Goal: Task Accomplishment & Management: Complete application form

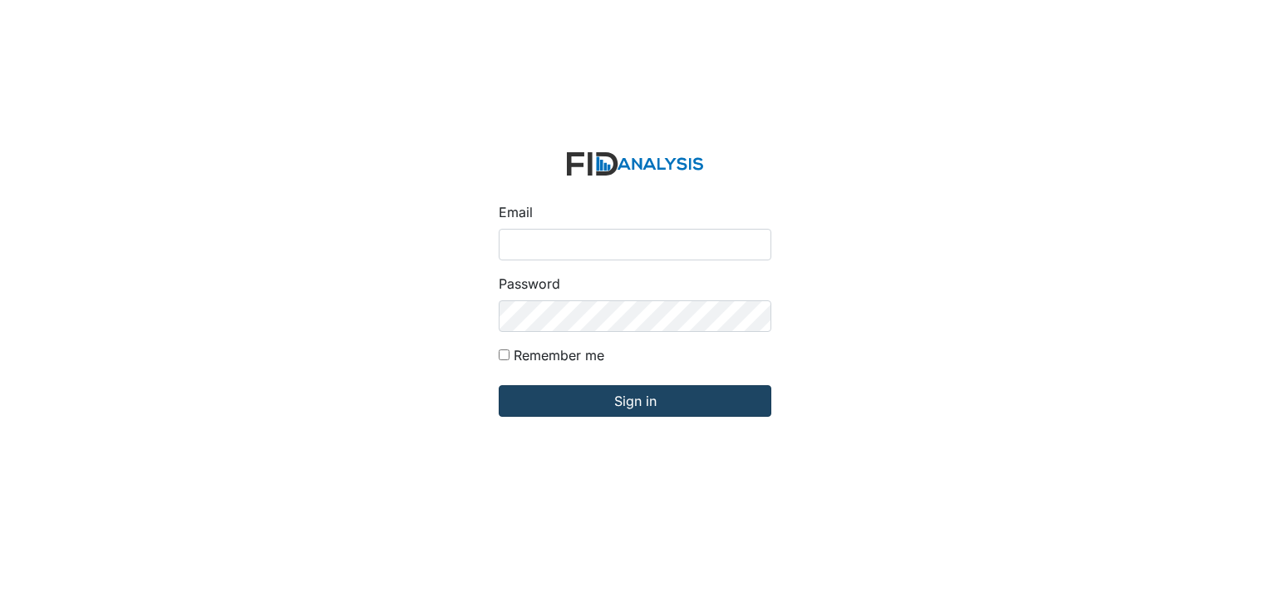
type input "[EMAIL_ADDRESS][DOMAIN_NAME]"
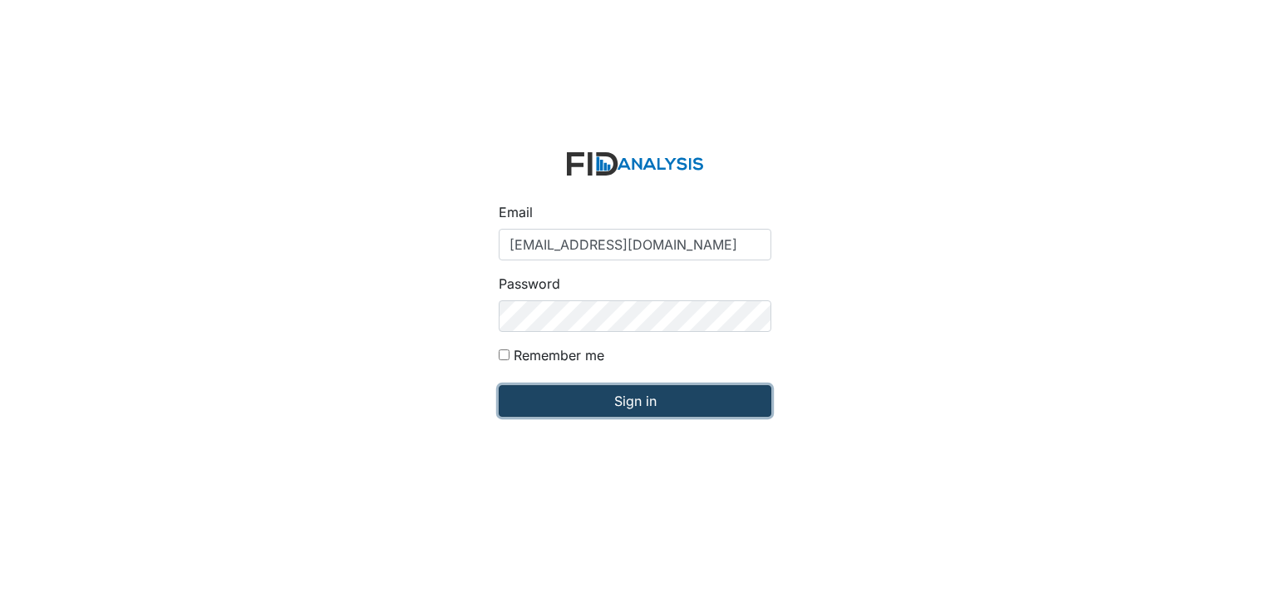
click at [667, 401] on input "Sign in" at bounding box center [635, 401] width 273 height 32
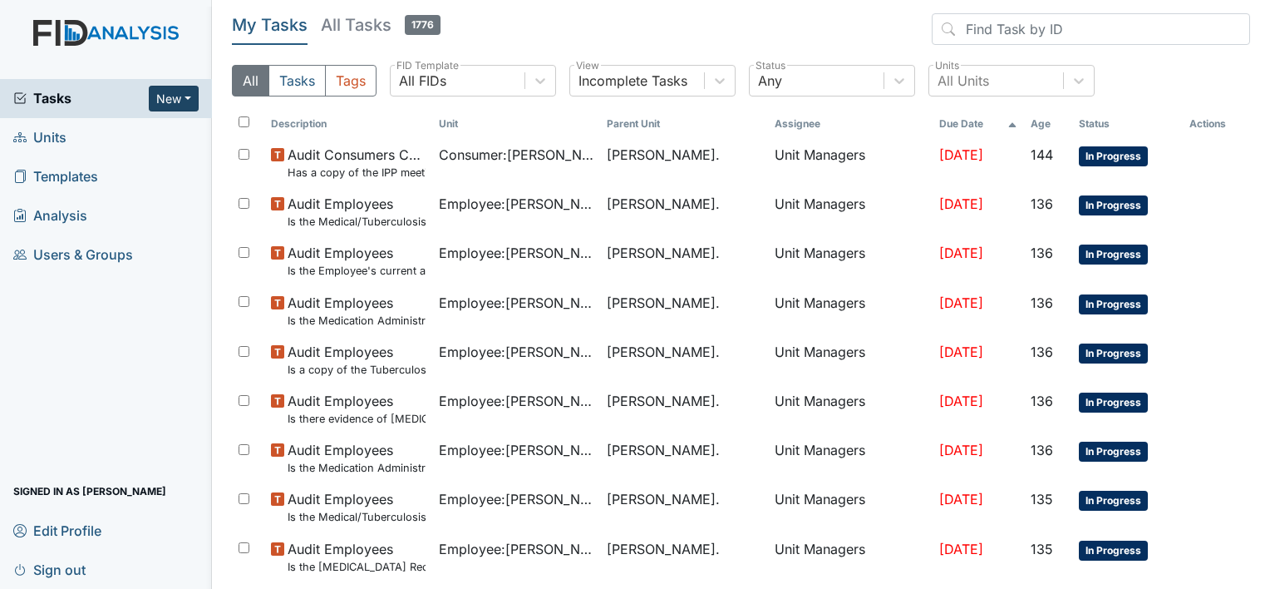
click at [183, 86] on button "New" at bounding box center [174, 99] width 50 height 26
drag, startPoint x: 183, startPoint y: 86, endPoint x: 150, endPoint y: 126, distance: 51.3
click at [150, 111] on span "New Form Inspection Document Bundle" at bounding box center [174, 99] width 50 height 26
click at [190, 101] on button "New" at bounding box center [174, 99] width 50 height 26
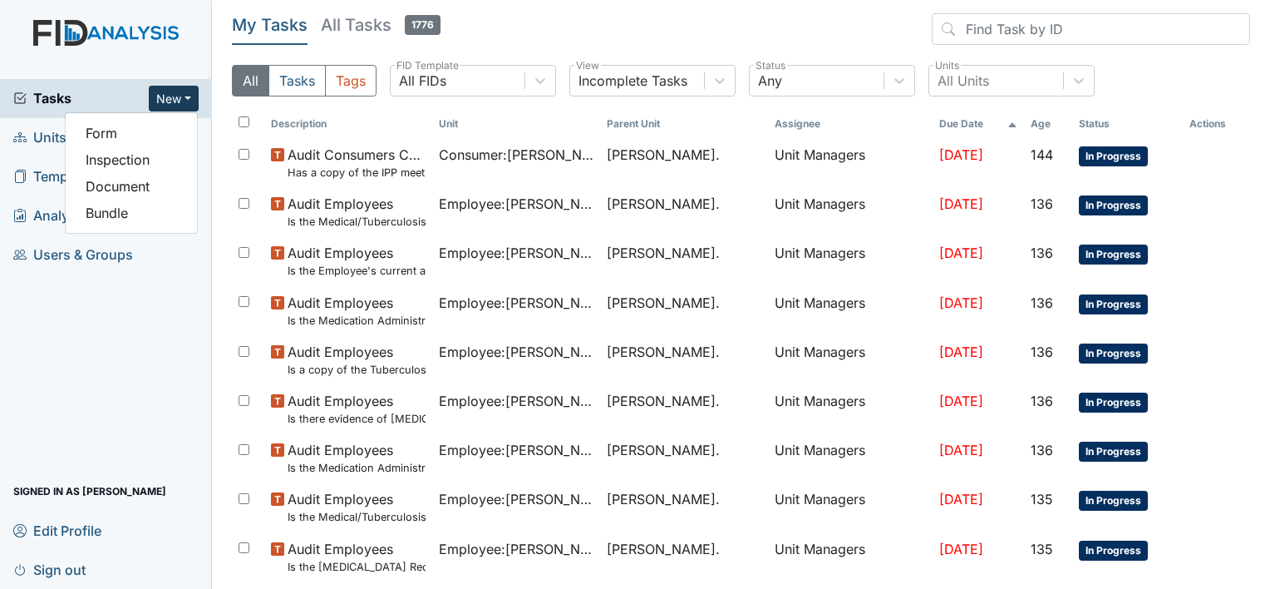
click at [42, 152] on link "Units" at bounding box center [106, 137] width 212 height 39
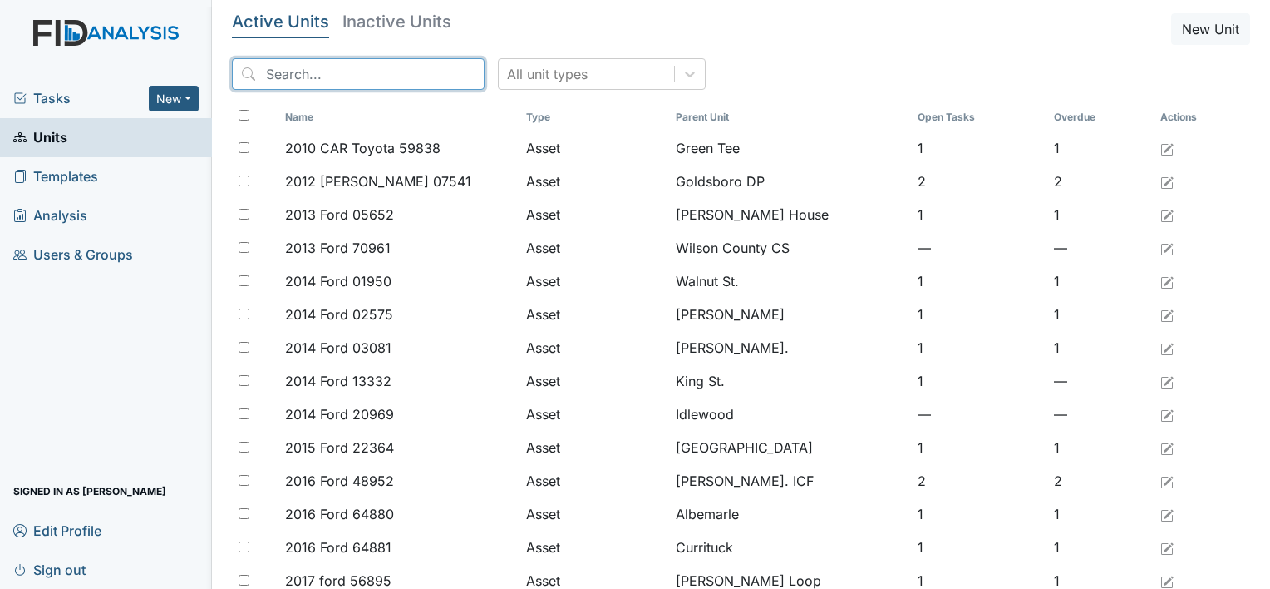
click at [356, 77] on input "search" at bounding box center [358, 74] width 253 height 32
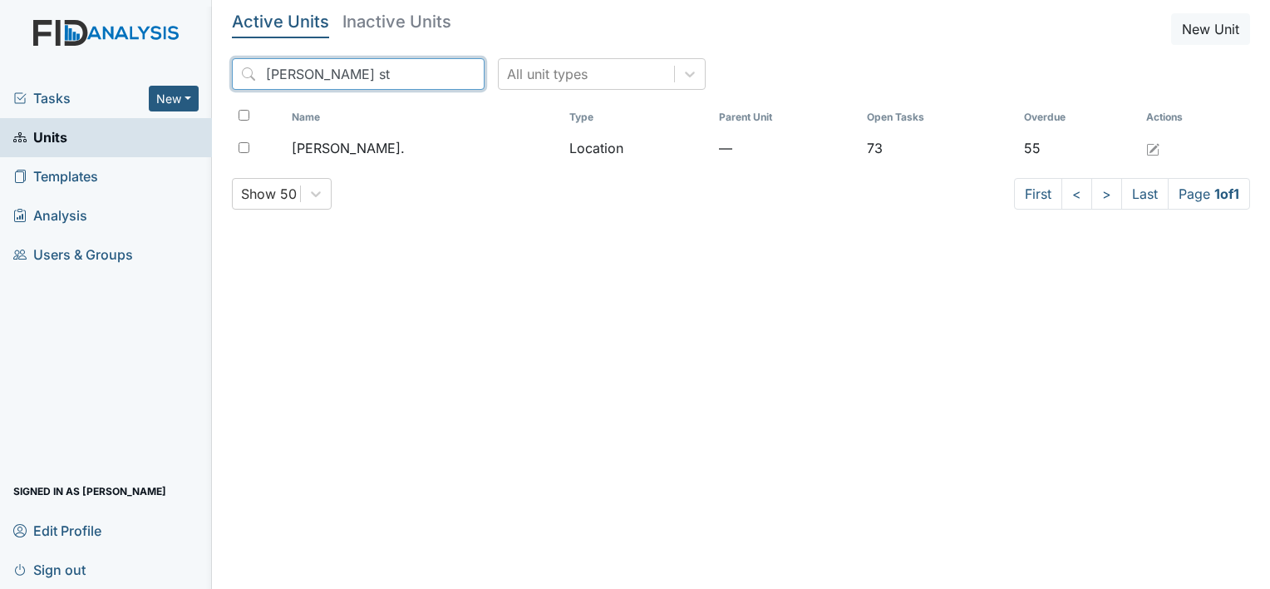
type input "William st"
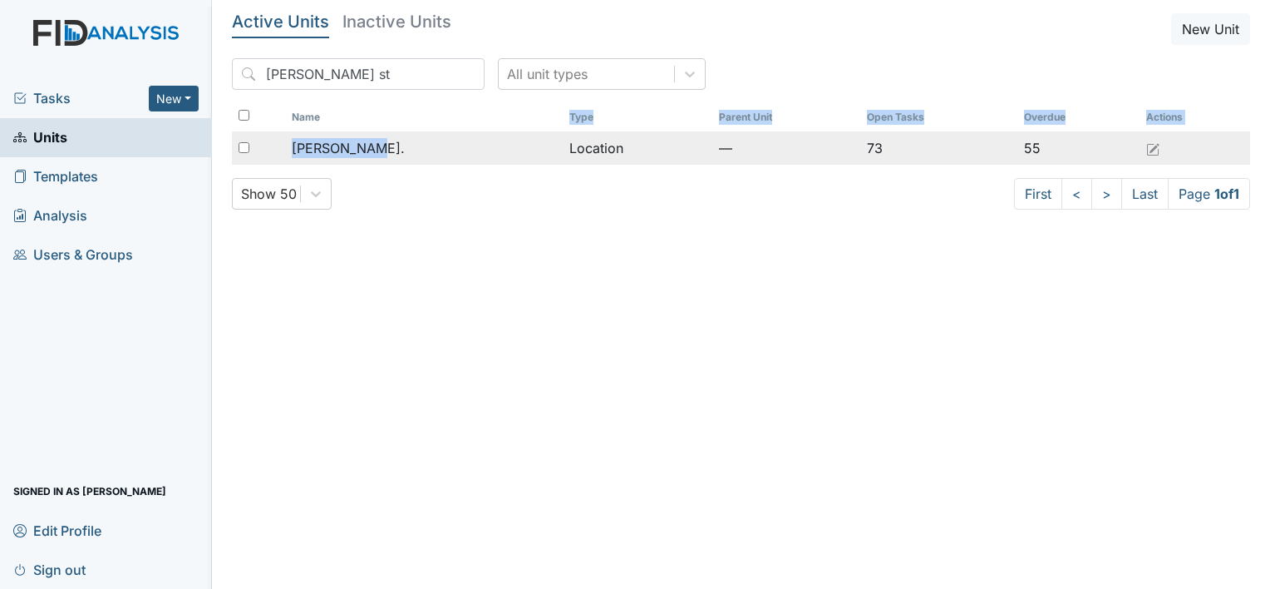
drag, startPoint x: 390, startPoint y: 120, endPoint x: 370, endPoint y: 154, distance: 39.5
click at [370, 154] on table "Name Type Parent Unit Open Tasks Overdue Actions William St. Location — 73 55" at bounding box center [741, 134] width 1018 height 62
click at [370, 154] on div "[PERSON_NAME]." at bounding box center [424, 148] width 264 height 20
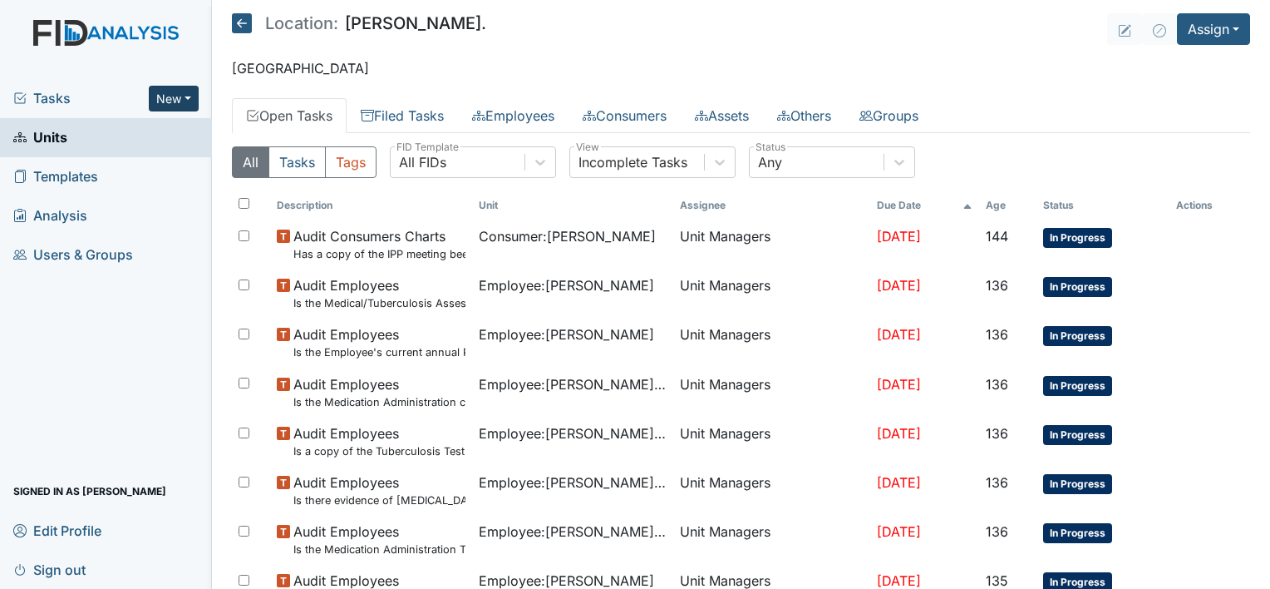
click at [190, 104] on button "New" at bounding box center [174, 99] width 50 height 26
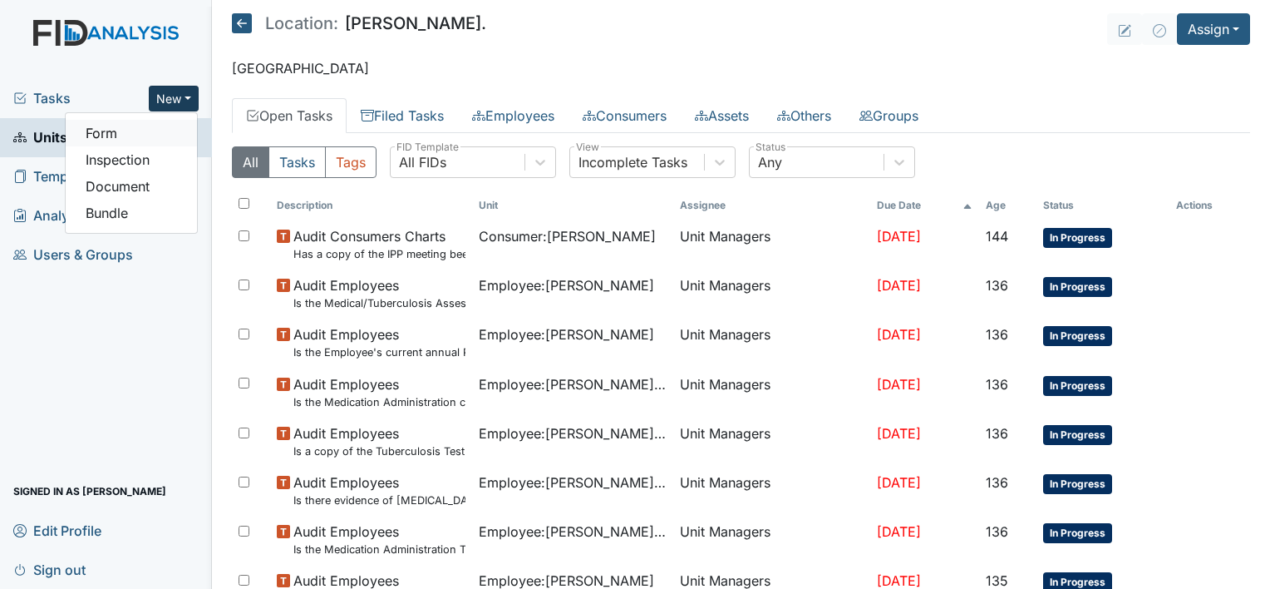
click at [174, 131] on link "Form" at bounding box center [131, 133] width 131 height 27
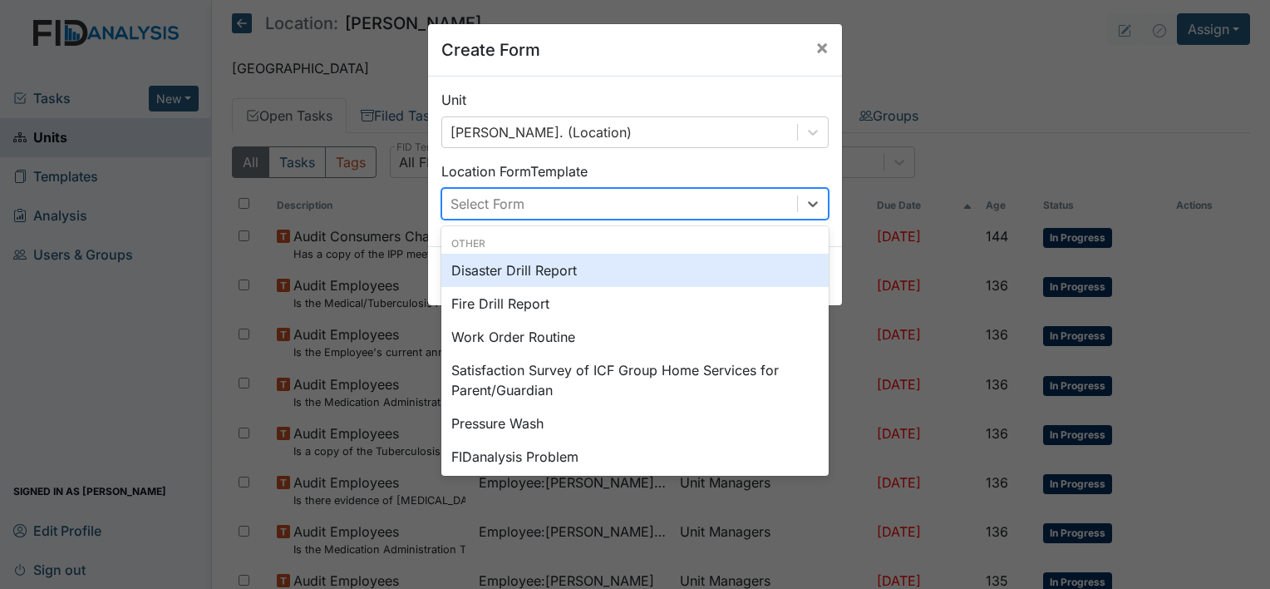
click at [628, 202] on div "Select Form" at bounding box center [619, 204] width 355 height 30
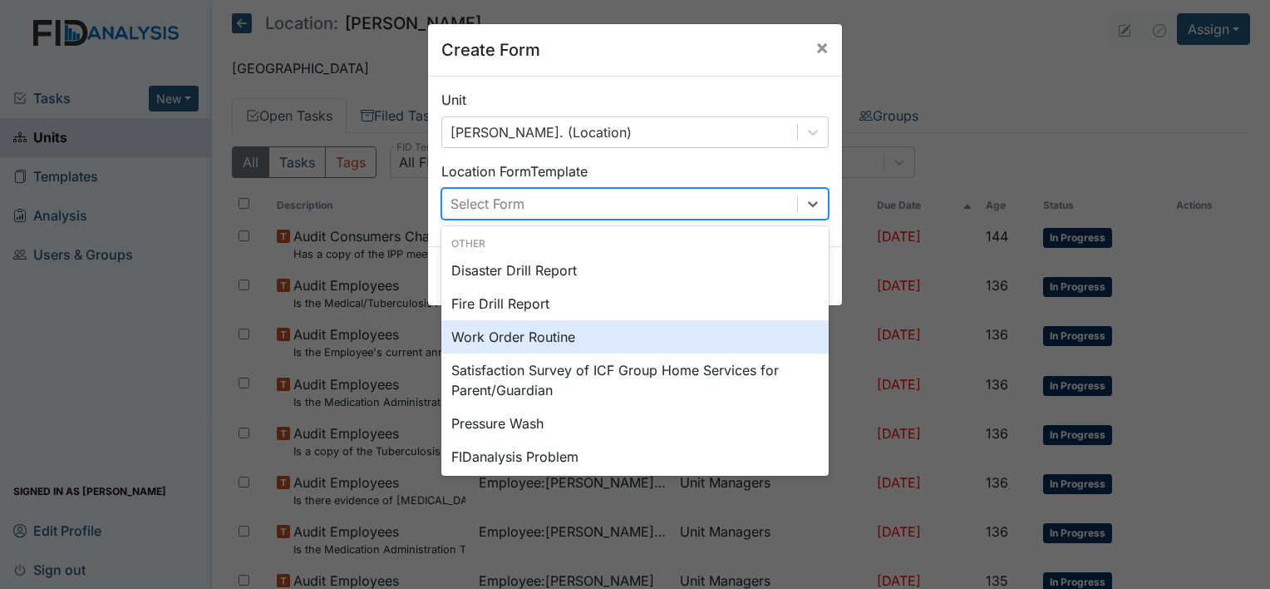
click at [565, 329] on div "Work Order Routine" at bounding box center [634, 336] width 387 height 33
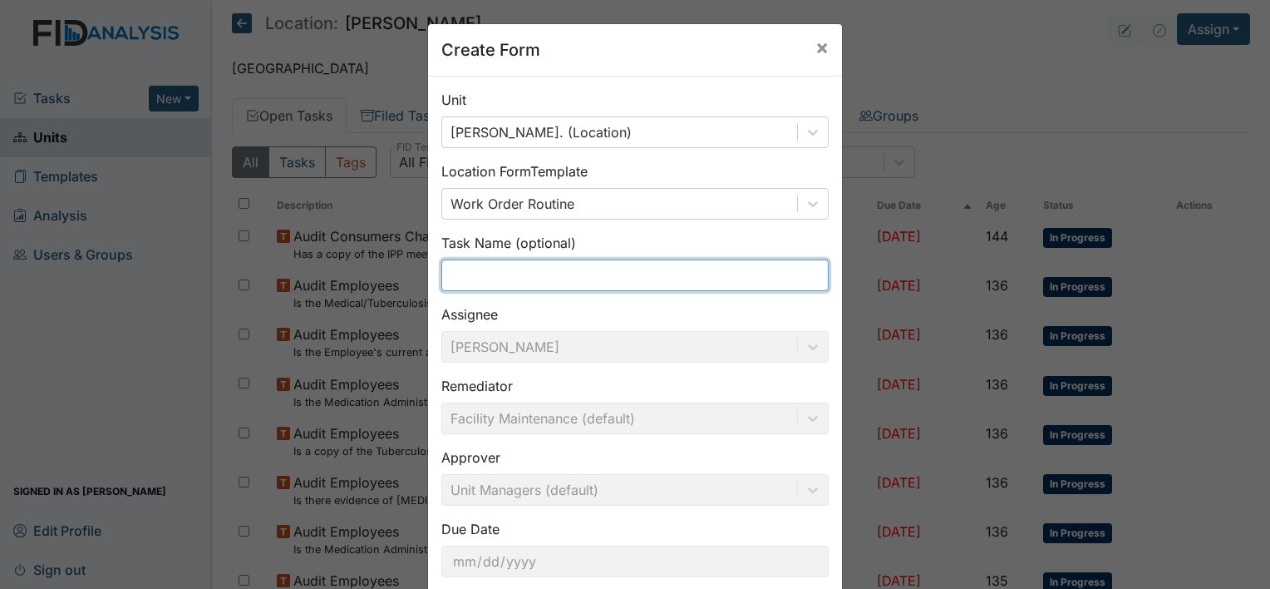
click at [562, 271] on input "text" at bounding box center [634, 275] width 387 height 32
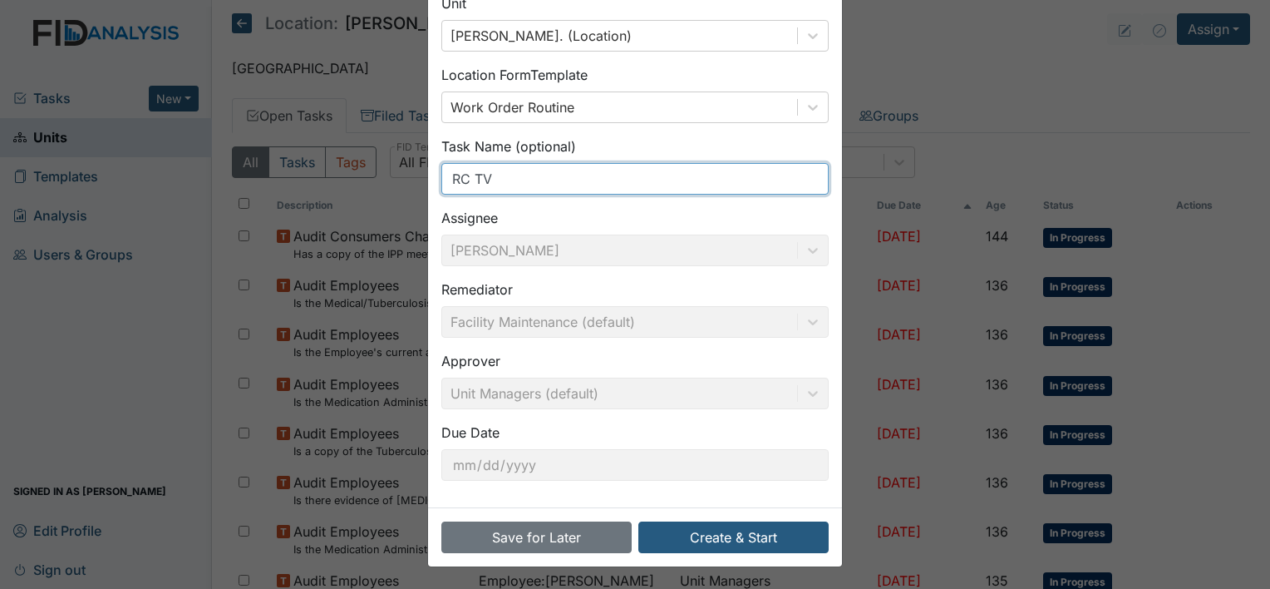
type input "RC TV"
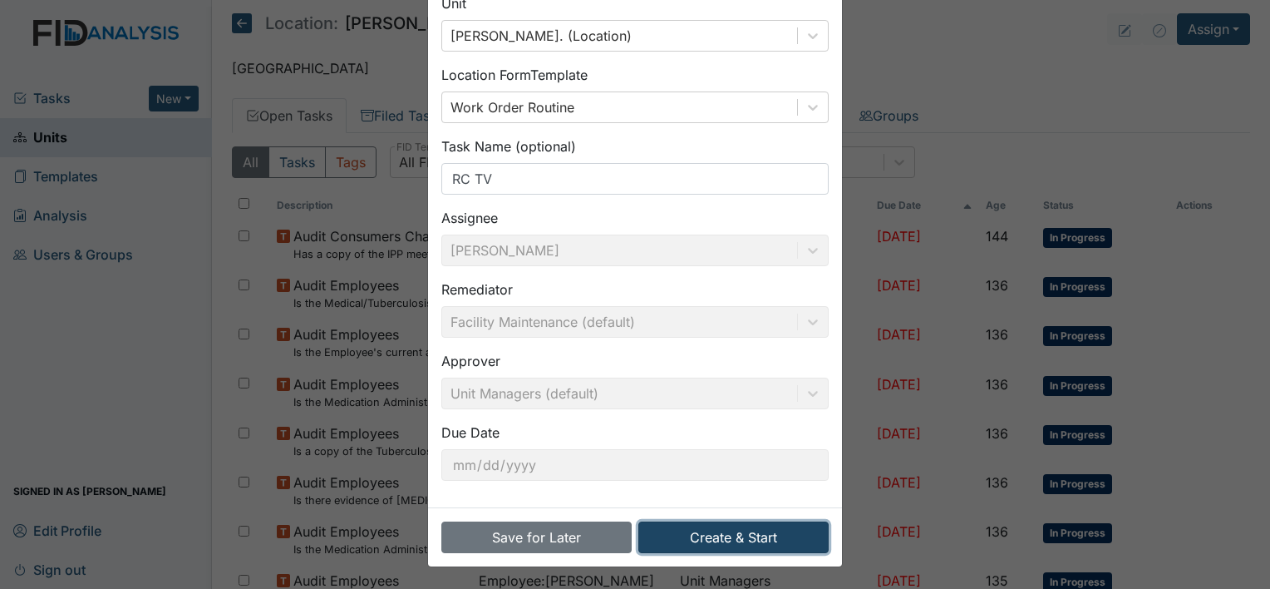
click at [741, 540] on button "Create & Start" at bounding box center [733, 537] width 190 height 32
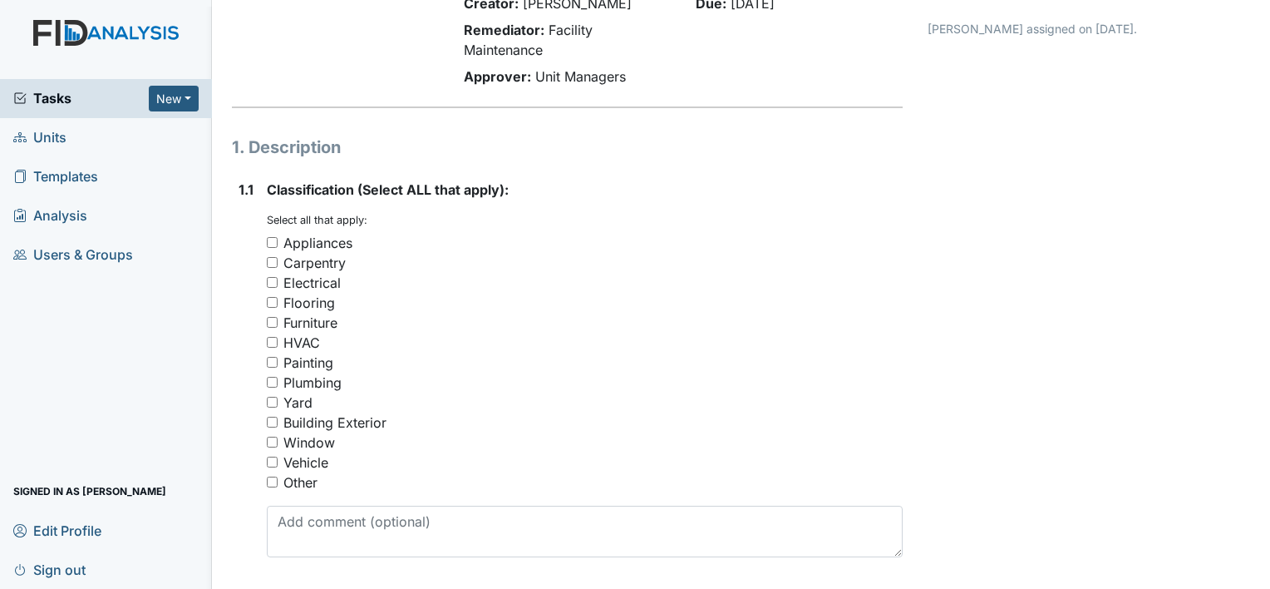
scroll to position [153, 0]
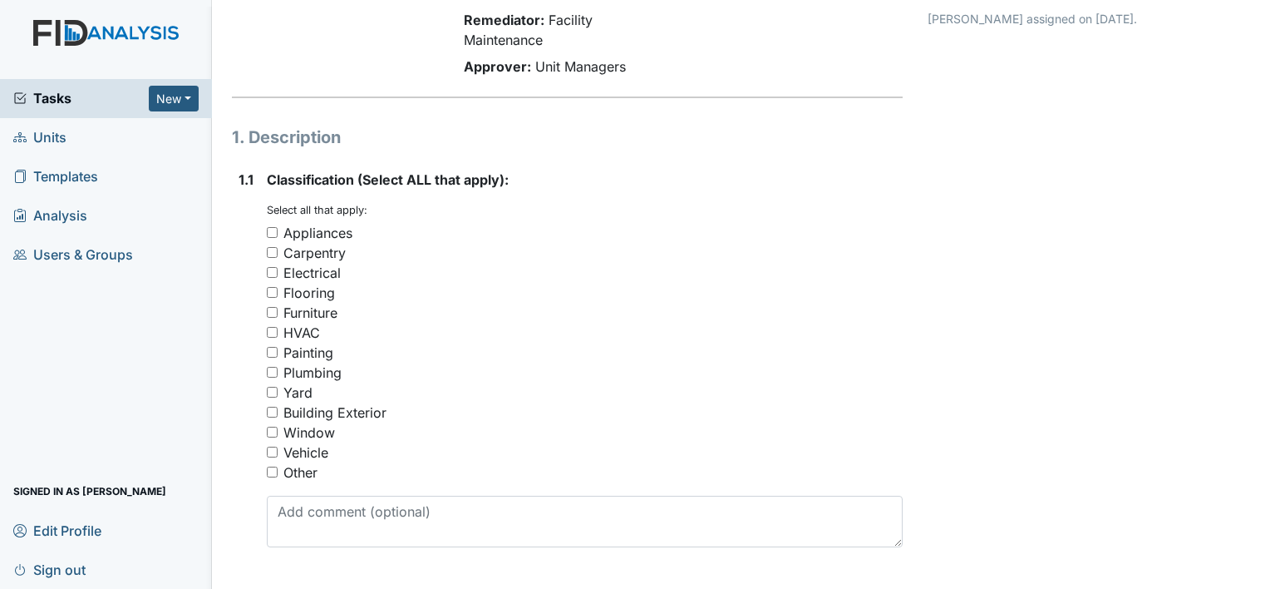
click at [273, 230] on input "Appliances" at bounding box center [272, 232] width 11 height 11
checkbox input "true"
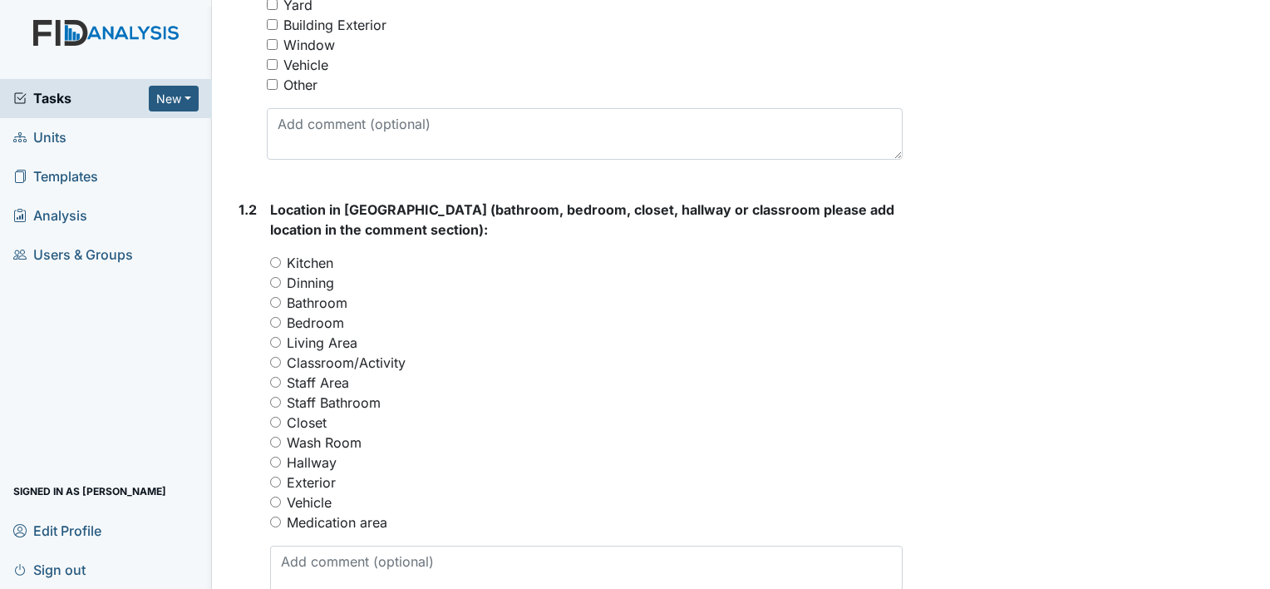
scroll to position [575, 0]
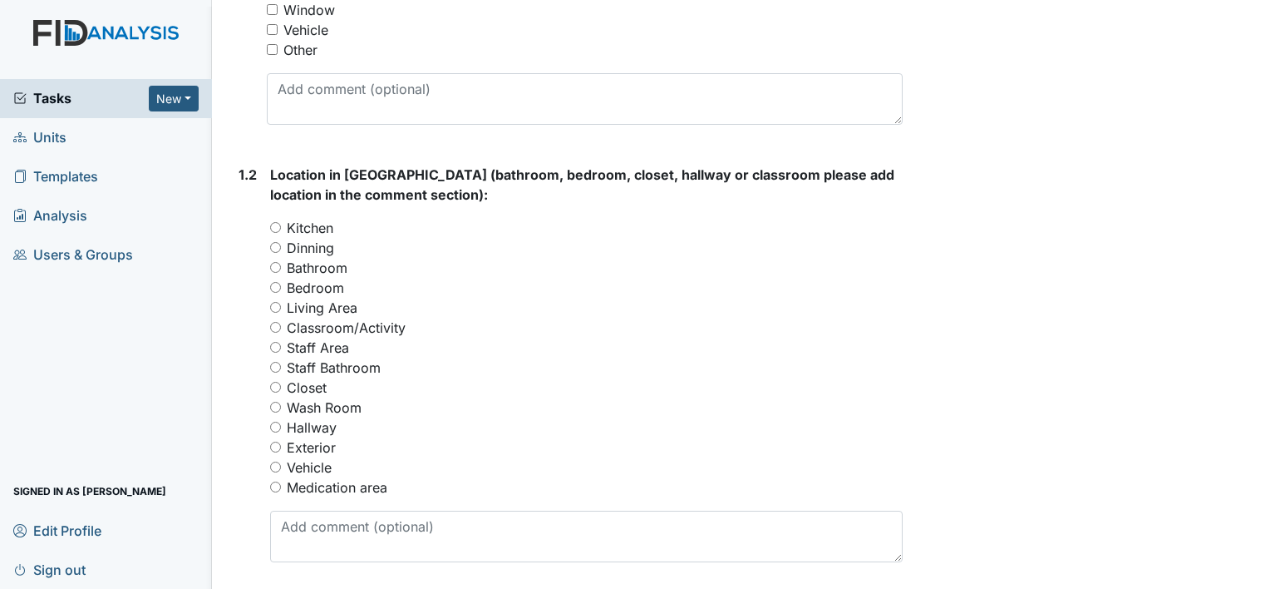
click at [278, 289] on input "Bedroom" at bounding box center [275, 287] width 11 height 11
radio input "true"
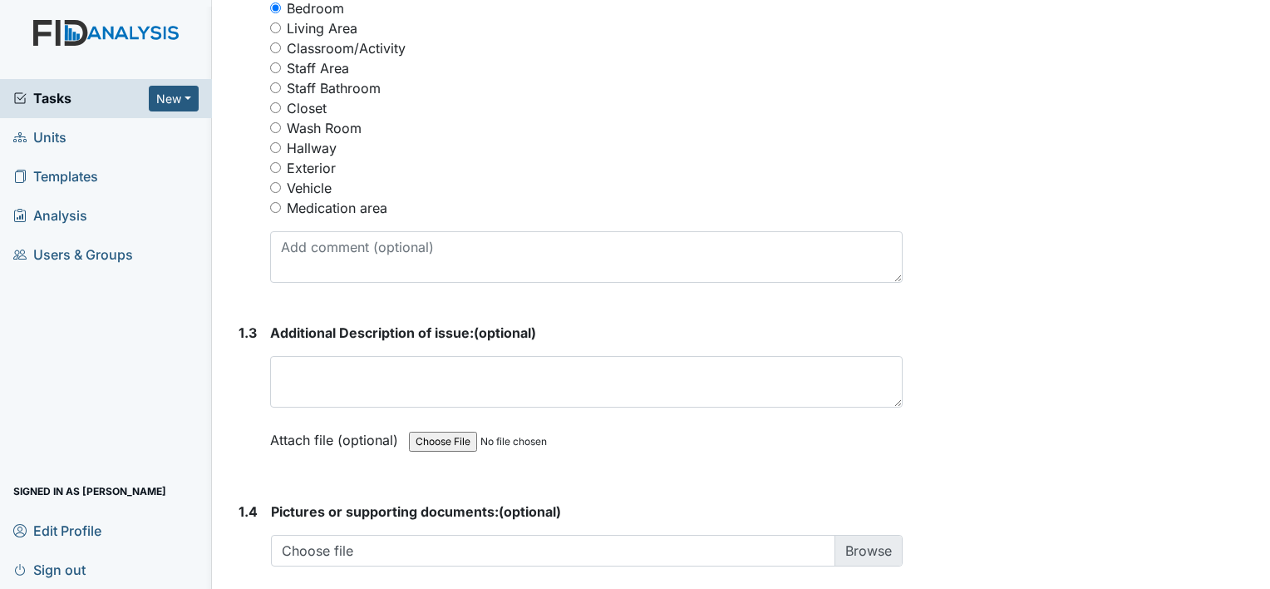
scroll to position [874, 0]
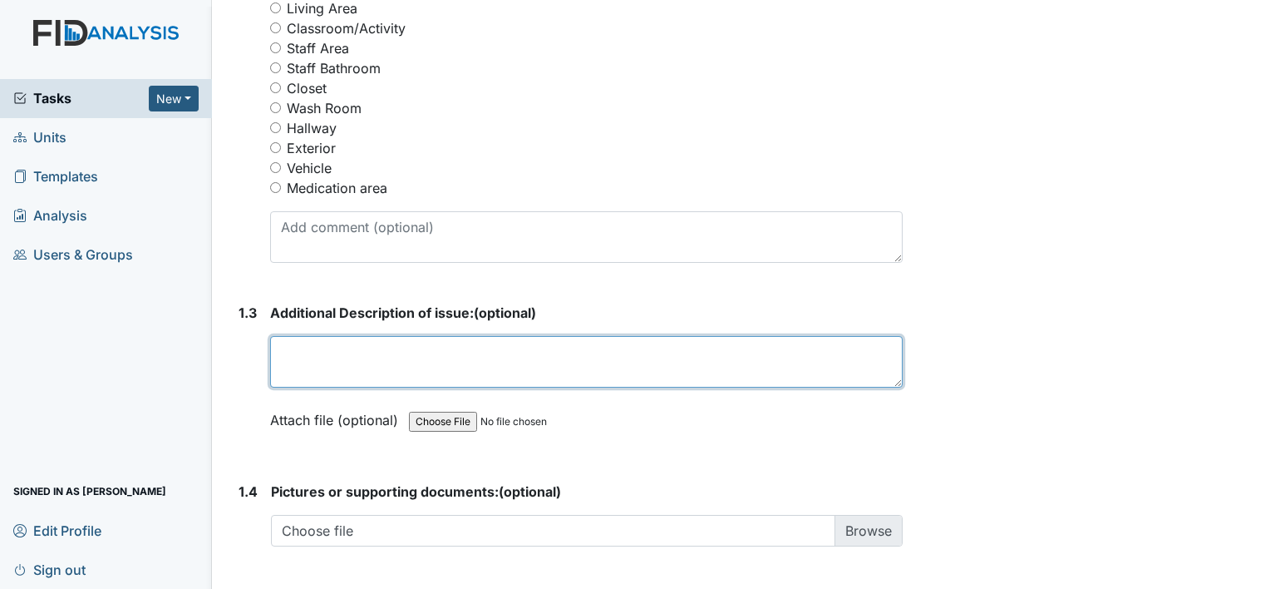
click at [342, 356] on textarea at bounding box center [586, 362] width 633 height 52
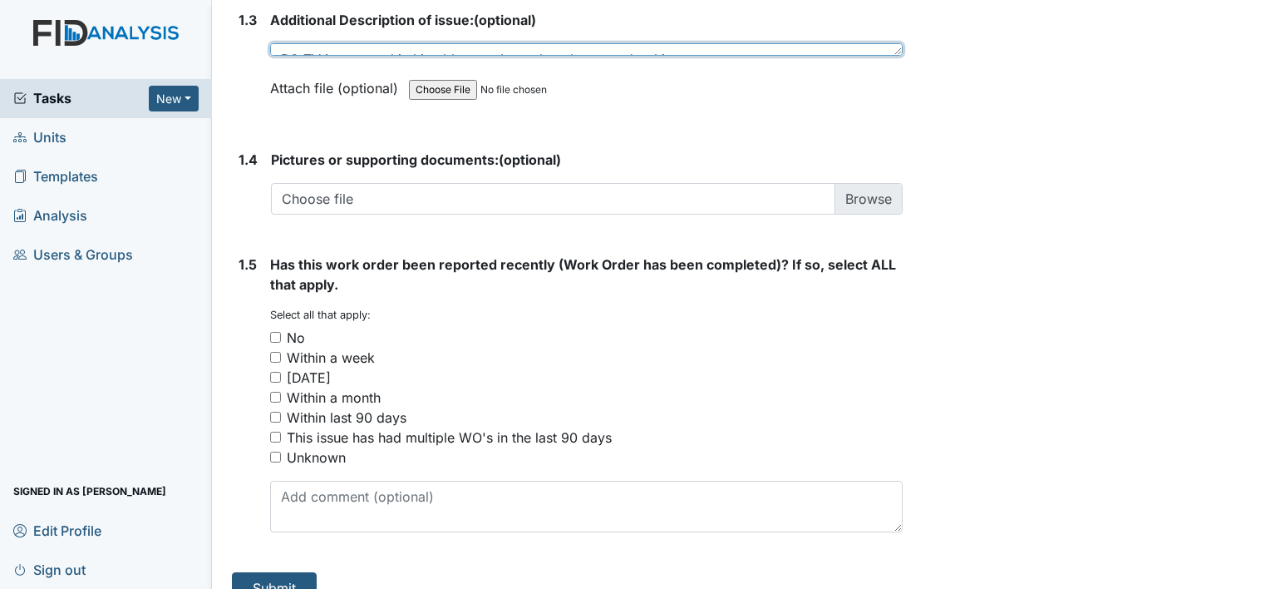
scroll to position [1193, 0]
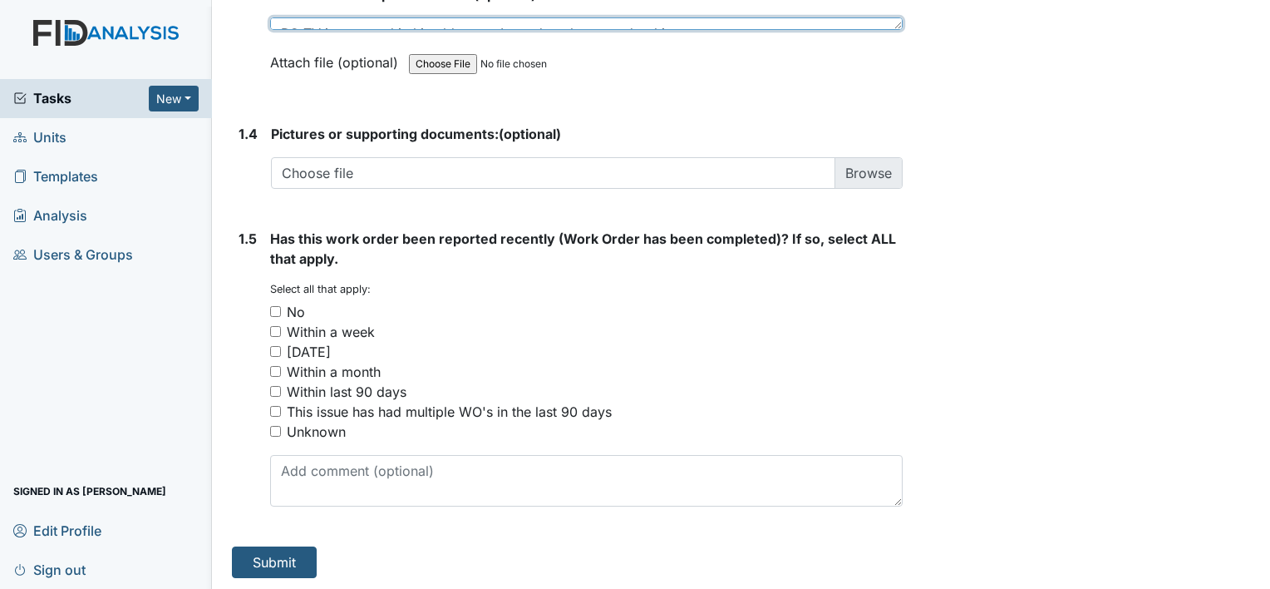
type textarea "RC TV is mounted in his old room. It needs to be moved to his new room"
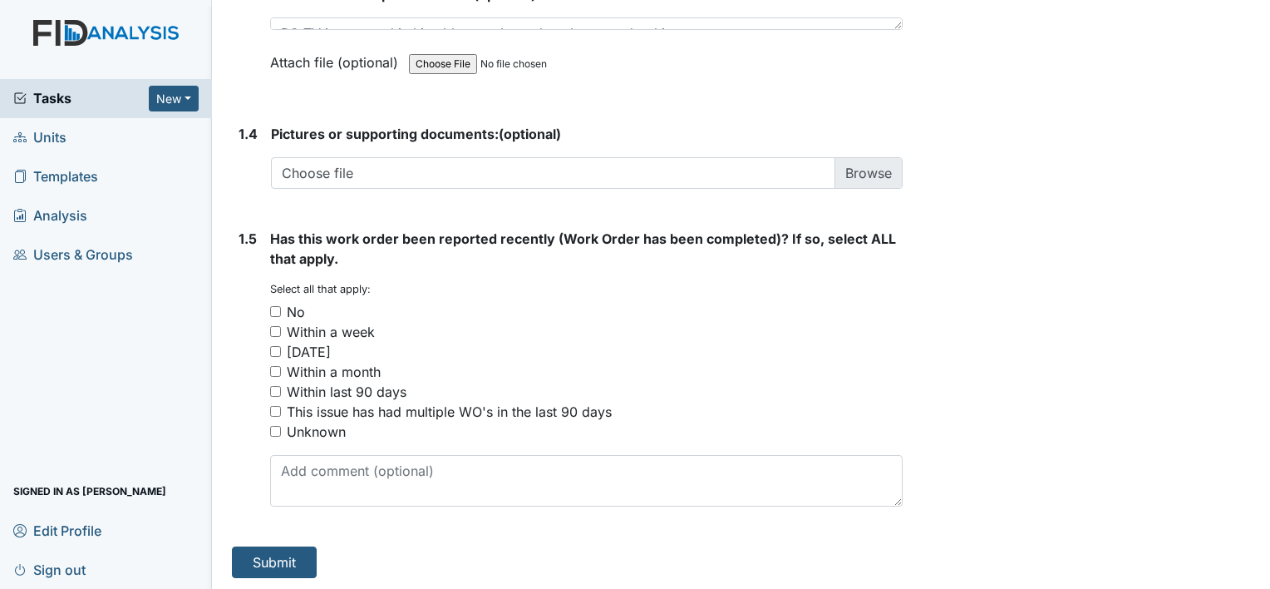
click at [275, 306] on input "No" at bounding box center [275, 311] width 11 height 11
checkbox input "true"
click at [262, 549] on button "Submit" at bounding box center [274, 562] width 85 height 32
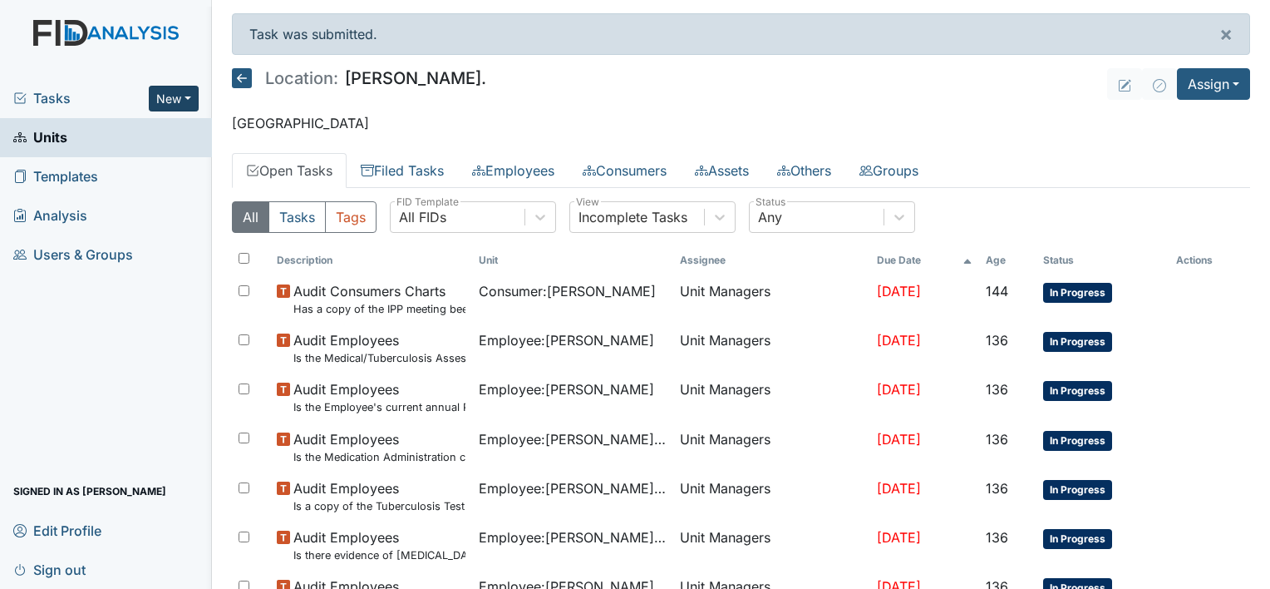
click at [172, 93] on button "New" at bounding box center [174, 99] width 50 height 26
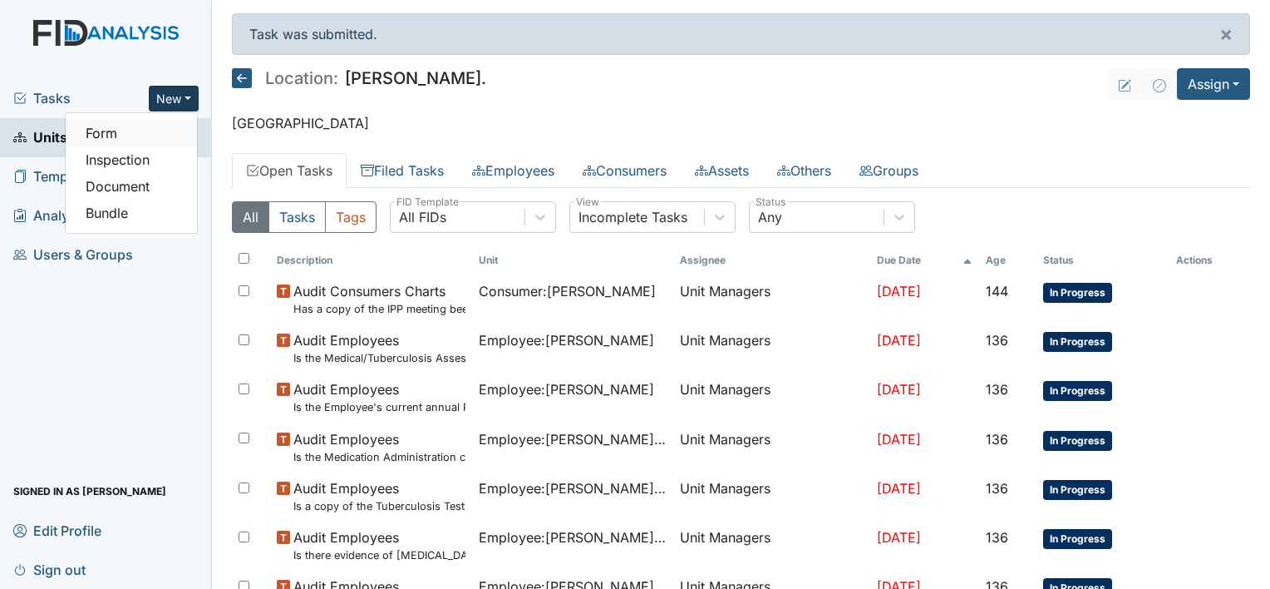
click at [104, 129] on link "Form" at bounding box center [131, 133] width 131 height 27
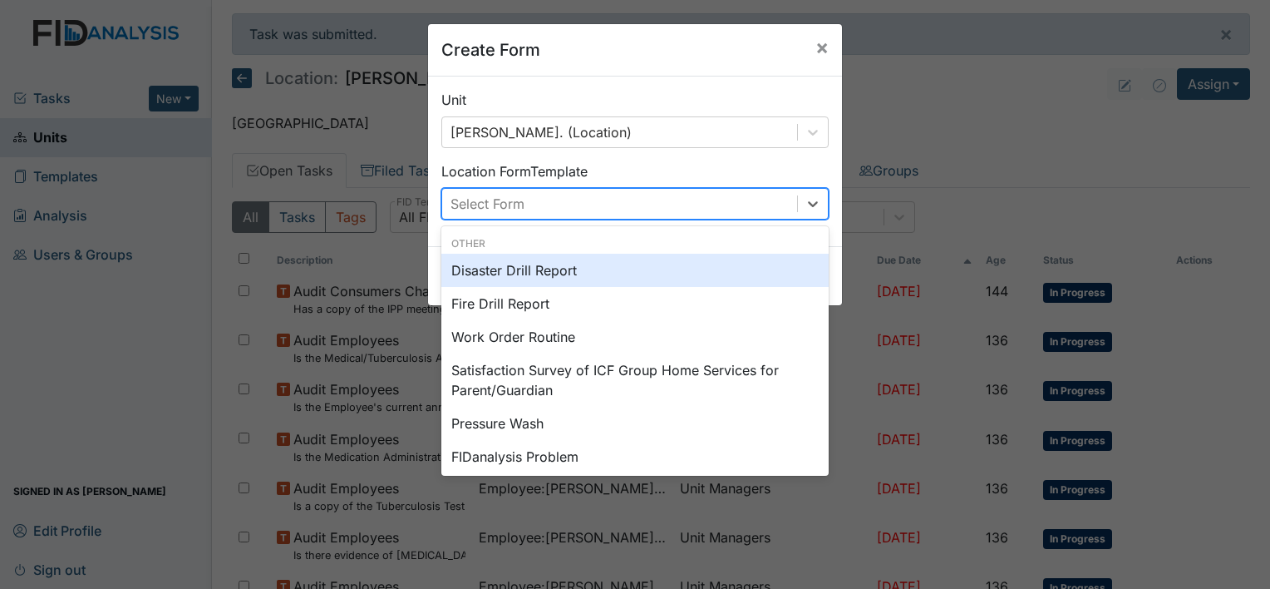
click at [526, 337] on div "Work Order Routine" at bounding box center [634, 336] width 387 height 33
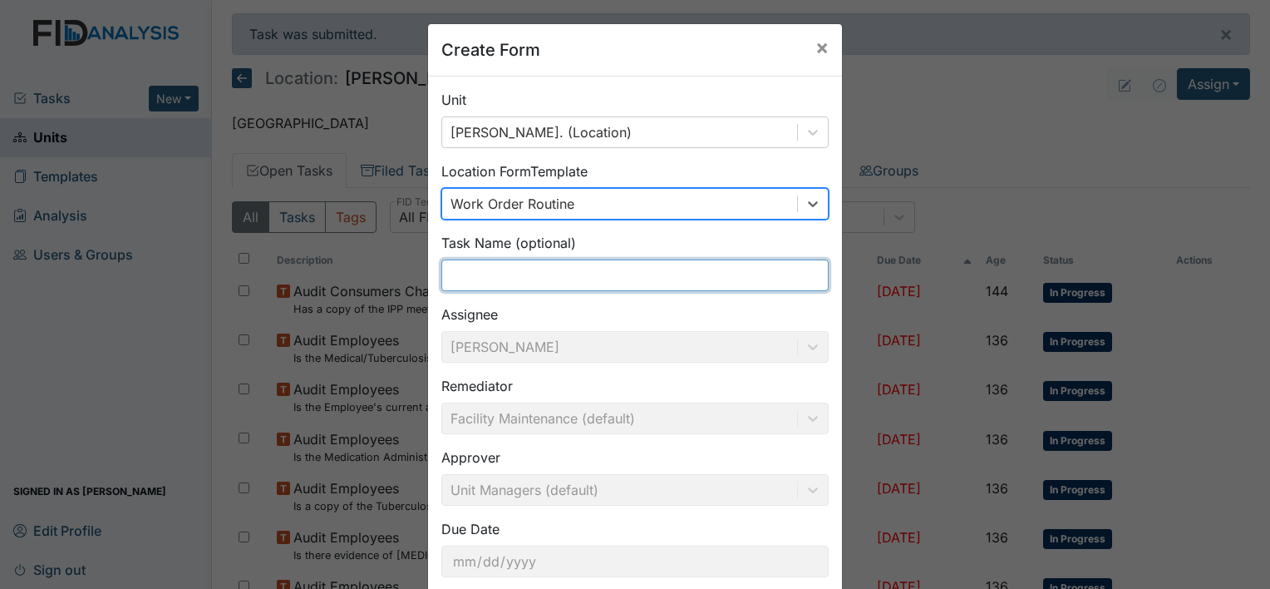
click at [542, 280] on input "text" at bounding box center [634, 275] width 387 height 32
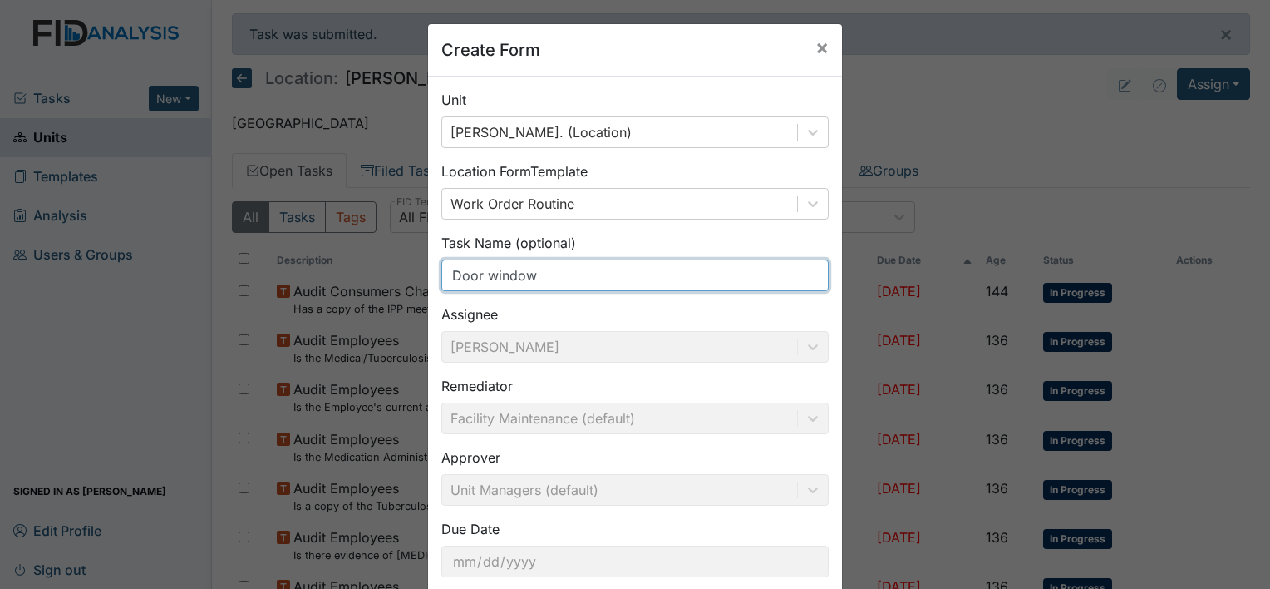
scroll to position [96, 0]
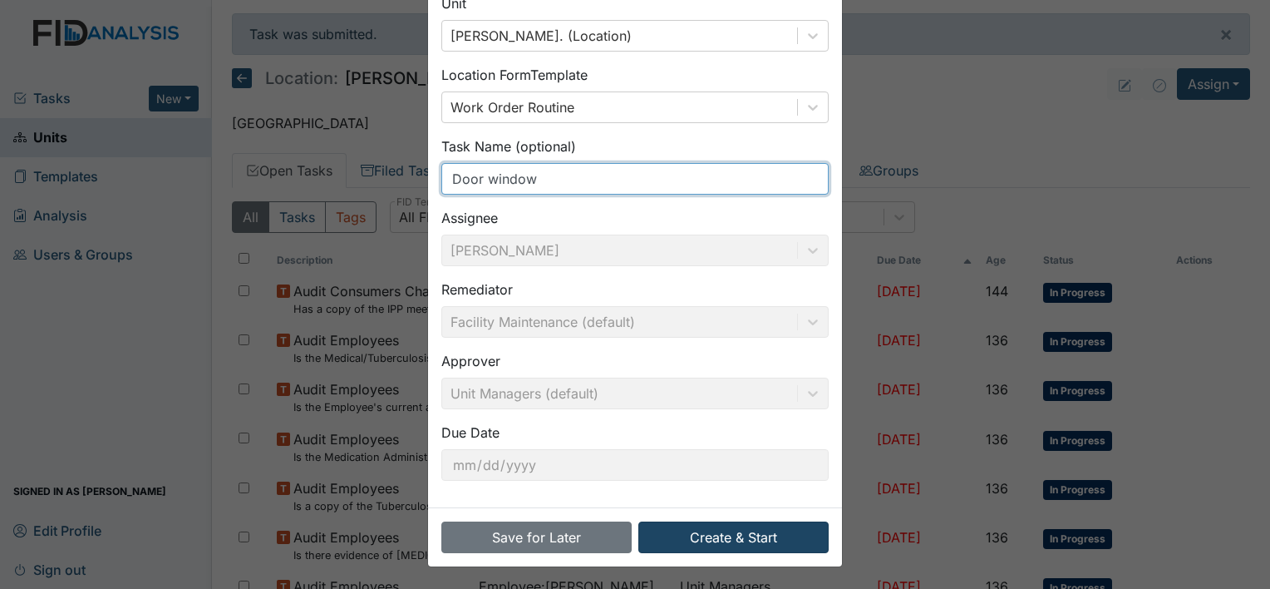
type input "Door window"
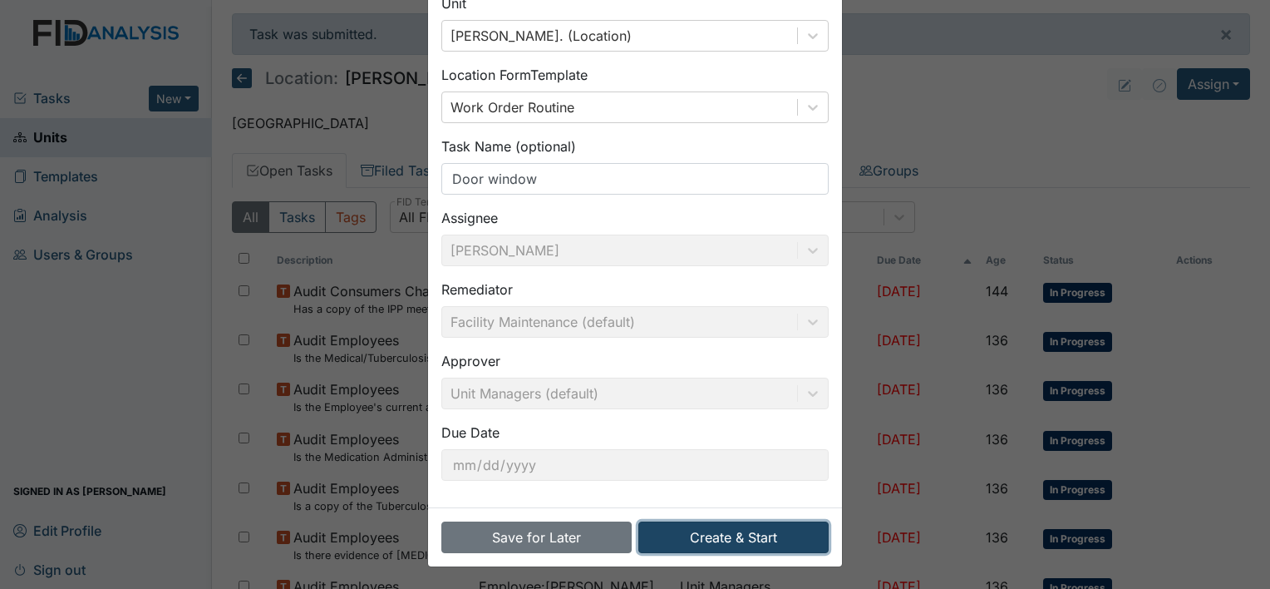
click at [709, 527] on button "Create & Start" at bounding box center [733, 537] width 190 height 32
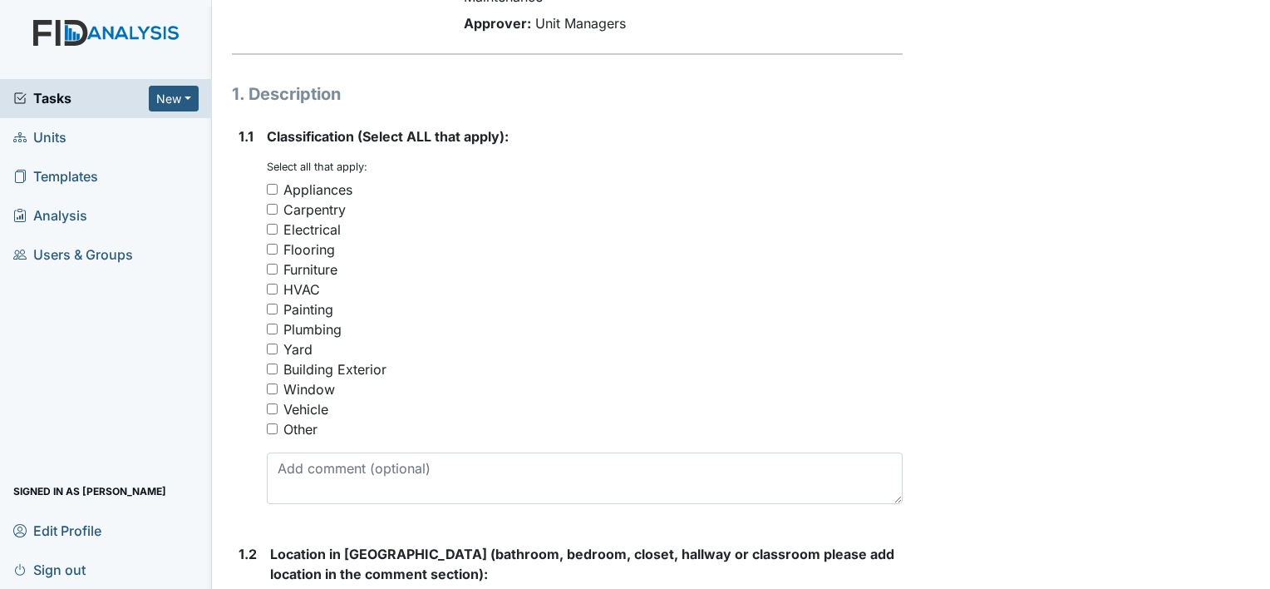
scroll to position [209, 0]
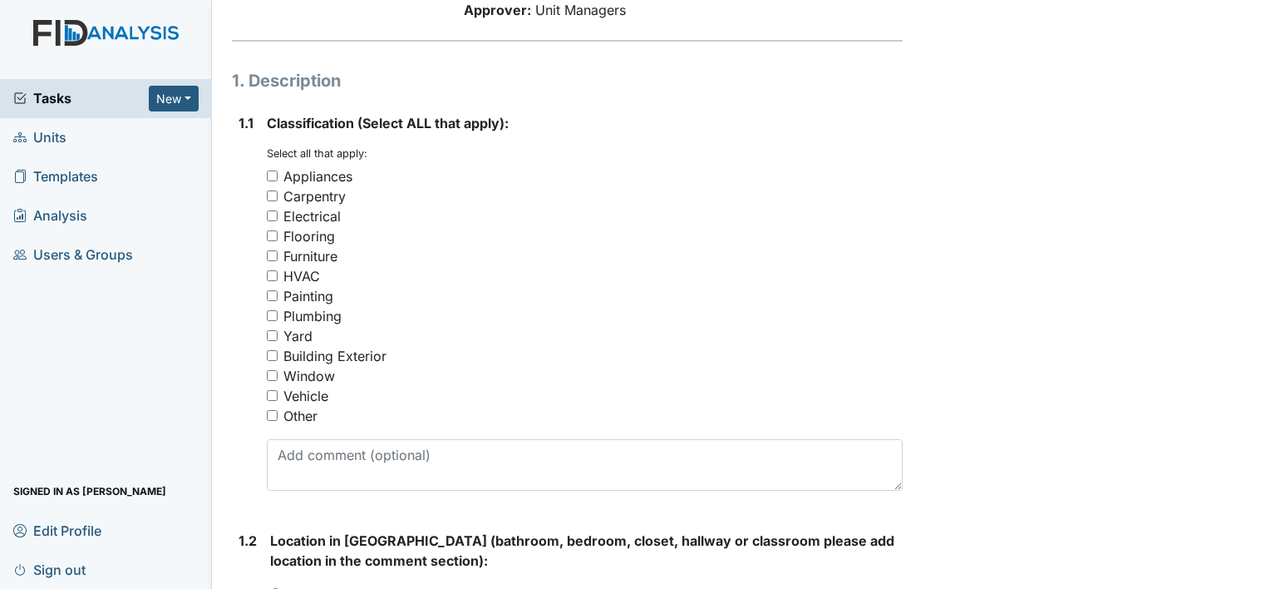
click at [274, 178] on input "Appliances" at bounding box center [272, 175] width 11 height 11
checkbox input "true"
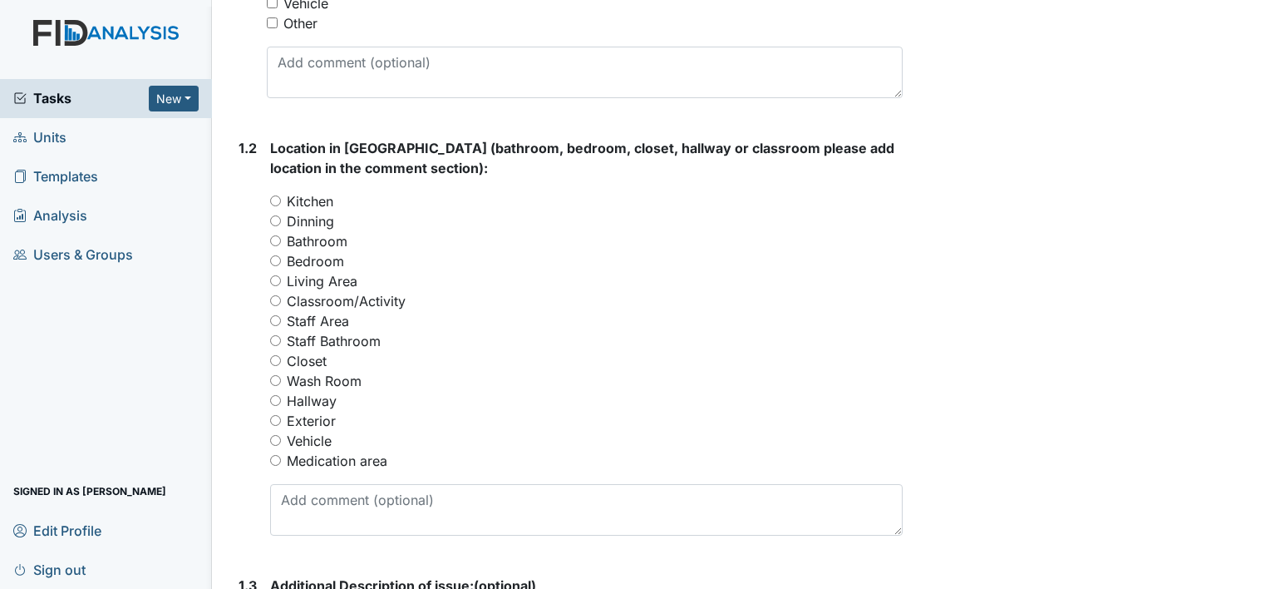
scroll to position [605, 0]
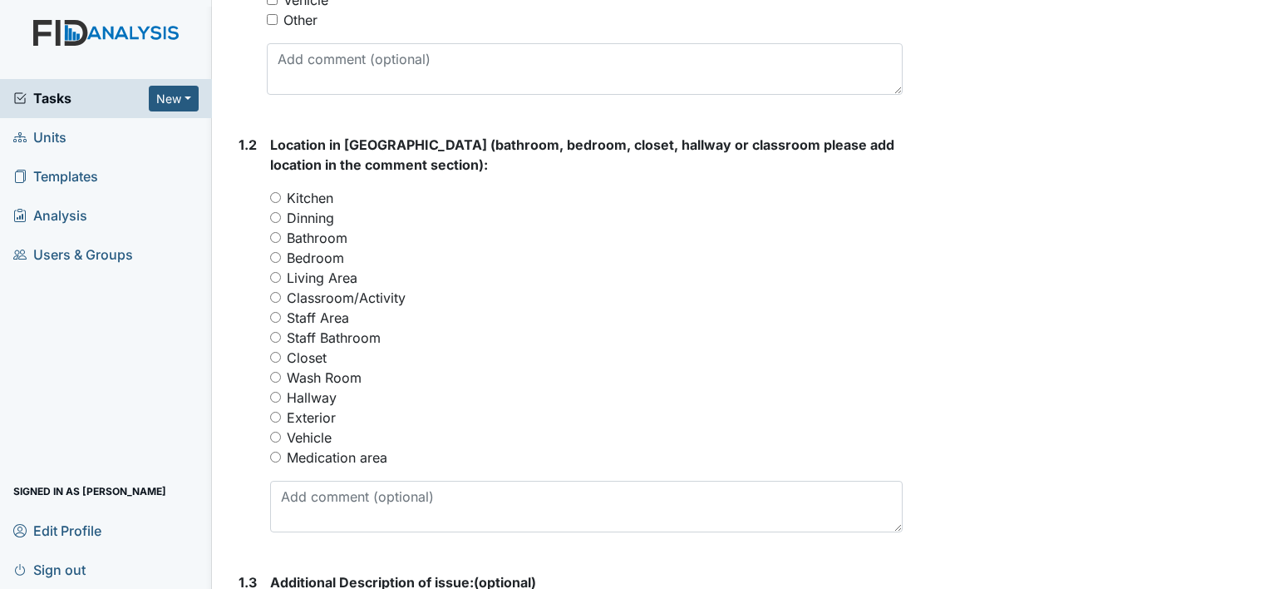
click at [274, 399] on input "Hallway" at bounding box center [275, 397] width 11 height 11
radio input "true"
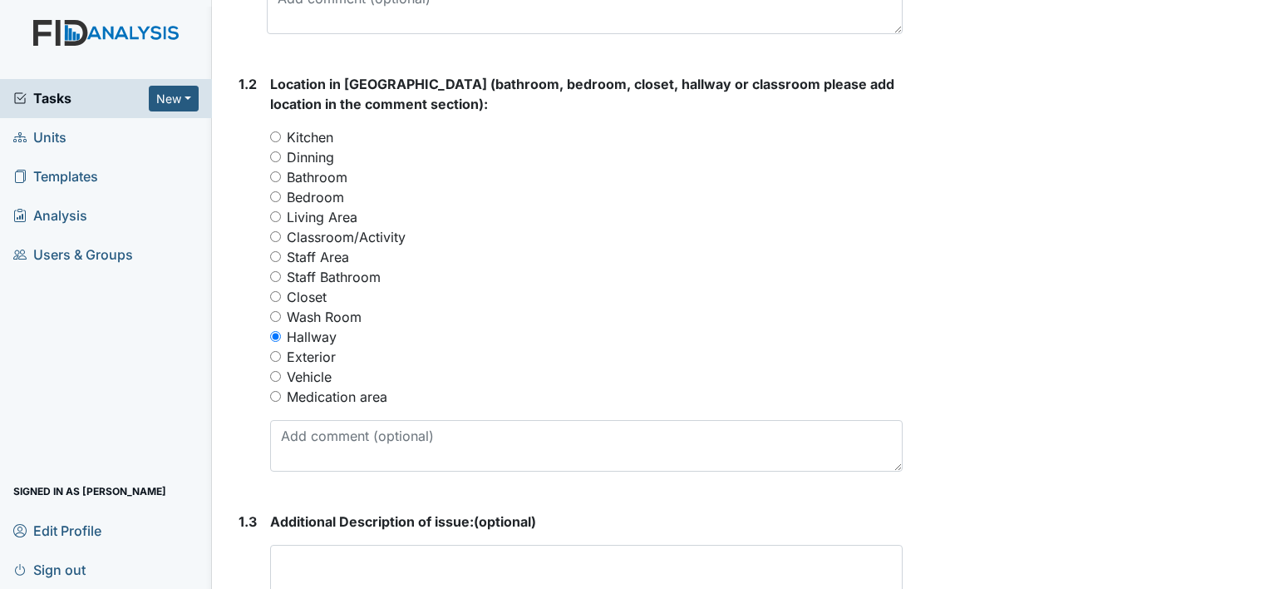
scroll to position [755, 0]
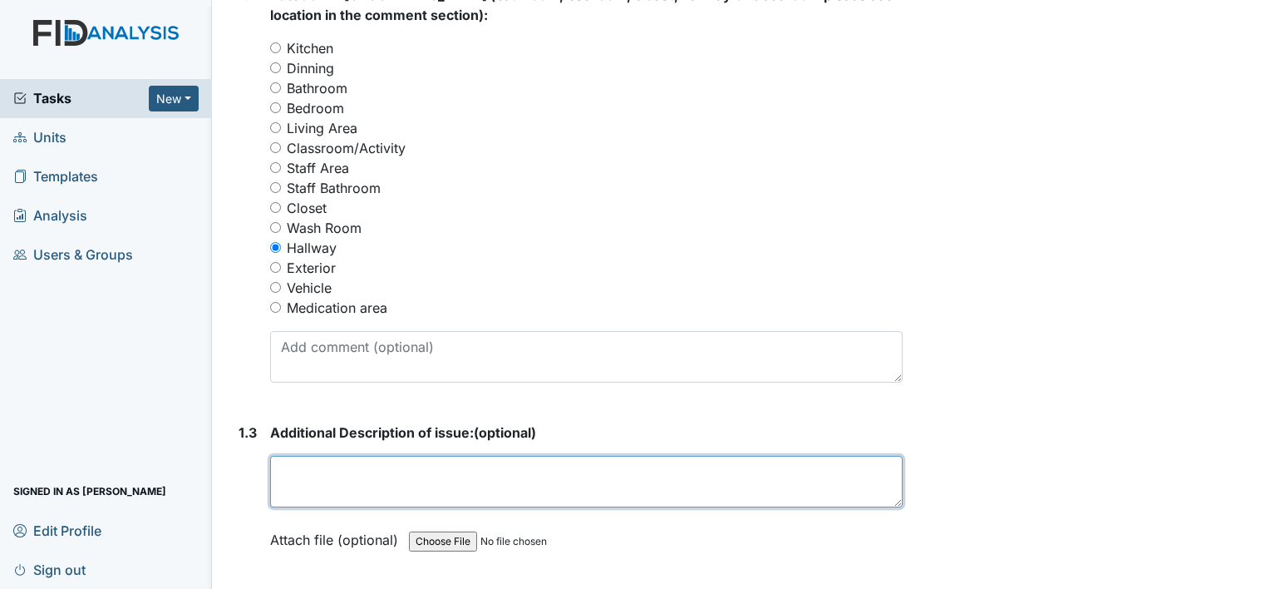
click at [385, 476] on textarea at bounding box center [586, 482] width 633 height 52
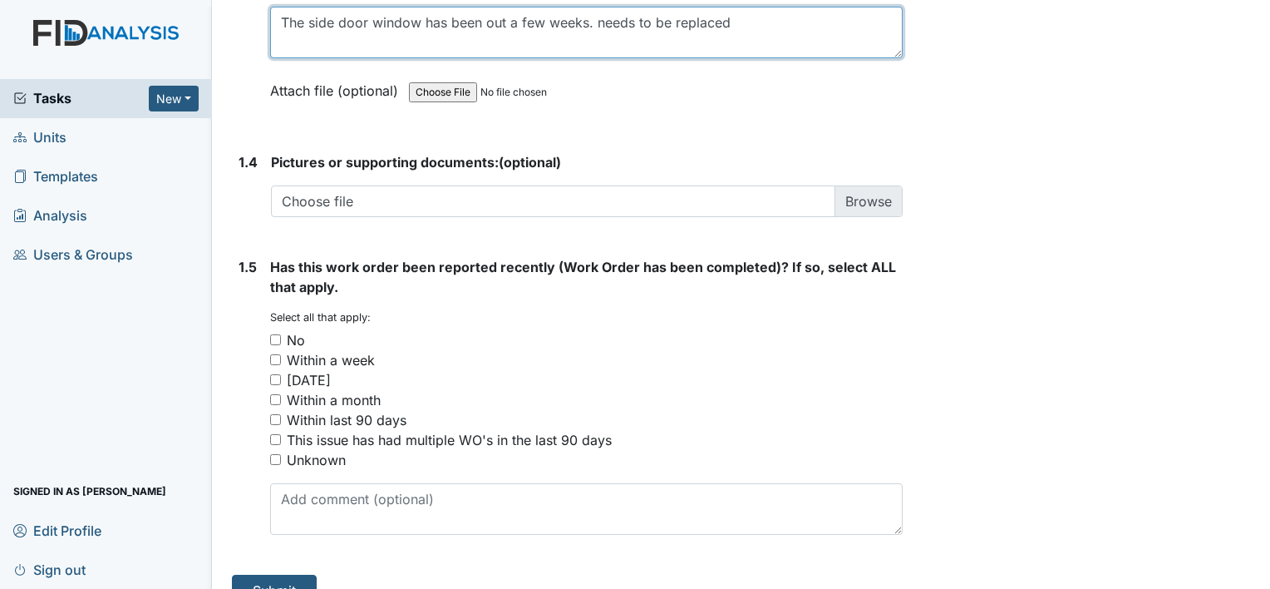
scroll to position [1204, 0]
type textarea "The side door window has been out a few weeks. needs to be replaced"
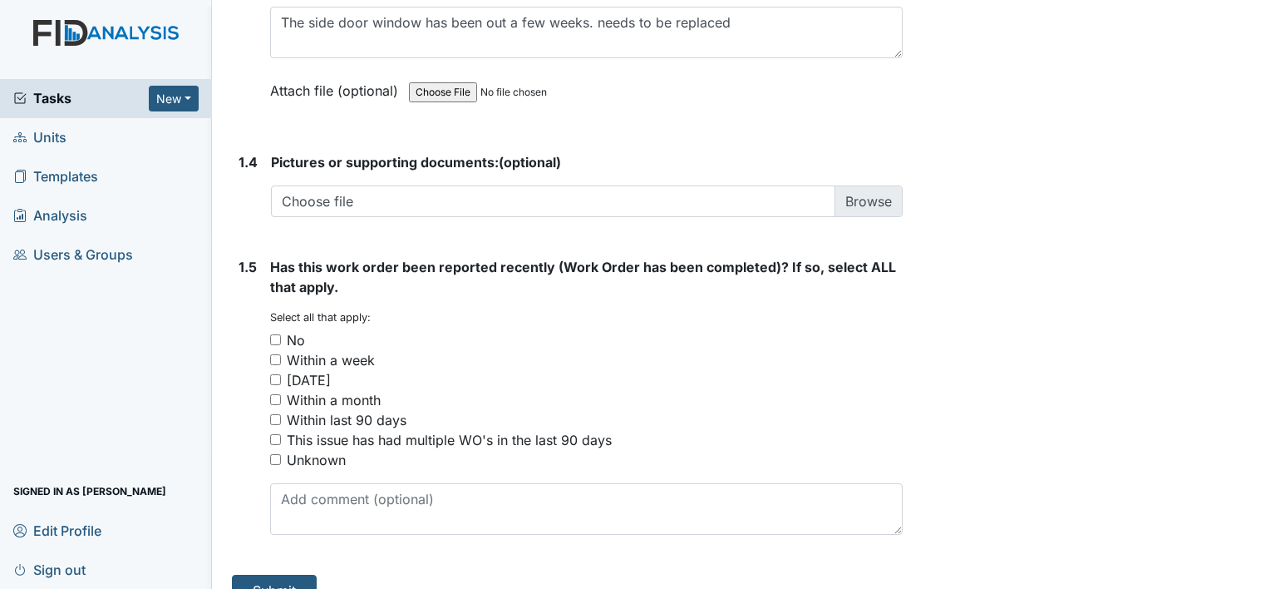
click at [279, 394] on input "Within a month" at bounding box center [275, 399] width 11 height 11
checkbox input "true"
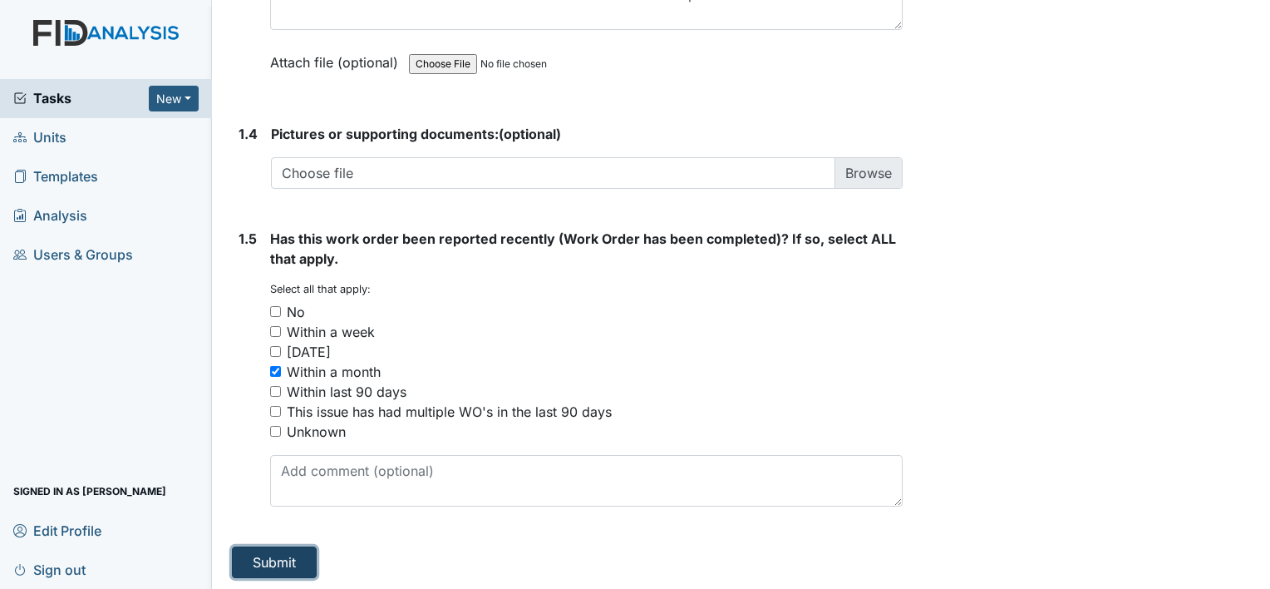
click at [271, 564] on button "Submit" at bounding box center [274, 562] width 85 height 32
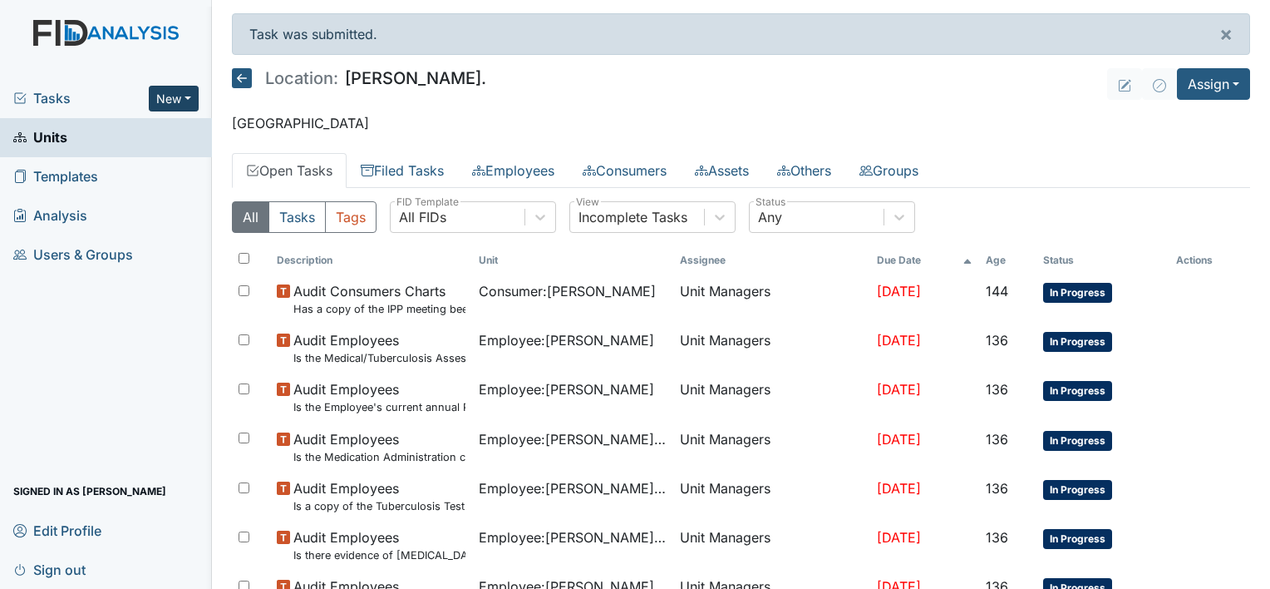
click at [178, 93] on button "New" at bounding box center [174, 99] width 50 height 26
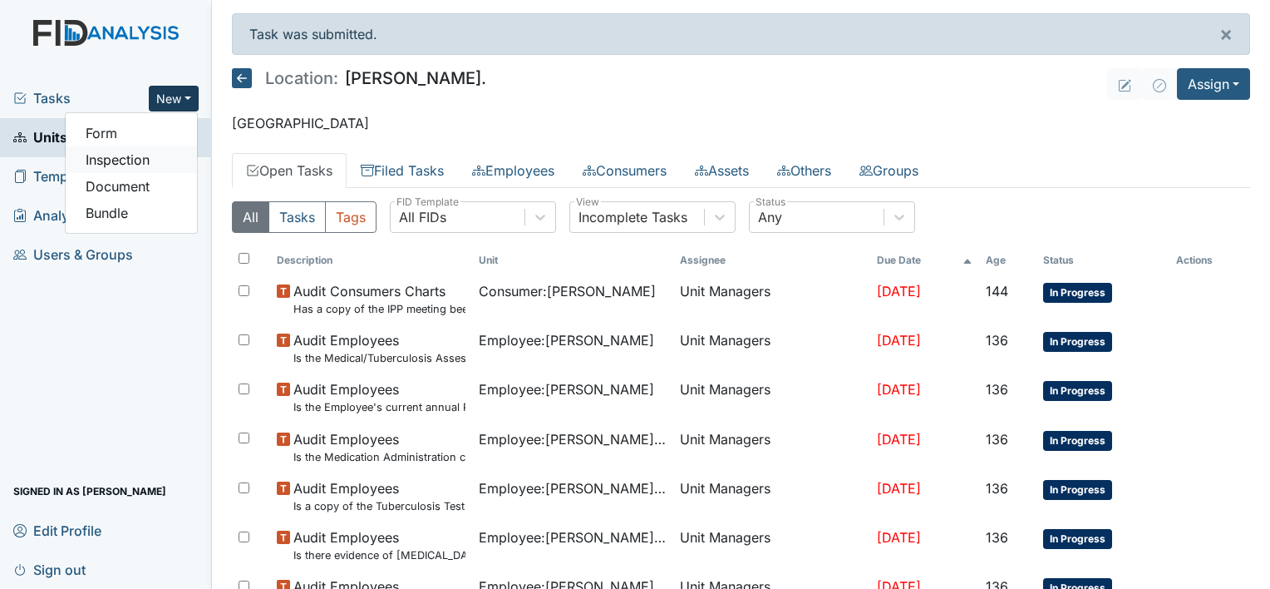
click at [104, 146] on link "Inspection" at bounding box center [131, 159] width 131 height 27
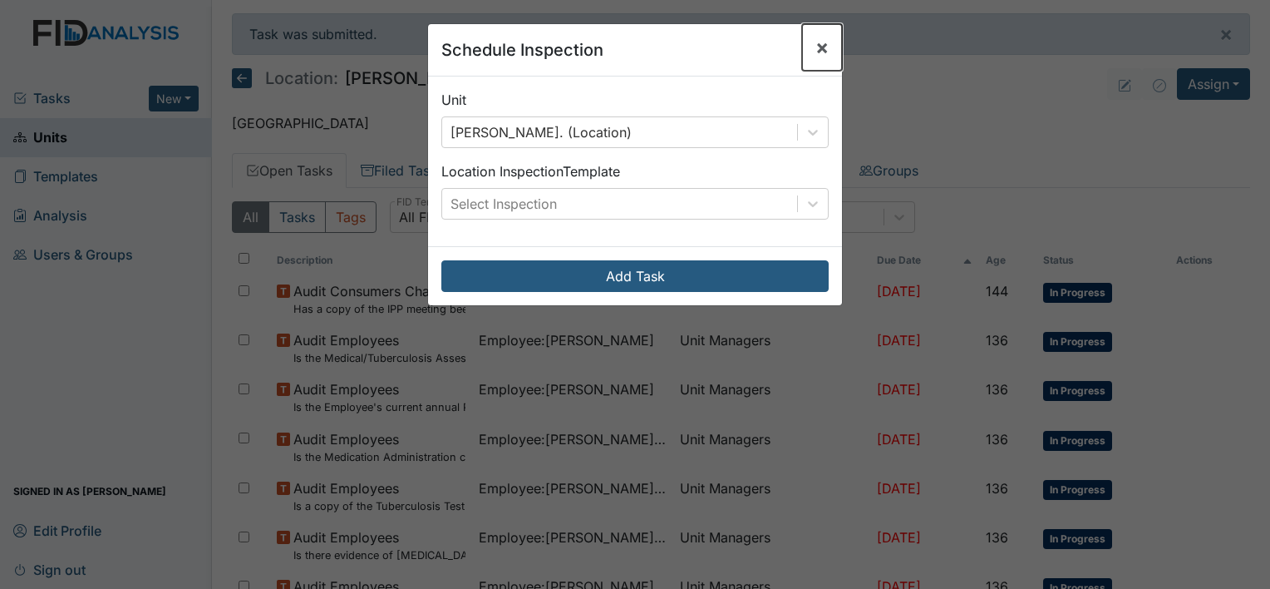
click at [811, 33] on button "×" at bounding box center [822, 47] width 40 height 47
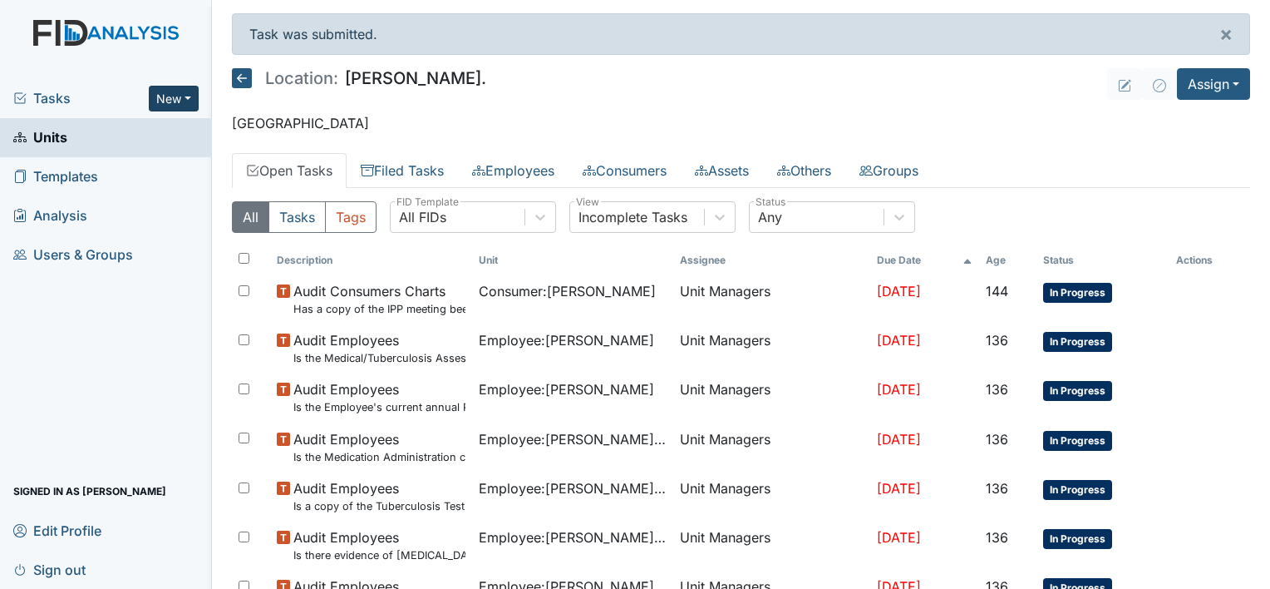
click at [188, 107] on button "New" at bounding box center [174, 99] width 50 height 26
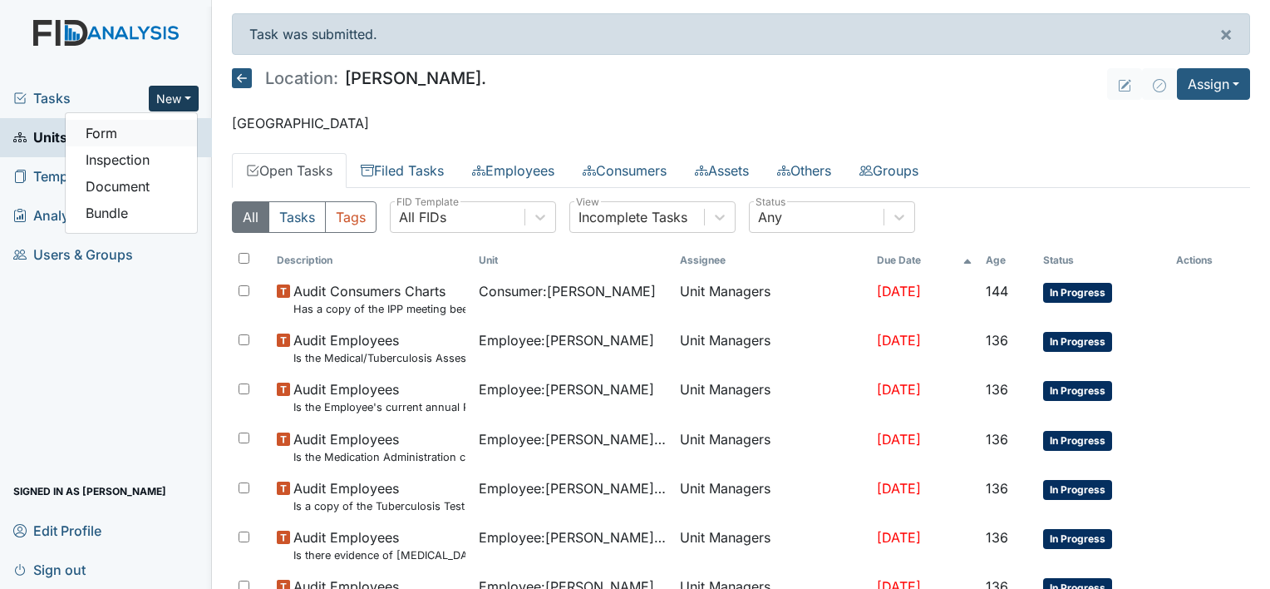
click at [114, 140] on link "Form" at bounding box center [131, 133] width 131 height 27
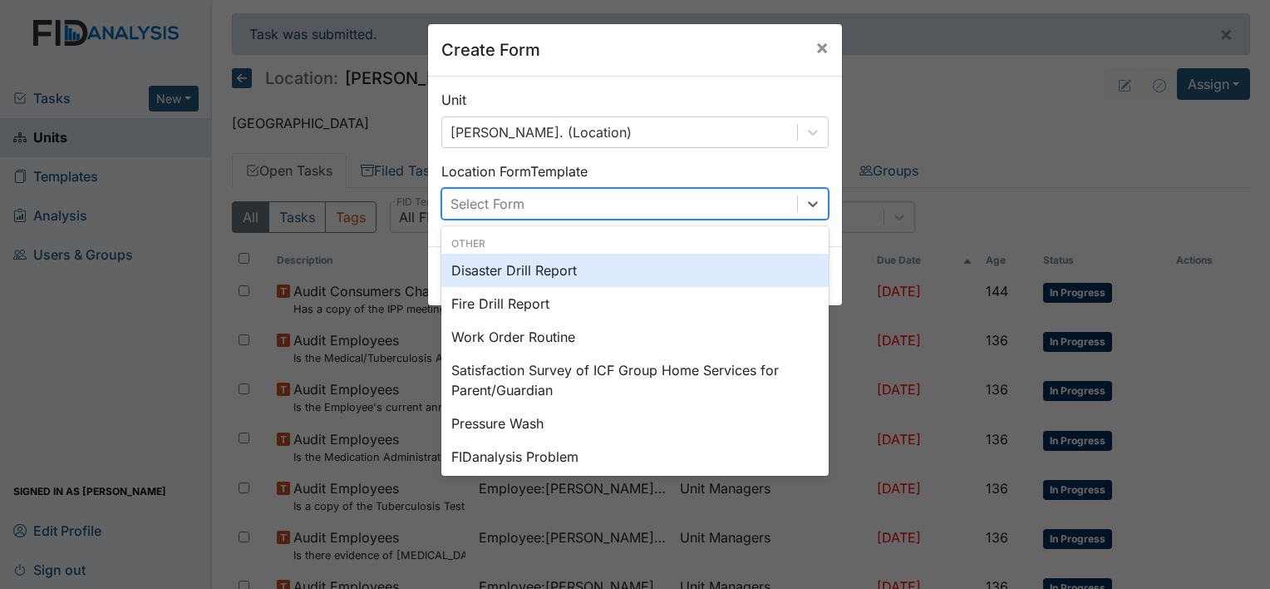
click at [539, 341] on div "Work Order Routine" at bounding box center [634, 336] width 387 height 33
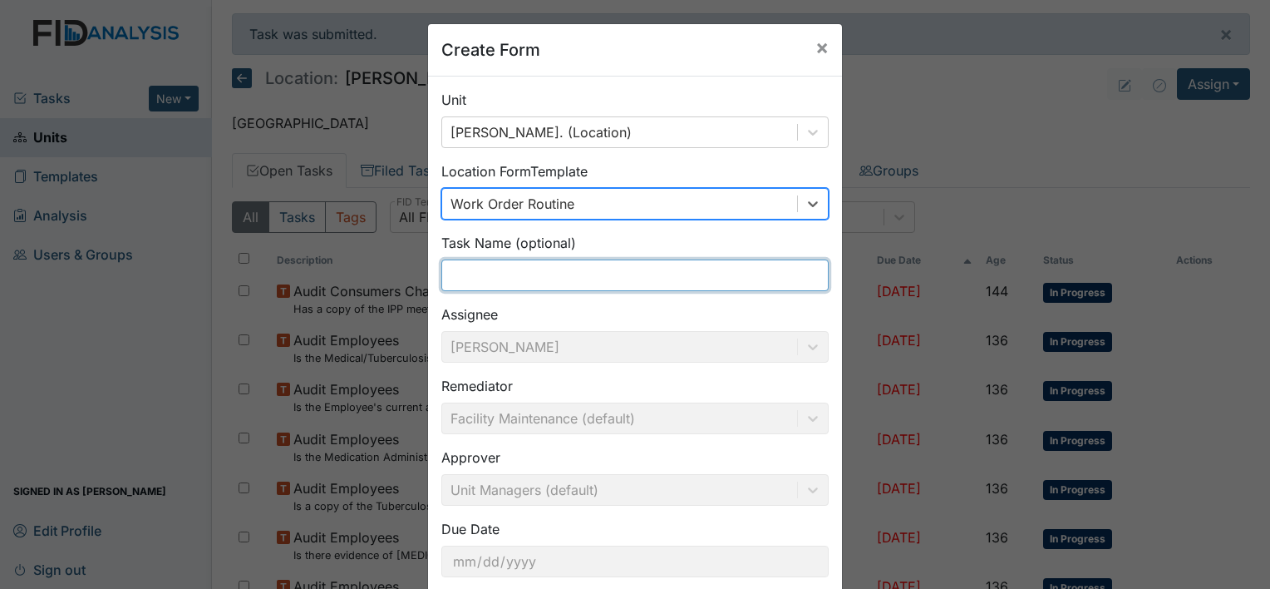
click at [542, 281] on input "text" at bounding box center [634, 275] width 387 height 32
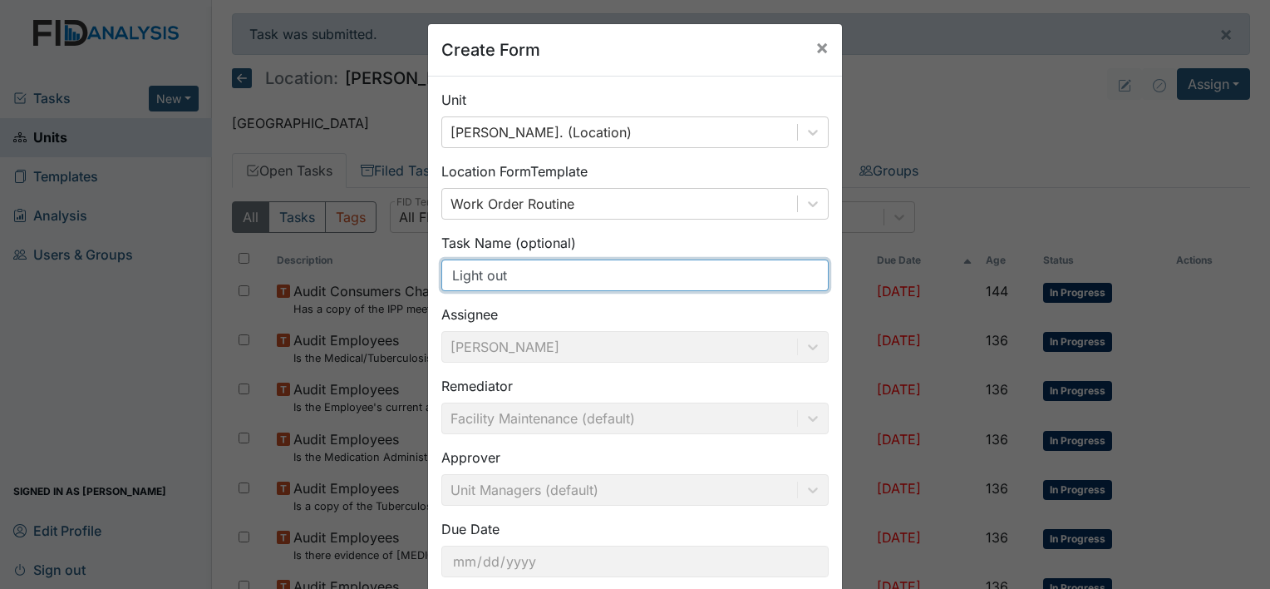
type input "Light out"
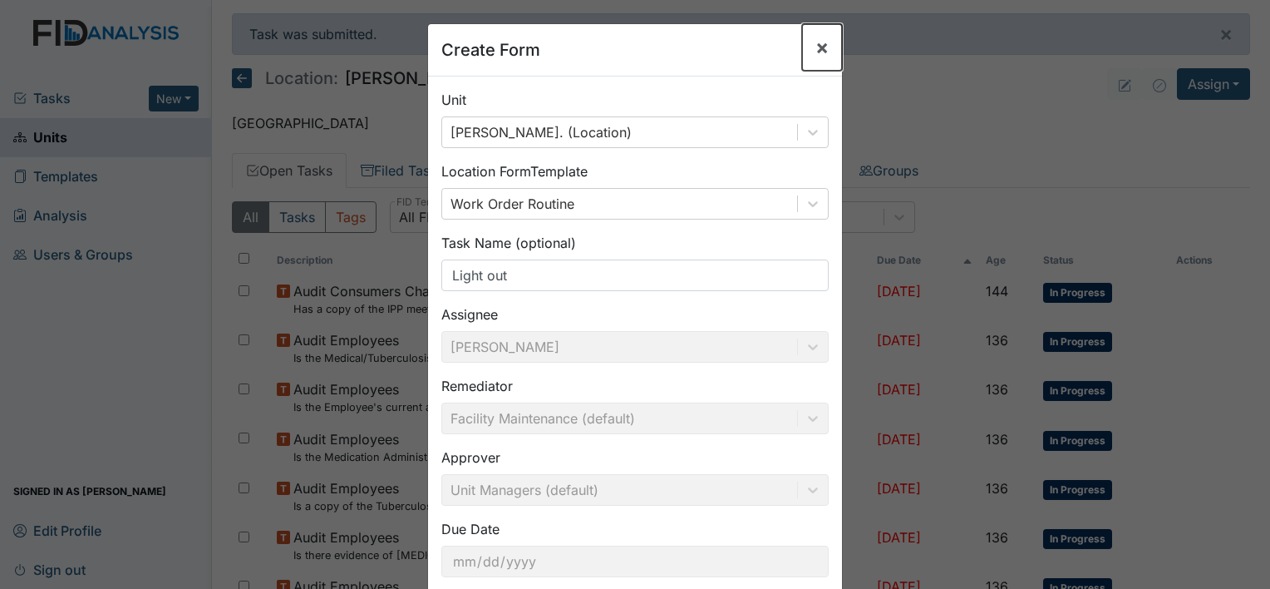
click at [812, 59] on button "×" at bounding box center [822, 47] width 40 height 47
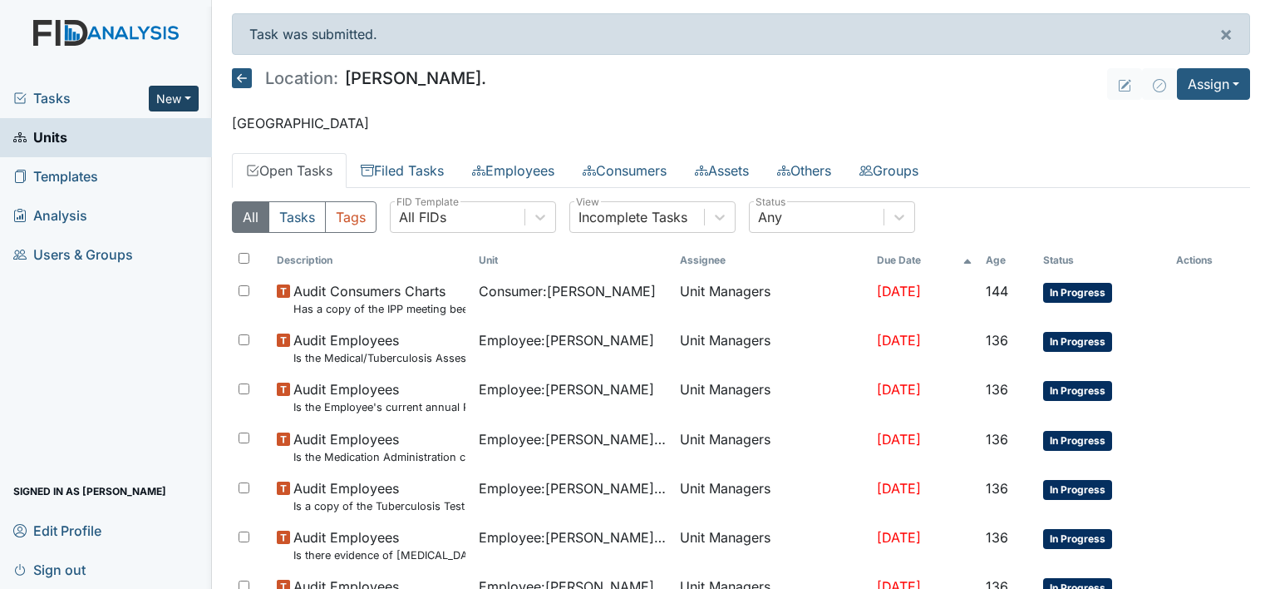
click at [190, 105] on button "New" at bounding box center [174, 99] width 50 height 26
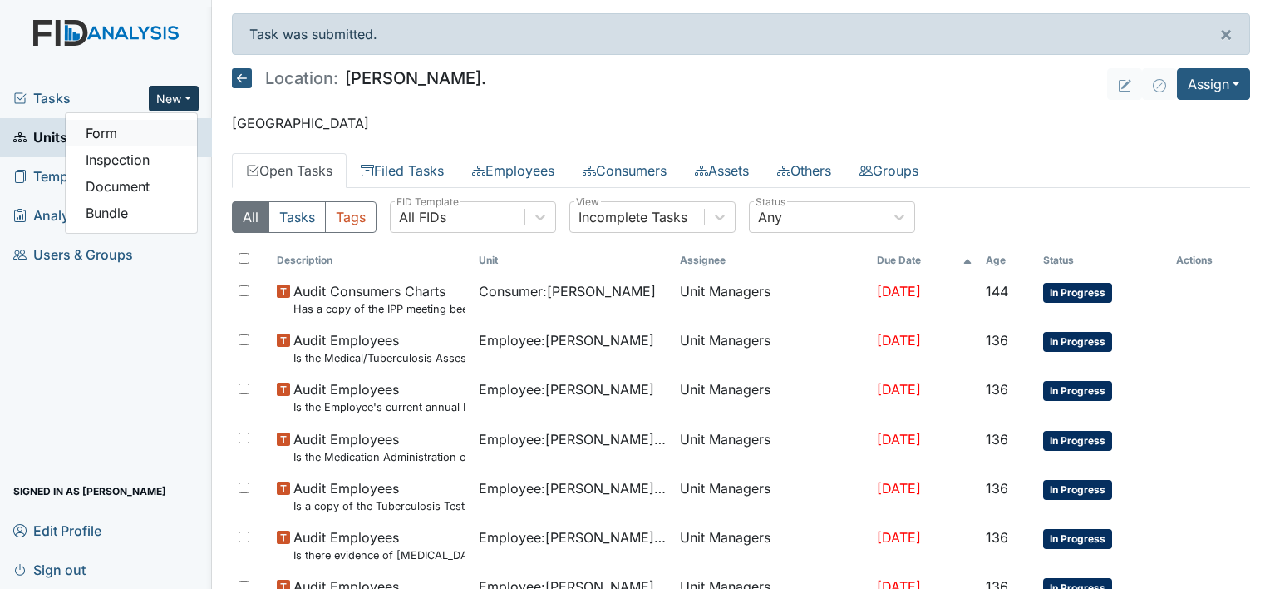
click at [127, 131] on link "Form" at bounding box center [131, 133] width 131 height 27
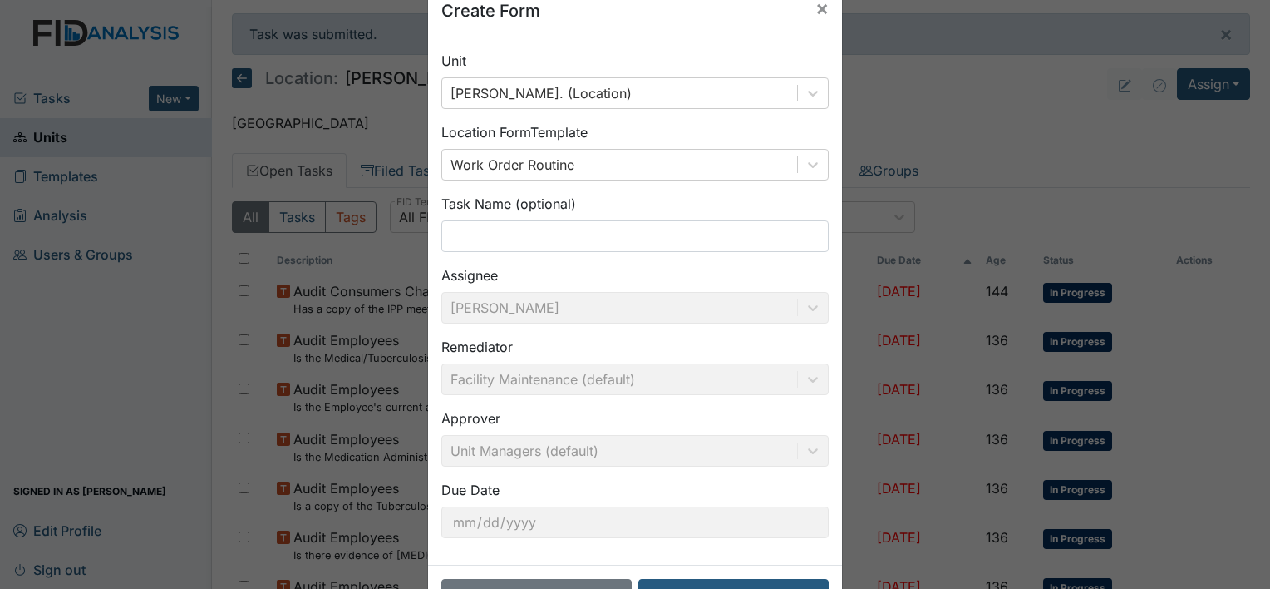
scroll to position [44, 0]
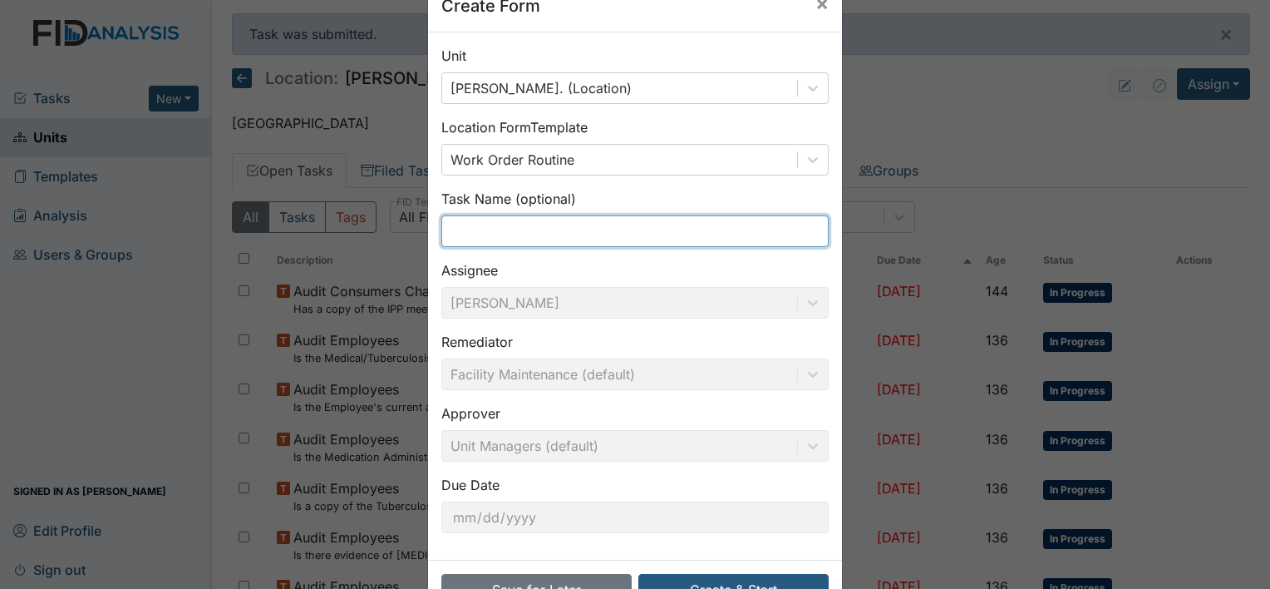
click at [591, 238] on input "text" at bounding box center [634, 231] width 387 height 32
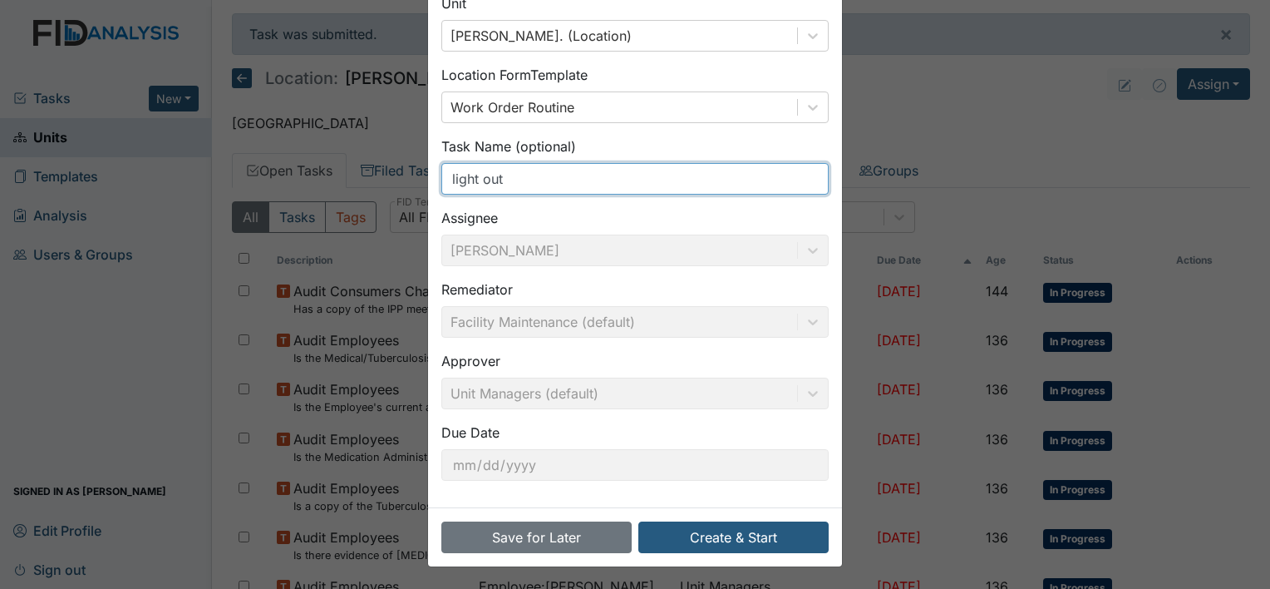
type input "light out"
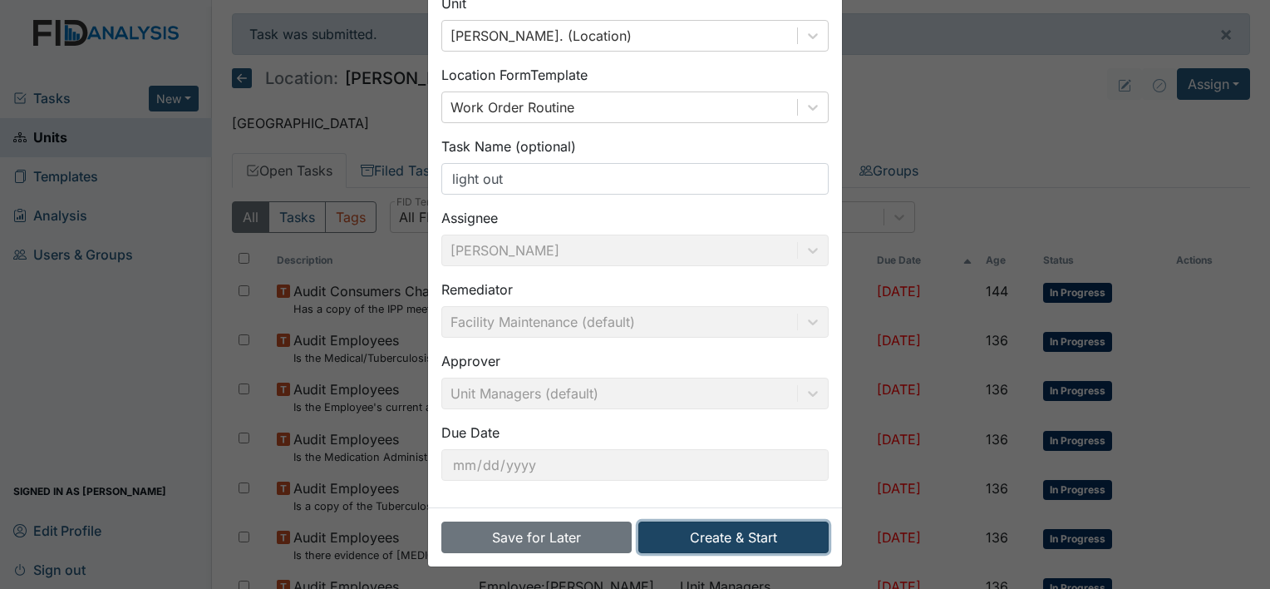
click at [698, 542] on button "Create & Start" at bounding box center [733, 537] width 190 height 32
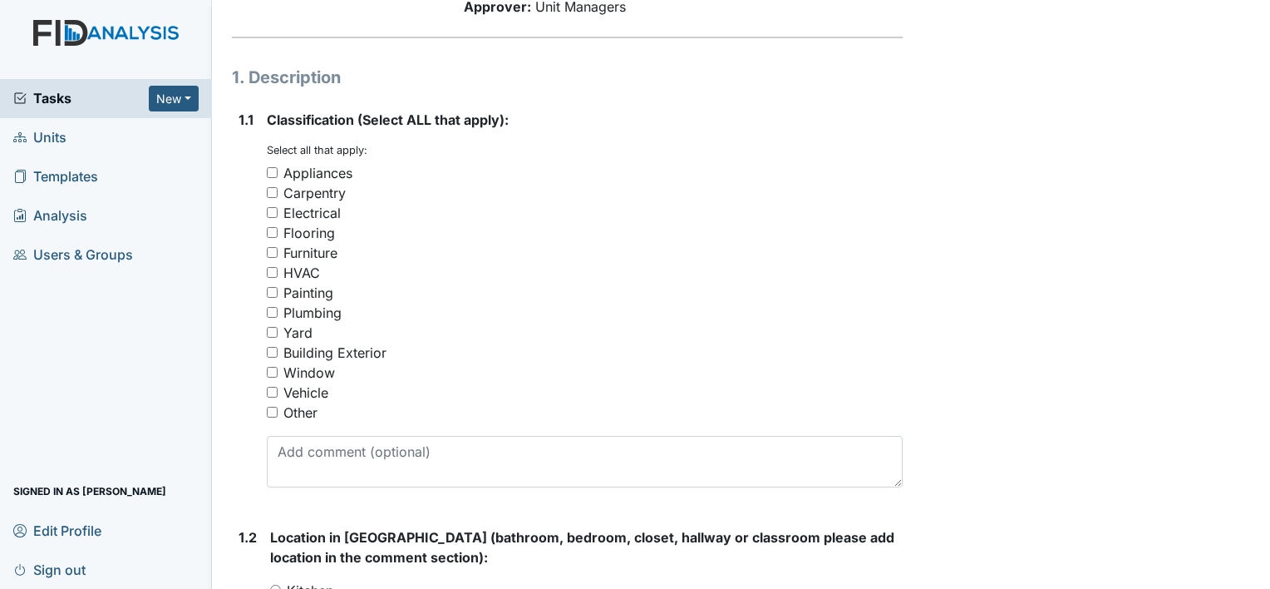
scroll to position [221, 0]
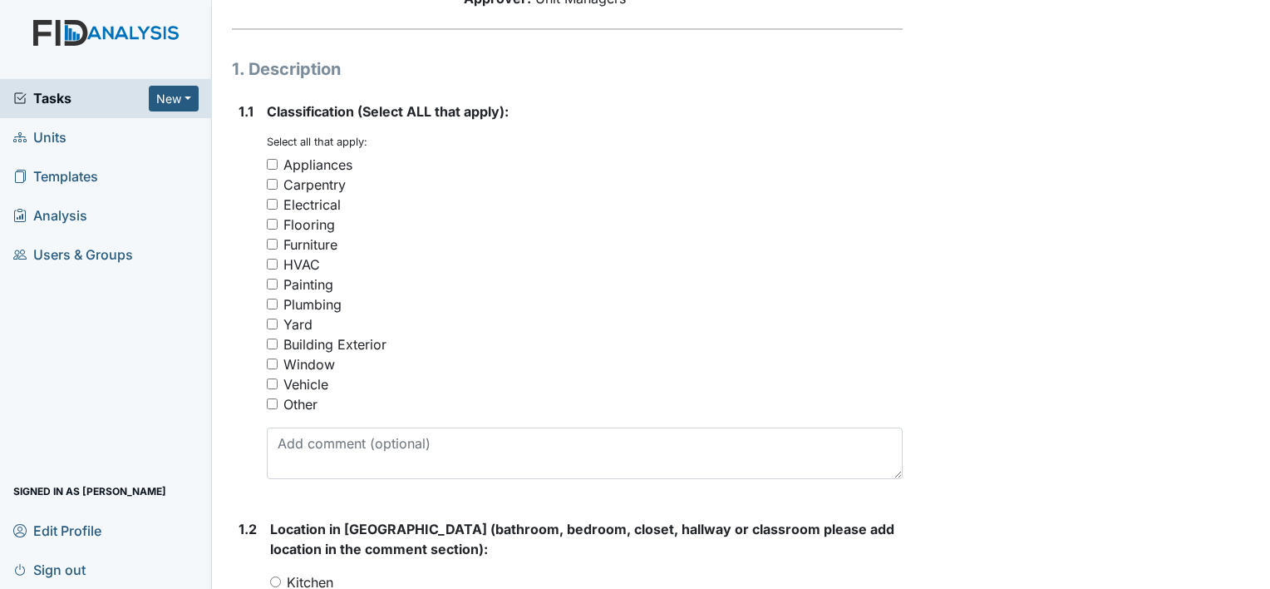
click at [276, 407] on input "Other" at bounding box center [272, 403] width 11 height 11
checkbox input "true"
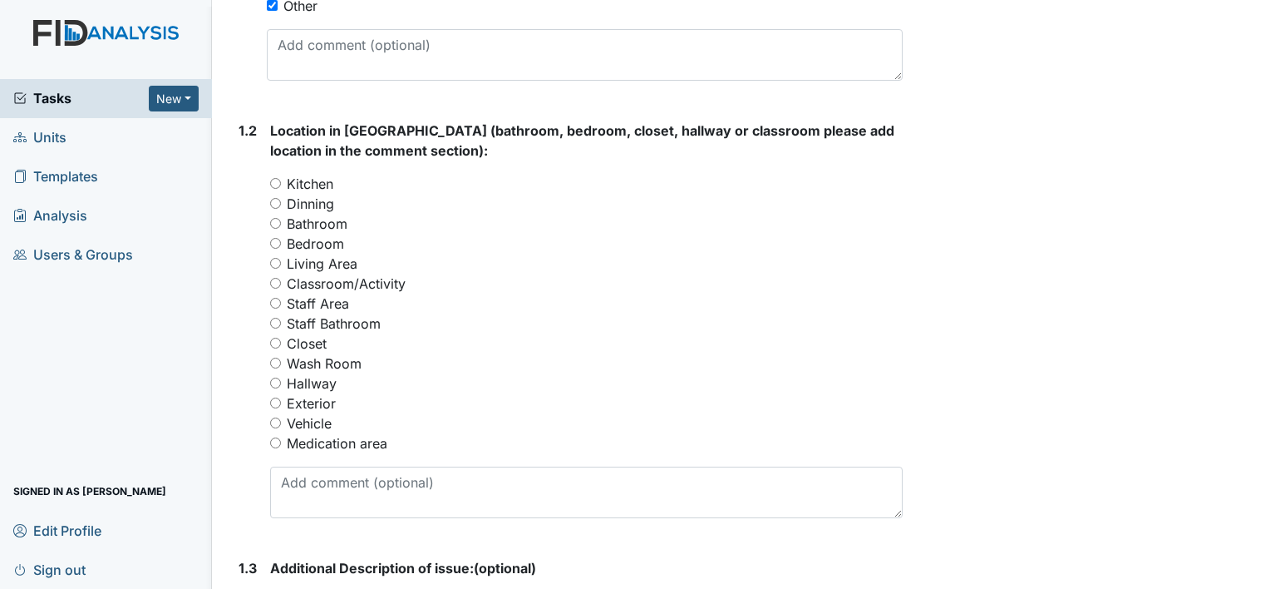
scroll to position [638, 0]
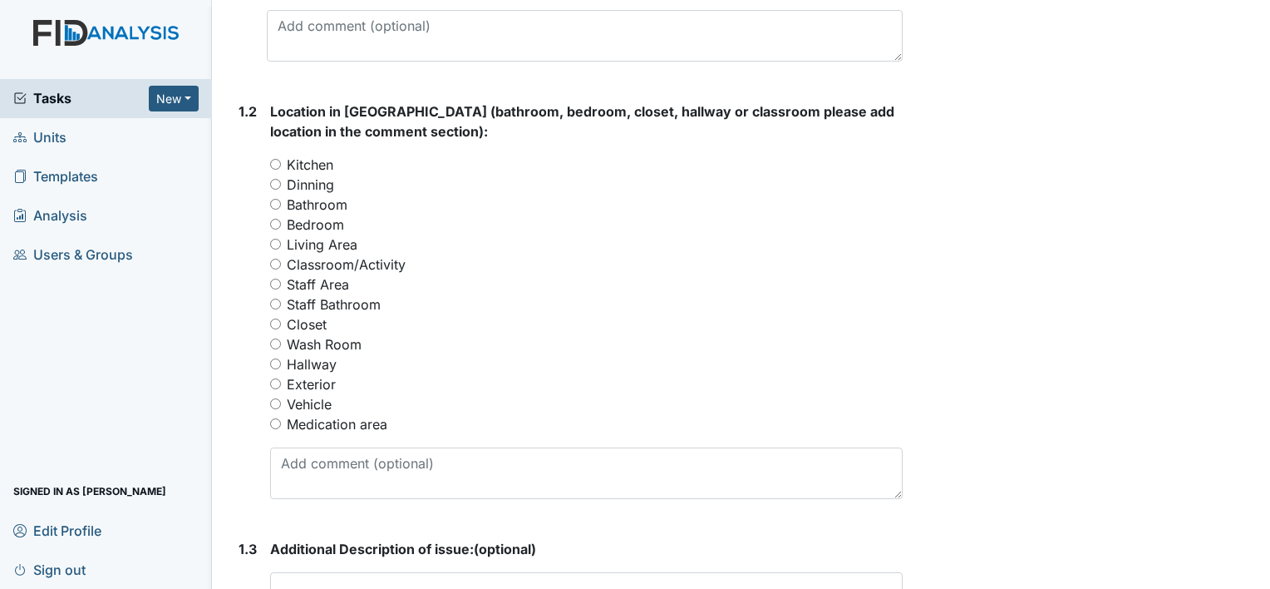
click at [276, 203] on input "Bathroom" at bounding box center [275, 204] width 11 height 11
radio input "true"
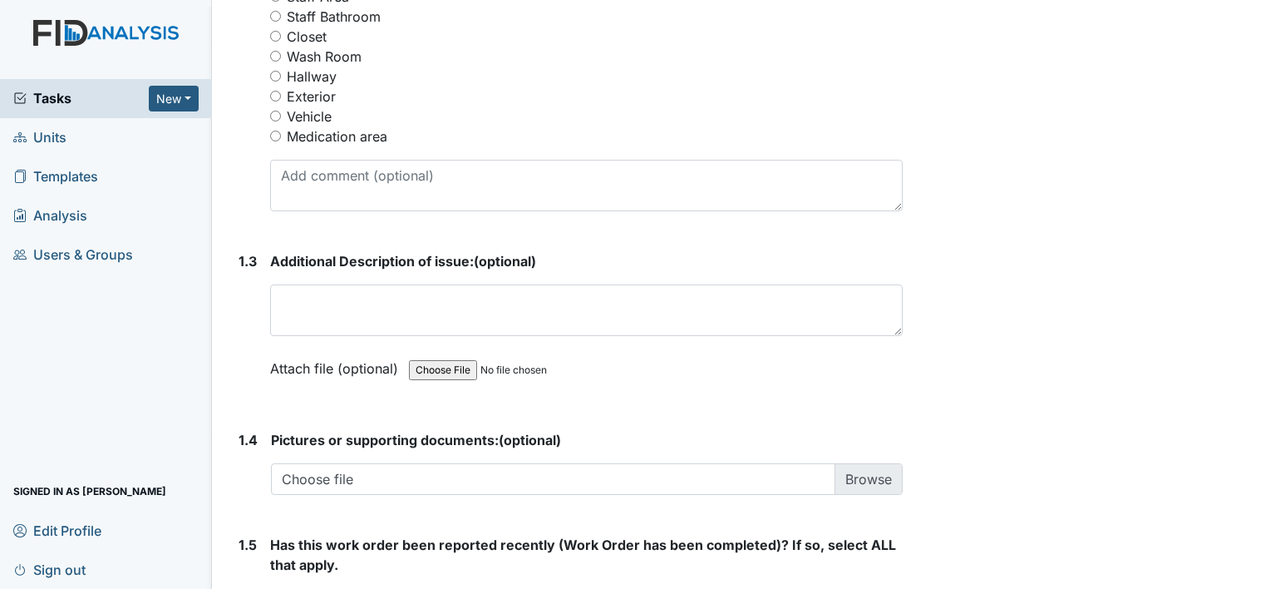
scroll to position [928, 0]
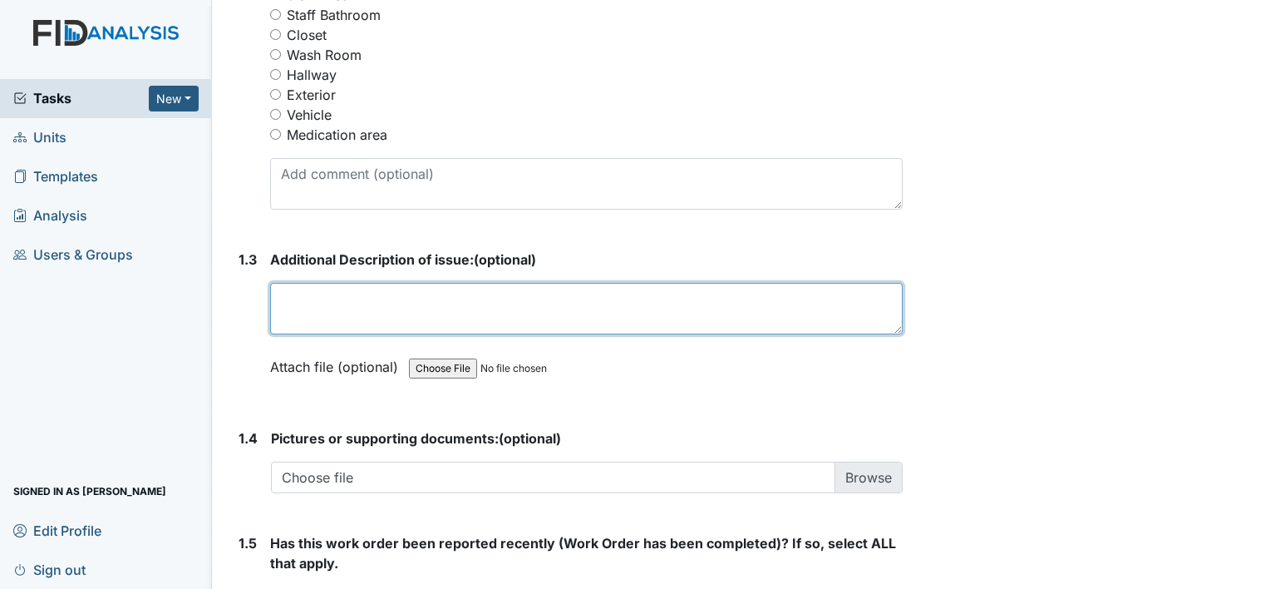
click at [399, 319] on textarea at bounding box center [586, 309] width 633 height 52
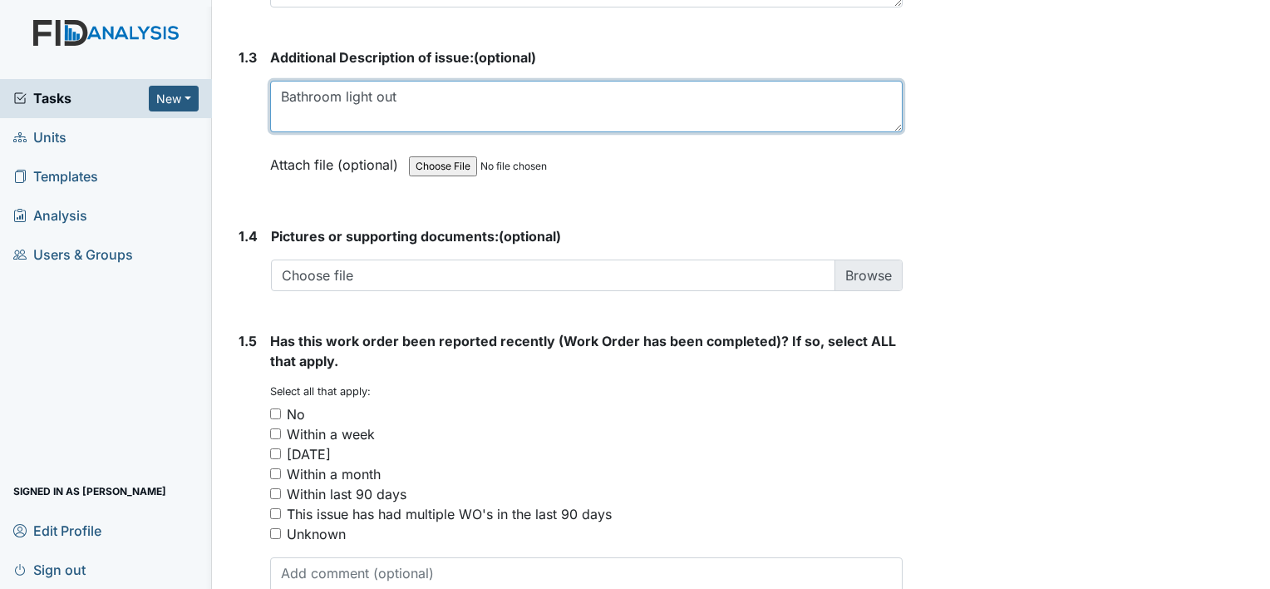
scroll to position [1135, 0]
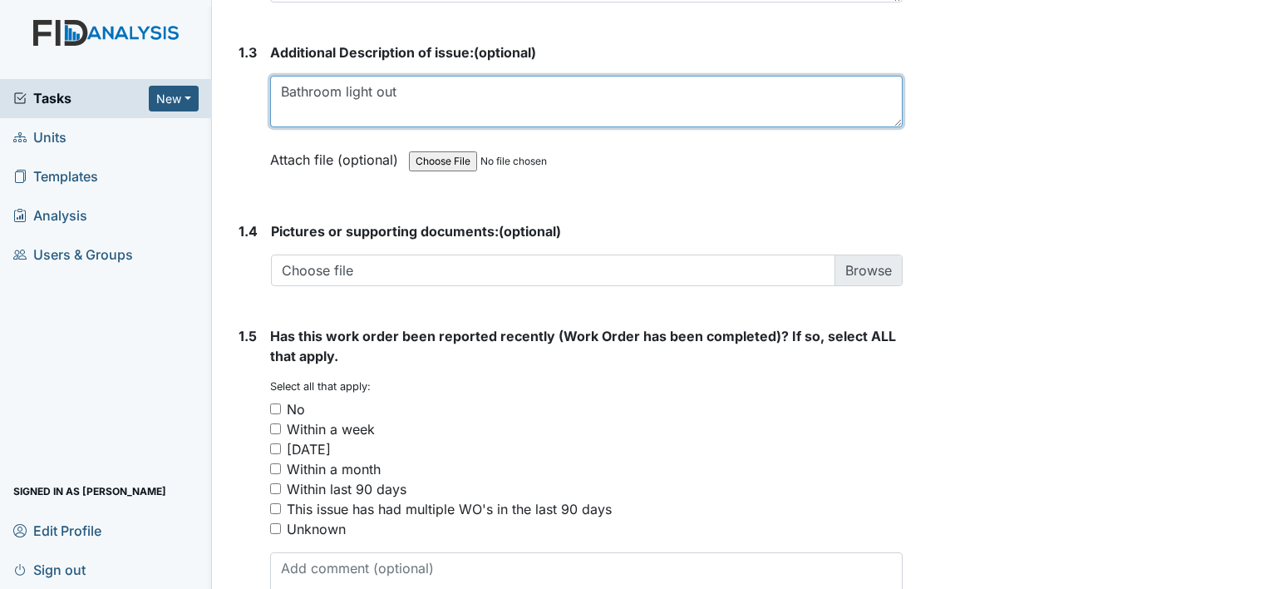
type textarea "Bathroom light out"
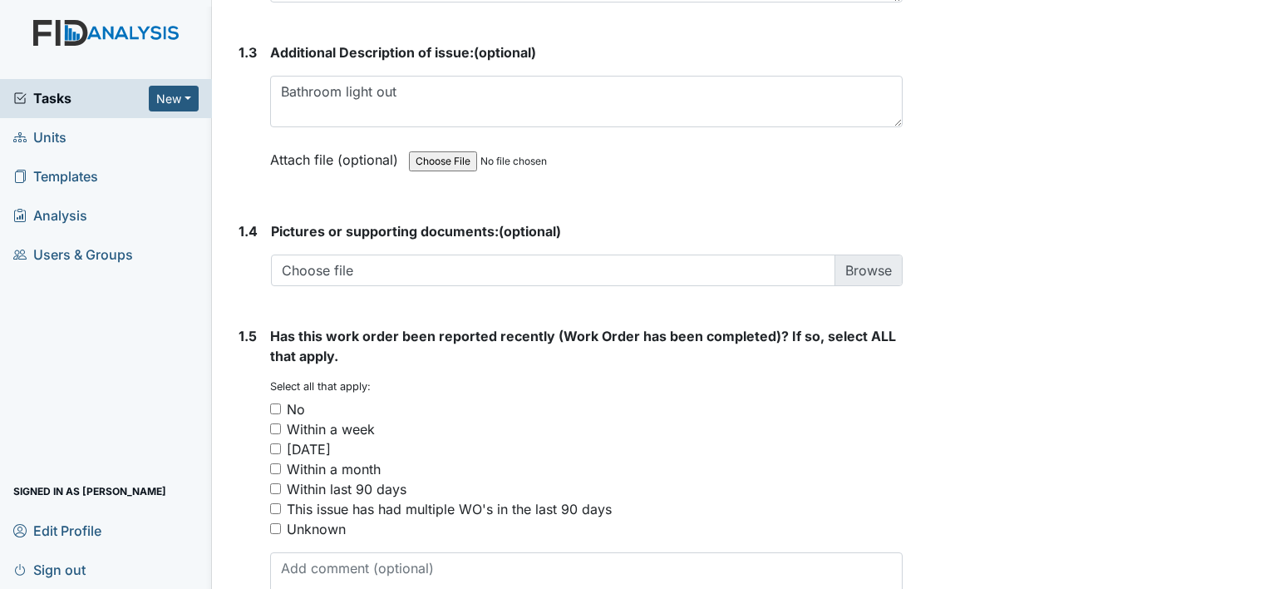
click at [289, 400] on div "No" at bounding box center [296, 409] width 18 height 20
click at [281, 403] on input "No" at bounding box center [275, 408] width 11 height 11
checkbox input "true"
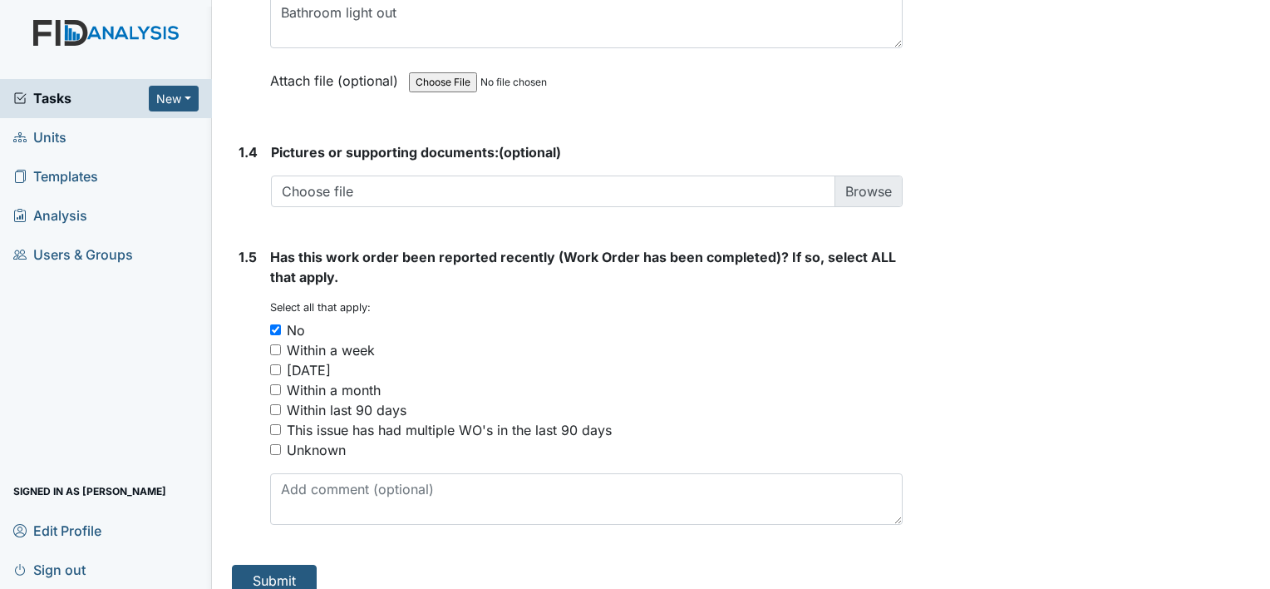
scroll to position [1232, 0]
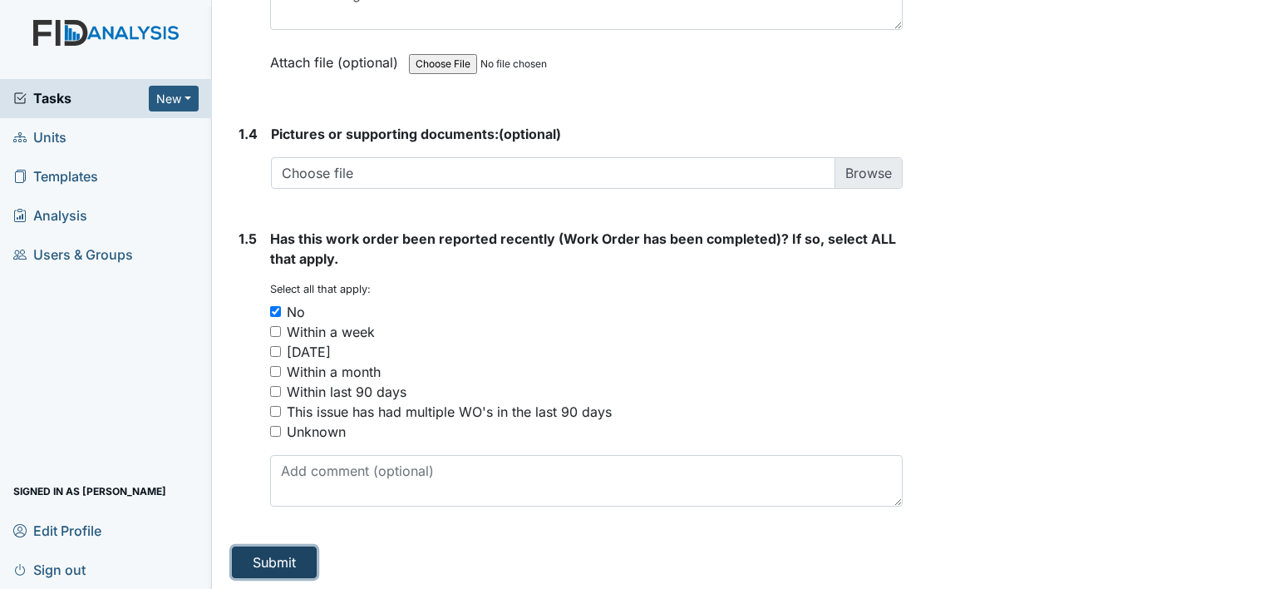
click at [266, 570] on button "Submit" at bounding box center [274, 562] width 85 height 32
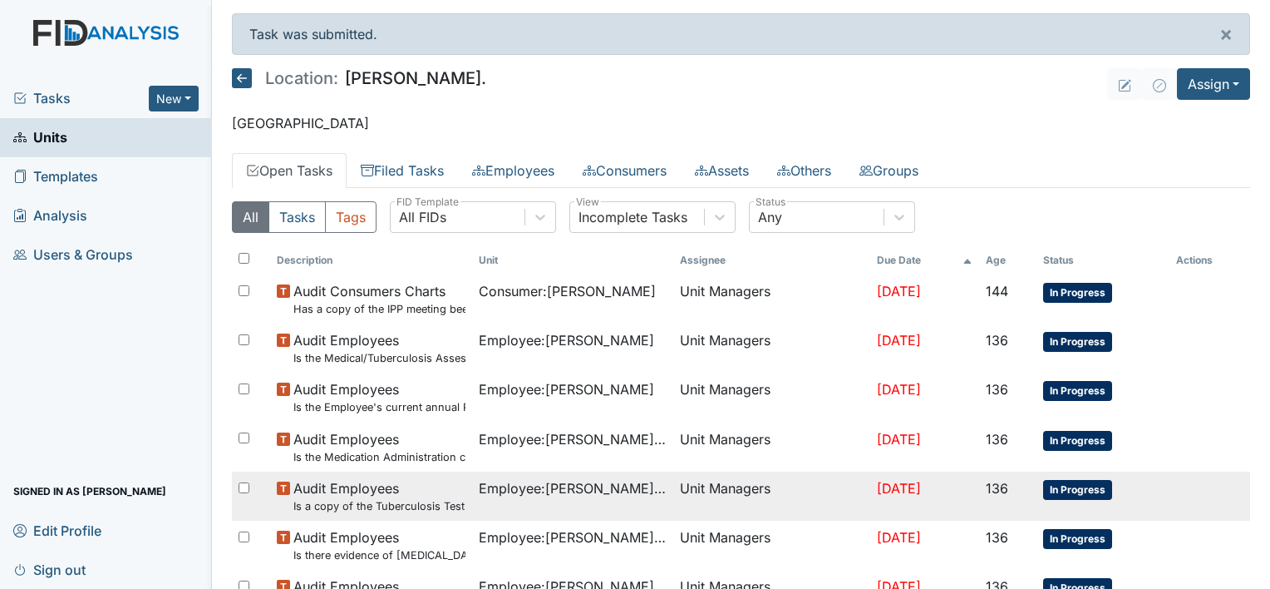
click at [1211, 495] on tr "Audit Employees Is a copy of the Tuberculosis Test in the file? Employee : [PER…" at bounding box center [741, 495] width 1018 height 49
click at [1224, 494] on tr "Audit Employees Is a copy of the Tuberculosis Test in the file? Employee : [PER…" at bounding box center [741, 495] width 1018 height 49
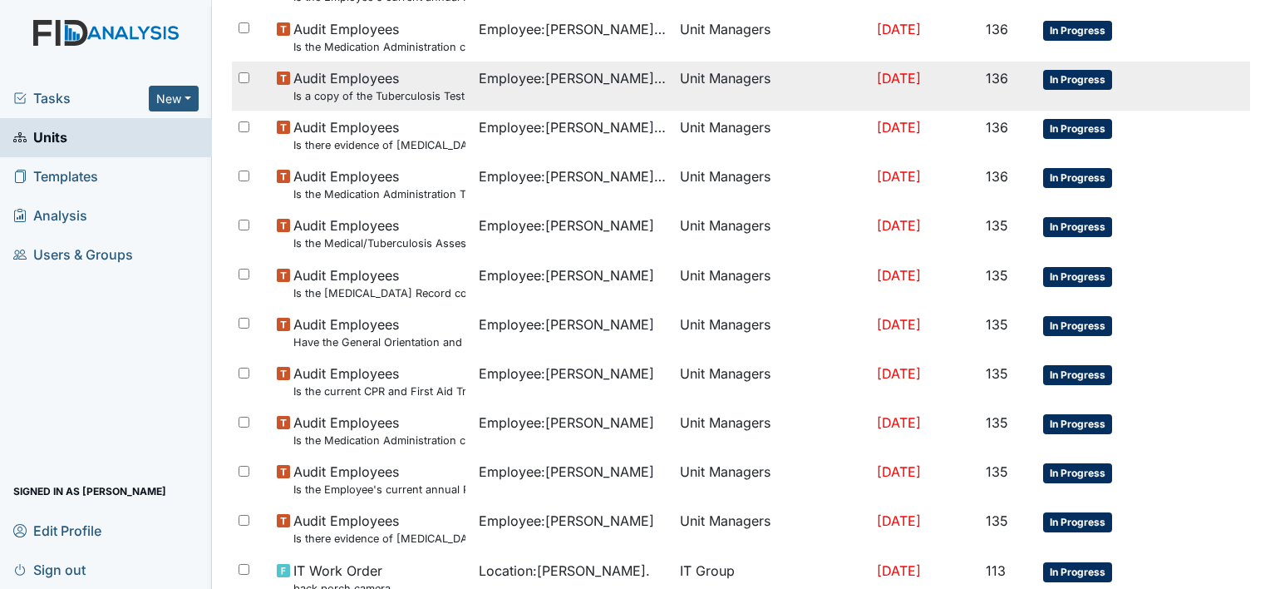
scroll to position [432, 0]
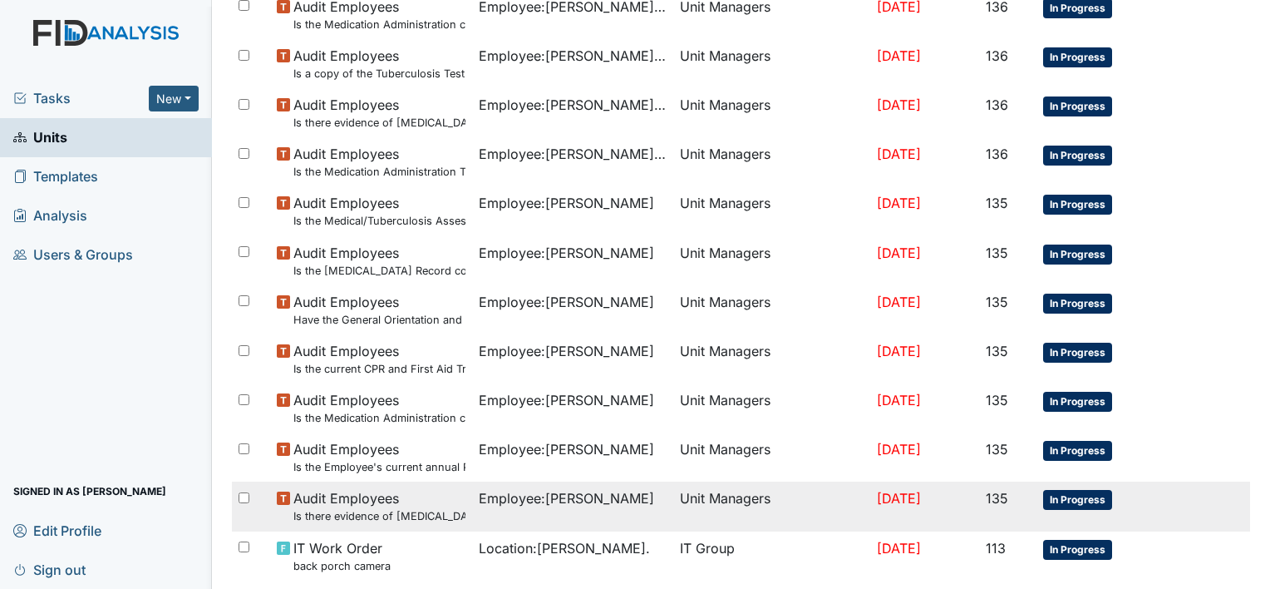
click at [260, 489] on div at bounding box center [251, 497] width 39 height 33
checkbox input "true"
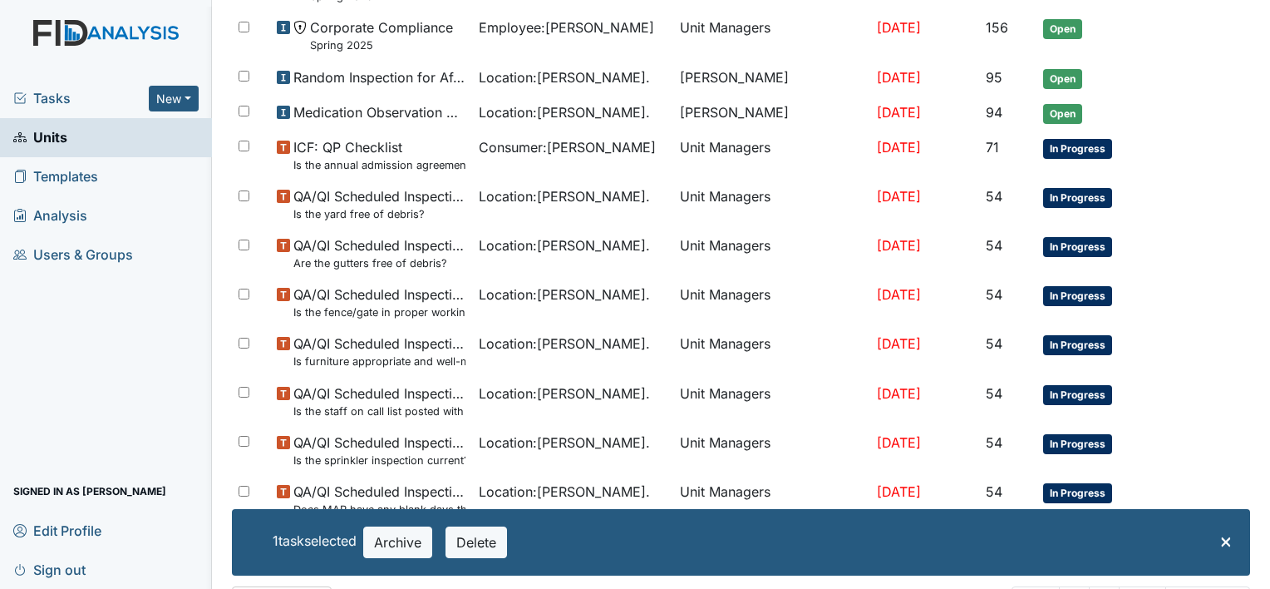
scroll to position [1150, 0]
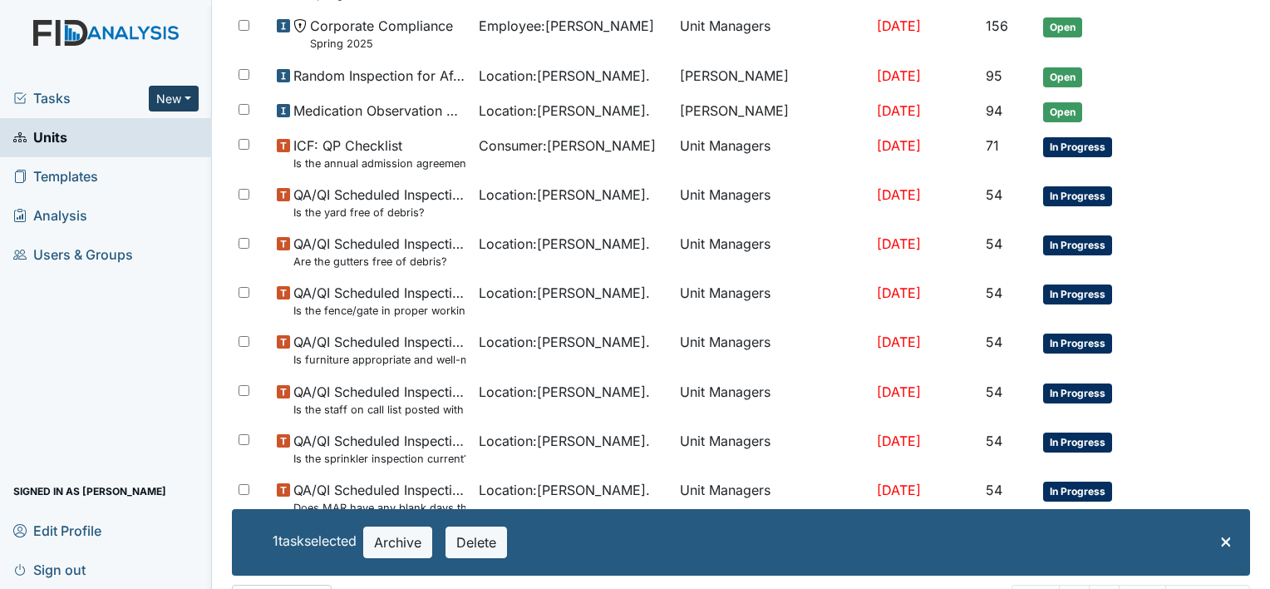
click at [183, 93] on button "New" at bounding box center [174, 99] width 50 height 26
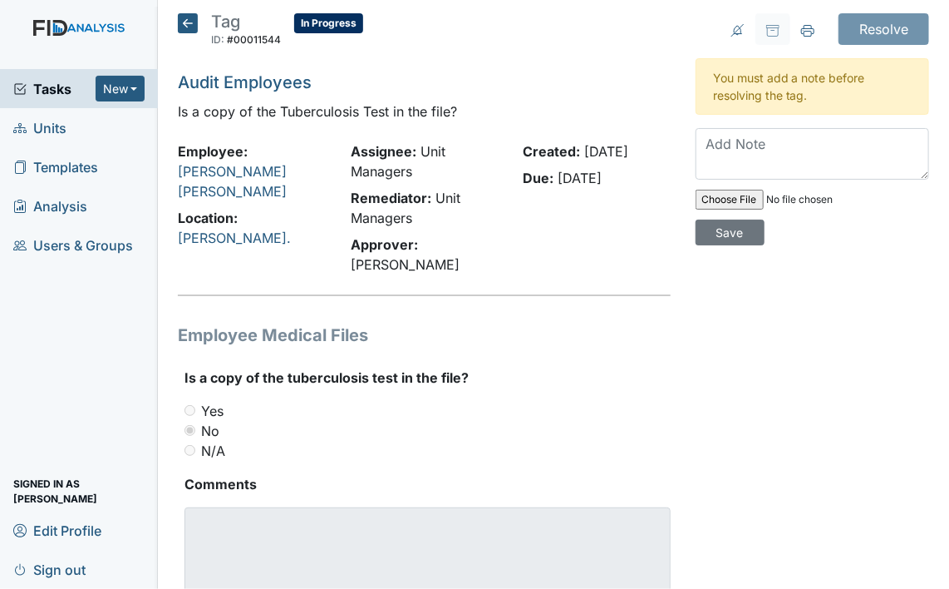
click at [237, 411] on div "Yes" at bounding box center [427, 411] width 485 height 20
click at [249, 430] on div "No" at bounding box center [427, 431] width 485 height 20
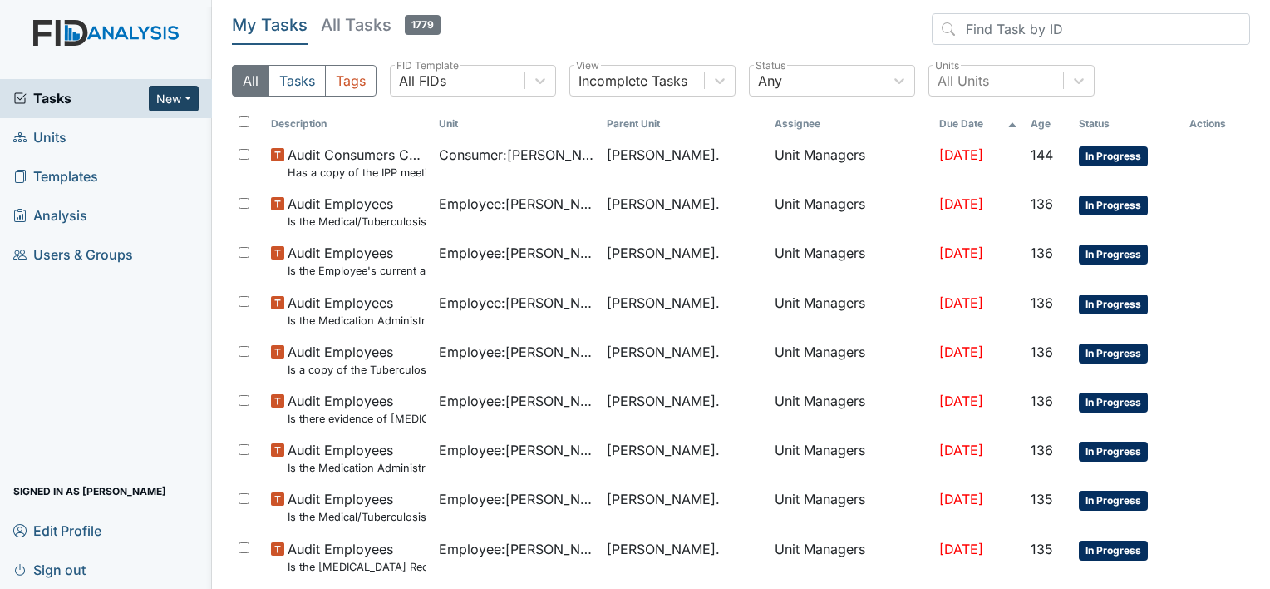
click at [183, 101] on button "New" at bounding box center [174, 99] width 50 height 26
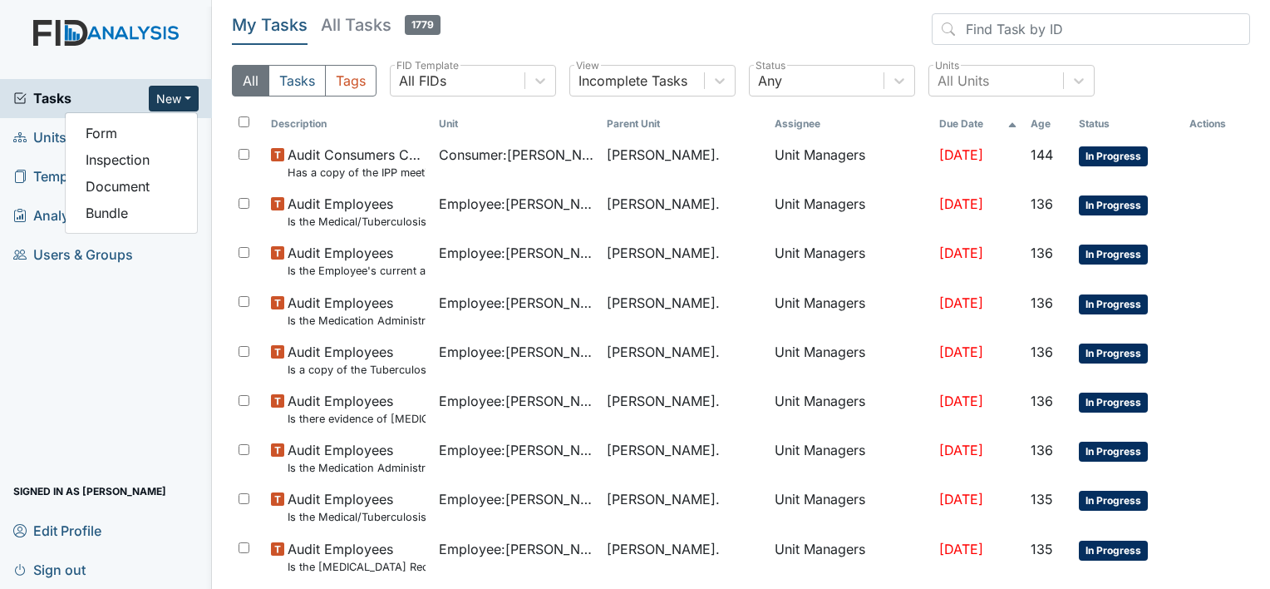
click at [170, 247] on link "Users & Groups" at bounding box center [106, 254] width 212 height 39
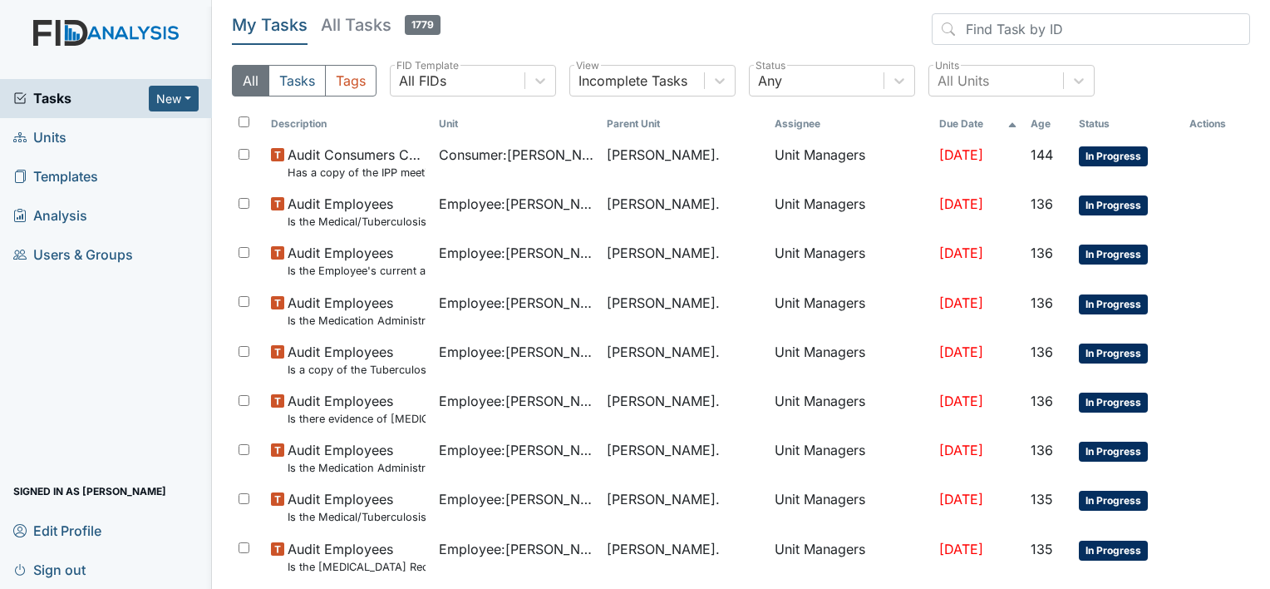
click at [51, 145] on span "Units" at bounding box center [39, 138] width 53 height 26
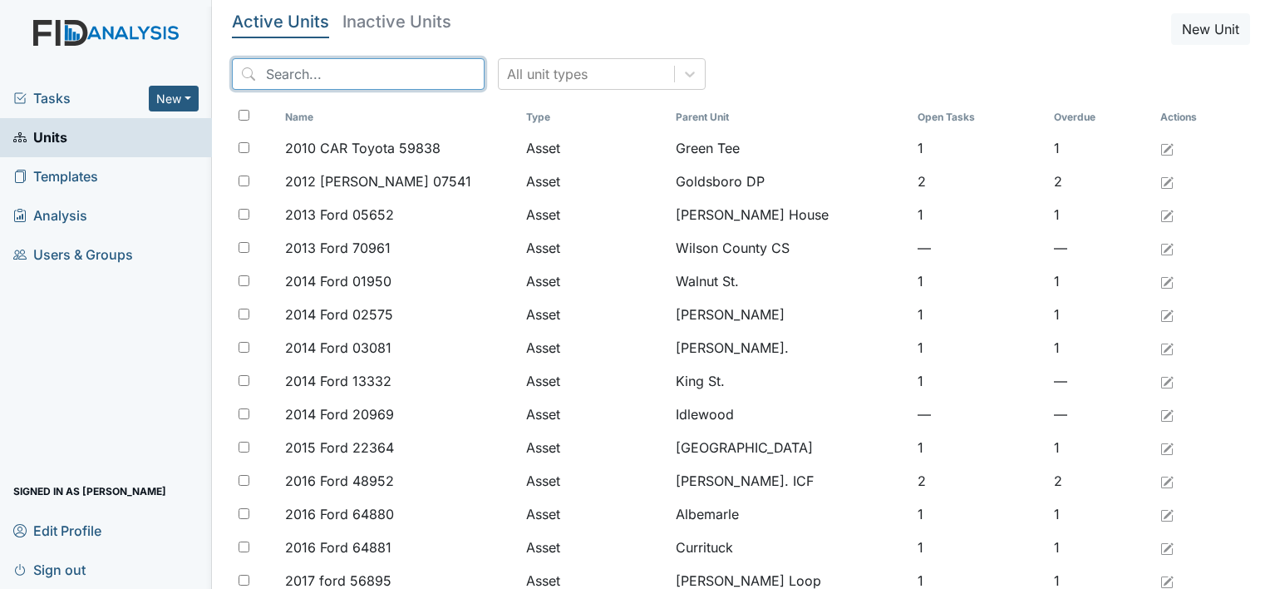
click at [276, 75] on input "search" at bounding box center [358, 74] width 253 height 32
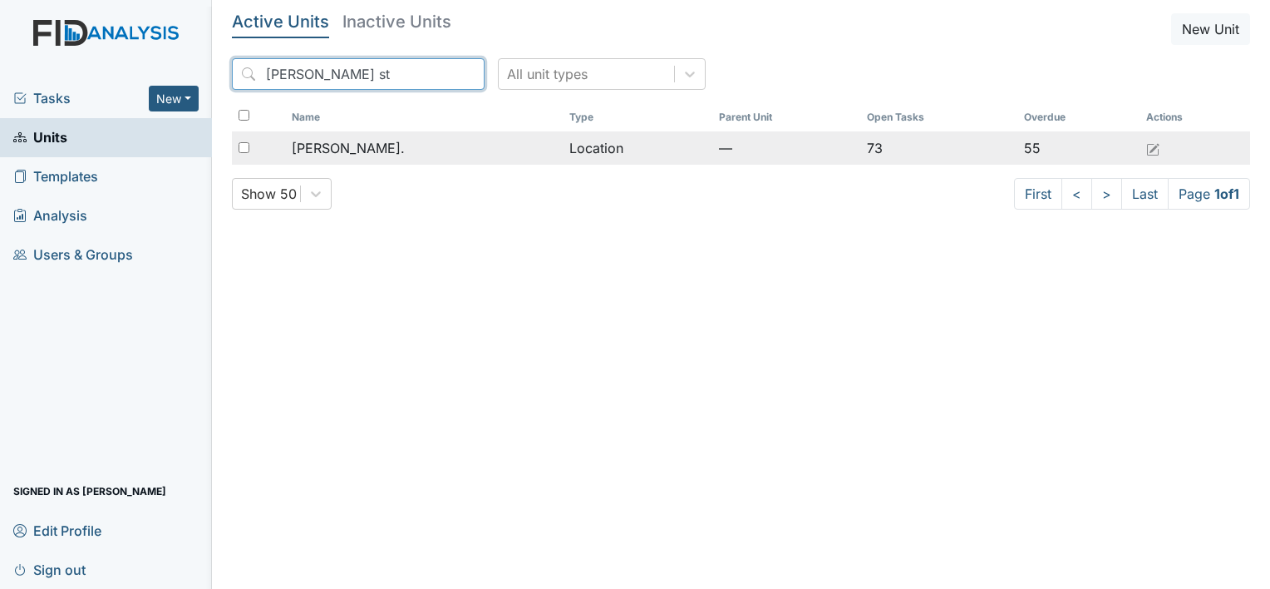
type input "William st"
click at [356, 146] on span "[PERSON_NAME]." at bounding box center [348, 148] width 113 height 20
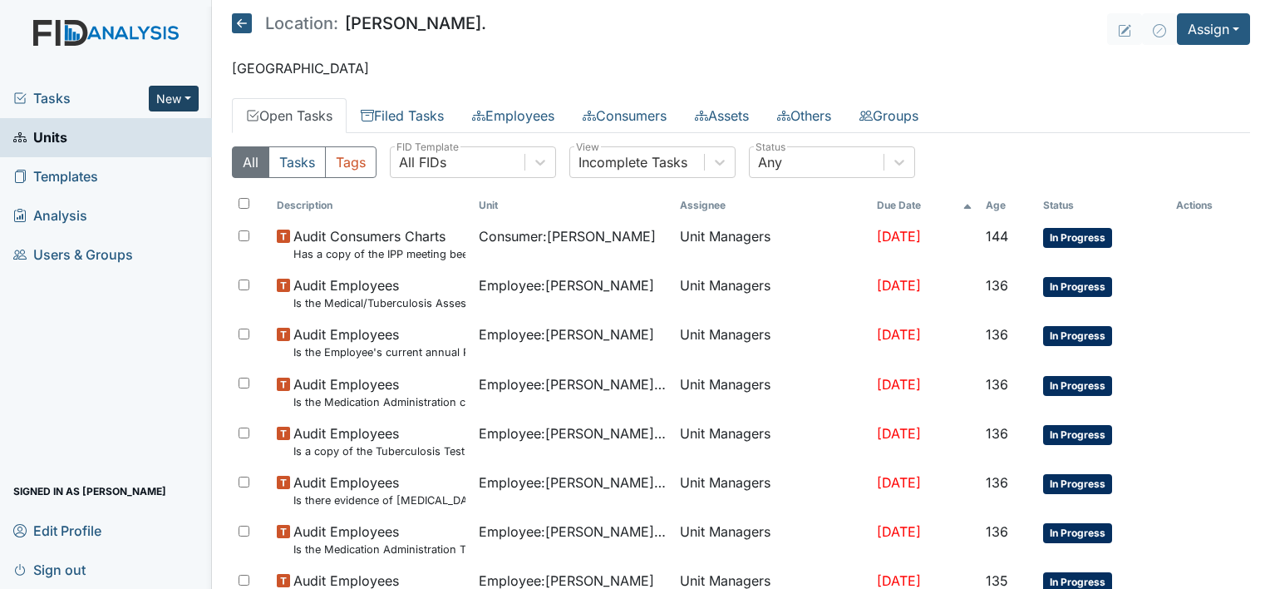
click at [190, 100] on button "New" at bounding box center [174, 99] width 50 height 26
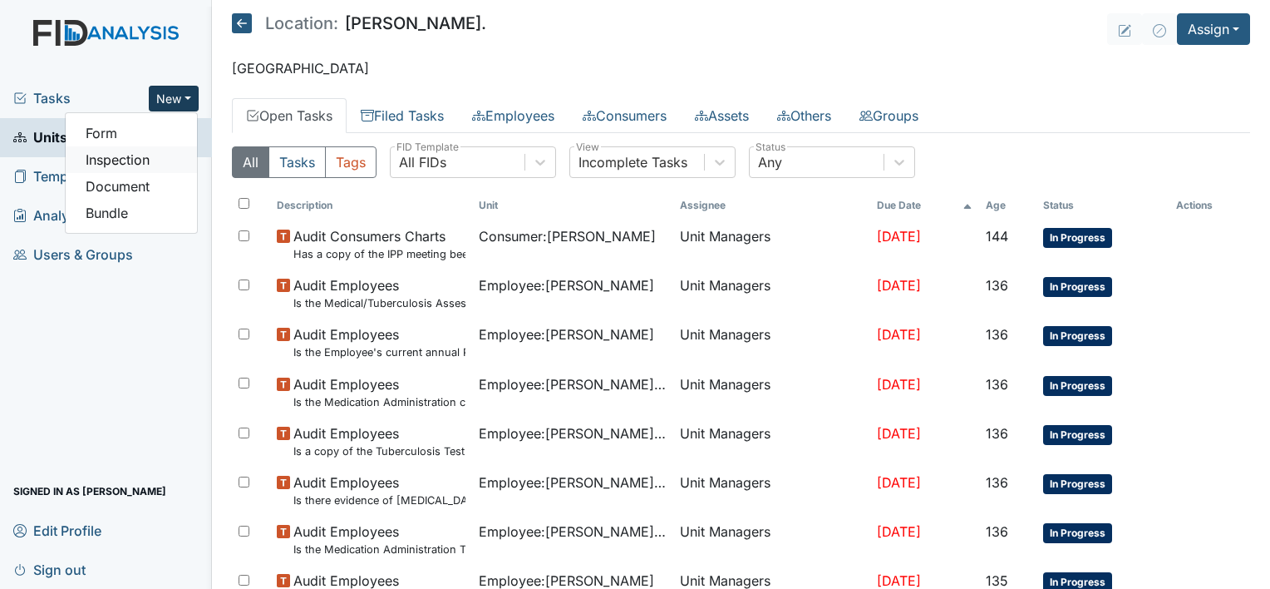
click at [166, 155] on link "Inspection" at bounding box center [131, 159] width 131 height 27
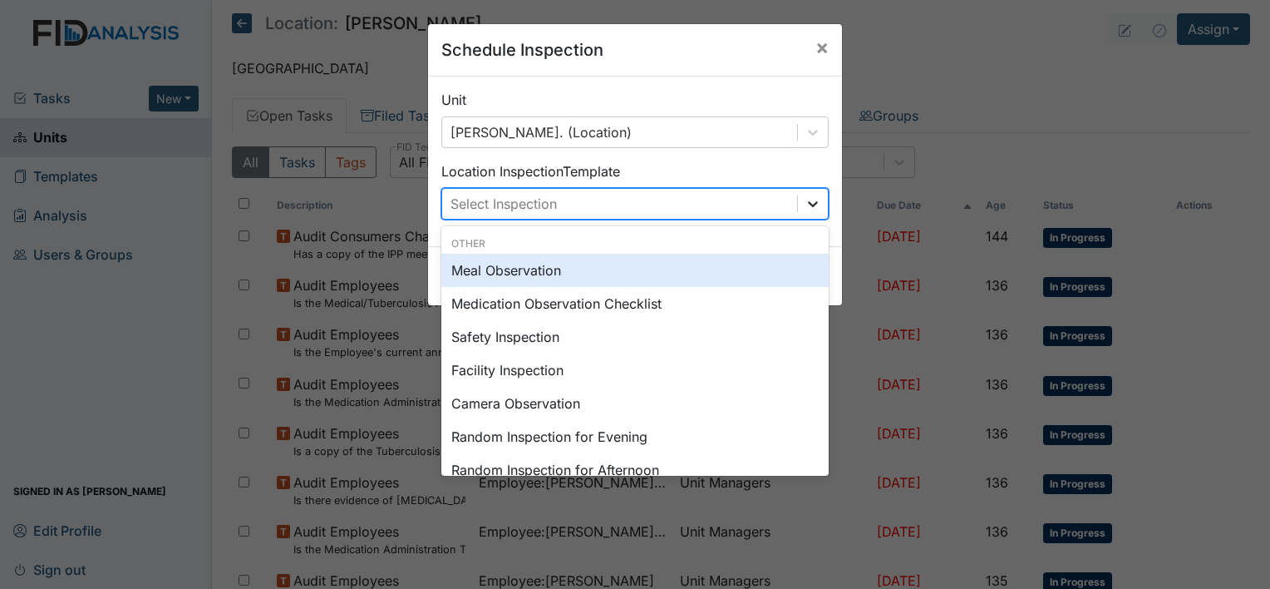
click at [805, 209] on icon at bounding box center [813, 203] width 17 height 17
click at [1007, 44] on div "Schedule Inspection × Unit [PERSON_NAME]. (Location) Location Inspection Templa…" at bounding box center [635, 294] width 1270 height 589
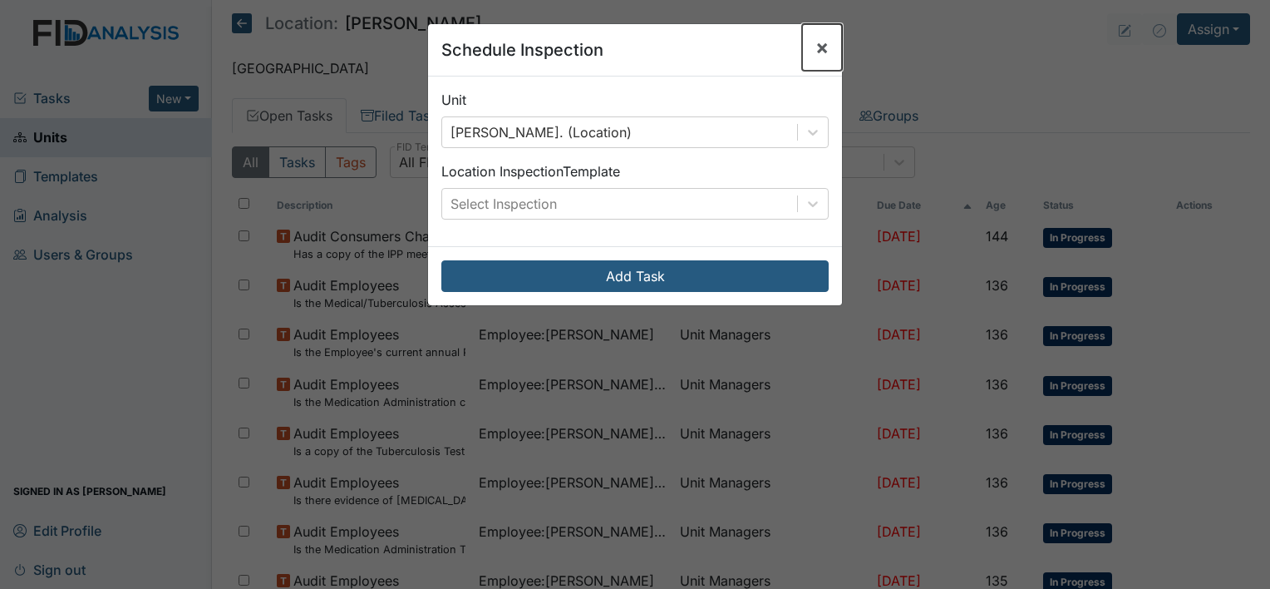
click at [815, 41] on span "×" at bounding box center [821, 47] width 13 height 24
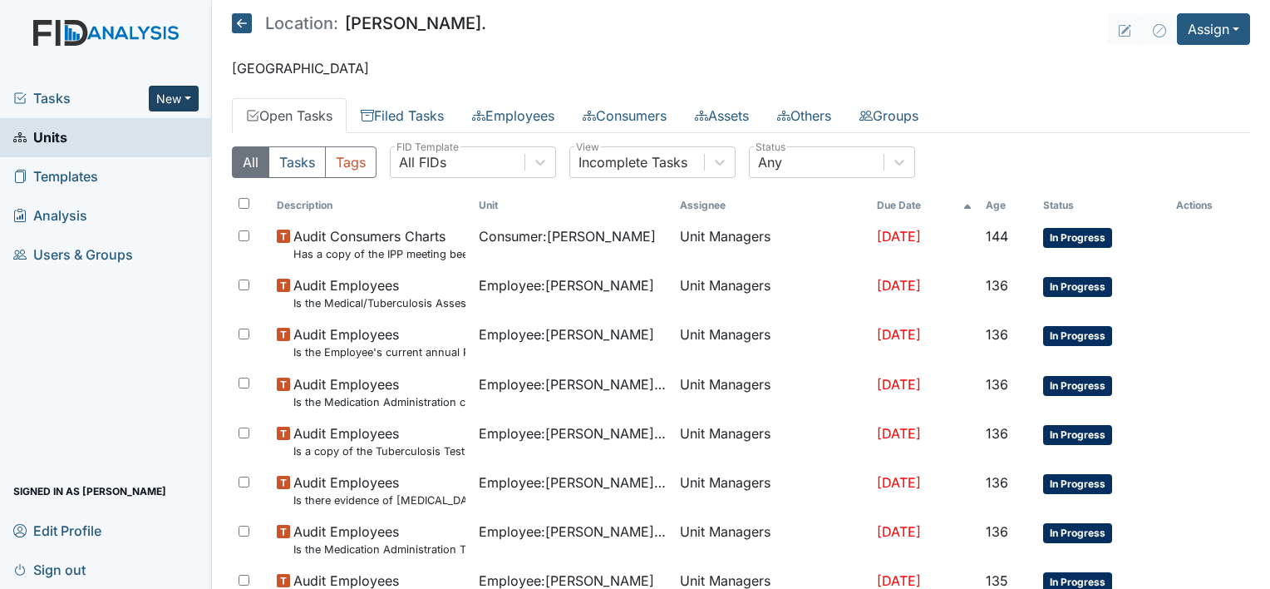
click at [181, 99] on button "New" at bounding box center [174, 99] width 50 height 26
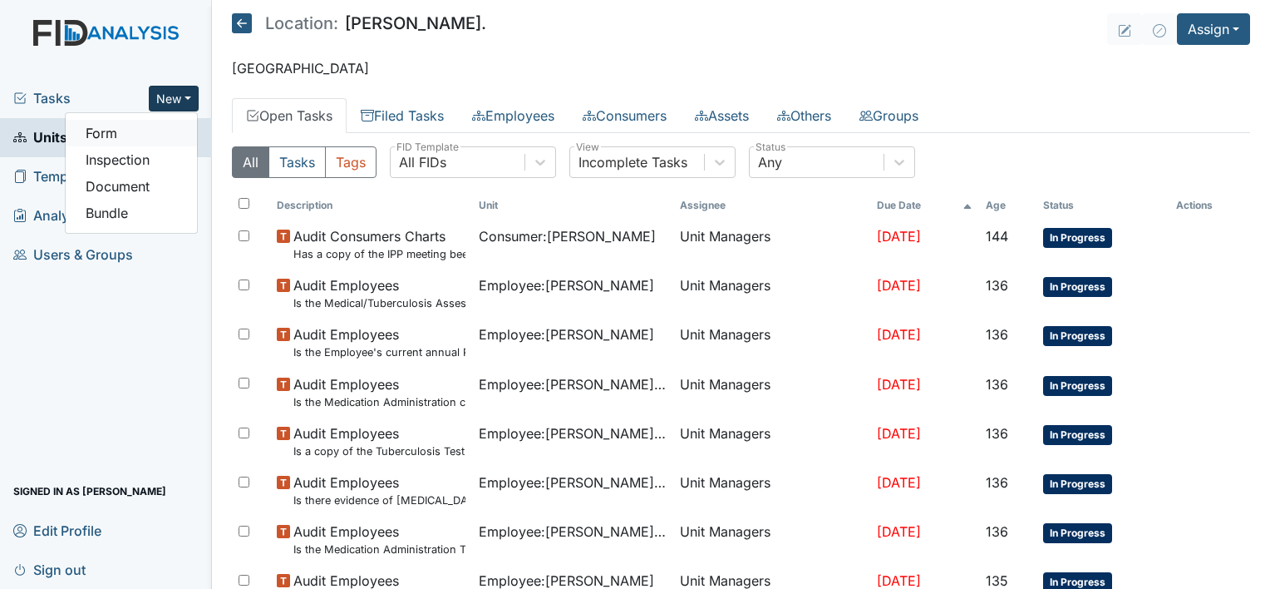
click at [166, 138] on link "Form" at bounding box center [131, 133] width 131 height 27
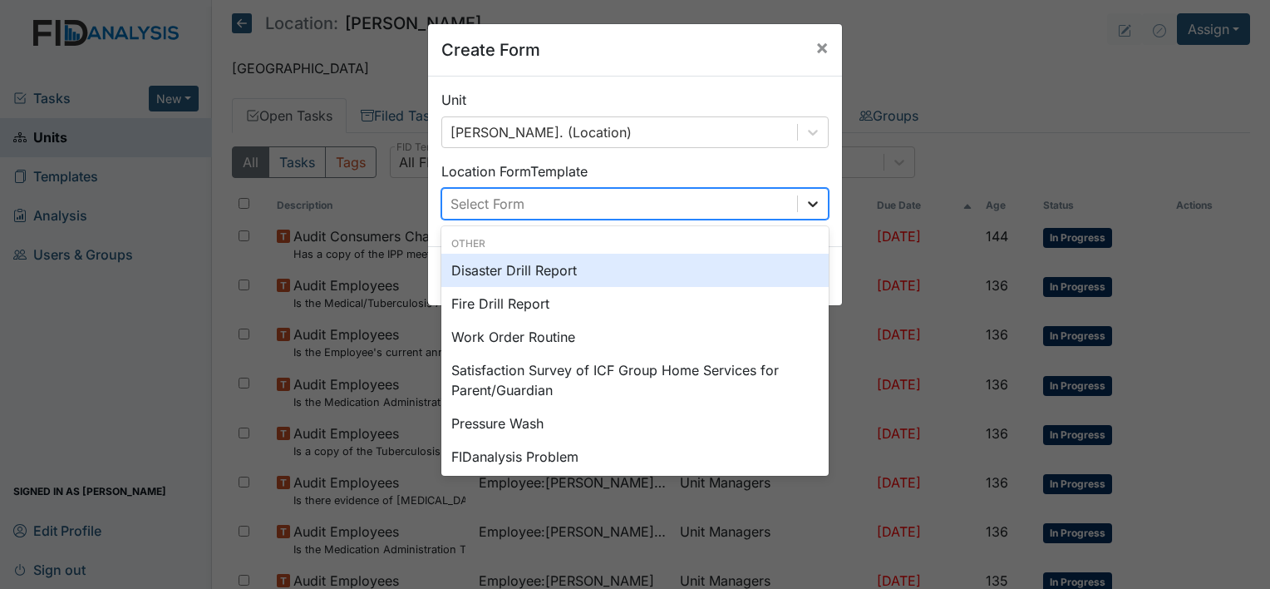
click at [808, 213] on div at bounding box center [813, 204] width 30 height 30
click at [648, 273] on div "Disaster Drill Report" at bounding box center [634, 270] width 387 height 33
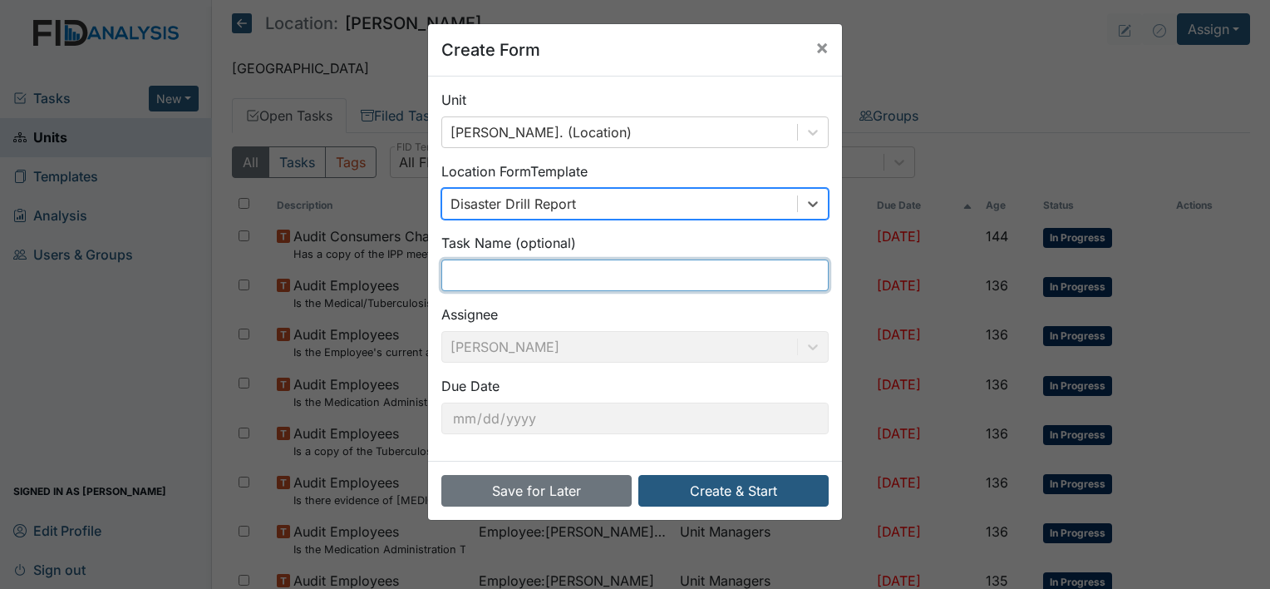
click at [643, 274] on input "text" at bounding box center [634, 275] width 387 height 32
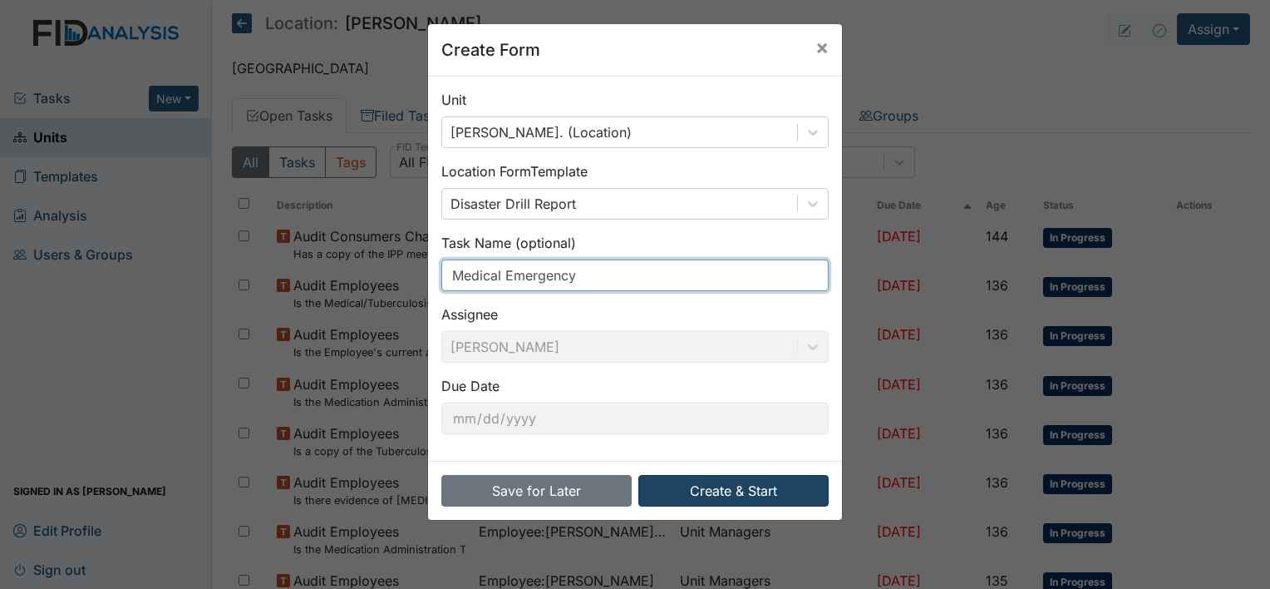
type input "Medical Emergency"
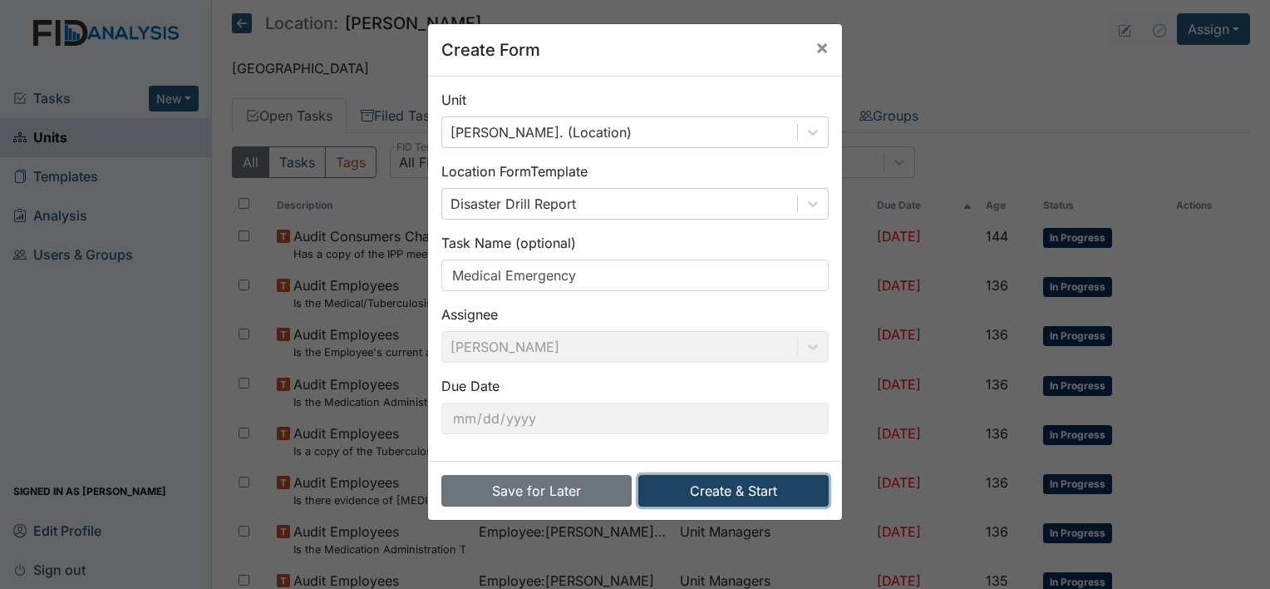
click at [706, 492] on button "Create & Start" at bounding box center [733, 491] width 190 height 32
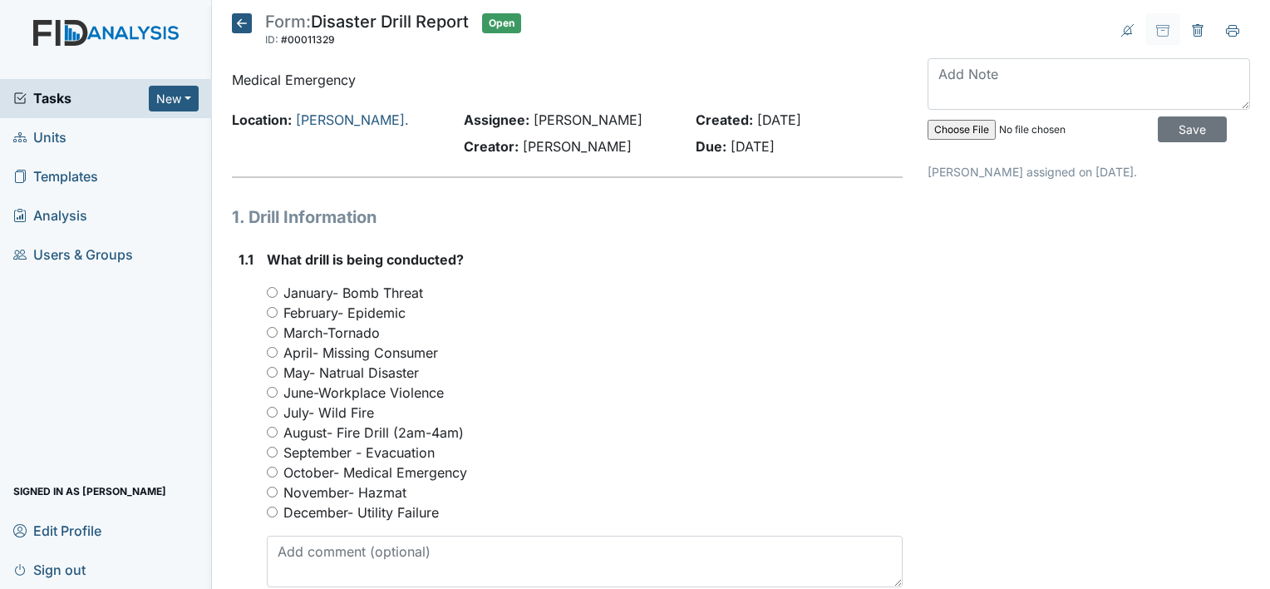
click at [271, 470] on input "October- Medical Emergency" at bounding box center [272, 471] width 11 height 11
radio input "true"
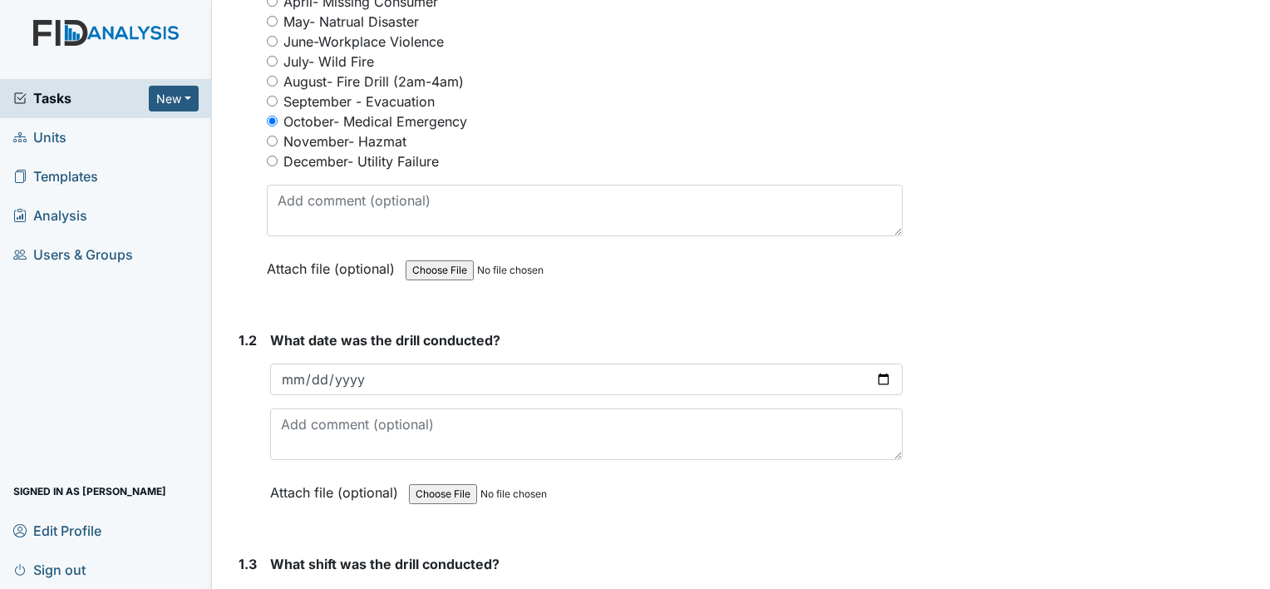
scroll to position [356, 0]
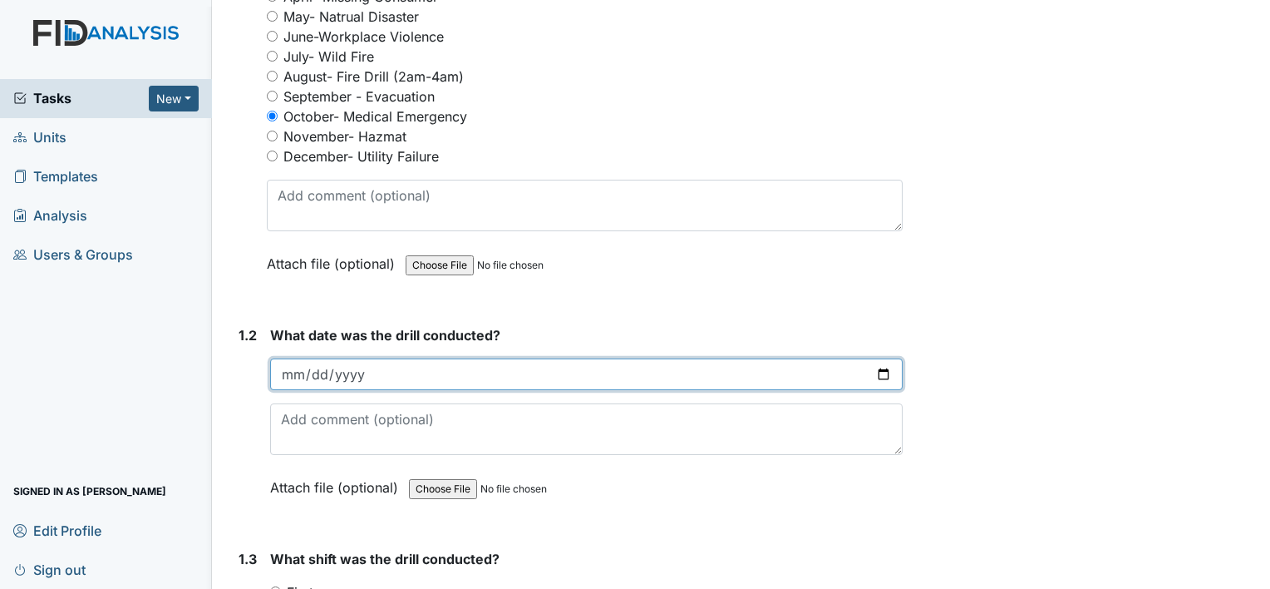
click at [878, 372] on input "date" at bounding box center [586, 374] width 633 height 32
type input "[DATE]"
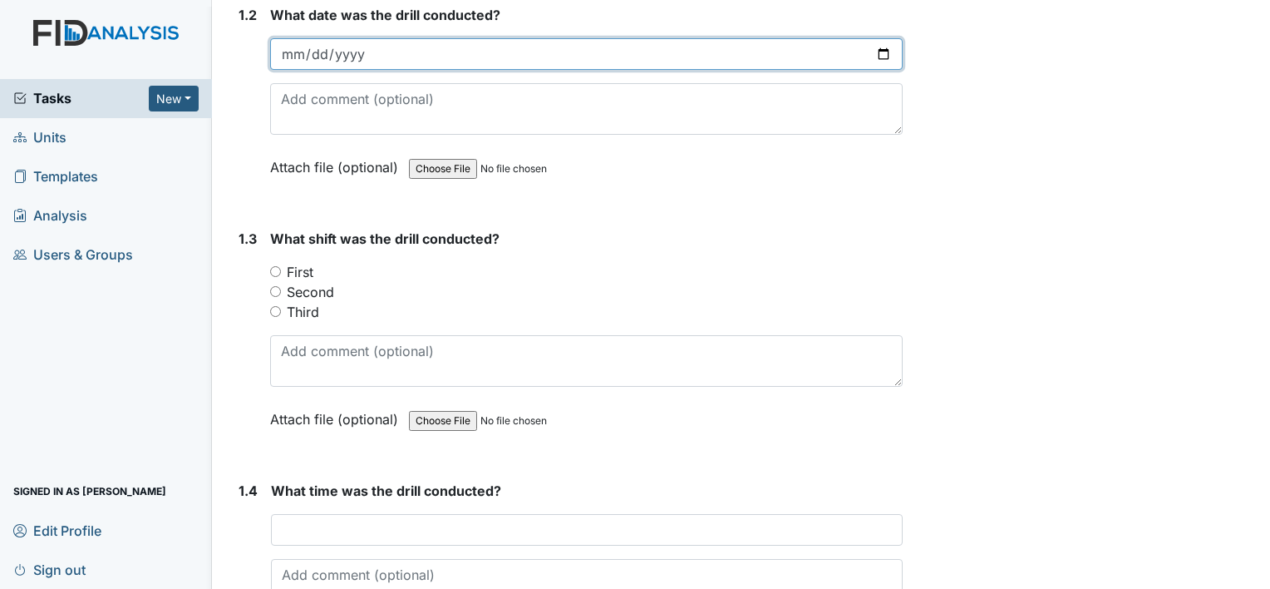
scroll to position [678, 0]
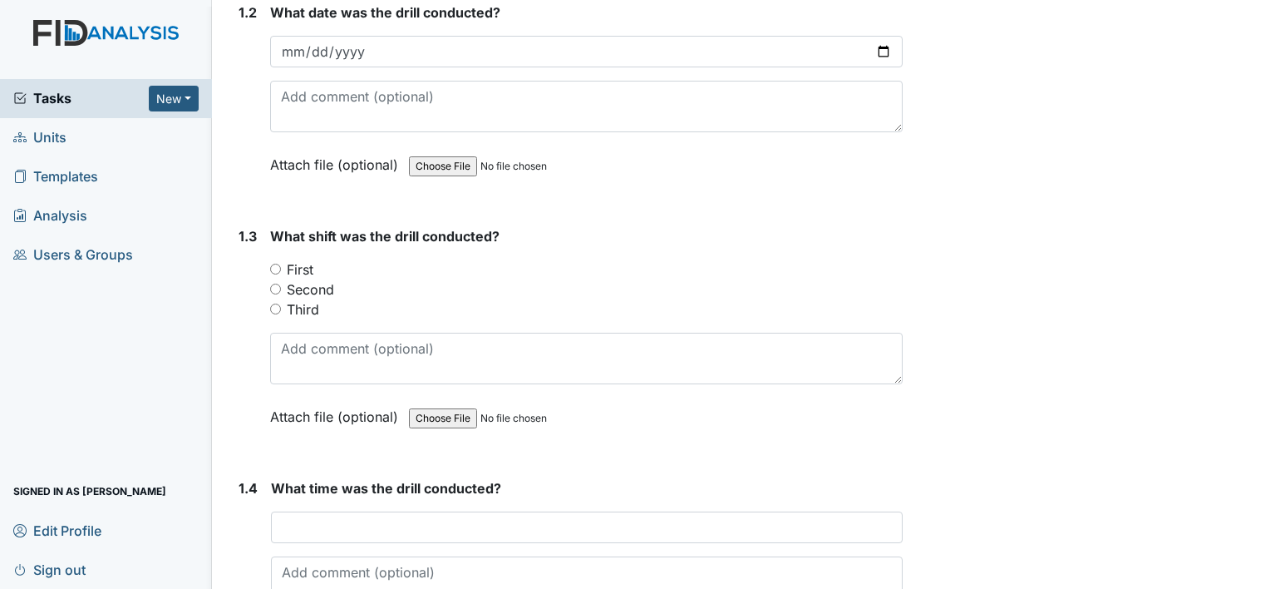
click at [275, 284] on input "Second" at bounding box center [275, 288] width 11 height 11
radio input "true"
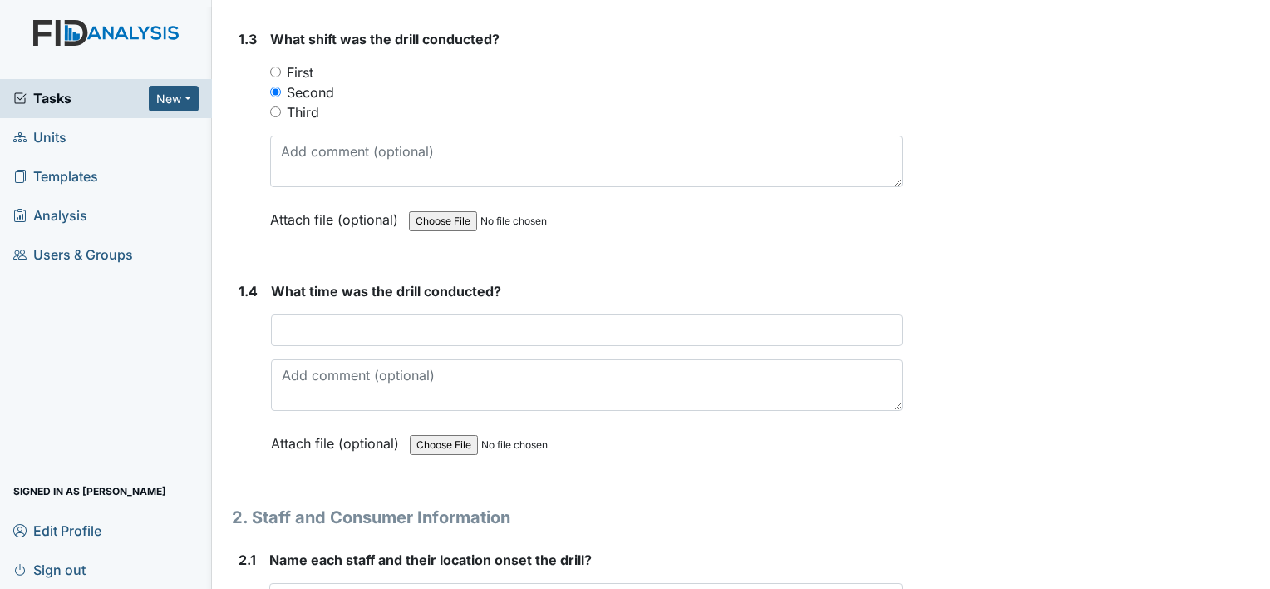
scroll to position [877, 0]
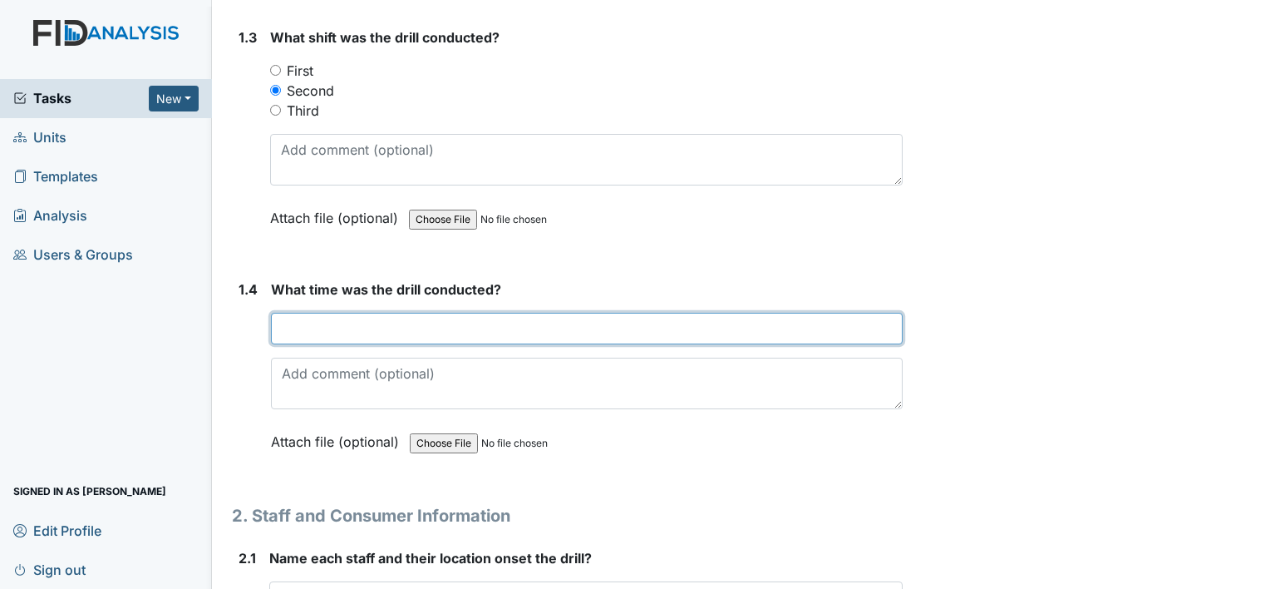
click at [311, 327] on input "text" at bounding box center [587, 329] width 632 height 32
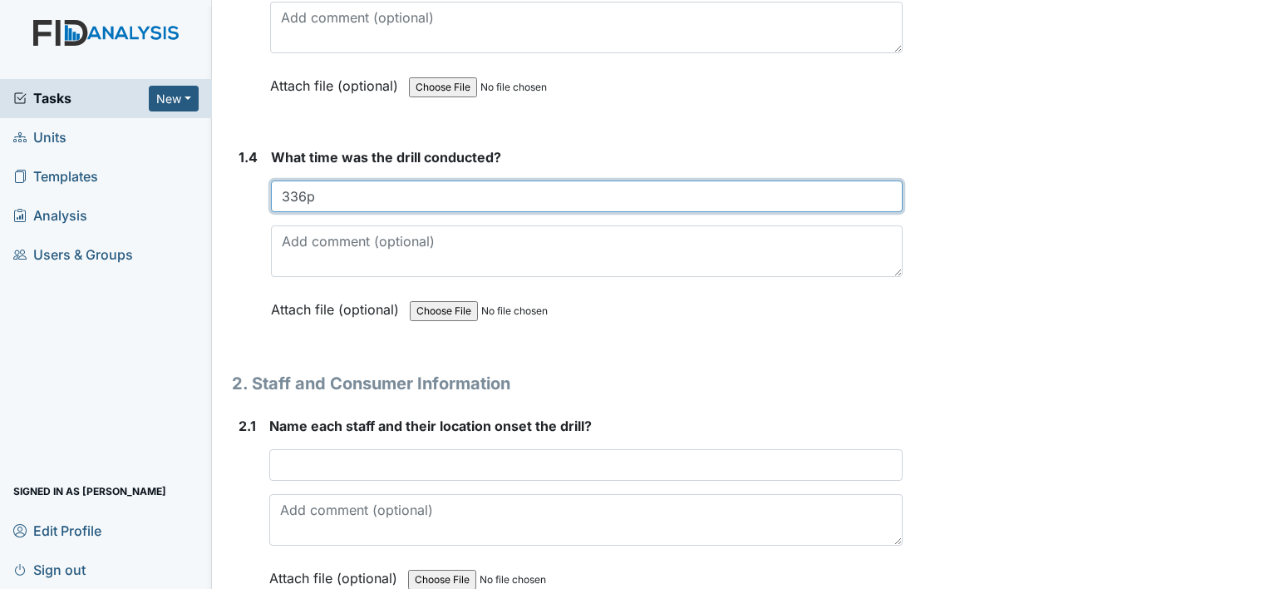
scroll to position [1017, 0]
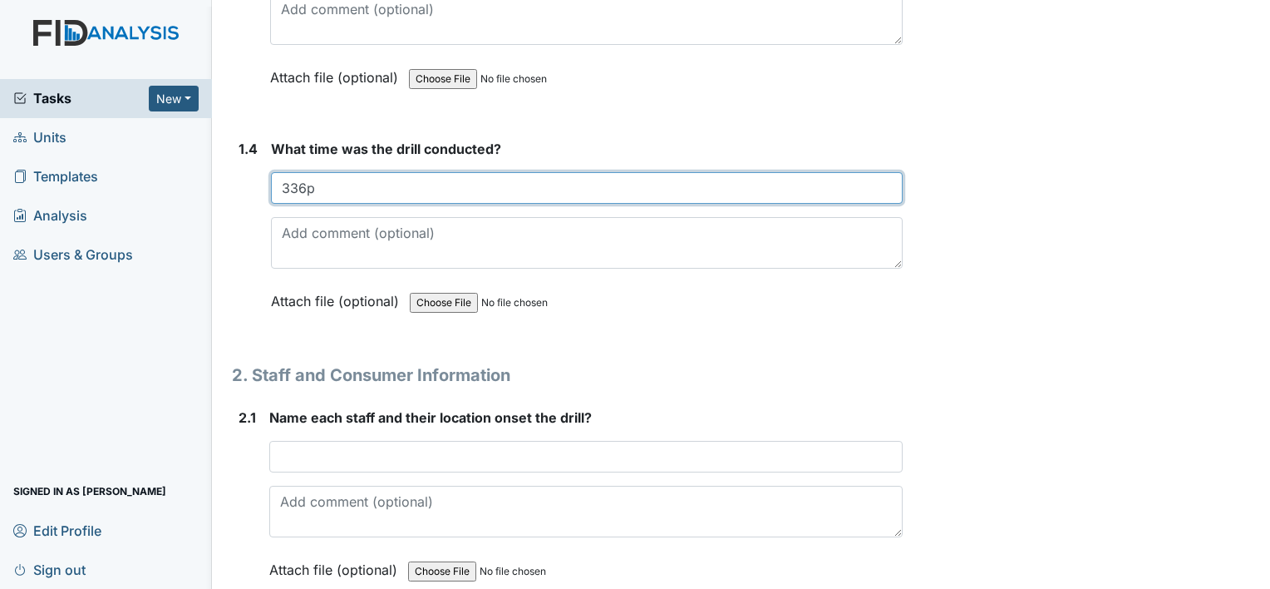
type input "336p"
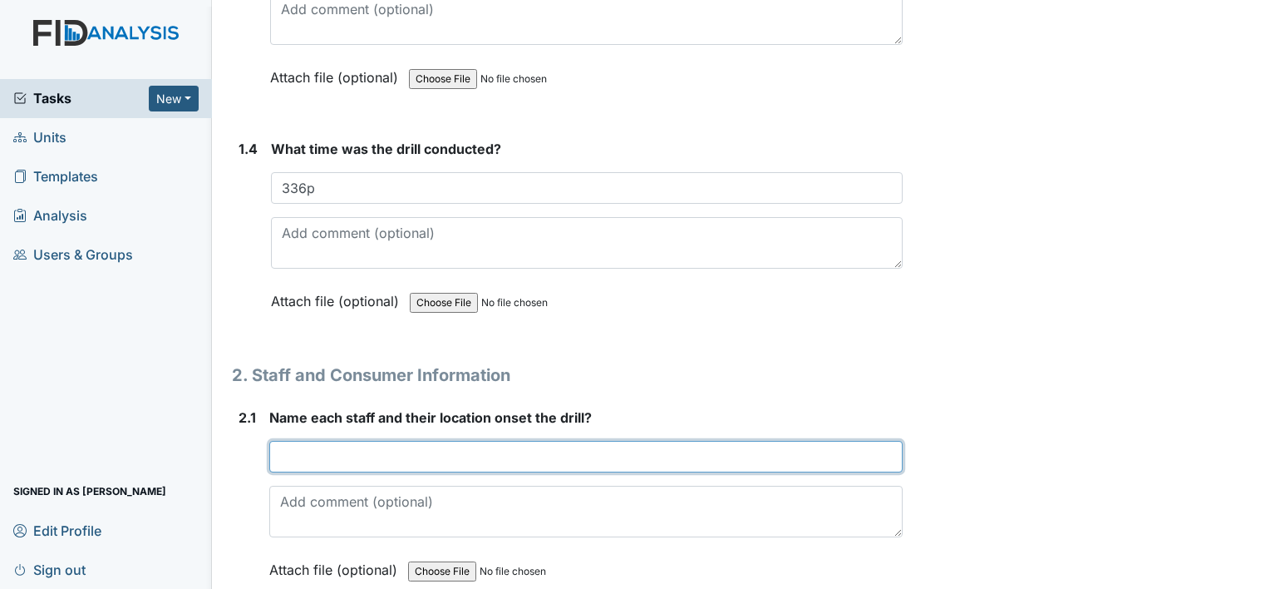
click at [281, 452] on input "text" at bounding box center [585, 457] width 633 height 32
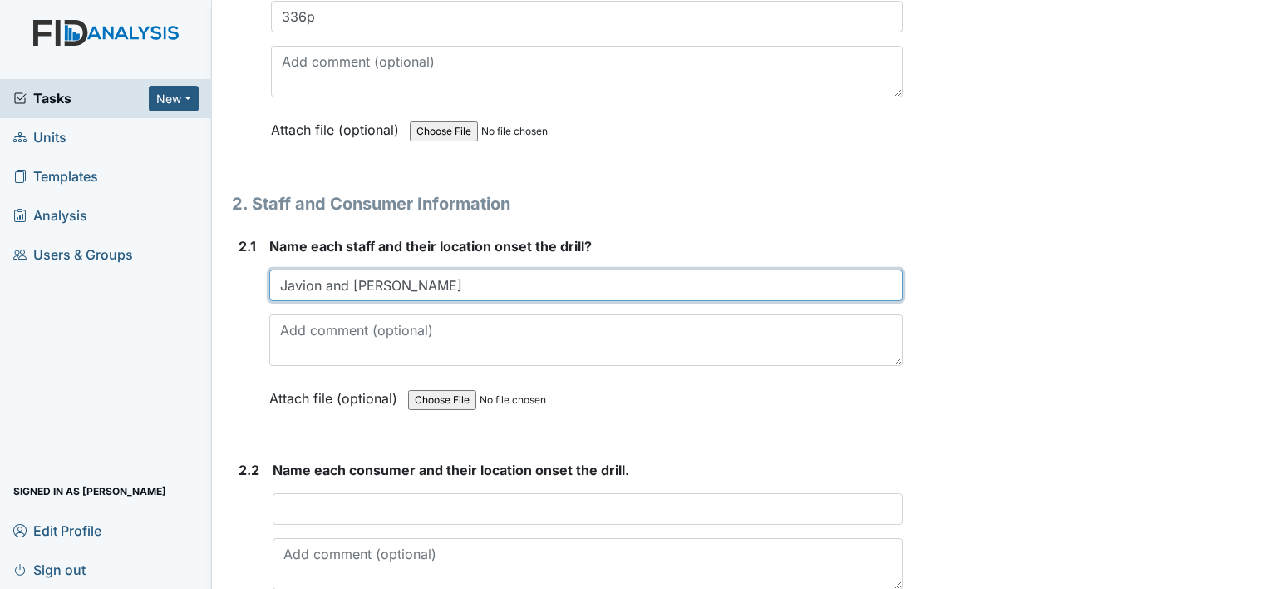
scroll to position [1214, 0]
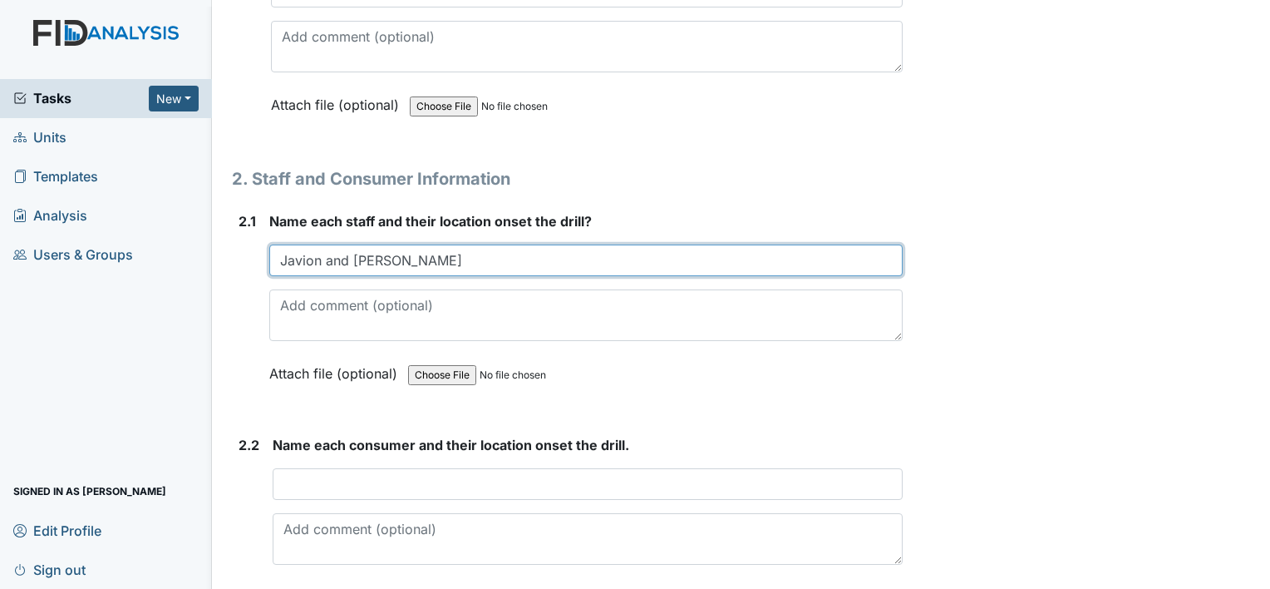
type input "Javion and Christine"
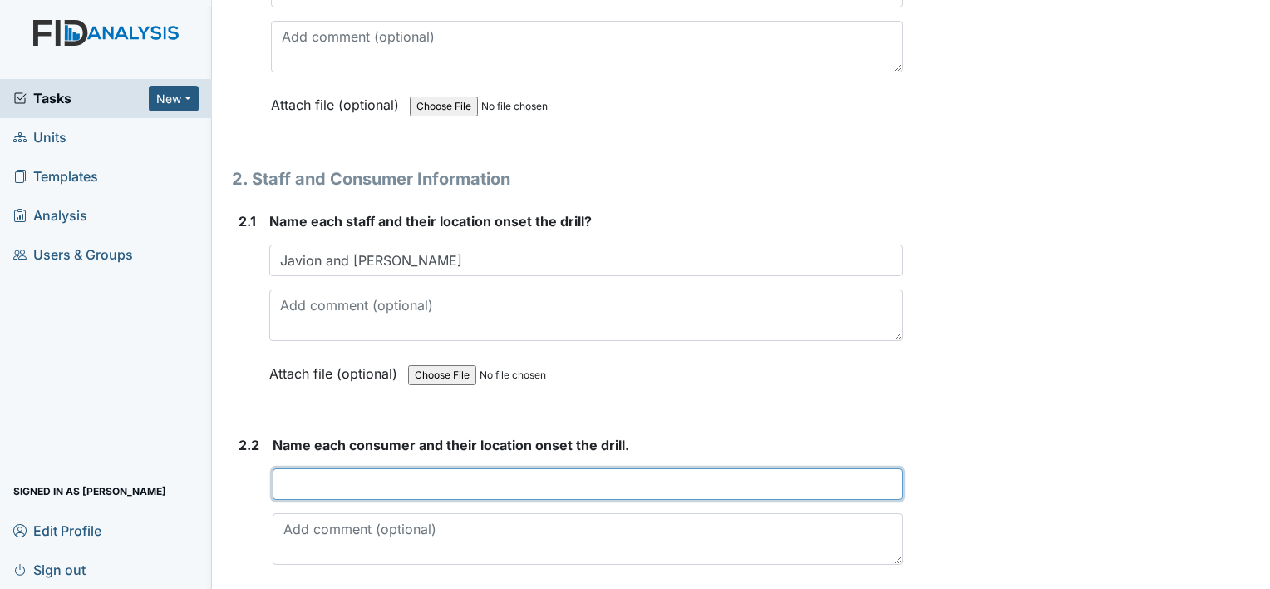
click at [332, 482] on input "text" at bounding box center [588, 484] width 630 height 32
type input "R"
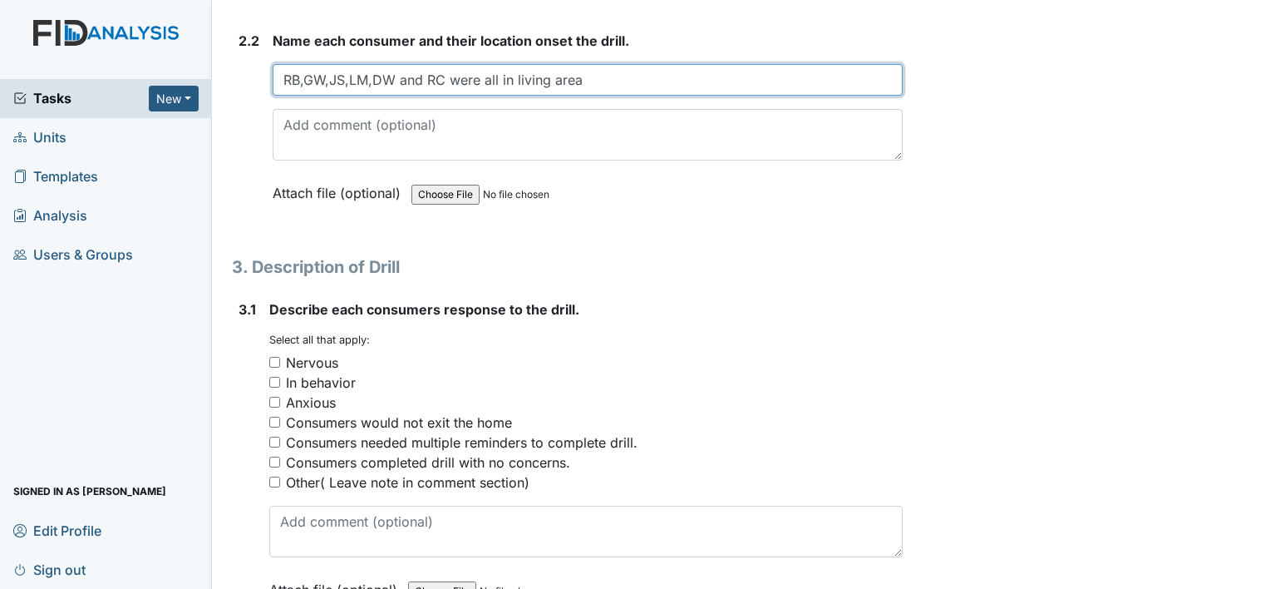
scroll to position [1619, 0]
type input "RB,GW,JS,LM,DW and RC were all in living area"
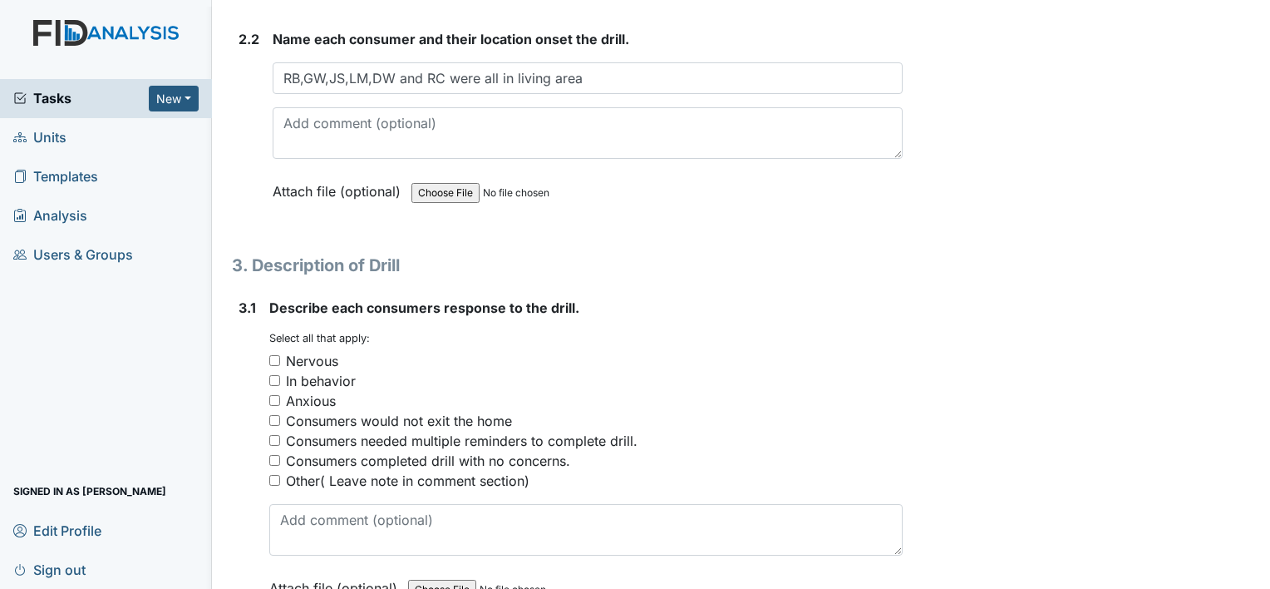
click at [276, 459] on input "Consumers completed drill with no concerns." at bounding box center [274, 460] width 11 height 11
checkbox input "true"
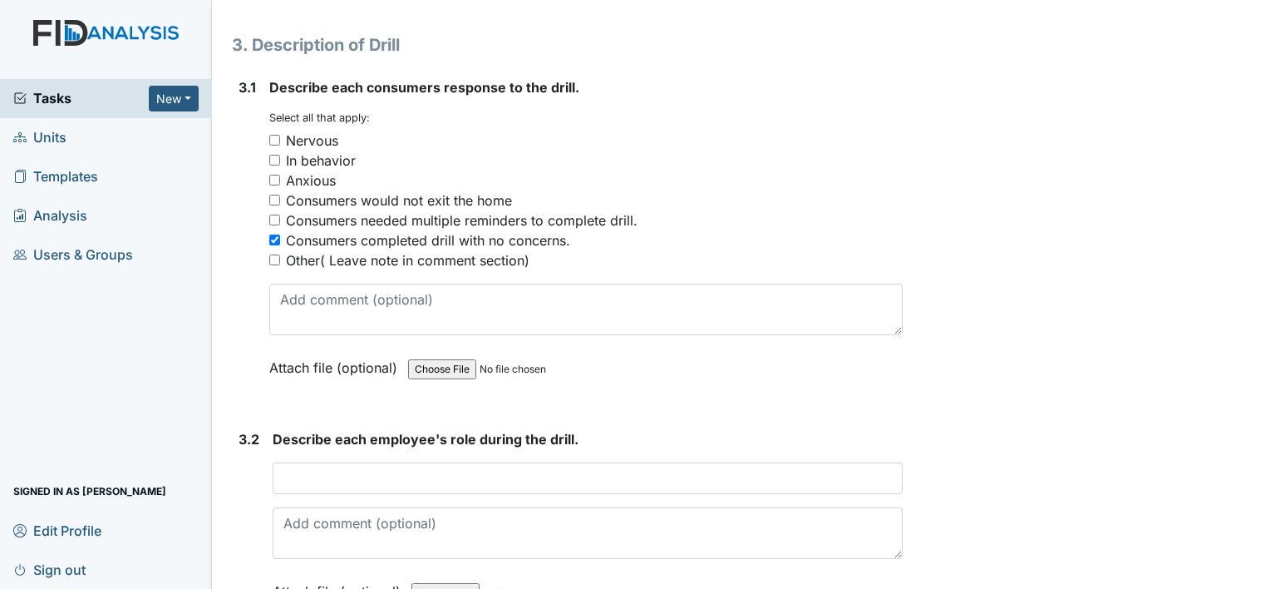
scroll to position [1855, 0]
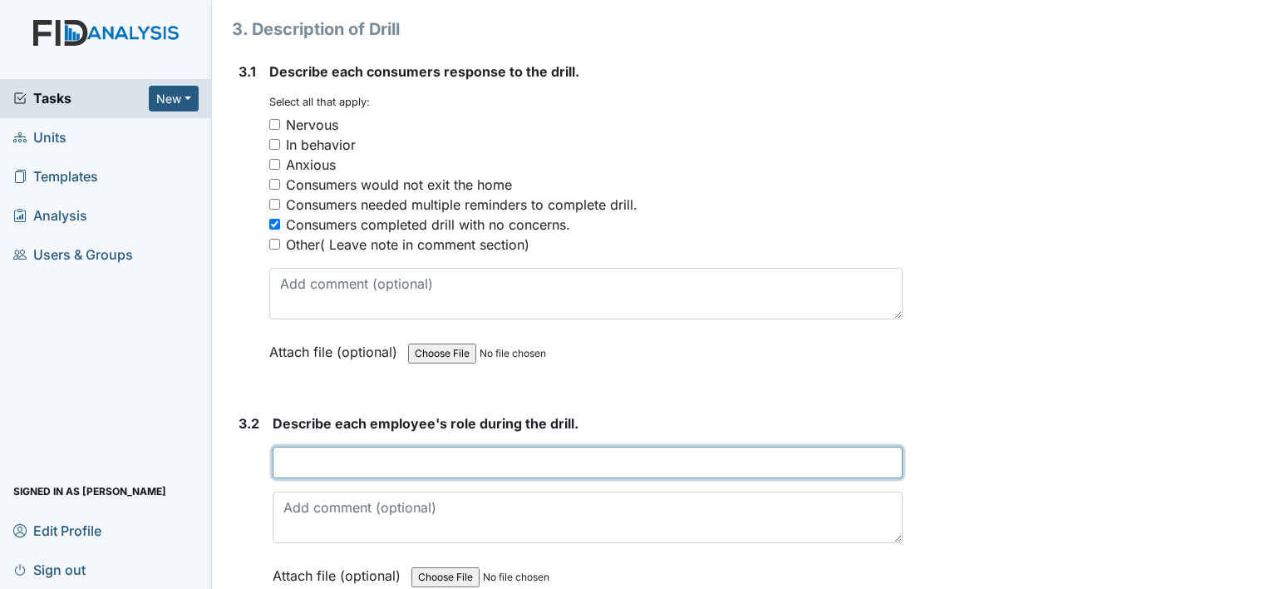
click at [290, 451] on input "text" at bounding box center [588, 462] width 630 height 32
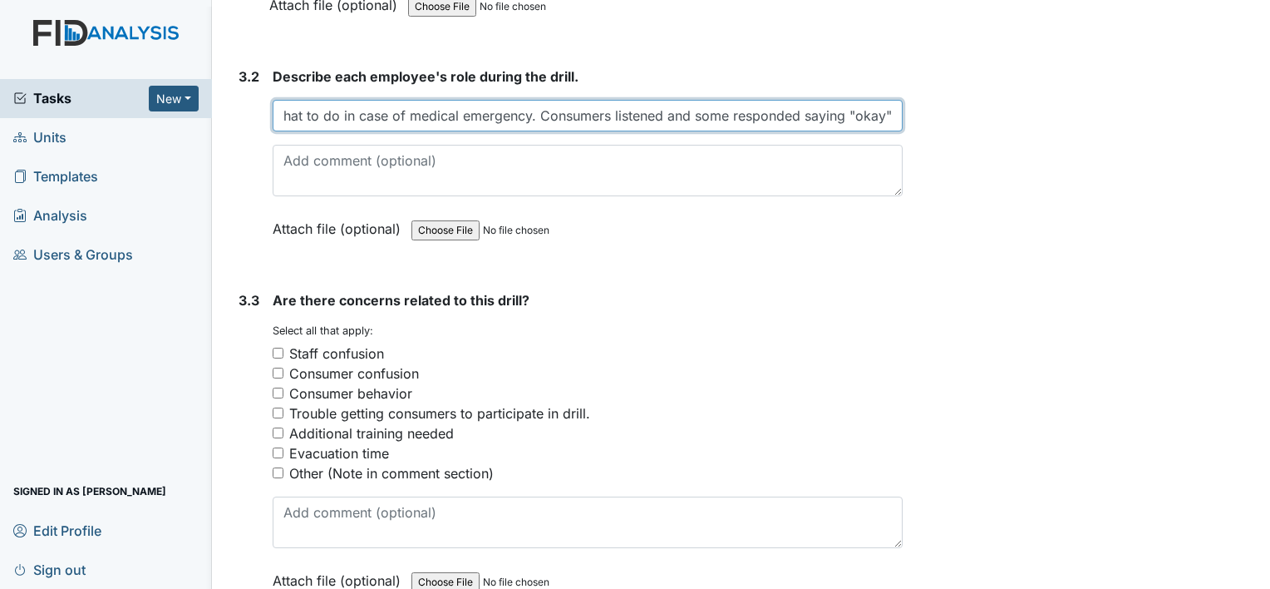
scroll to position [2224, 0]
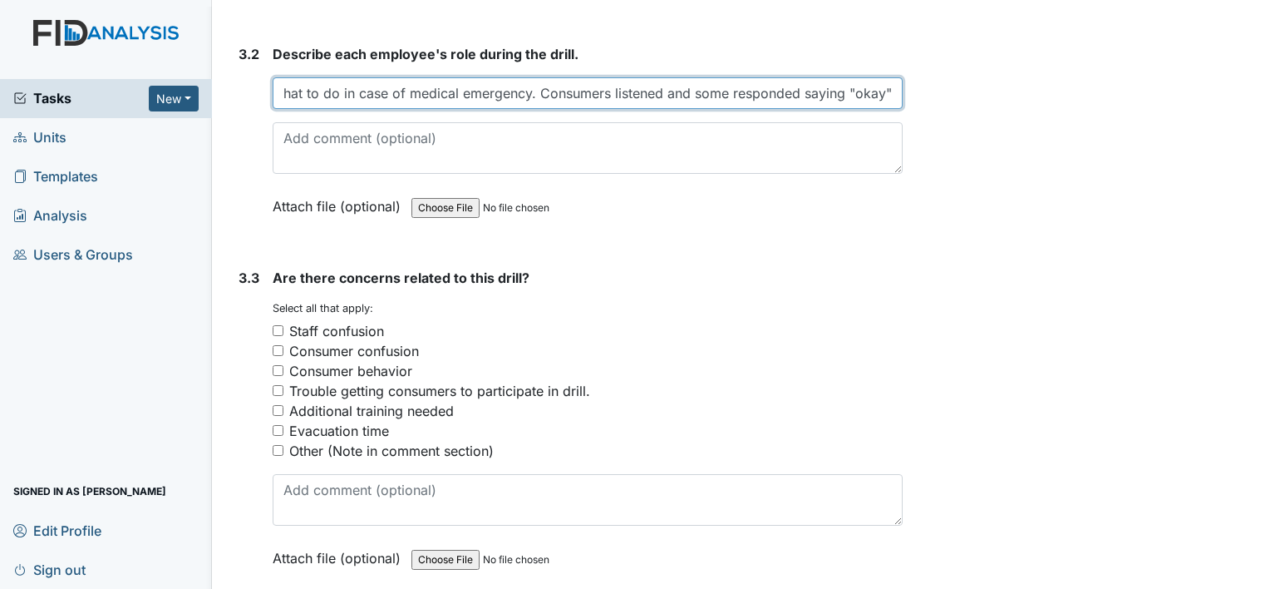
type input "Staff read and explained to consumer what to do in case of medical emergency. C…"
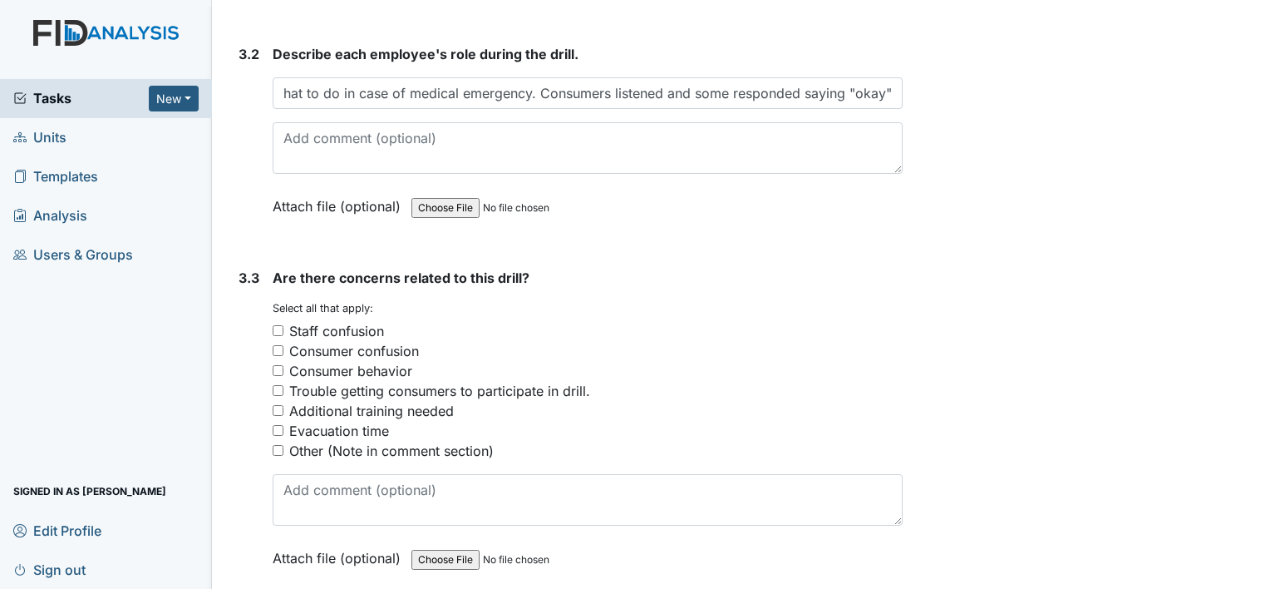
click at [278, 447] on input "Other (Note in comment section)" at bounding box center [278, 450] width 11 height 11
checkbox input "true"
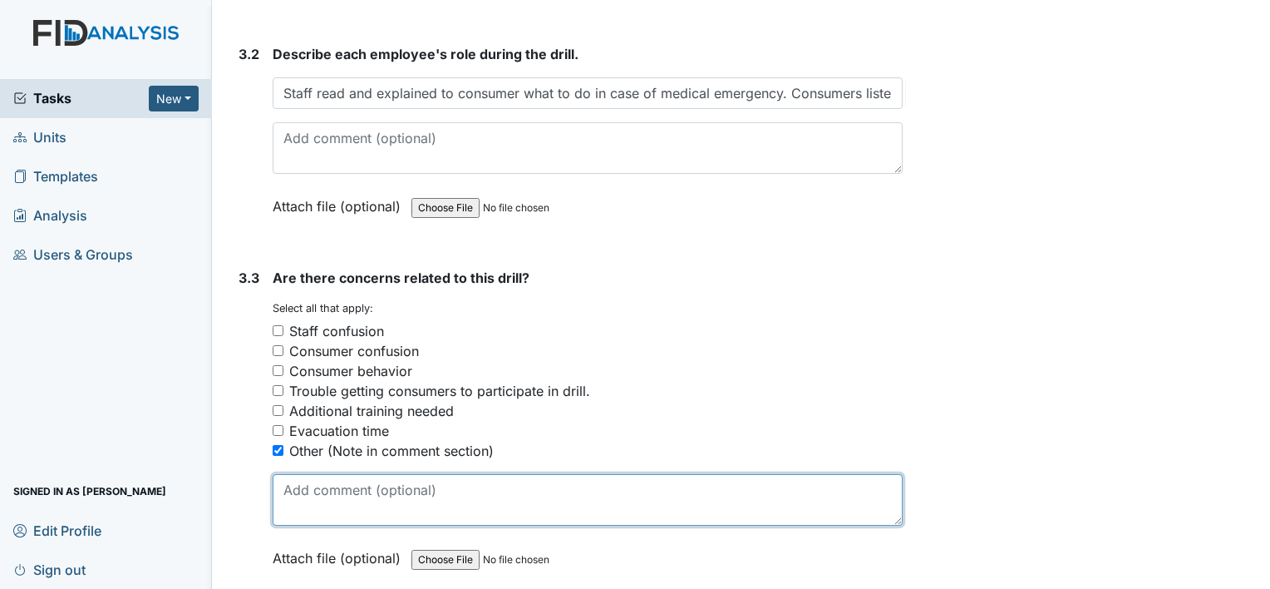
click at [320, 489] on textarea at bounding box center [588, 500] width 630 height 52
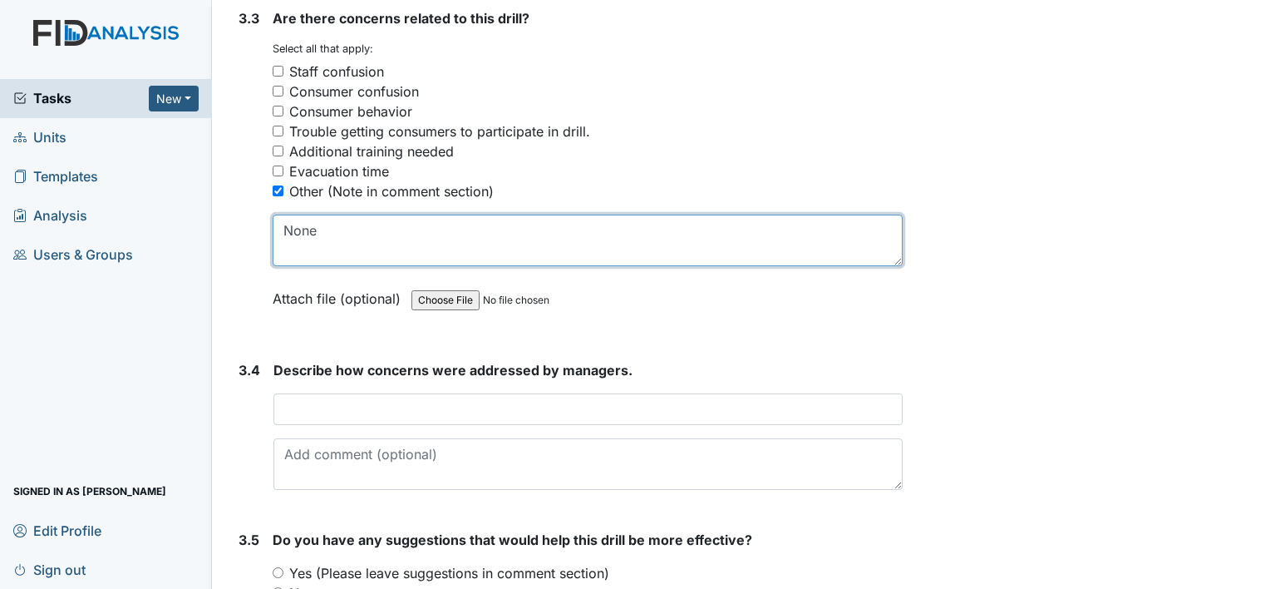
scroll to position [2484, 0]
type textarea "None"
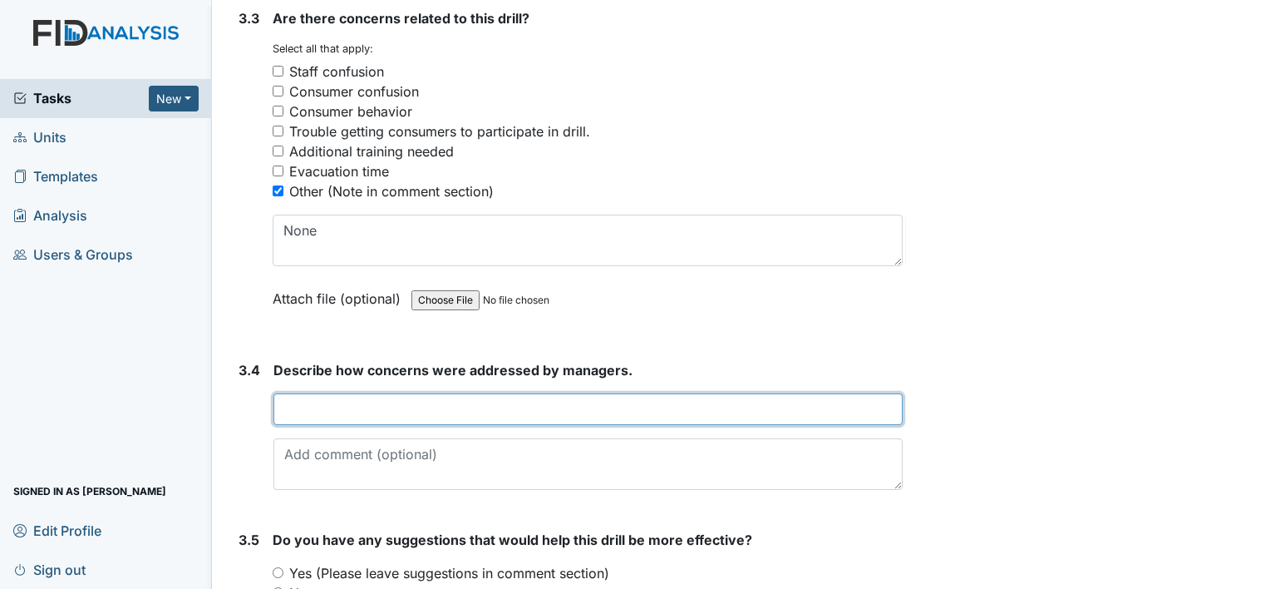
click at [539, 408] on input "text" at bounding box center [587, 409] width 629 height 32
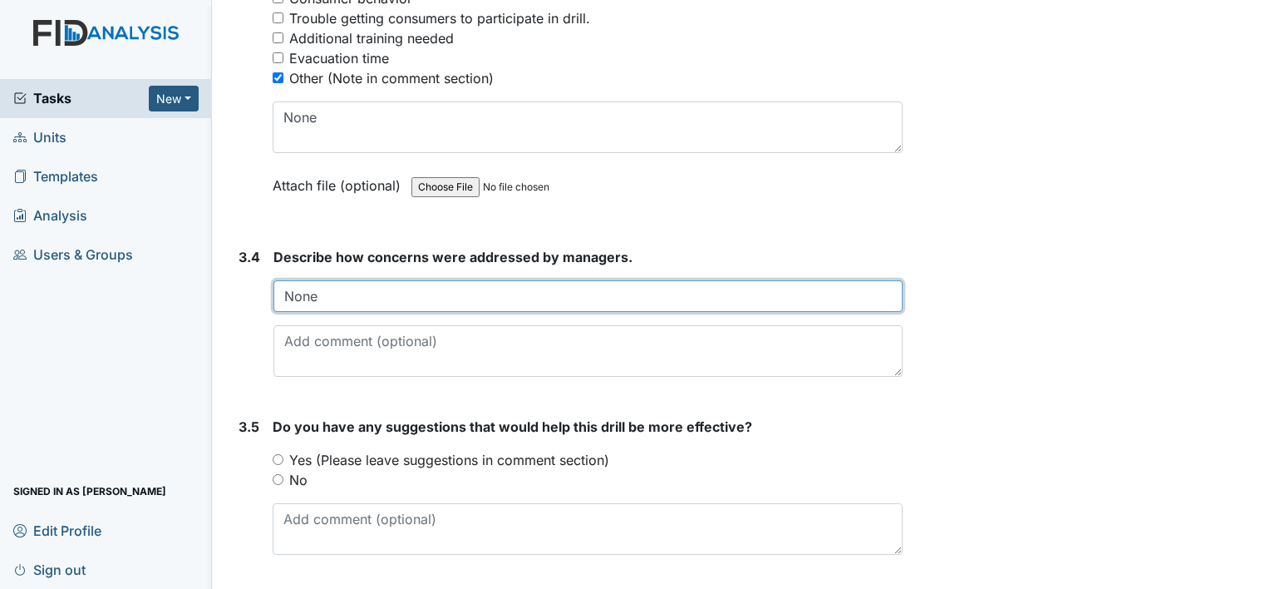
scroll to position [2638, 0]
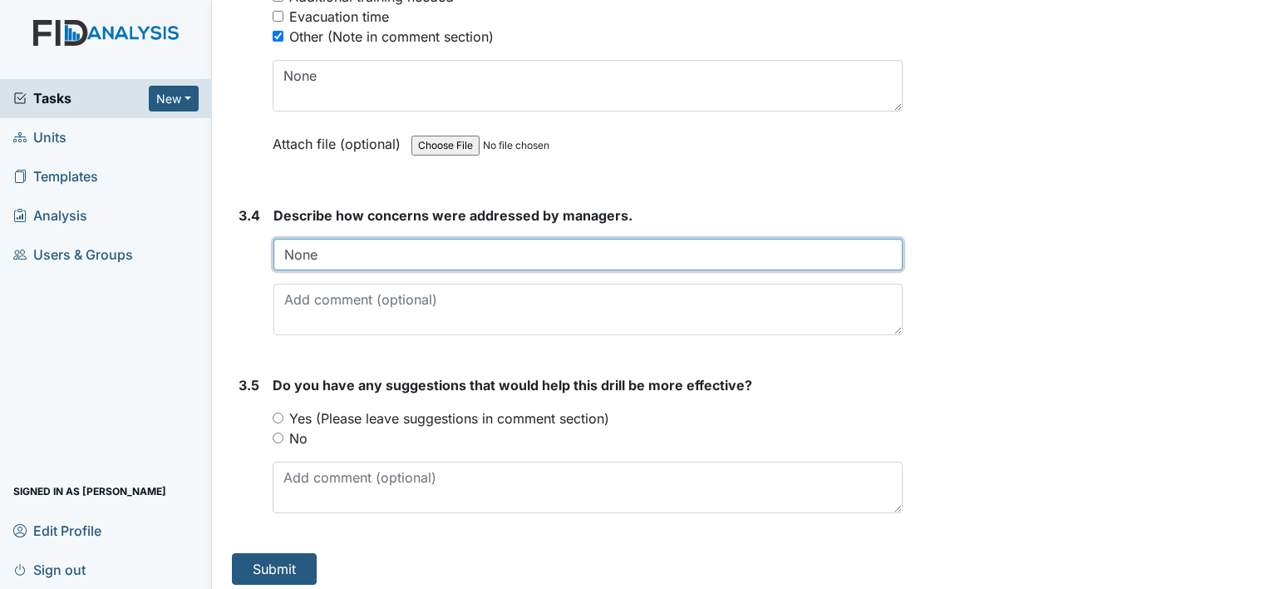
type input "None"
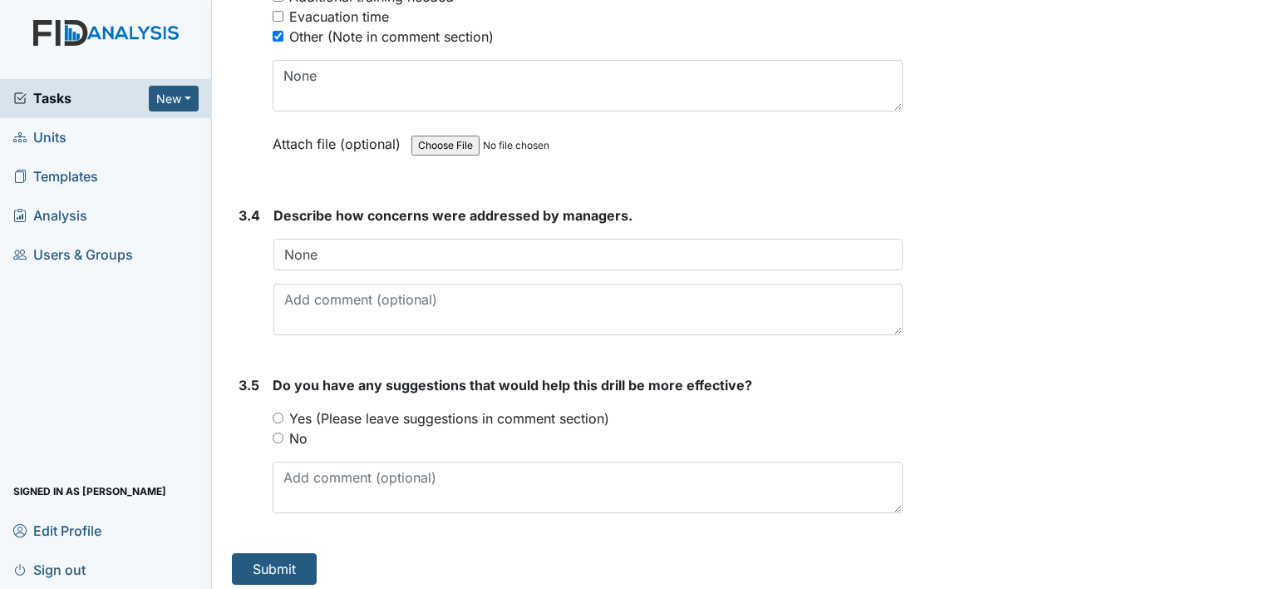
click at [276, 432] on input "No" at bounding box center [278, 437] width 11 height 11
radio input "true"
click at [275, 569] on button "Submit" at bounding box center [274, 569] width 85 height 32
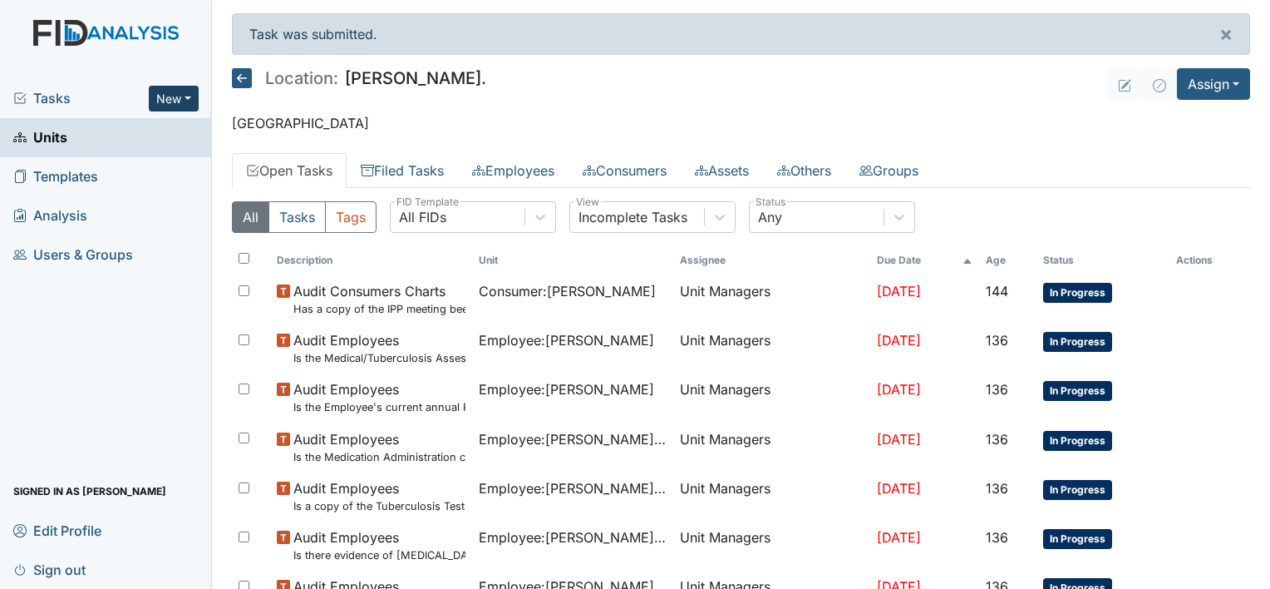
click at [185, 100] on button "New" at bounding box center [174, 99] width 50 height 26
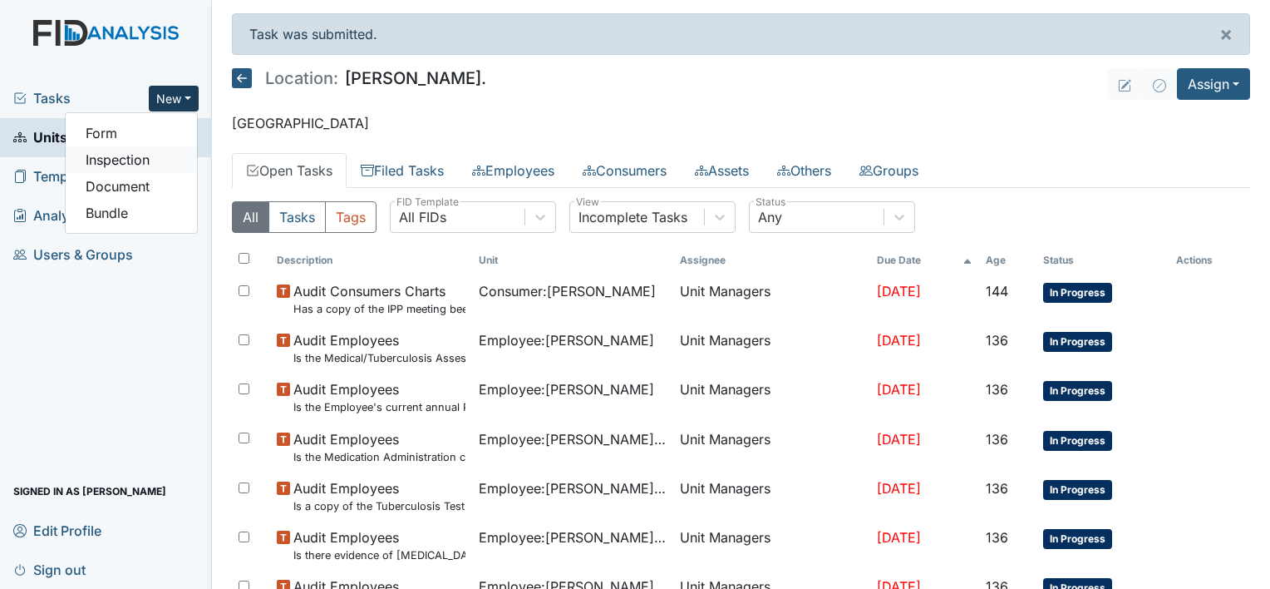
click at [166, 166] on link "Inspection" at bounding box center [131, 159] width 131 height 27
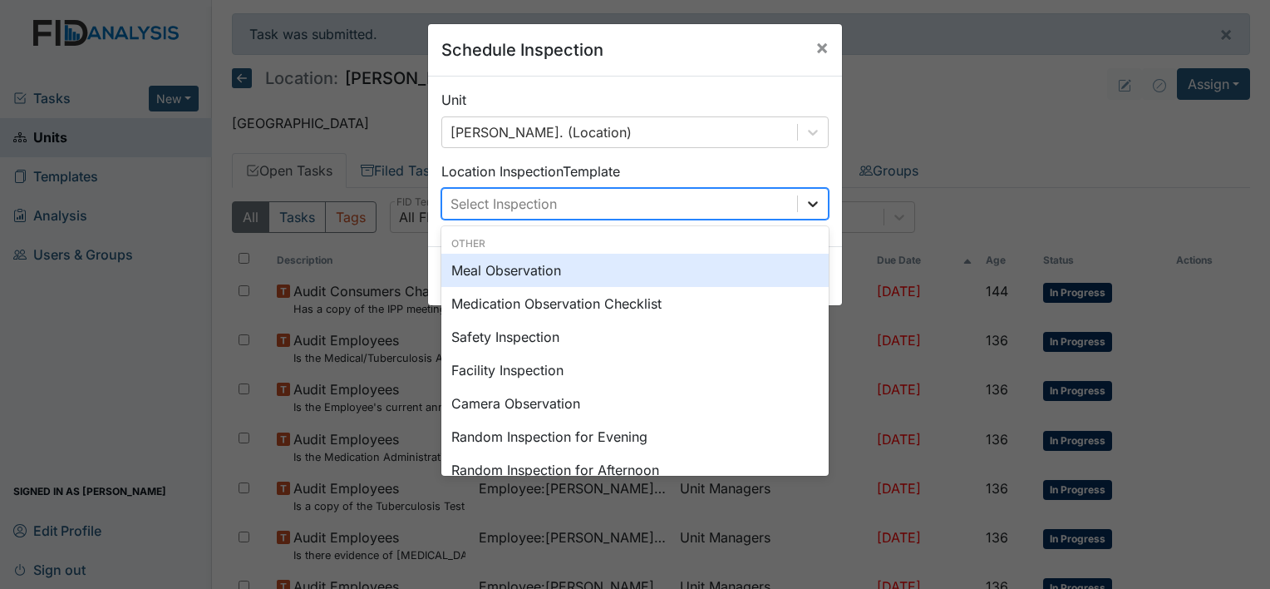
click at [798, 212] on div at bounding box center [813, 204] width 30 height 30
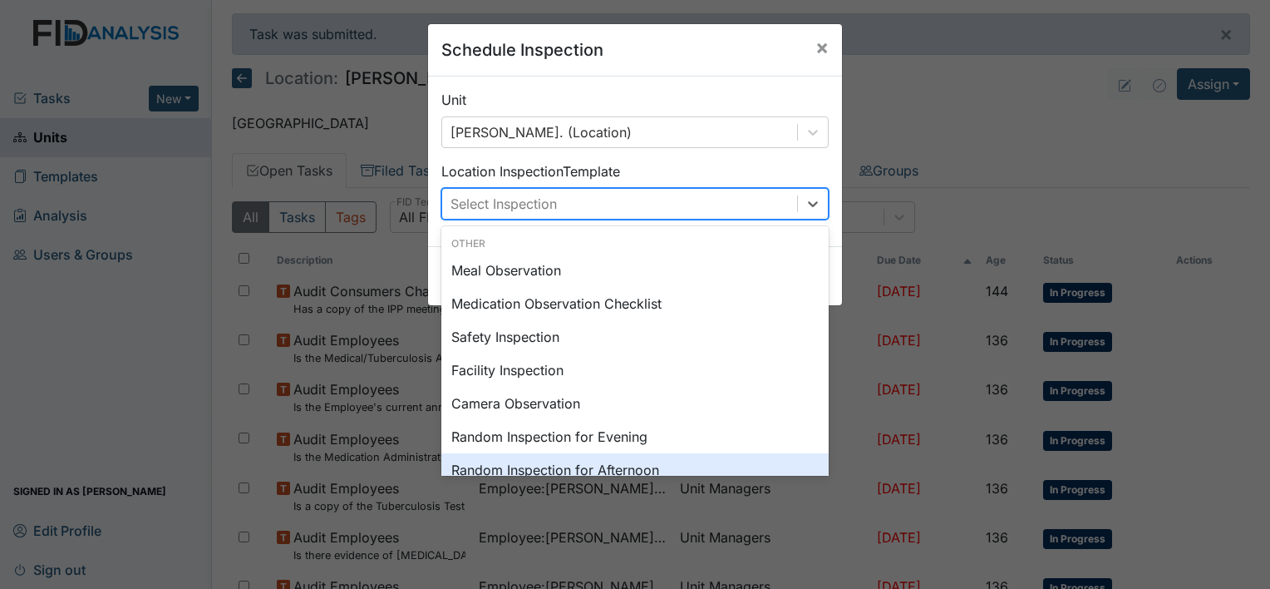
scroll to position [33, 0]
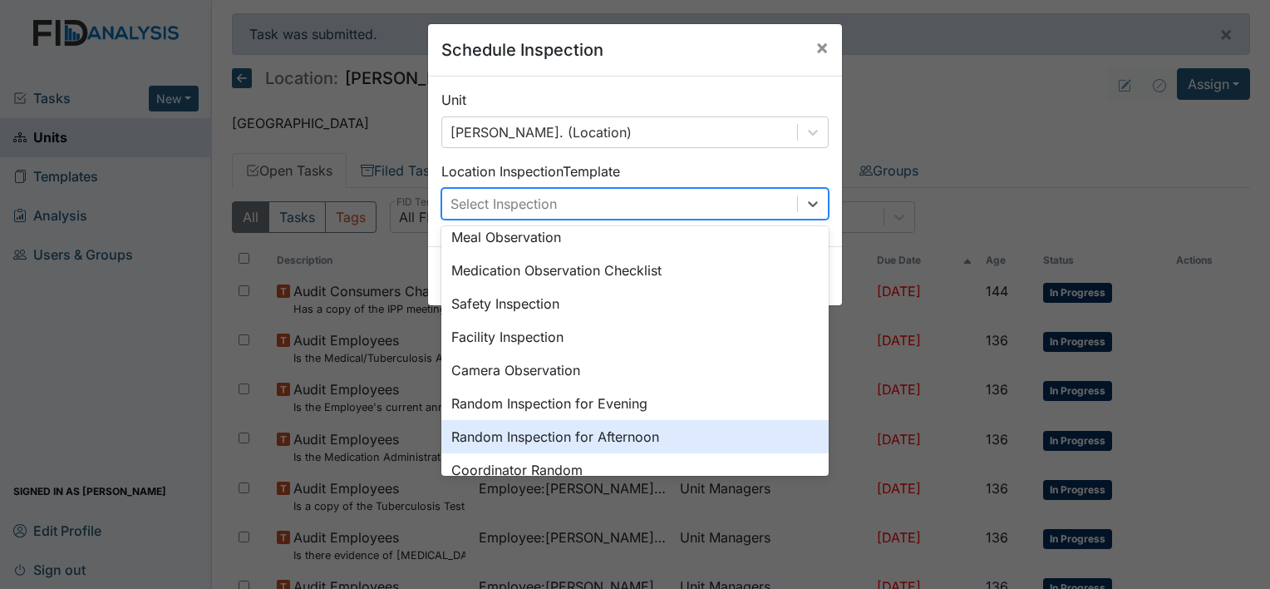
click at [712, 432] on div "Random Inspection for Afternoon" at bounding box center [634, 436] width 387 height 33
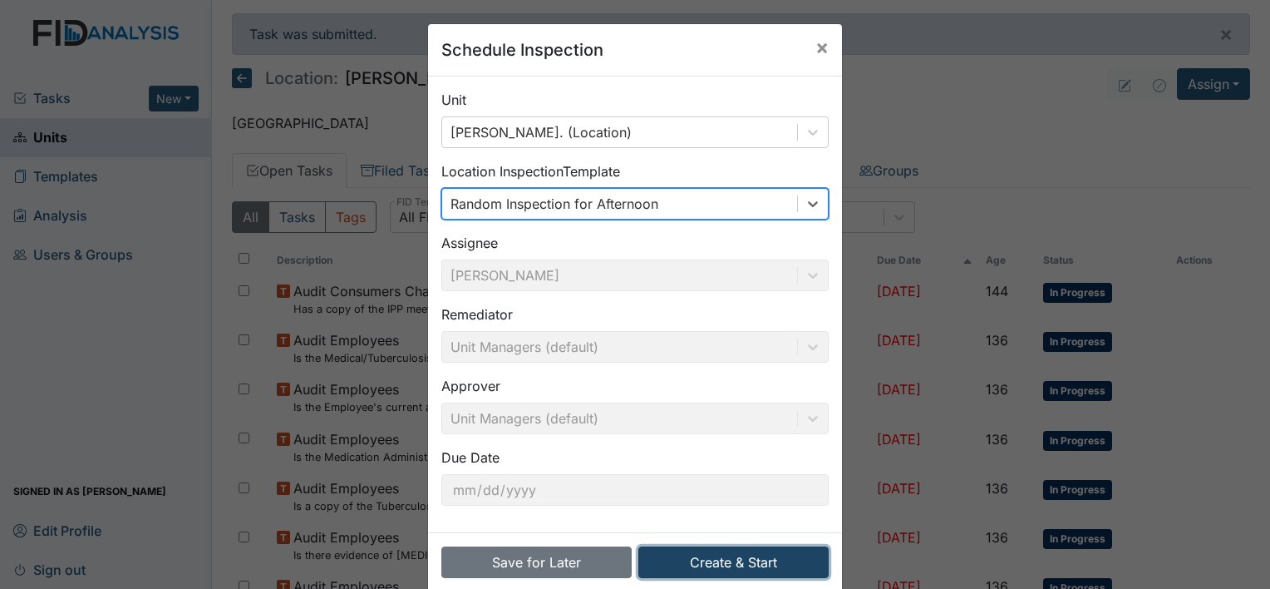
click at [723, 563] on button "Create & Start" at bounding box center [733, 562] width 190 height 32
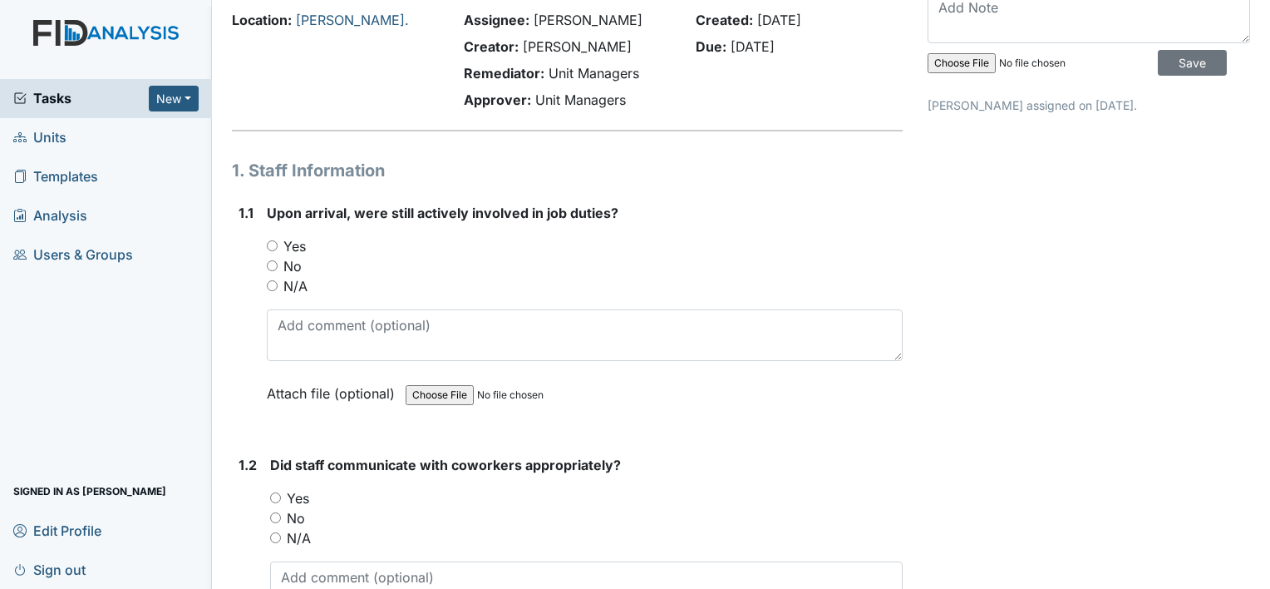
scroll to position [68, 0]
click at [273, 242] on input "Yes" at bounding box center [272, 244] width 11 height 11
radio input "true"
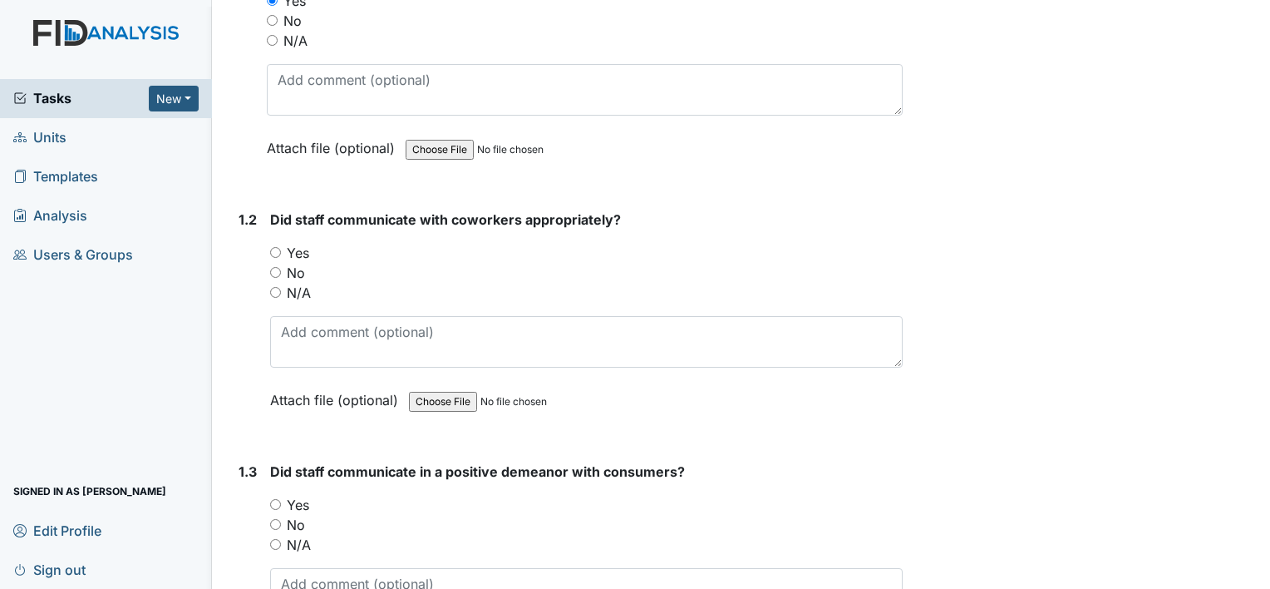
scroll to position [313, 0]
click at [277, 248] on input "Yes" at bounding box center [275, 250] width 11 height 11
radio input "true"
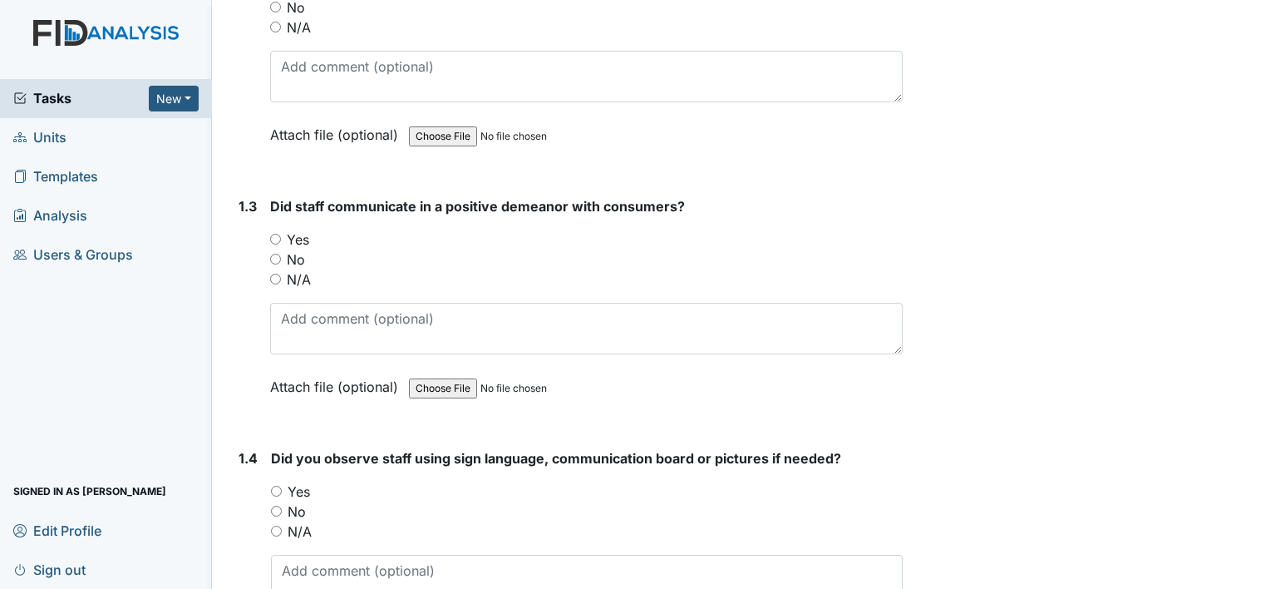
click at [272, 237] on input "Yes" at bounding box center [275, 239] width 11 height 11
radio input "true"
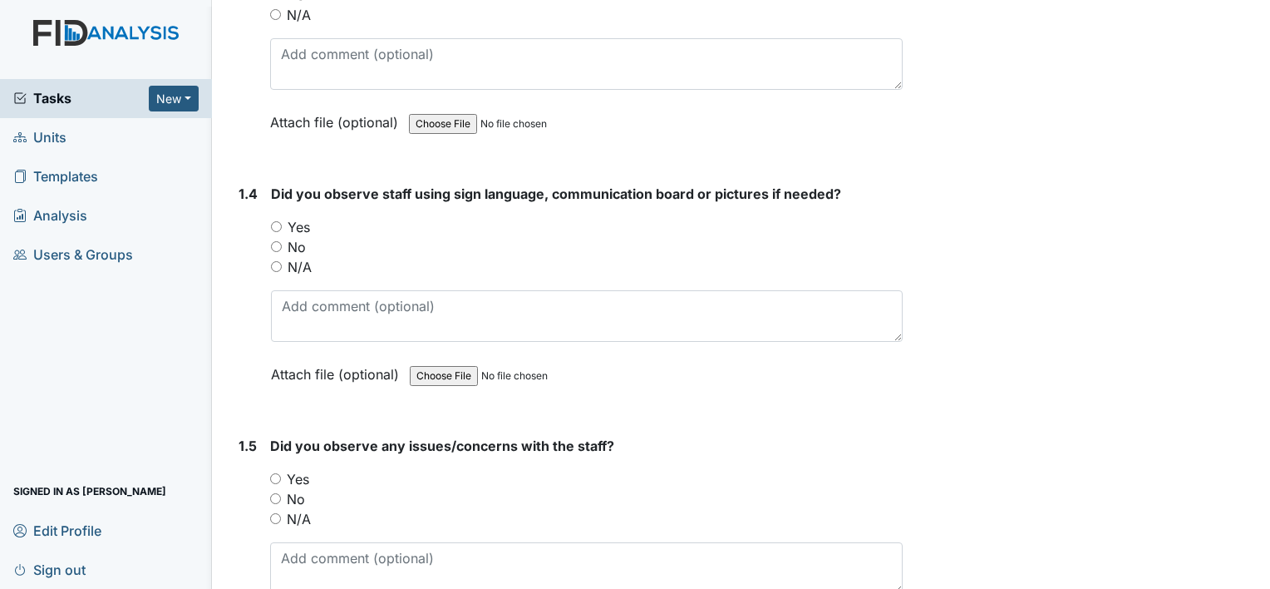
scroll to position [845, 0]
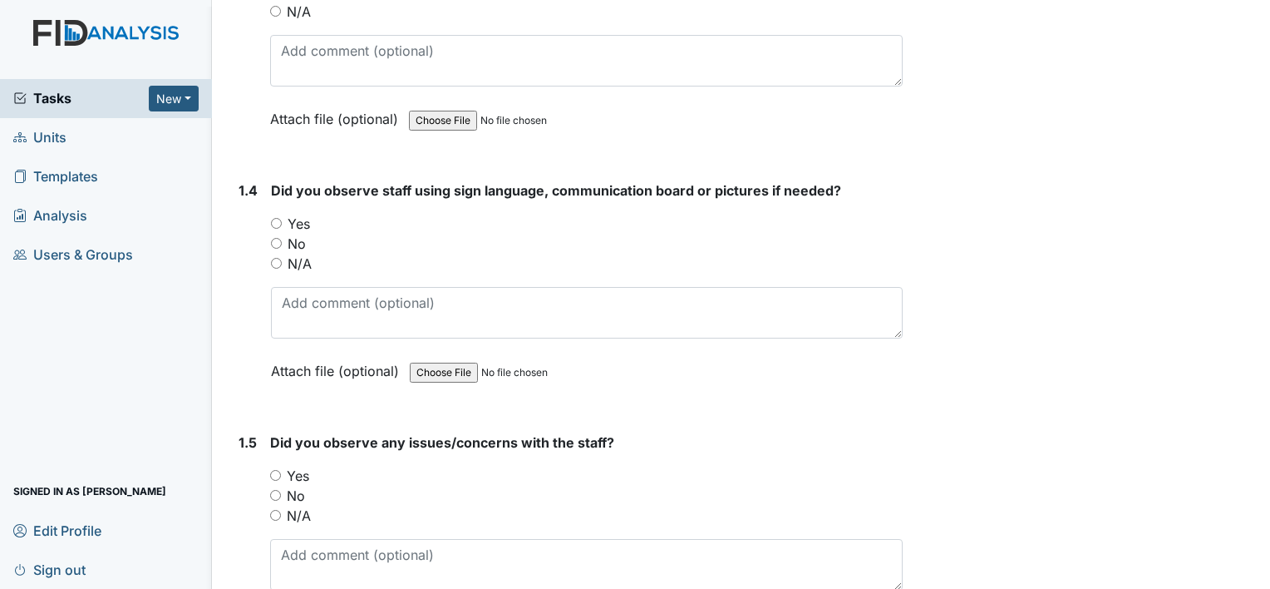
click at [276, 258] on input "N/A" at bounding box center [276, 263] width 11 height 11
radio input "true"
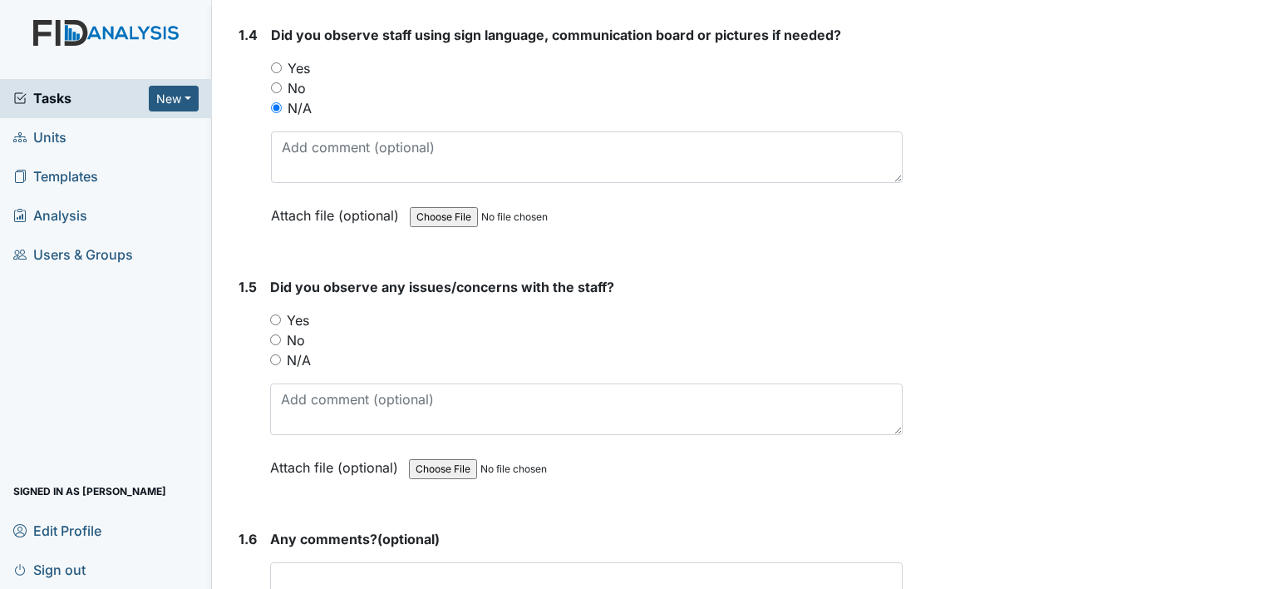
scroll to position [1014, 0]
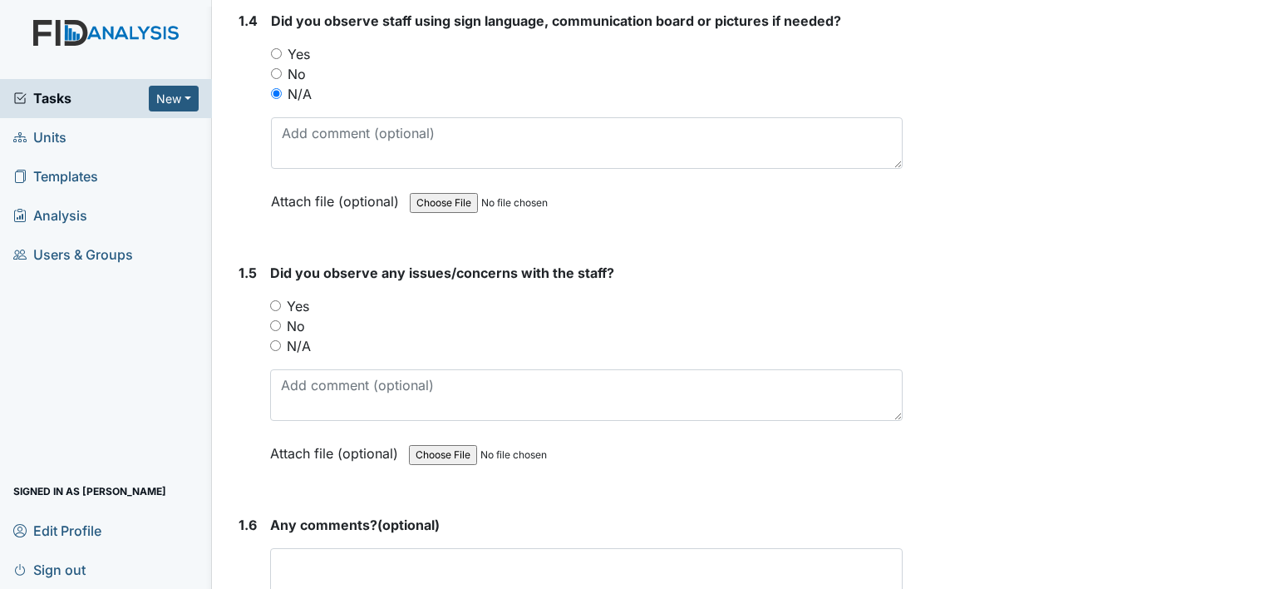
click at [275, 340] on input "N/A" at bounding box center [275, 345] width 11 height 11
radio input "true"
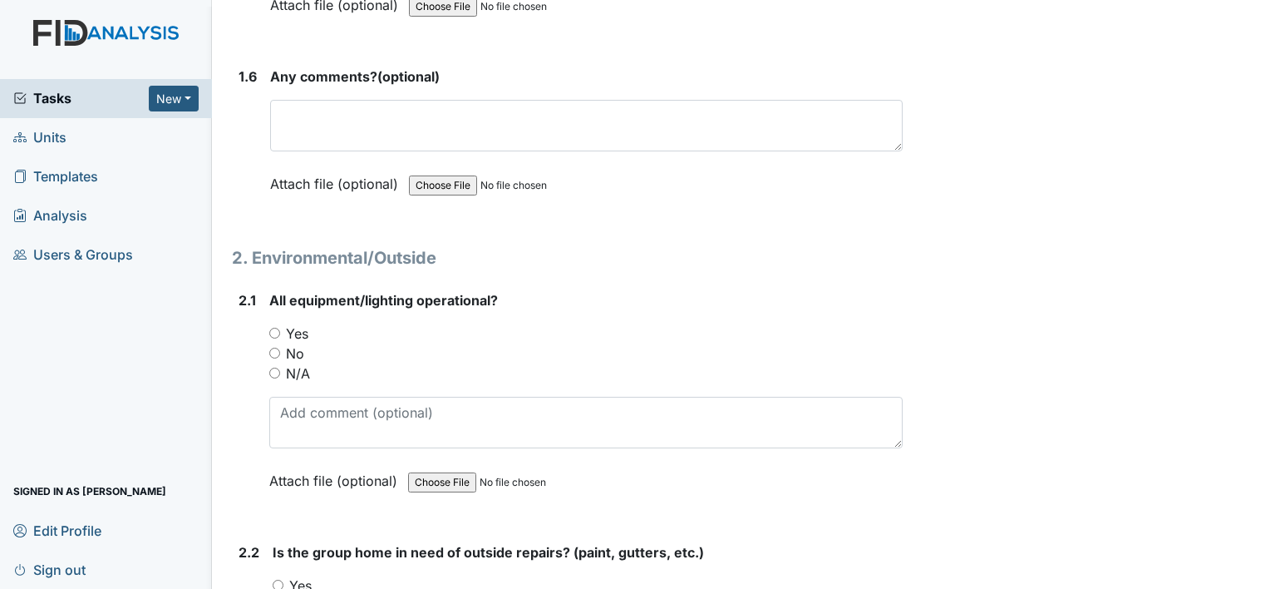
scroll to position [1463, 0]
click at [273, 347] on input "No" at bounding box center [274, 352] width 11 height 11
radio input "true"
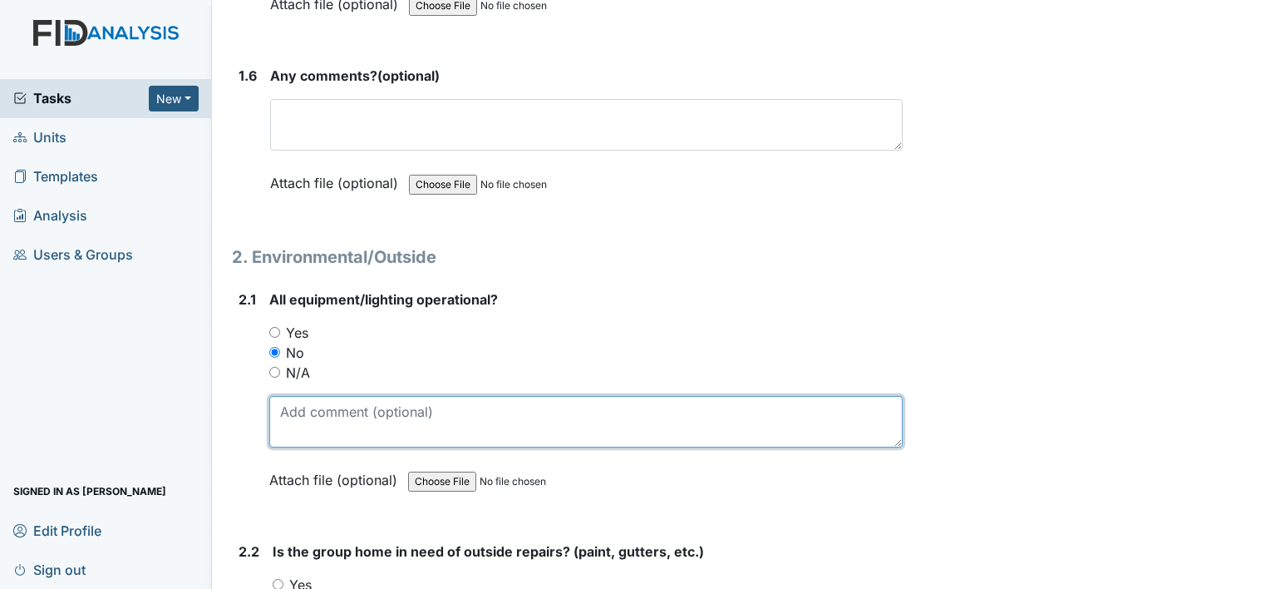
click at [304, 411] on textarea at bounding box center [585, 422] width 633 height 52
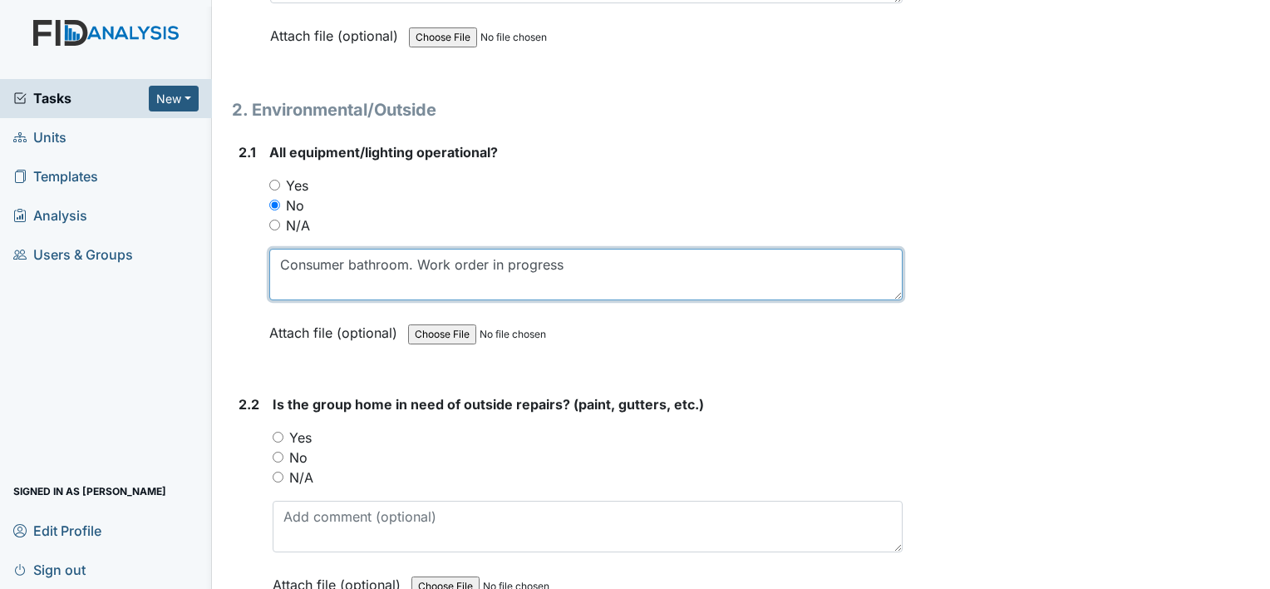
scroll to position [1613, 0]
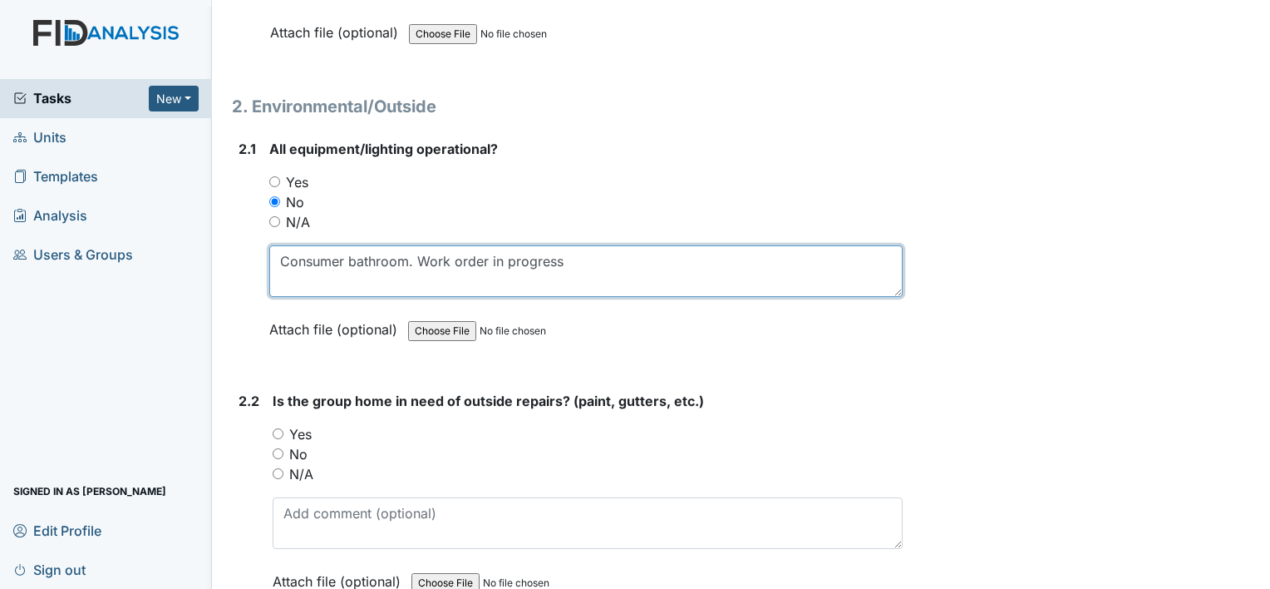
type textarea "Consumer bathroom. Work order in progress"
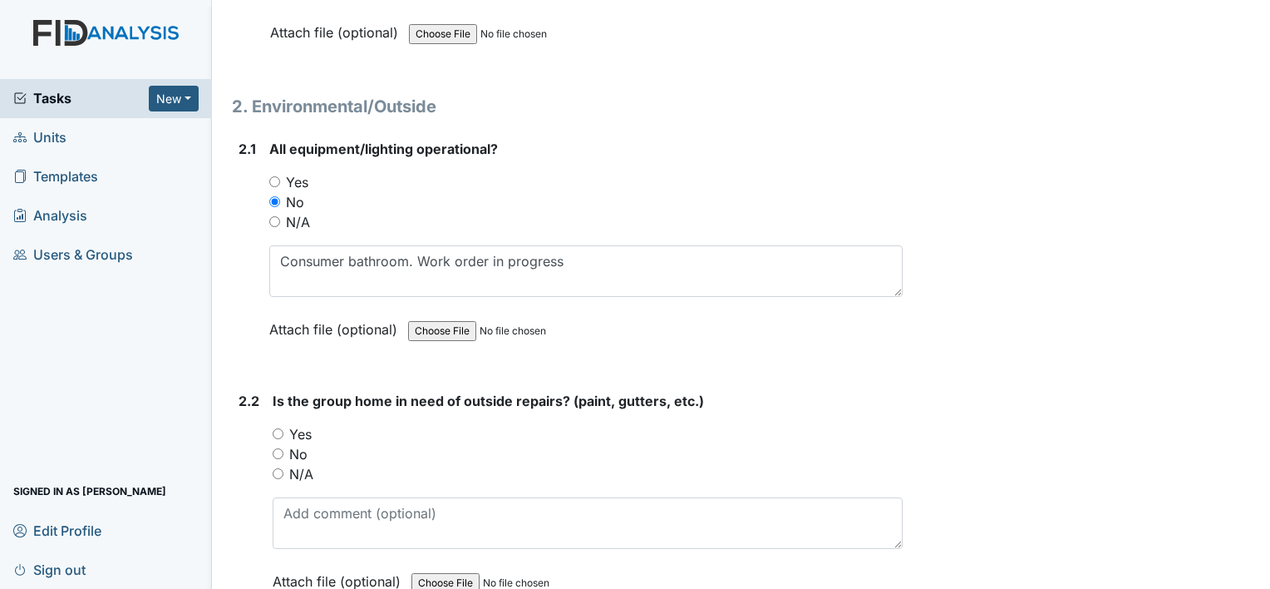
click at [273, 430] on input "Yes" at bounding box center [278, 433] width 11 height 11
radio input "true"
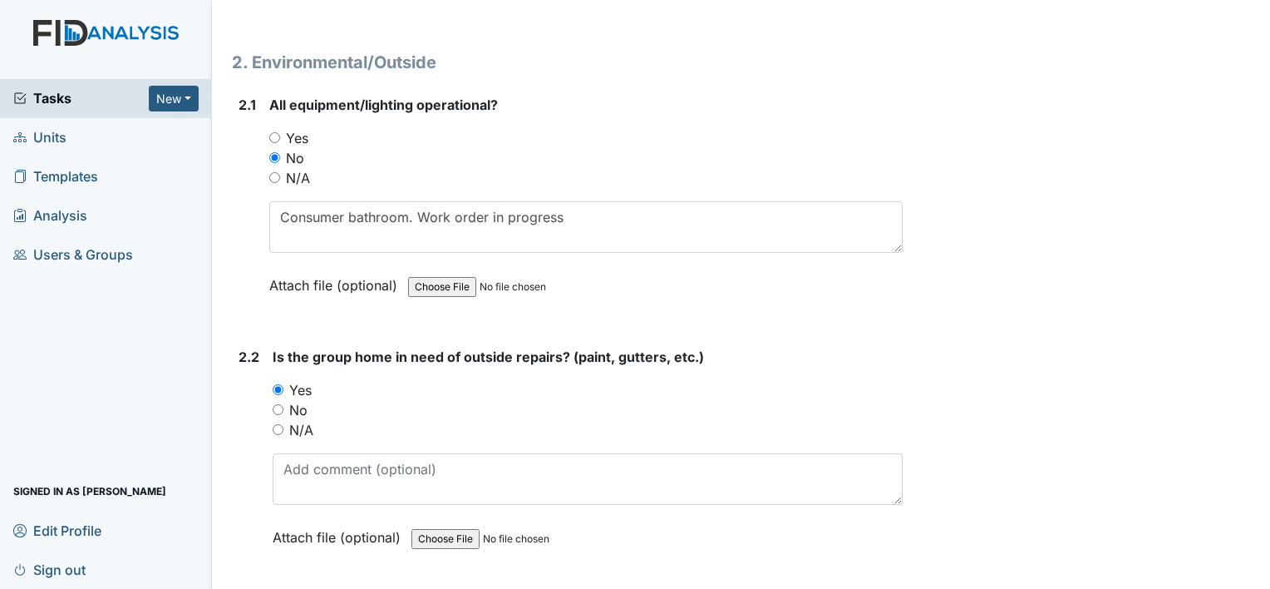
scroll to position [1659, 0]
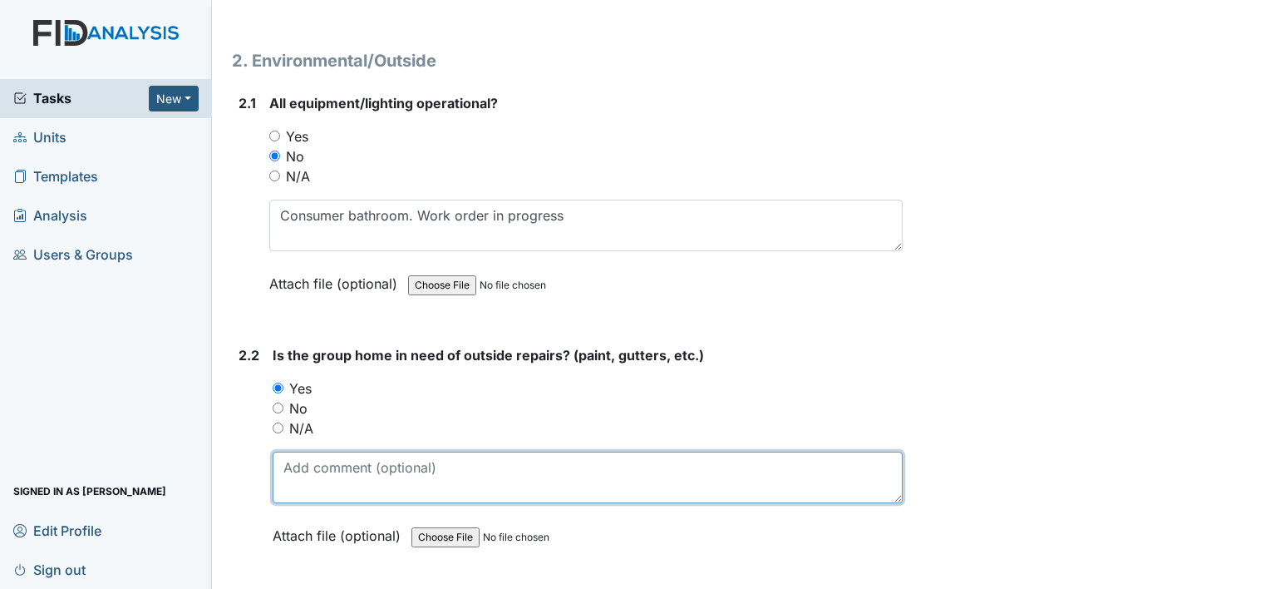
click at [310, 468] on textarea at bounding box center [588, 477] width 630 height 52
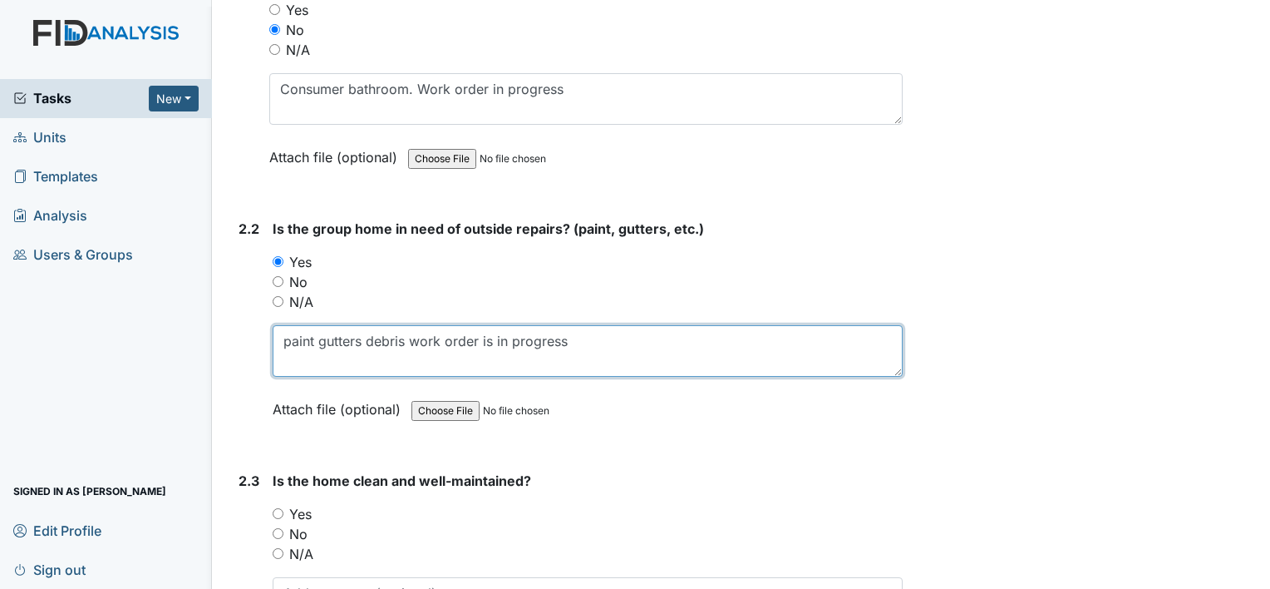
scroll to position [1792, 0]
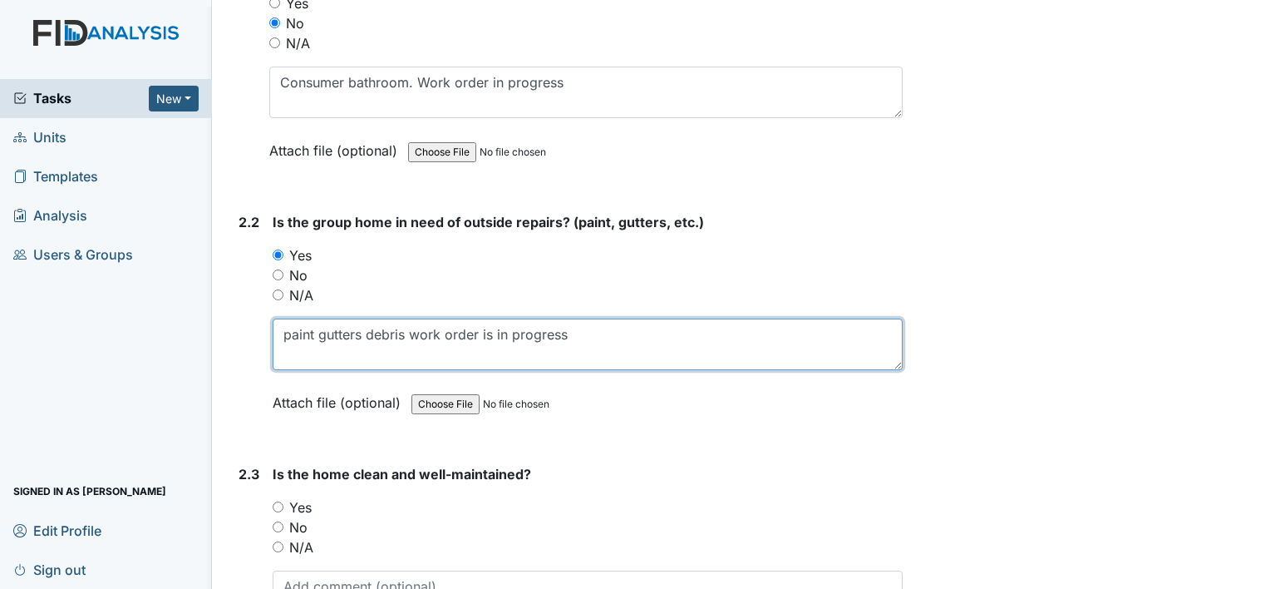
click at [405, 335] on textarea "paint gutters debris work order is in progress" at bounding box center [588, 344] width 630 height 52
click at [291, 336] on textarea "paint gutters debris. work order is in progress" at bounding box center [588, 344] width 630 height 52
click at [314, 323] on textarea "paint gutters debris. work order is in progress" at bounding box center [588, 344] width 630 height 52
click at [356, 326] on textarea "paint, gutters debris. work order is in progress" at bounding box center [588, 344] width 630 height 52
click at [364, 329] on textarea "paint, gutters debris. work order is in progress" at bounding box center [588, 344] width 630 height 52
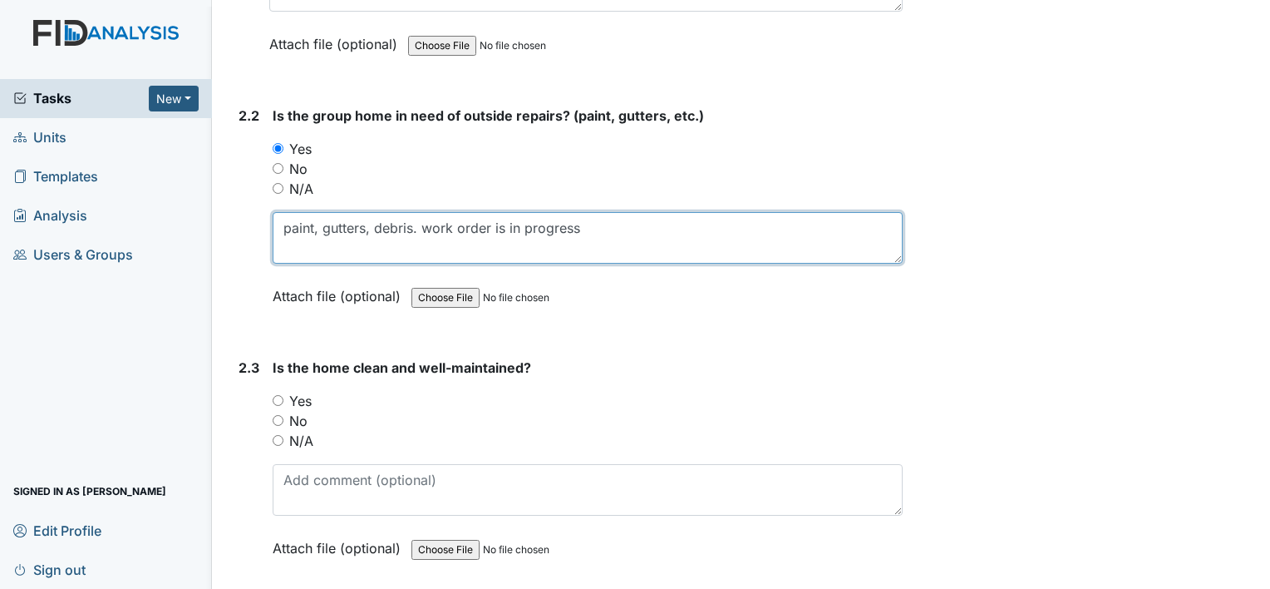
scroll to position [1902, 0]
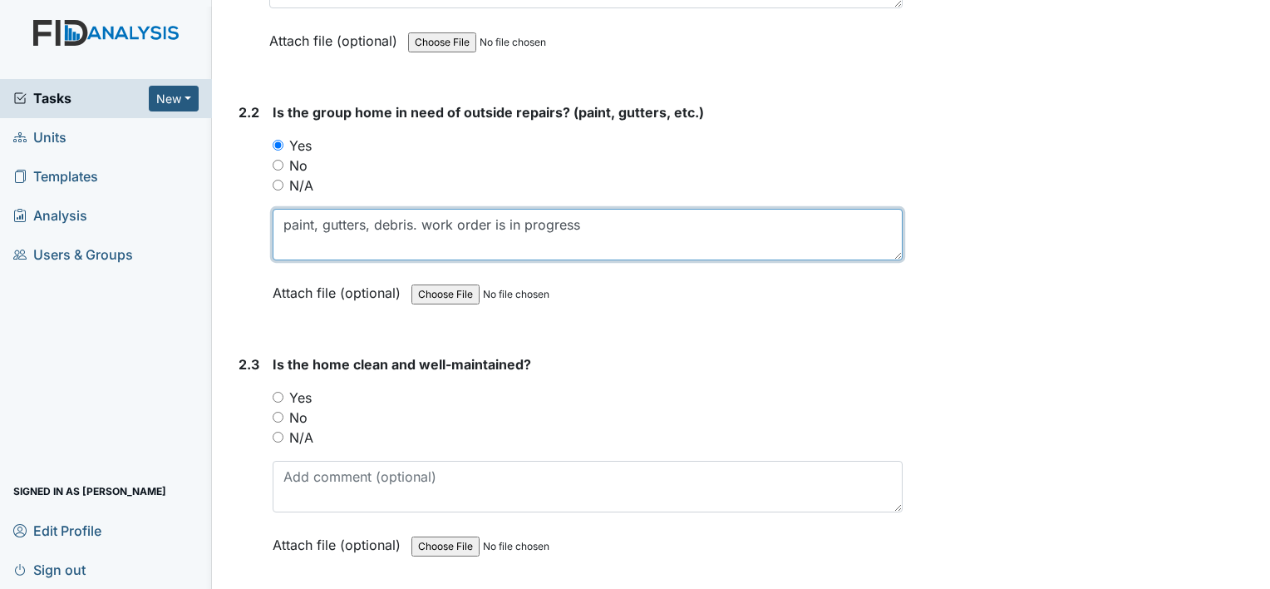
type textarea "paint, gutters, debris. work order is in progress"
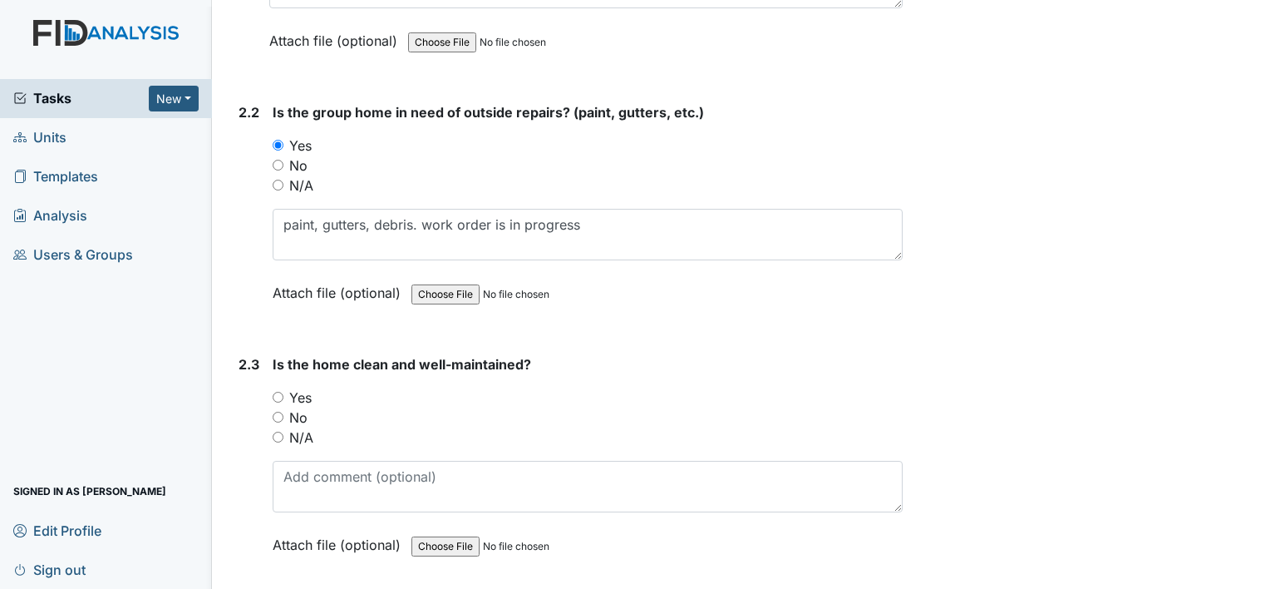
click at [278, 392] on input "Yes" at bounding box center [278, 397] width 11 height 11
radio input "true"
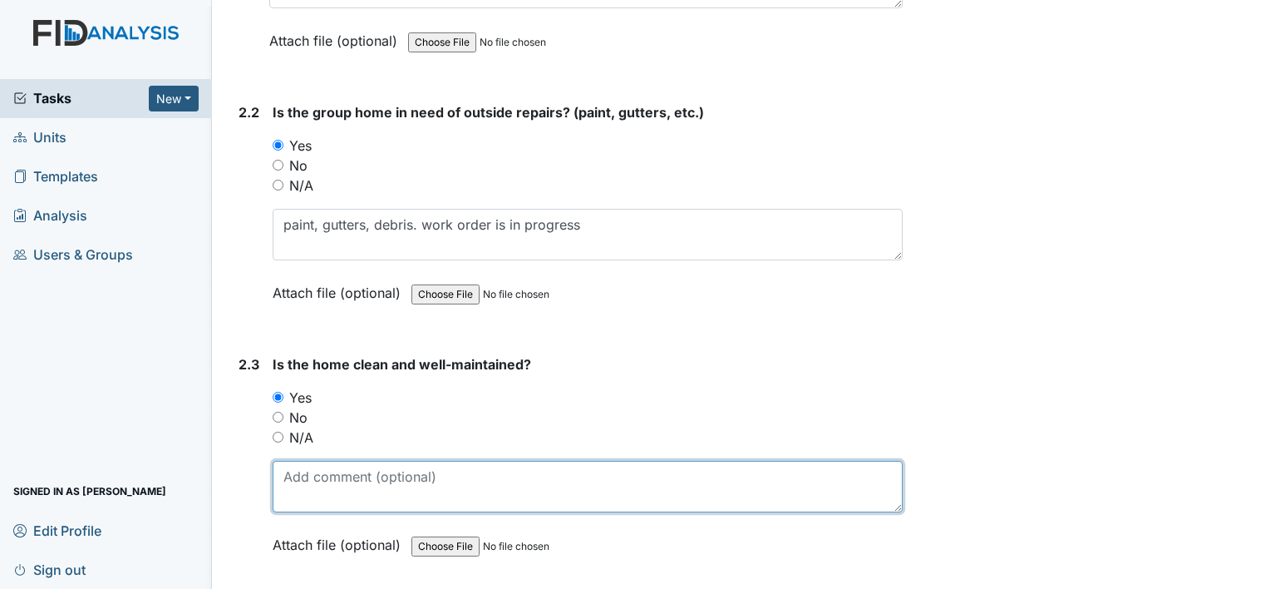
click at [315, 473] on textarea at bounding box center [588, 487] width 630 height 52
type textarea "D"
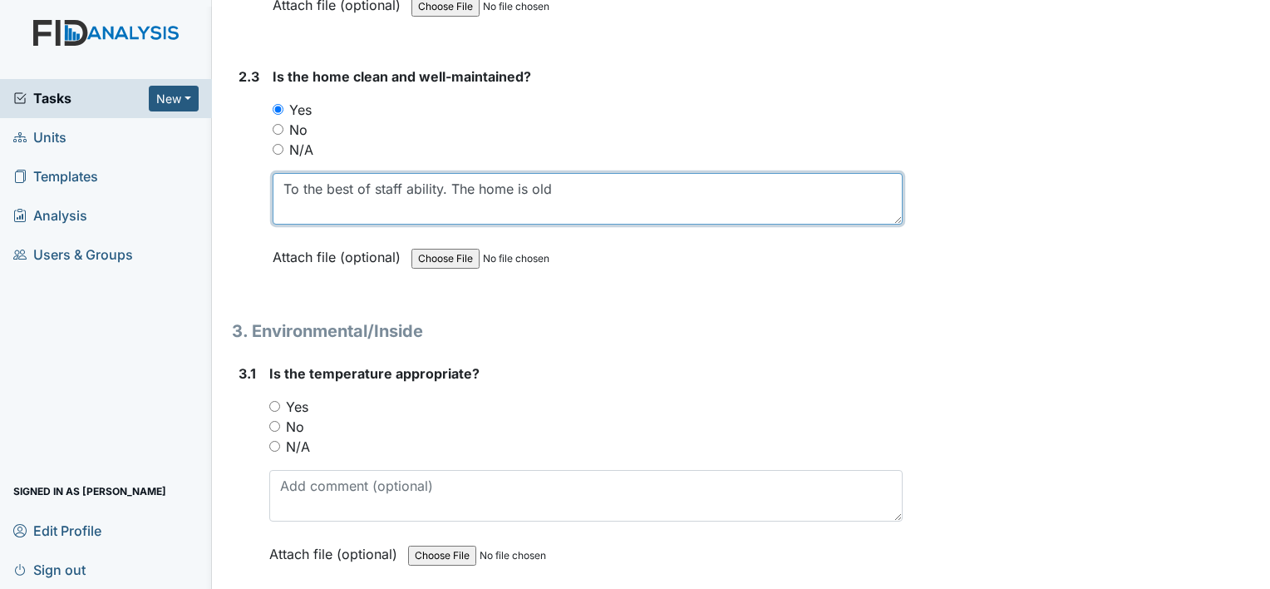
scroll to position [2199, 0]
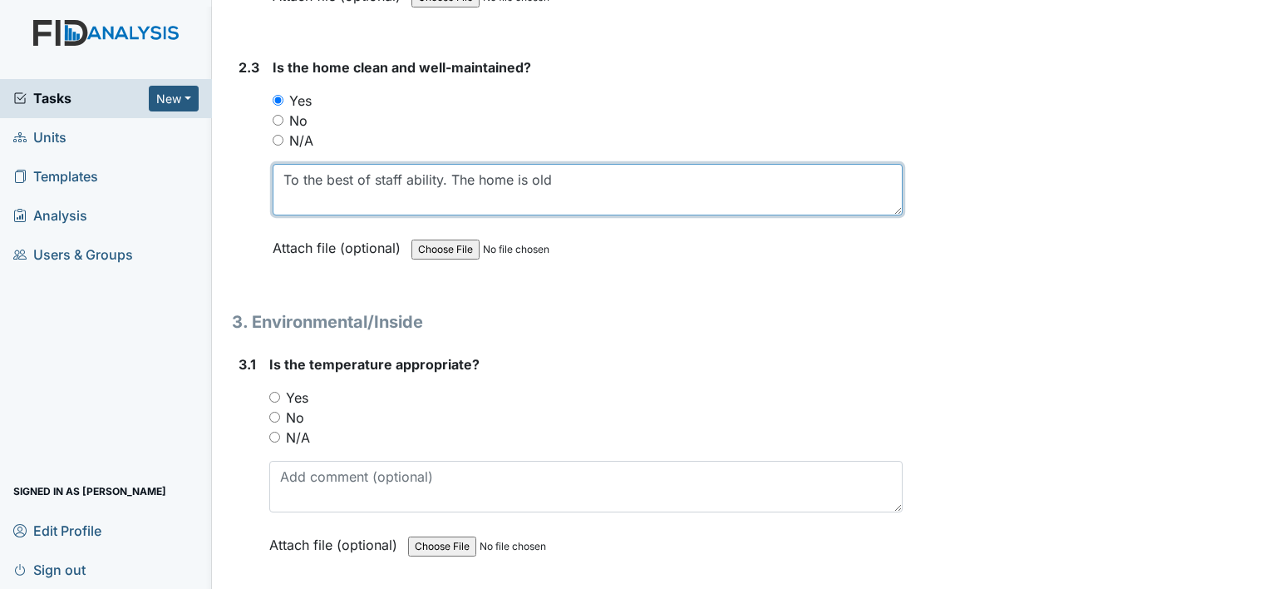
type textarea "To the best of staff ability. The home is old"
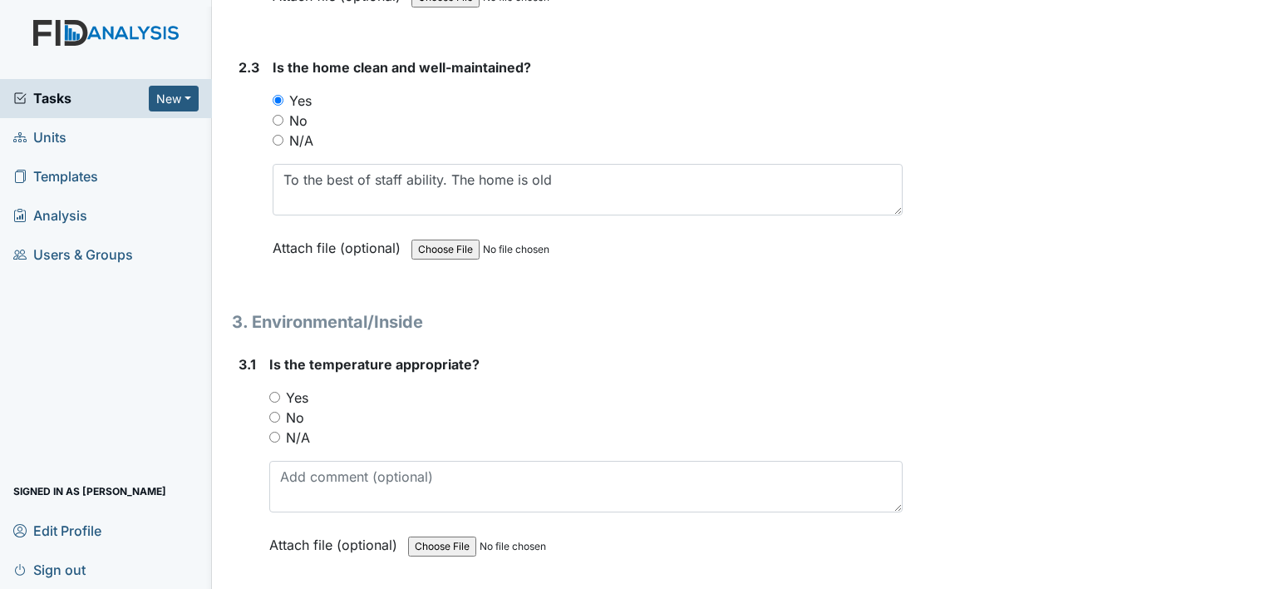
click at [276, 392] on input "Yes" at bounding box center [274, 397] width 11 height 11
radio input "true"
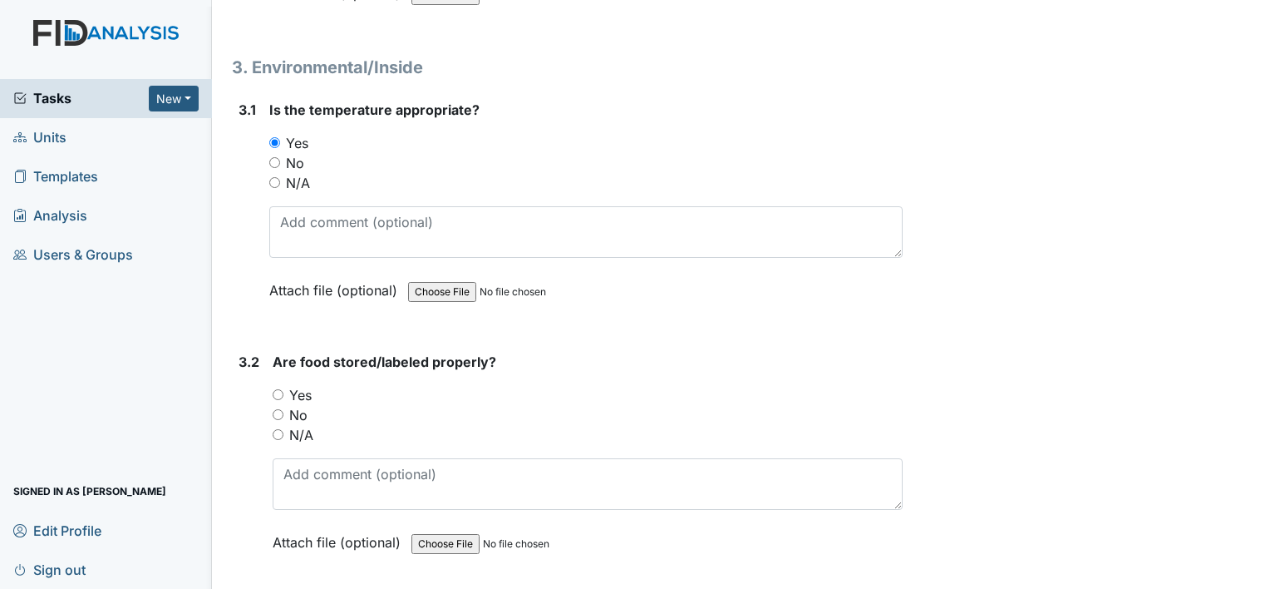
scroll to position [2455, 0]
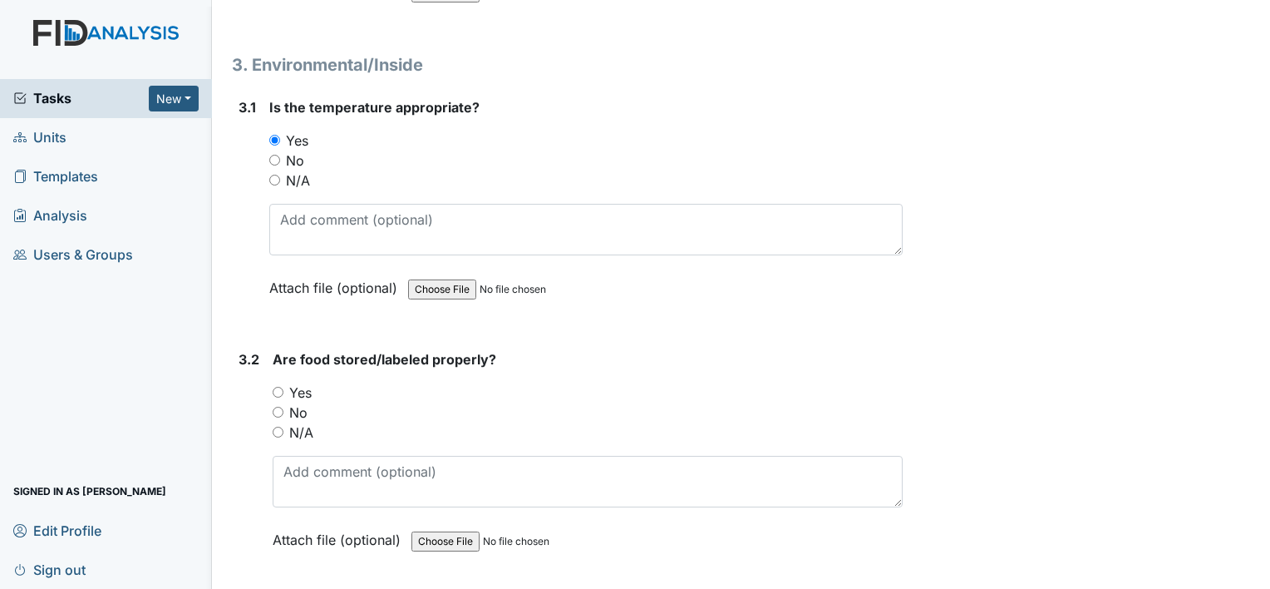
click at [278, 387] on input "Yes" at bounding box center [278, 392] width 11 height 11
radio input "true"
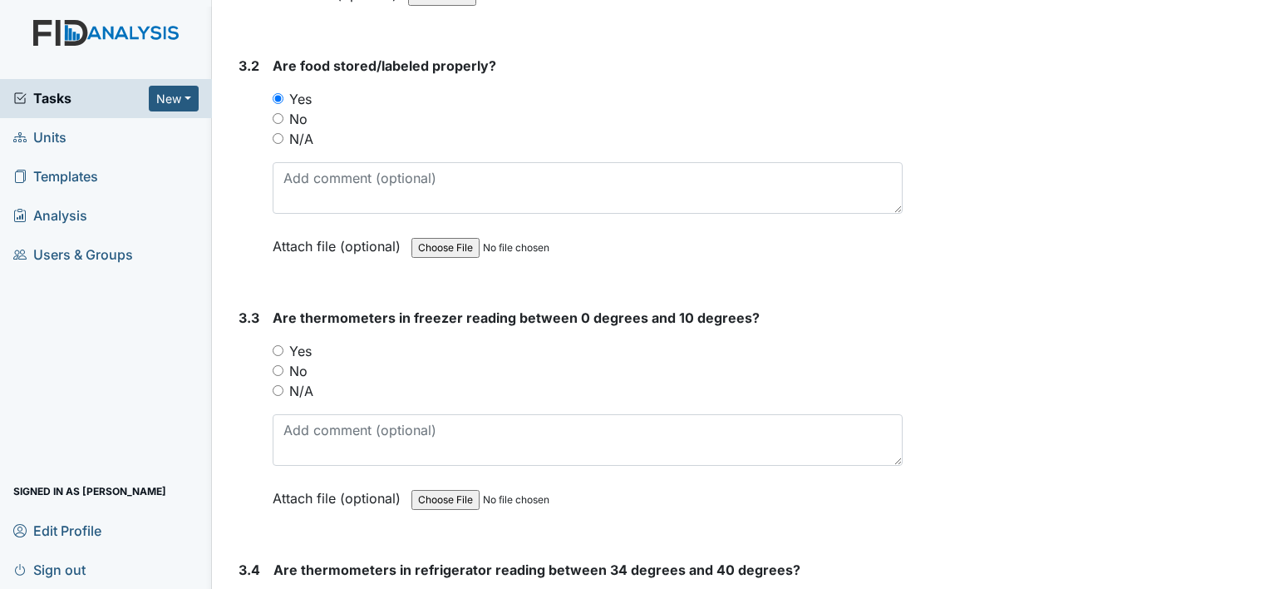
scroll to position [2750, 0]
click at [293, 360] on label "No" at bounding box center [298, 370] width 18 height 20
click at [283, 364] on input "No" at bounding box center [278, 369] width 11 height 11
radio input "true"
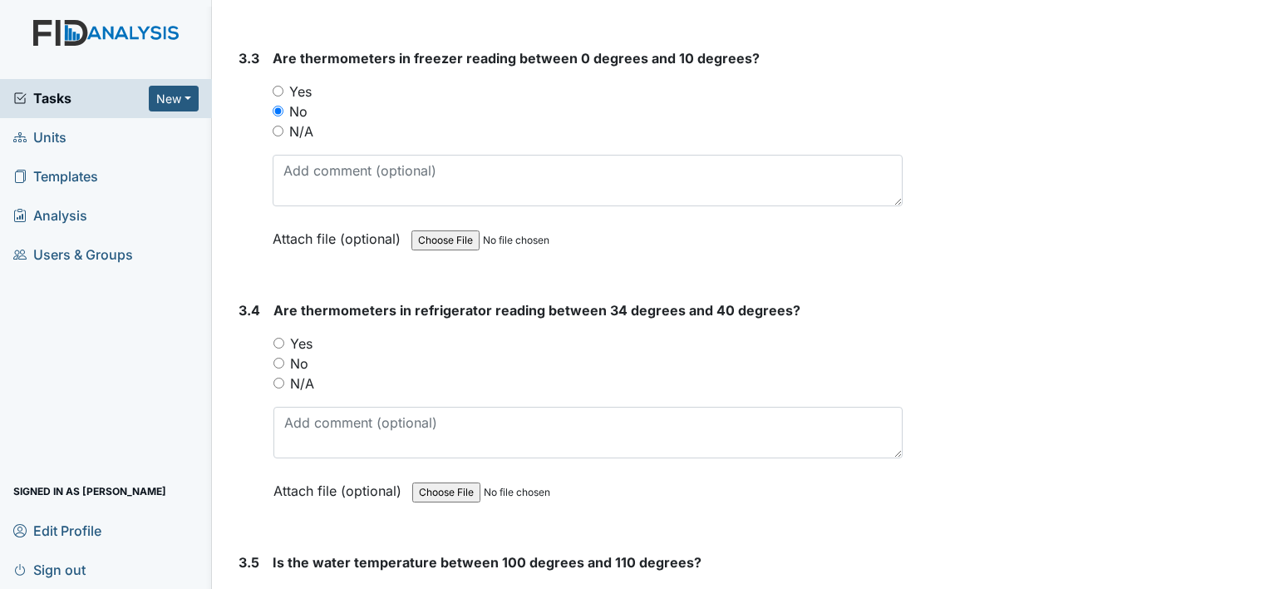
scroll to position [3017, 0]
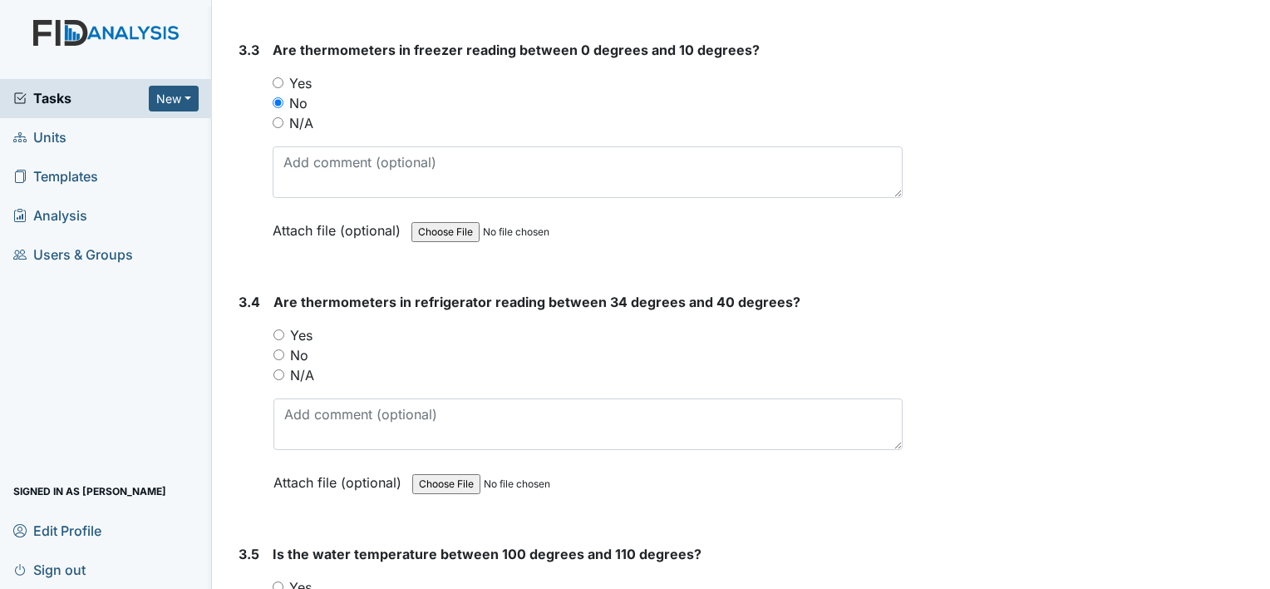
click at [276, 329] on input "Yes" at bounding box center [278, 334] width 11 height 11
radio input "true"
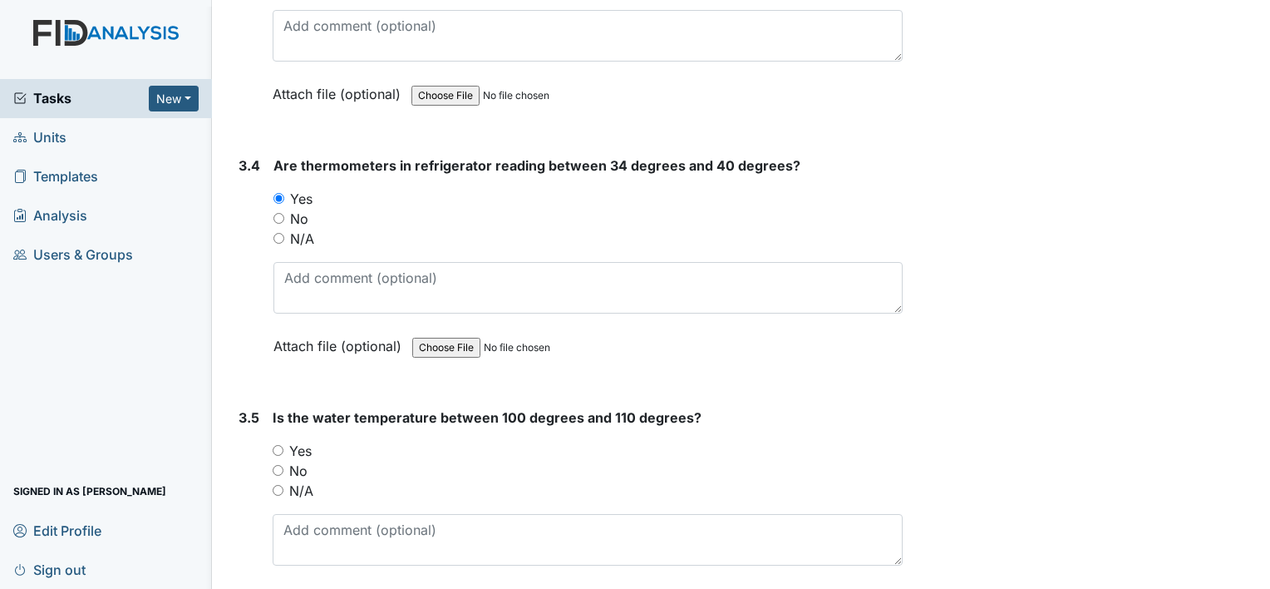
scroll to position [3175, 0]
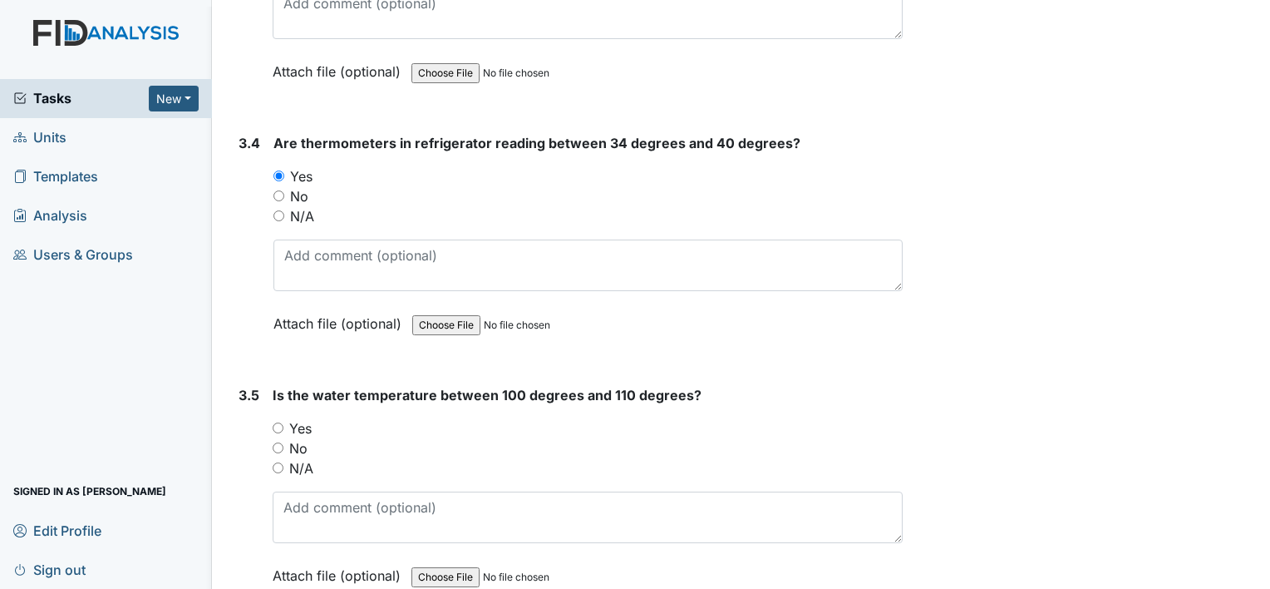
click at [281, 422] on input "Yes" at bounding box center [278, 427] width 11 height 11
radio input "true"
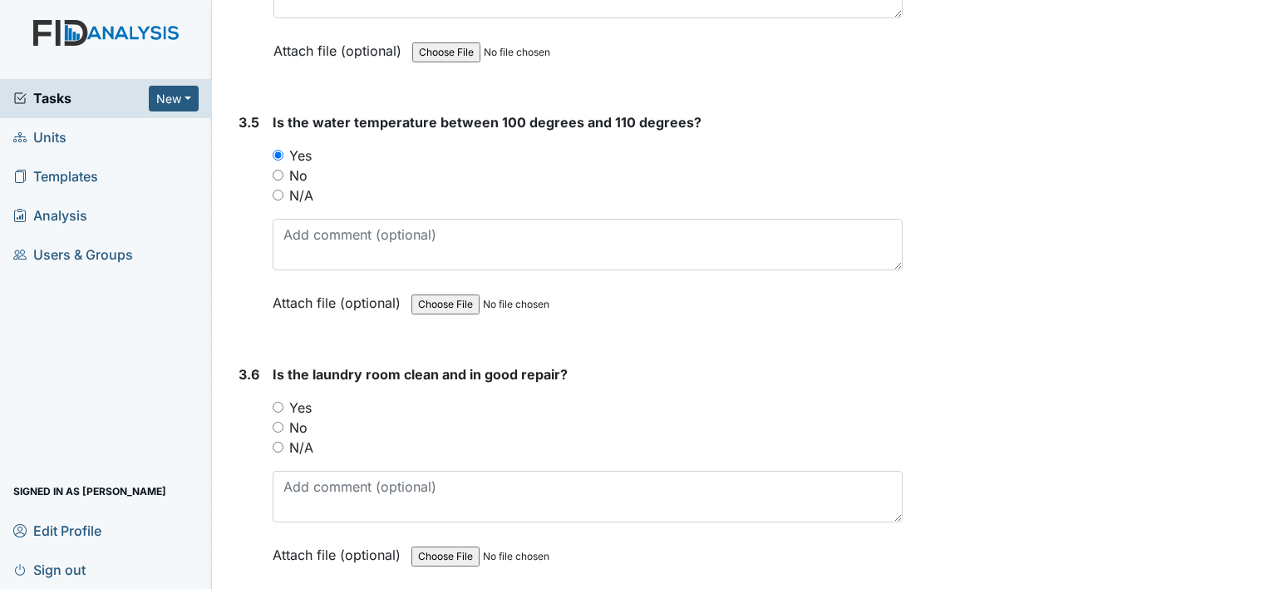
scroll to position [3460, 0]
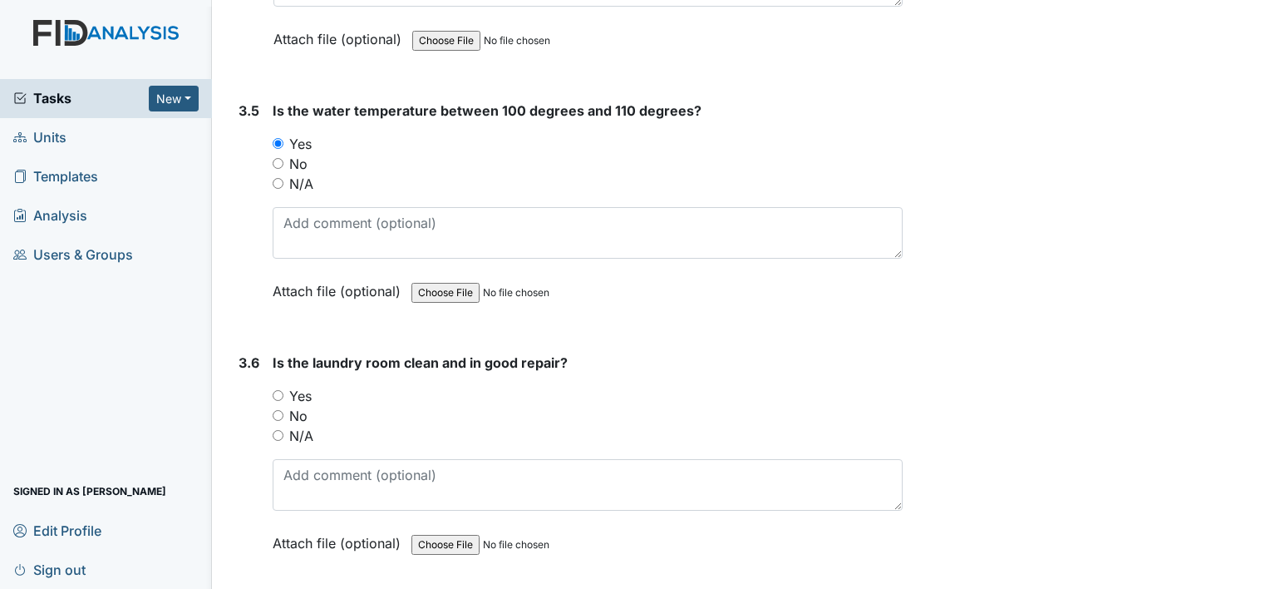
click at [278, 390] on input "Yes" at bounding box center [278, 395] width 11 height 11
radio input "true"
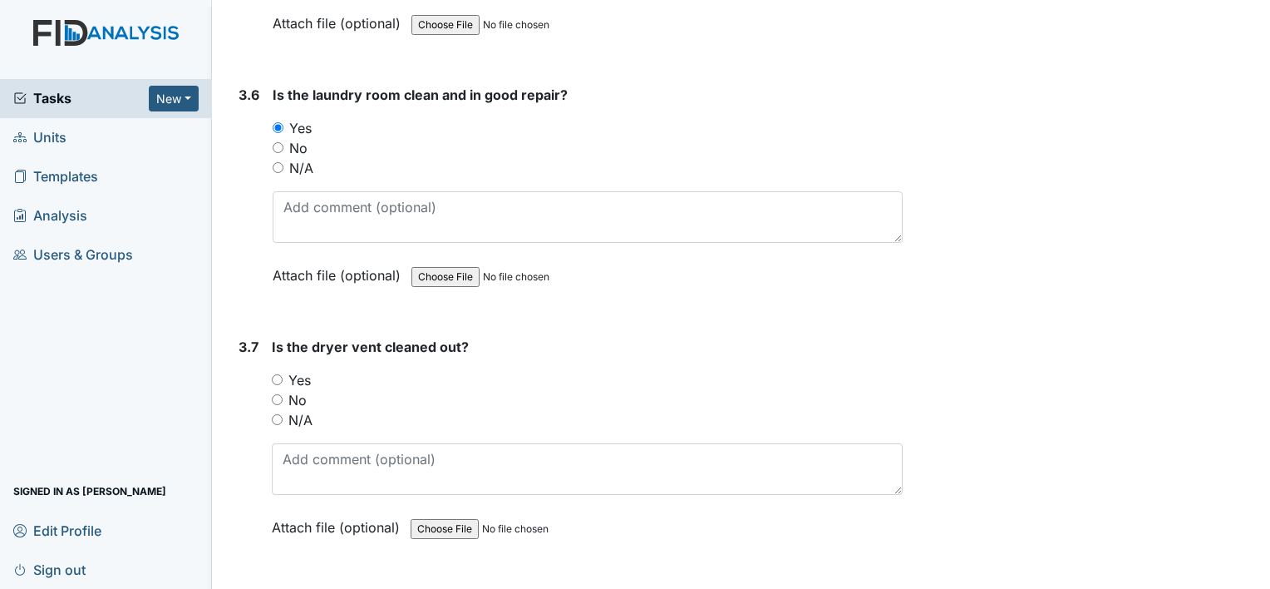
scroll to position [3752, 0]
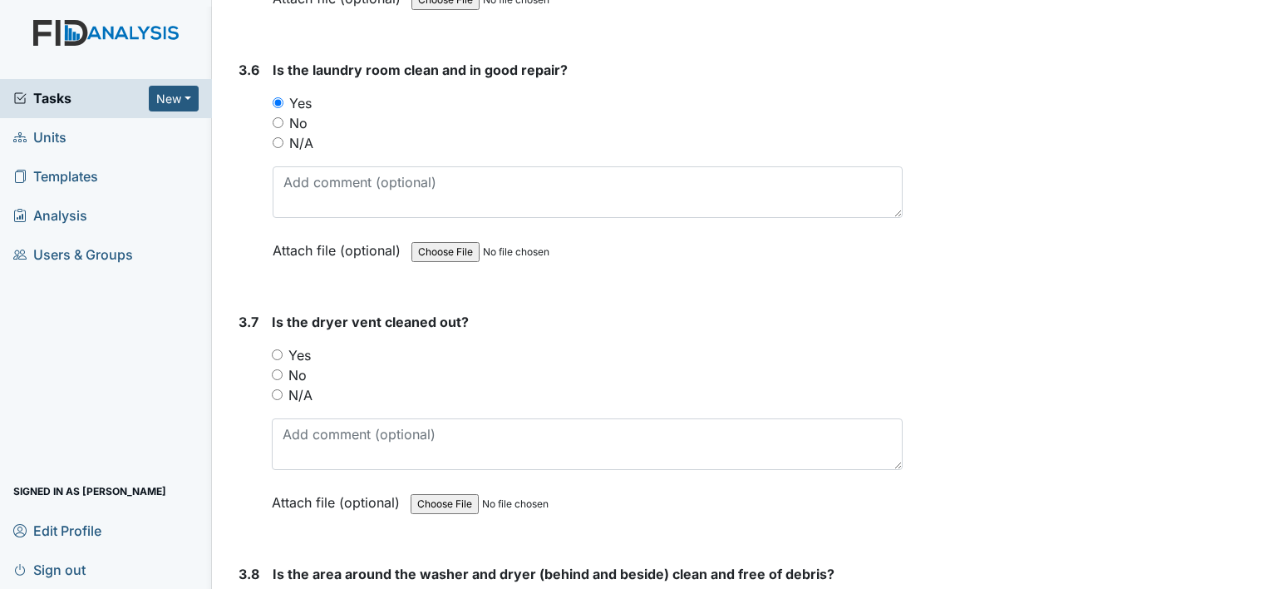
click at [278, 349] on input "Yes" at bounding box center [277, 354] width 11 height 11
radio input "true"
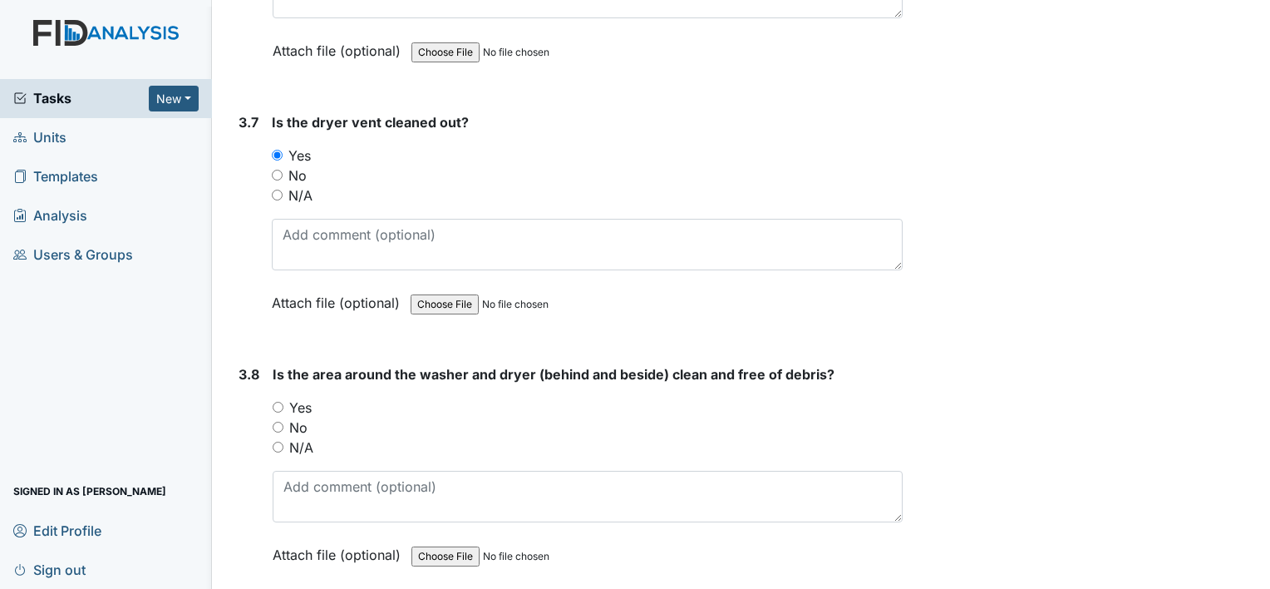
scroll to position [3953, 0]
click at [273, 401] on input "Yes" at bounding box center [278, 406] width 11 height 11
radio input "true"
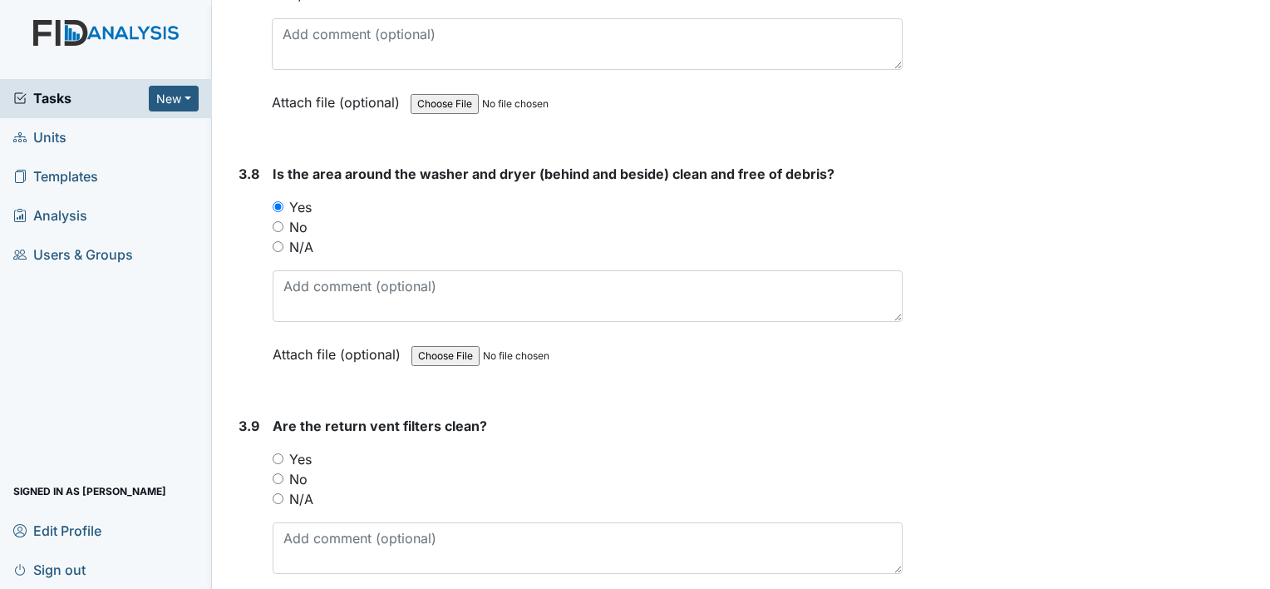
scroll to position [4155, 0]
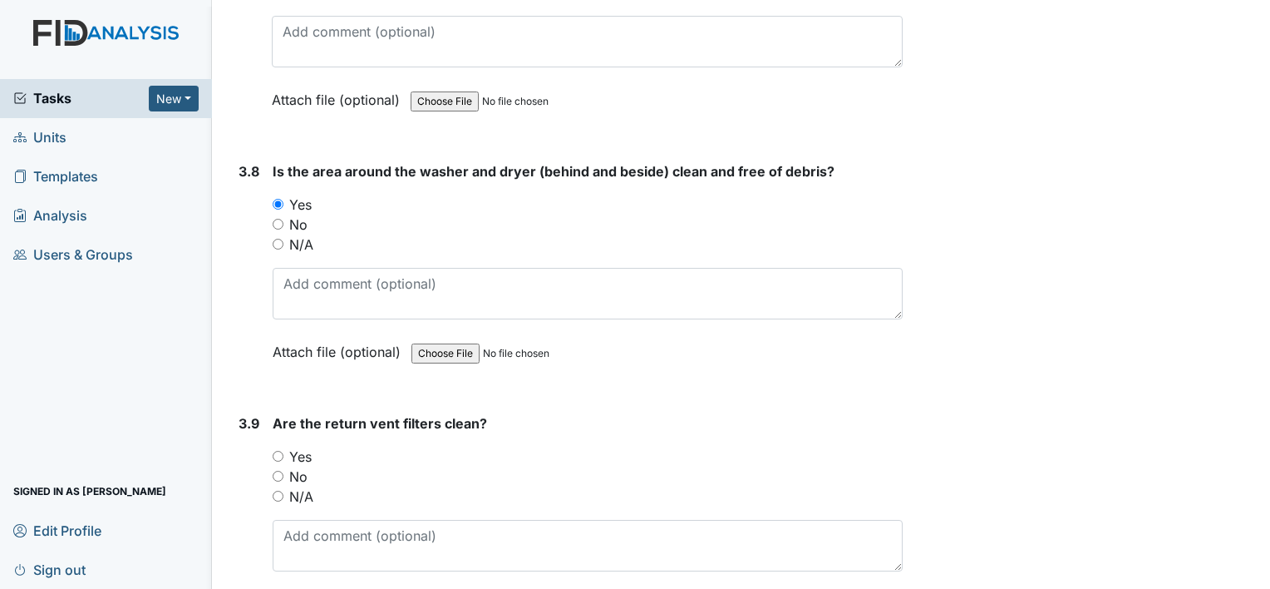
click at [276, 451] on input "Yes" at bounding box center [278, 456] width 11 height 11
radio input "true"
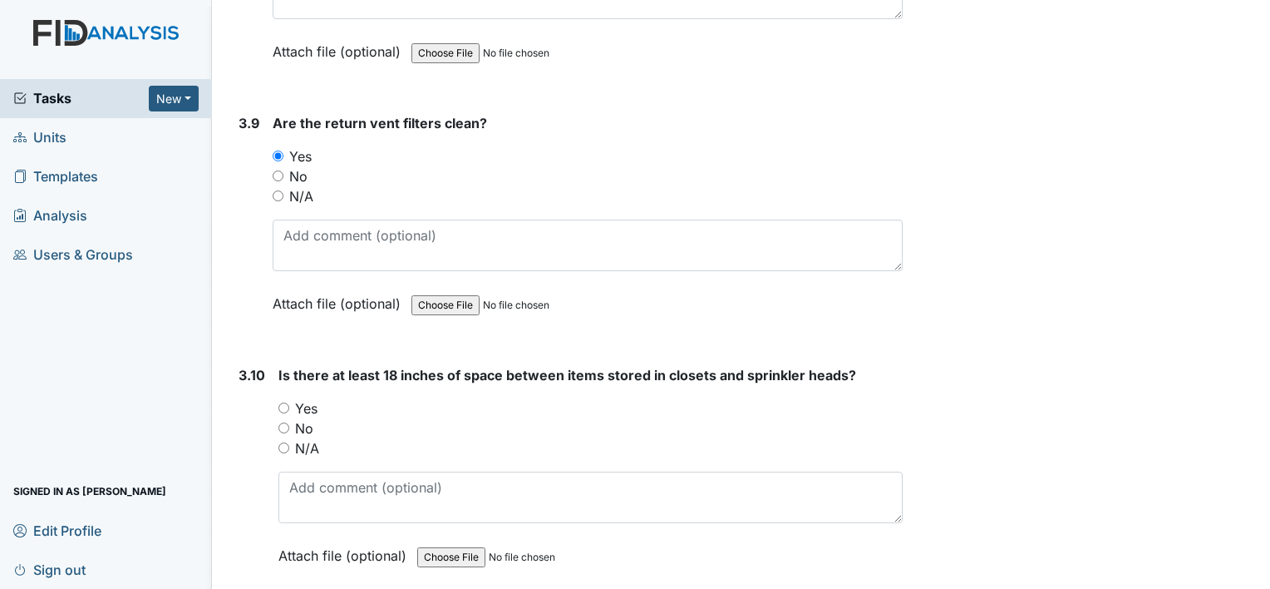
click at [284, 402] on input "Yes" at bounding box center [283, 407] width 11 height 11
radio input "true"
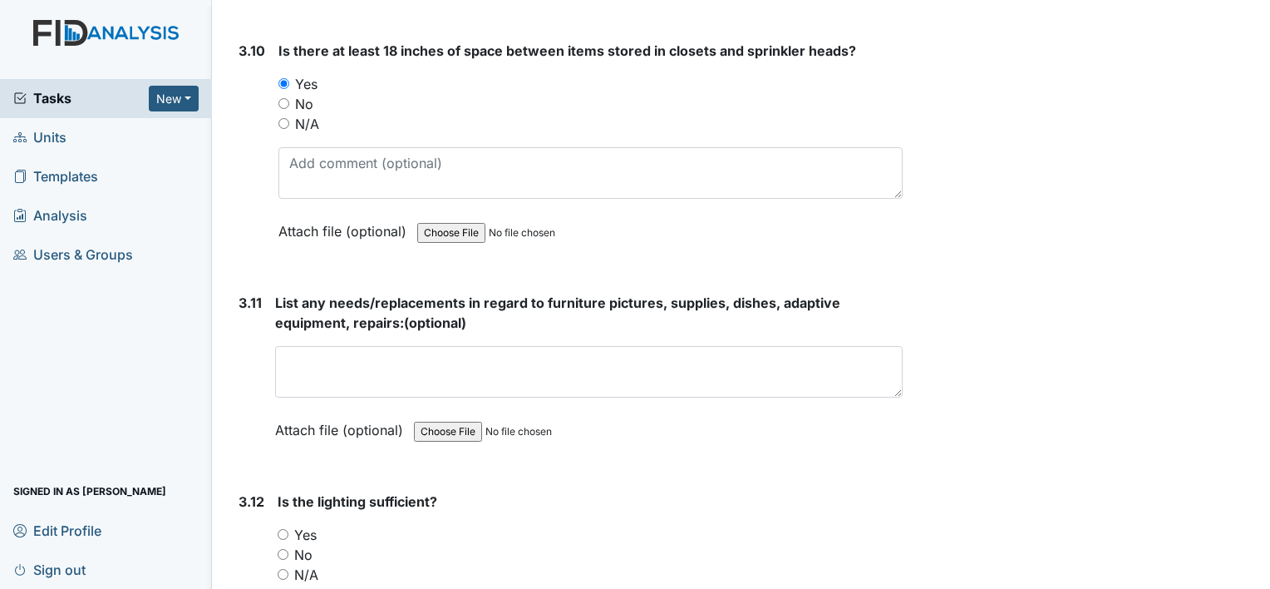
scroll to position [4780, 0]
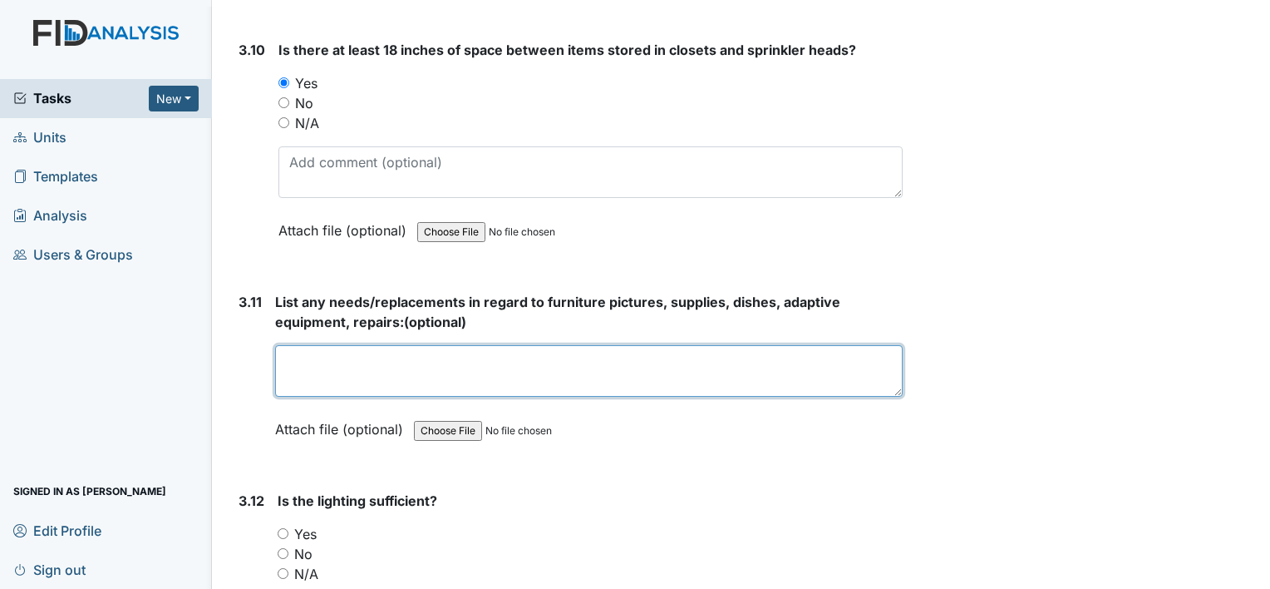
click at [299, 346] on textarea at bounding box center [589, 371] width 628 height 52
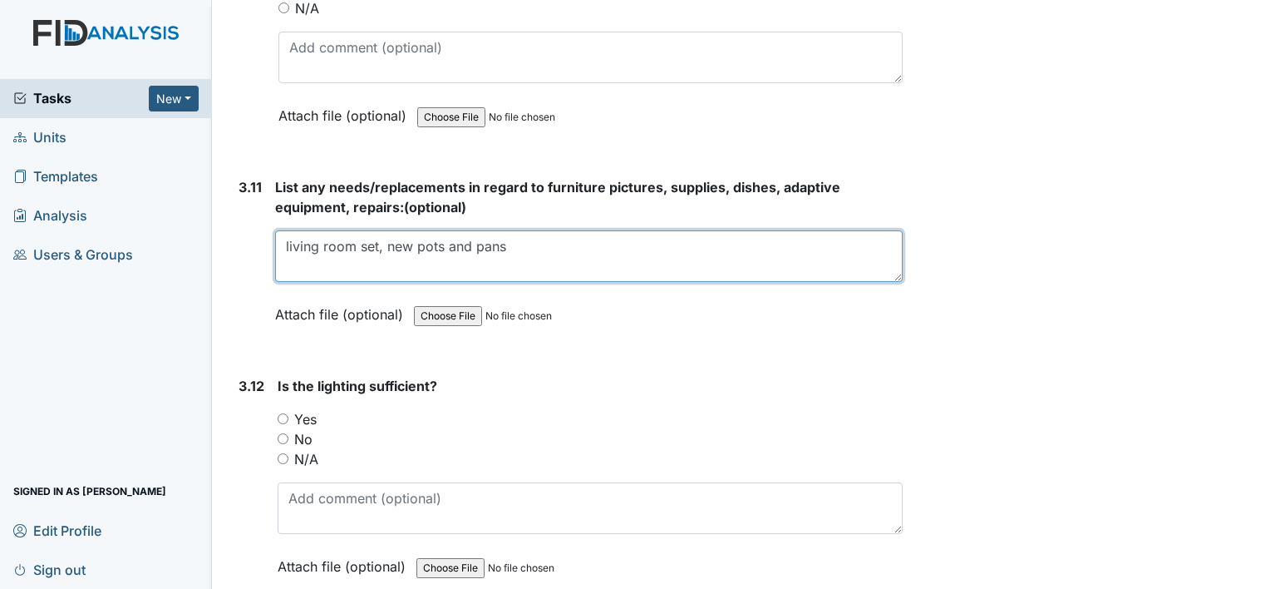
scroll to position [4898, 0]
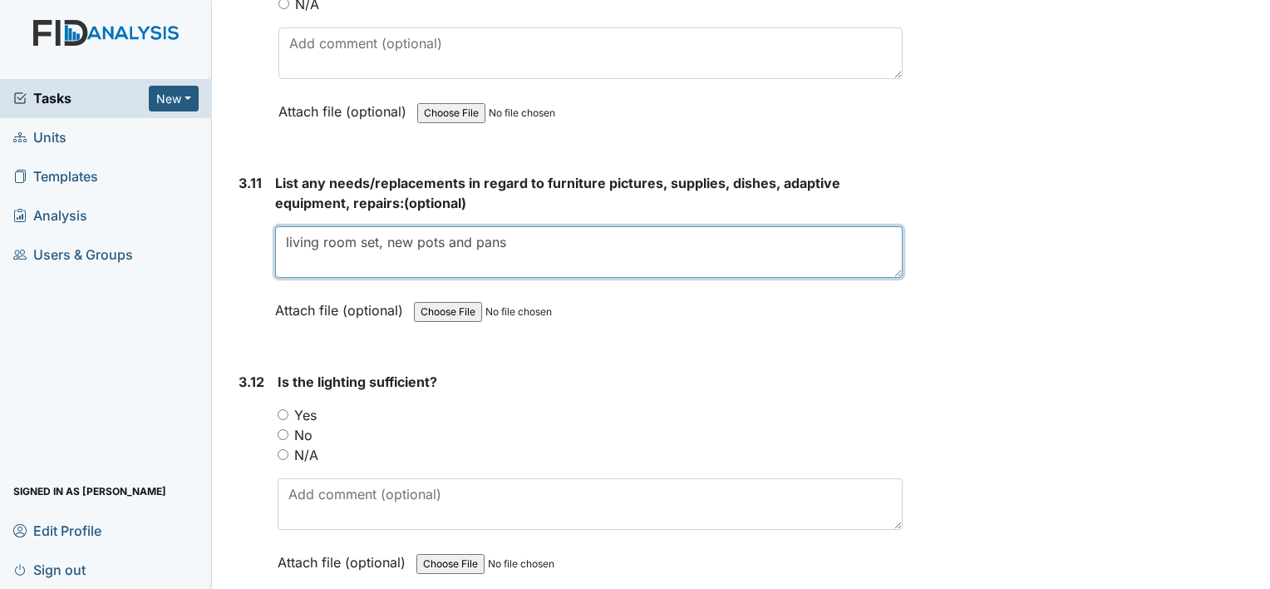
type textarea "living room set, new pots and pans"
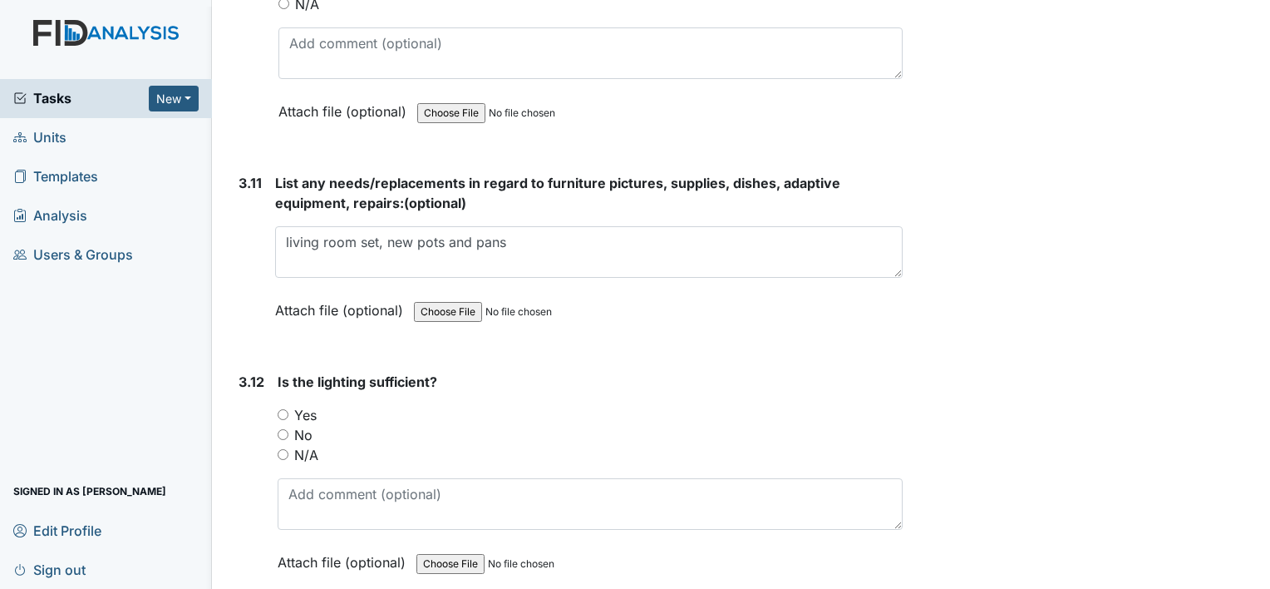
click at [283, 409] on input "Yes" at bounding box center [283, 414] width 11 height 11
radio input "true"
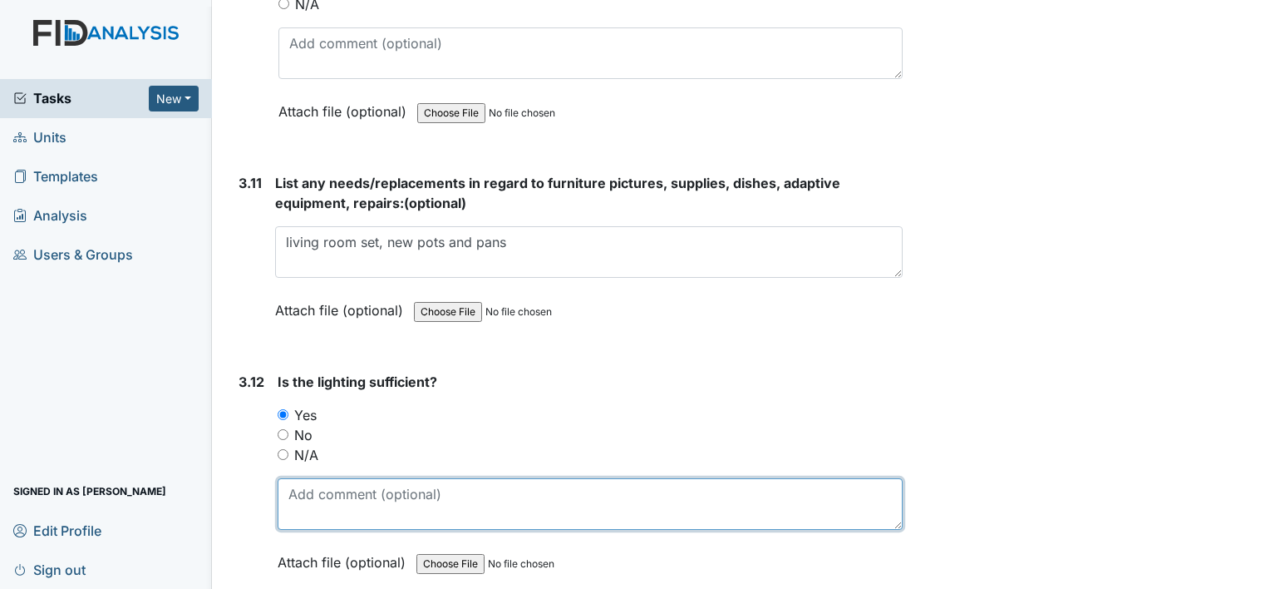
click at [305, 478] on textarea at bounding box center [590, 504] width 625 height 52
type textarea "i"
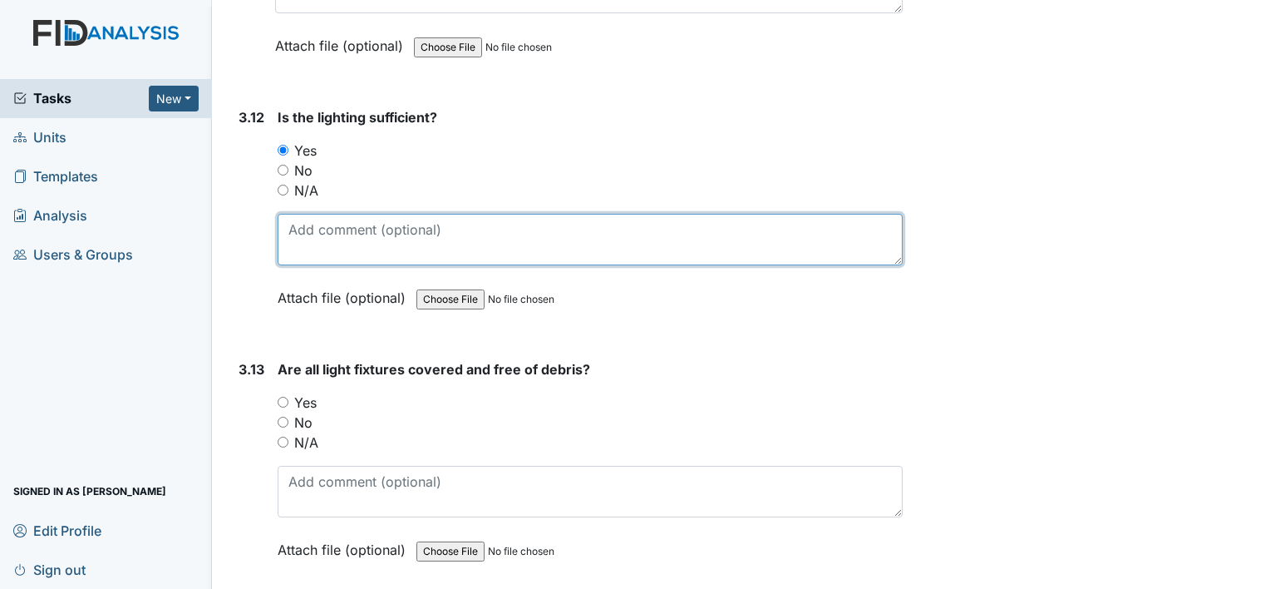
scroll to position [5169, 0]
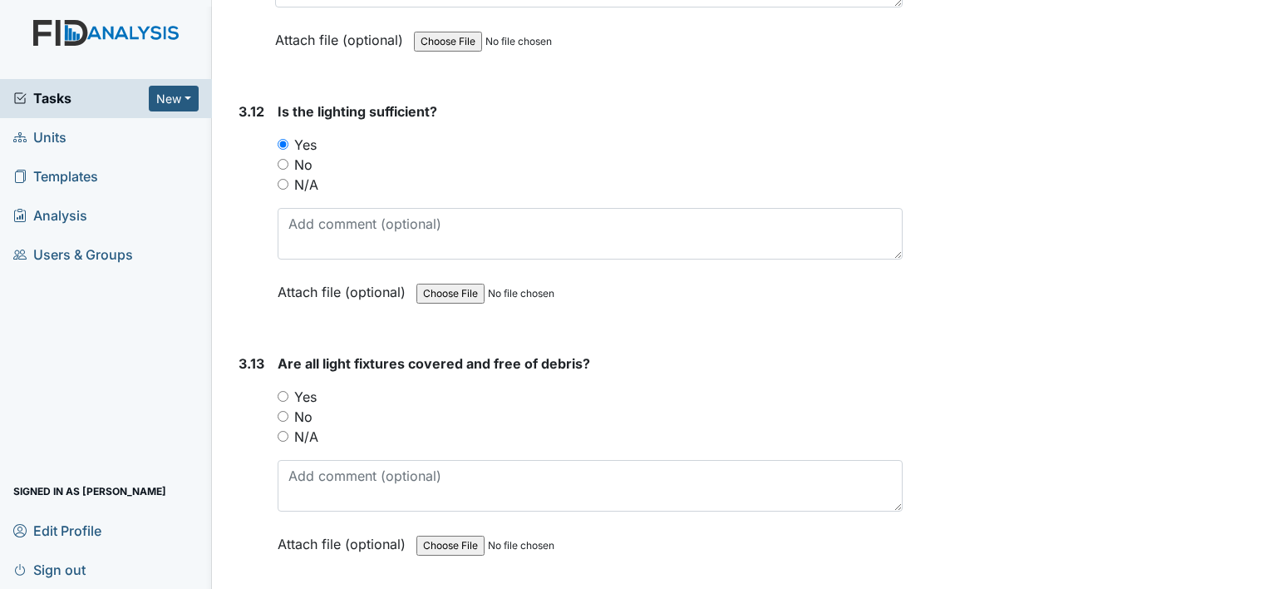
click at [283, 391] on input "Yes" at bounding box center [283, 396] width 11 height 11
radio input "true"
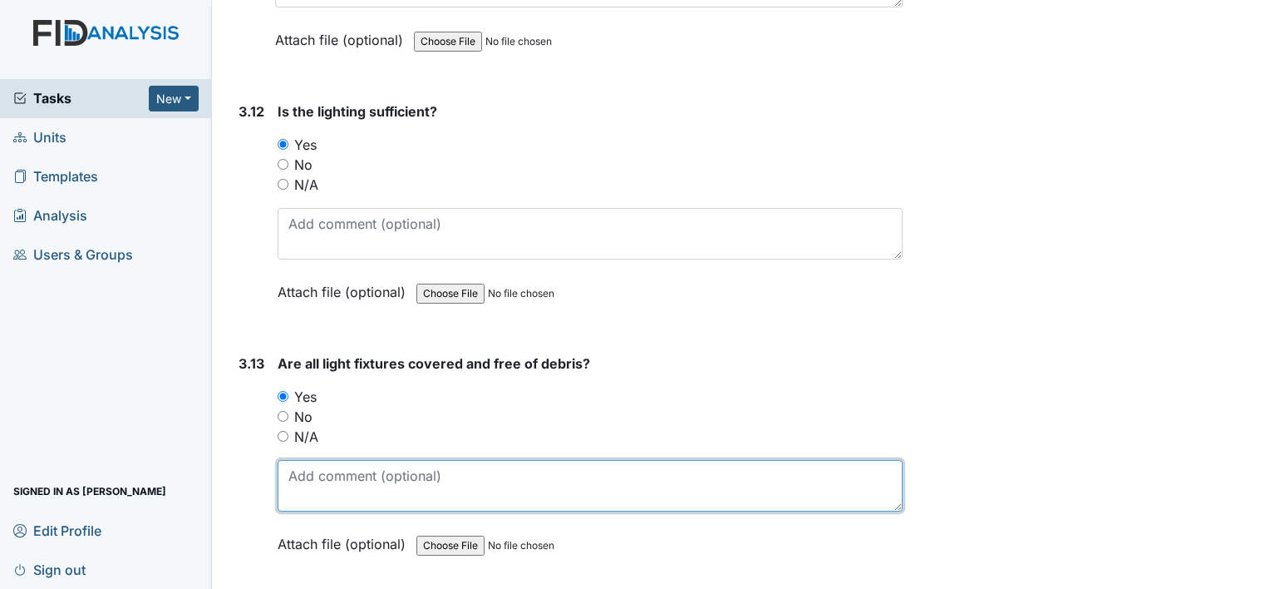
click at [316, 462] on textarea at bounding box center [590, 486] width 625 height 52
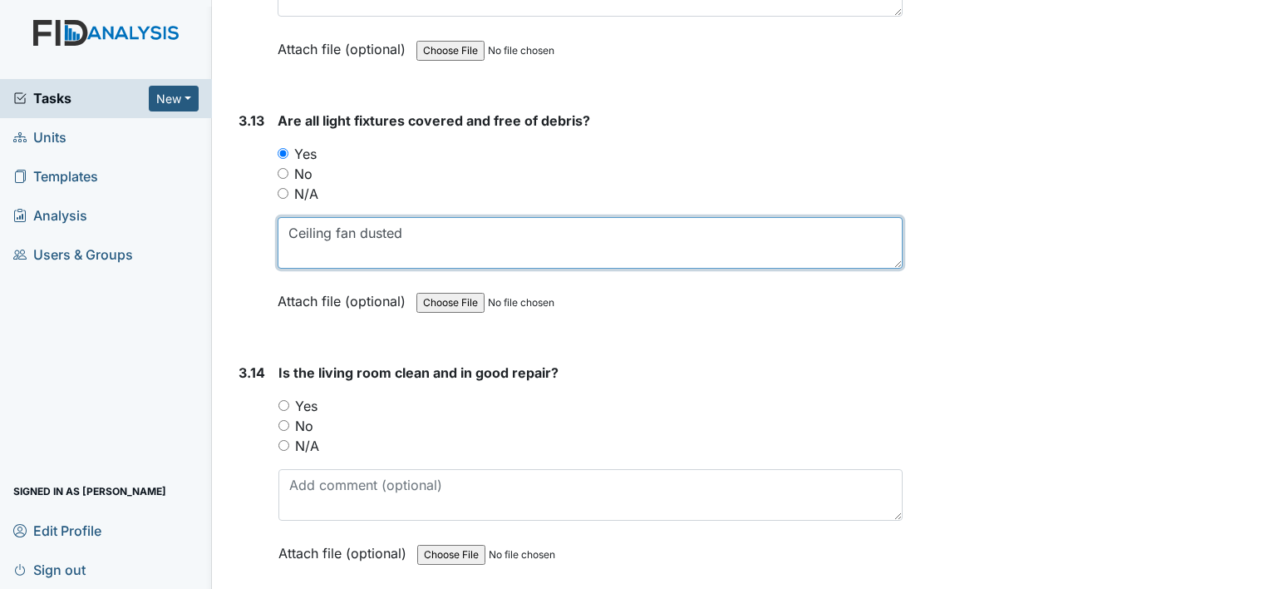
scroll to position [5412, 0]
type textarea "Ceiling fan dusted"
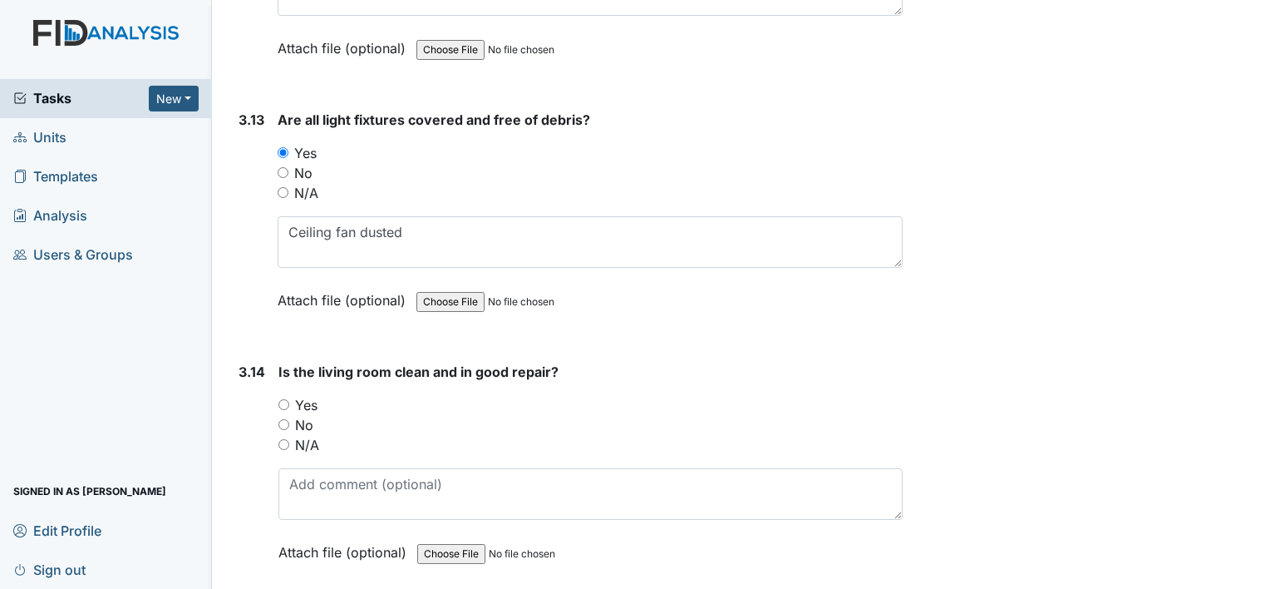
click at [278, 399] on input "Yes" at bounding box center [283, 404] width 11 height 11
radio input "true"
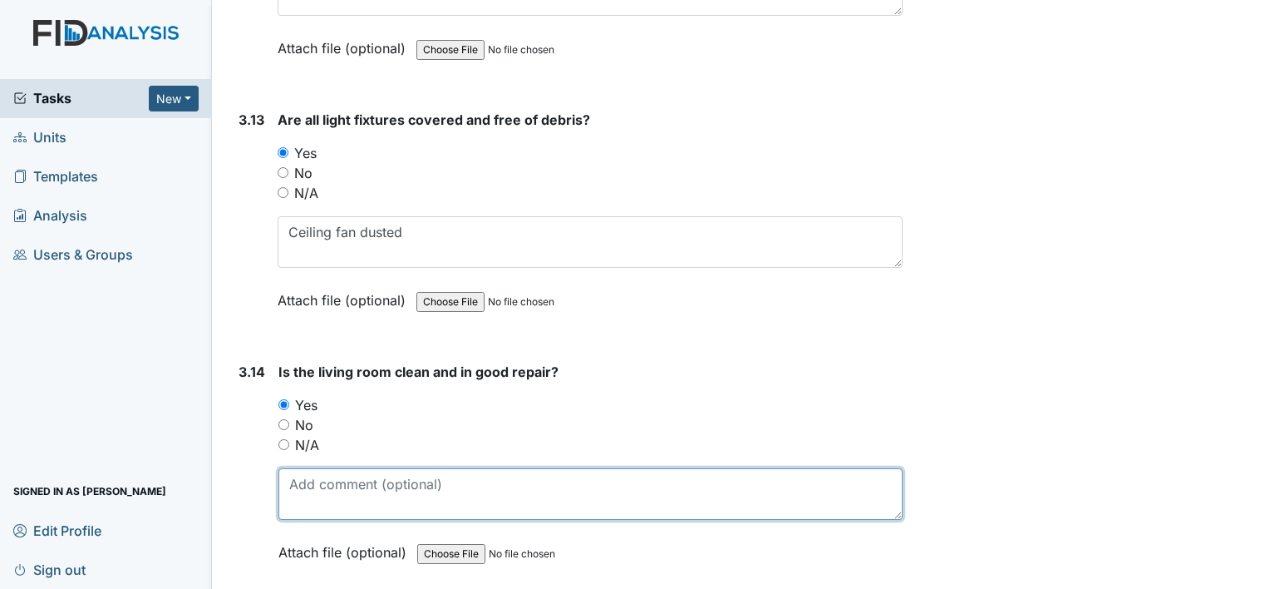
click at [313, 469] on textarea at bounding box center [590, 494] width 624 height 52
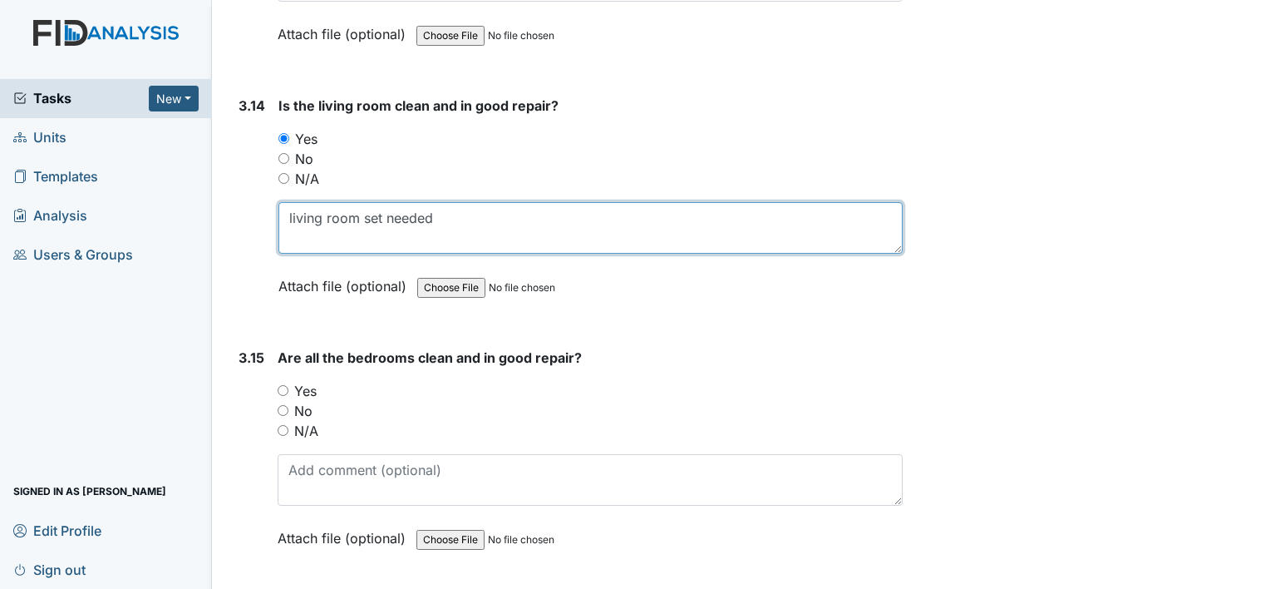
scroll to position [5679, 0]
type textarea "living room set needed"
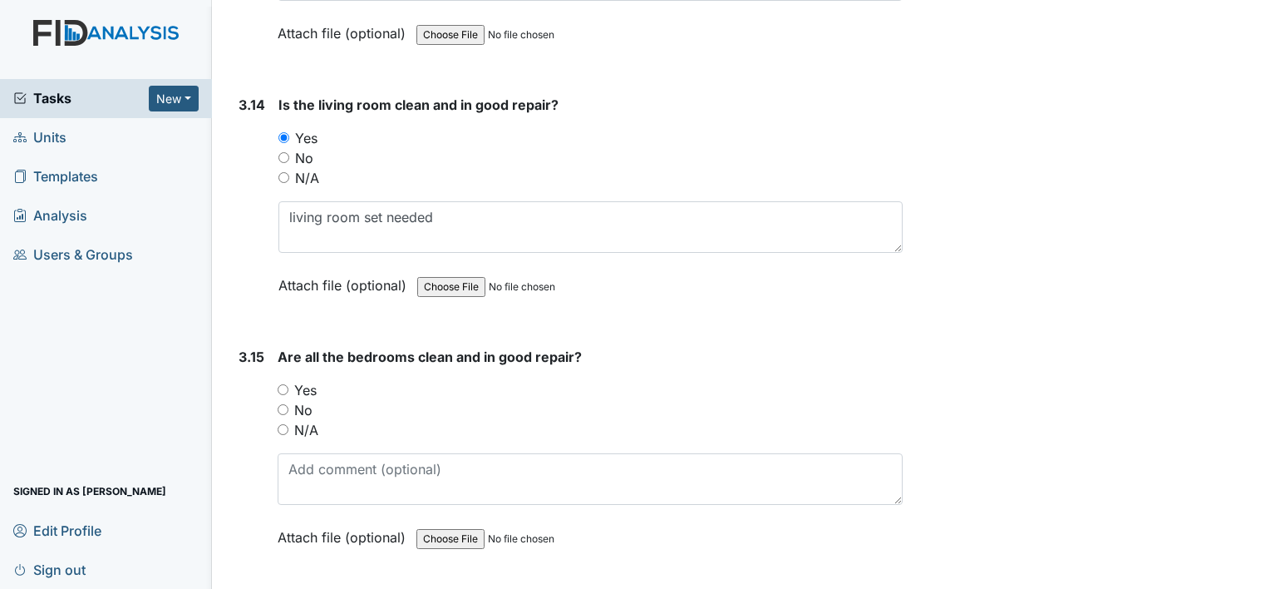
click at [285, 384] on input "Yes" at bounding box center [283, 389] width 11 height 11
radio input "true"
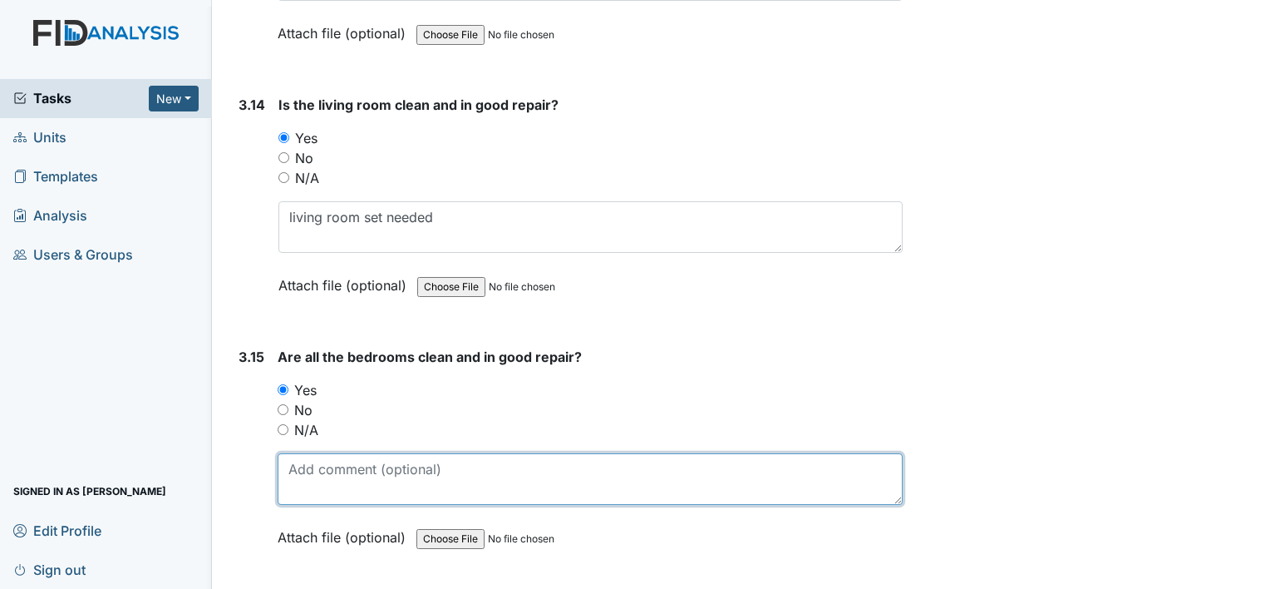
click at [319, 455] on textarea at bounding box center [590, 479] width 625 height 52
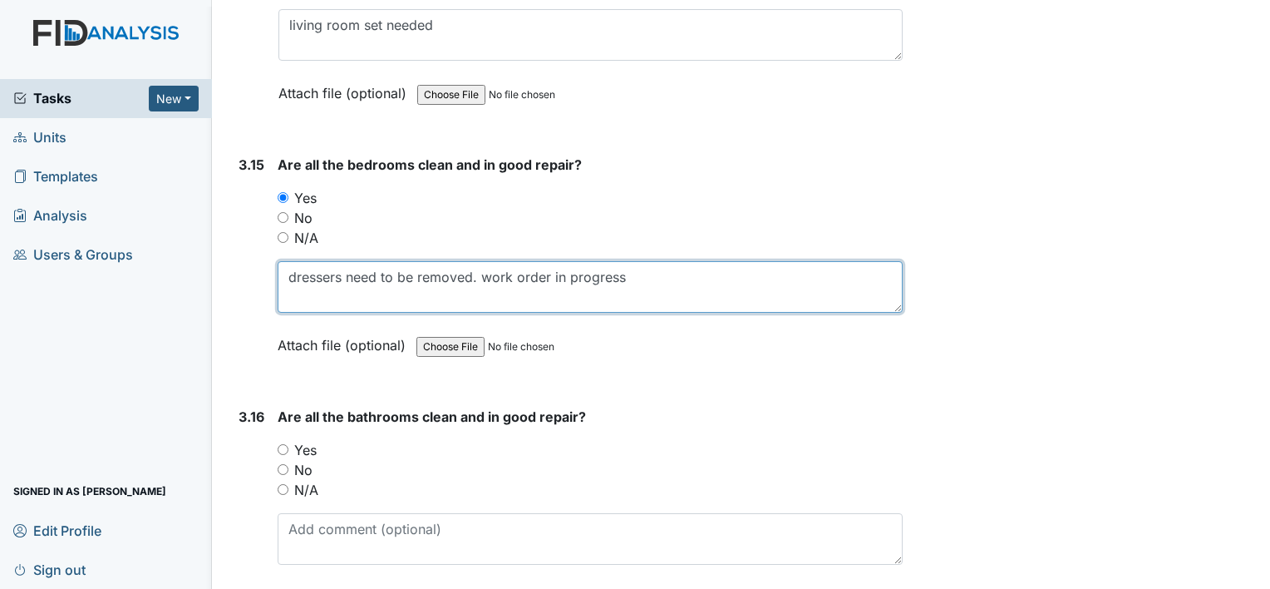
scroll to position [5877, 0]
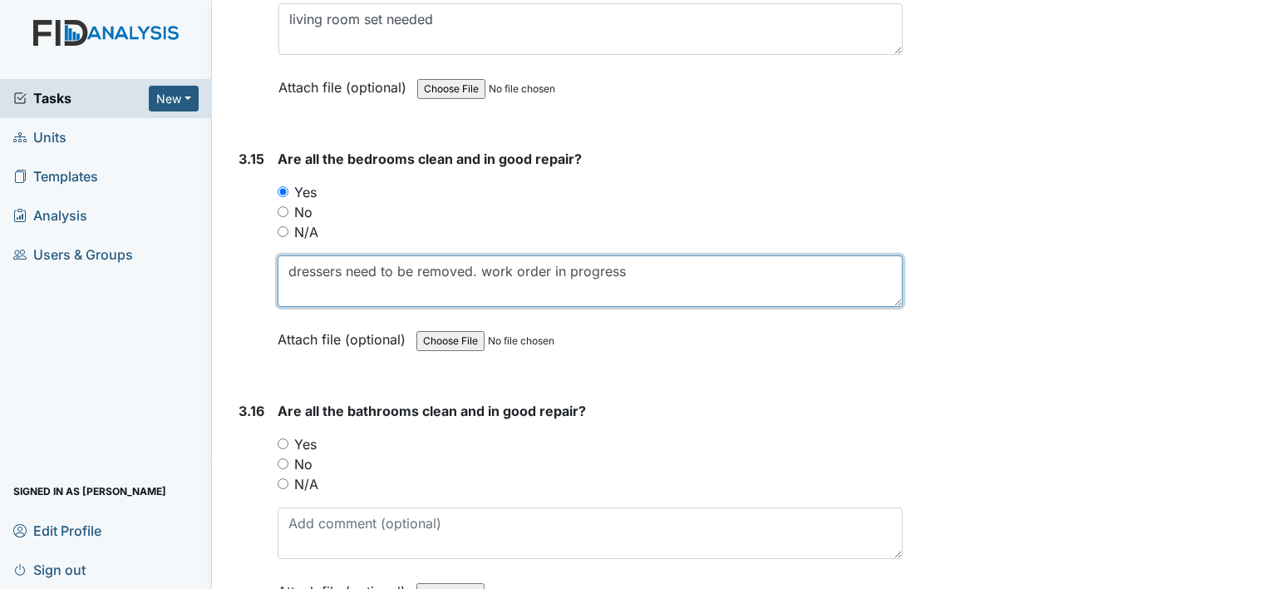
type textarea "dressers need to be removed. work order in progress"
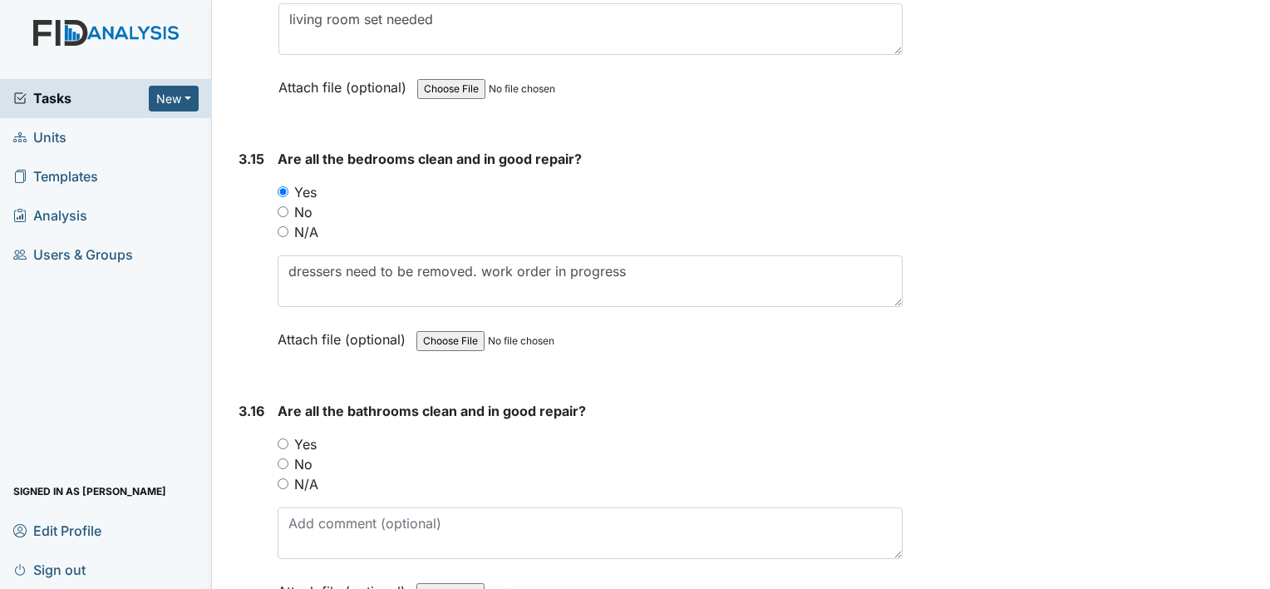
click at [279, 438] on input "Yes" at bounding box center [283, 443] width 11 height 11
radio input "true"
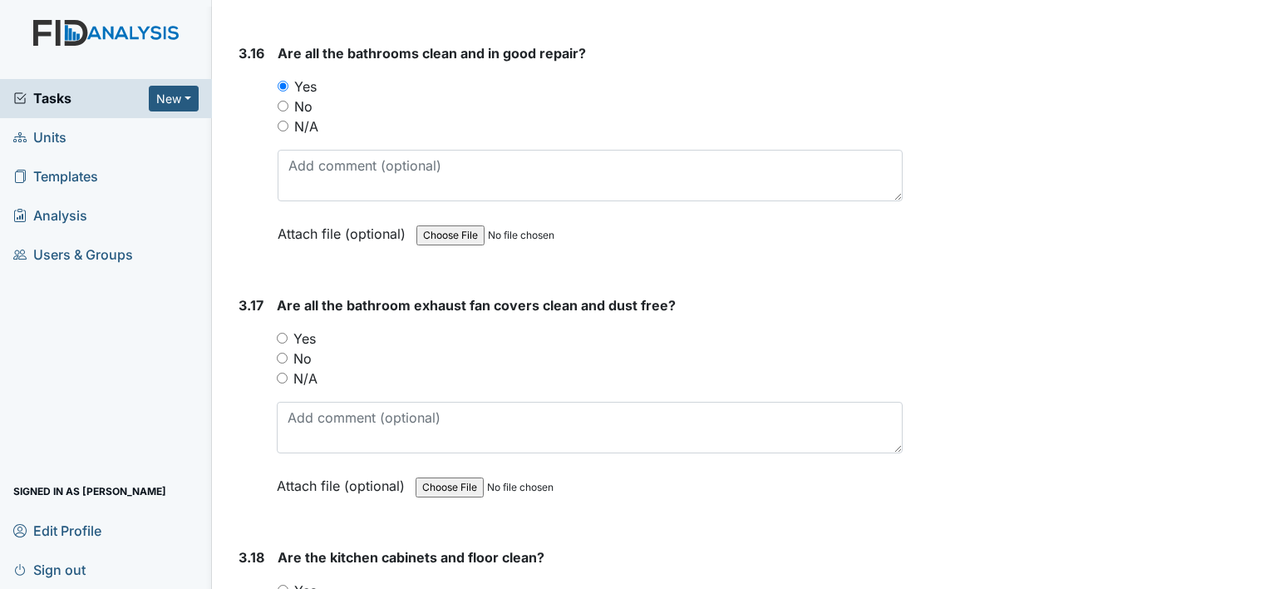
scroll to position [6238, 0]
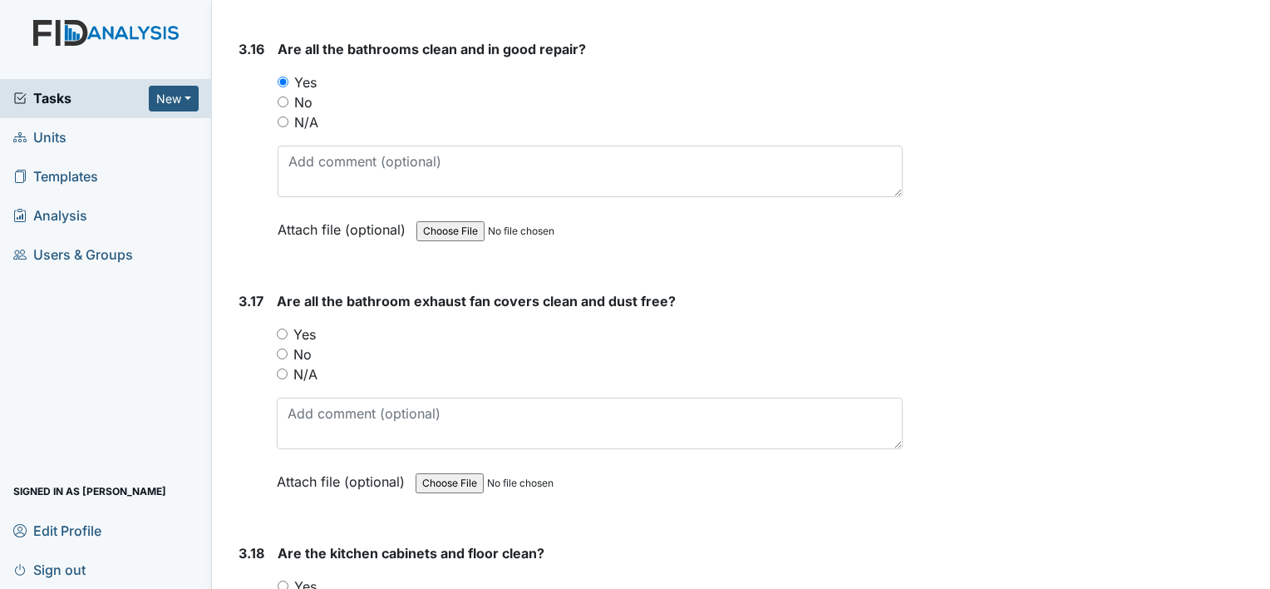
click at [277, 328] on input "Yes" at bounding box center [282, 333] width 11 height 11
radio input "true"
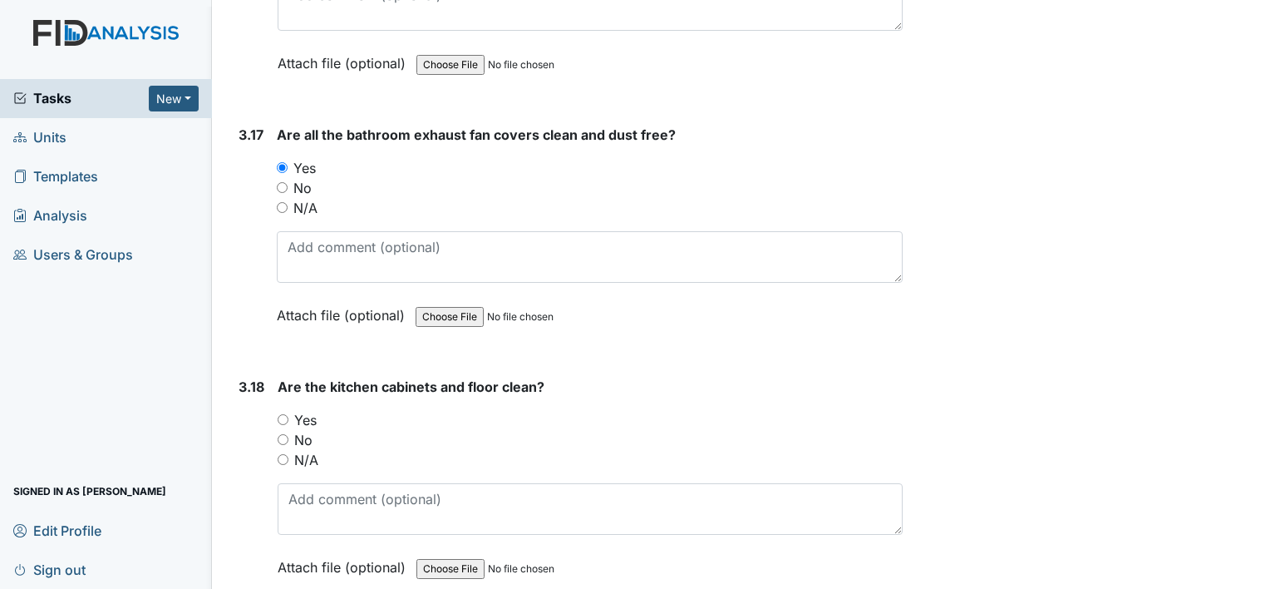
click at [284, 414] on input "Yes" at bounding box center [283, 419] width 11 height 11
radio input "true"
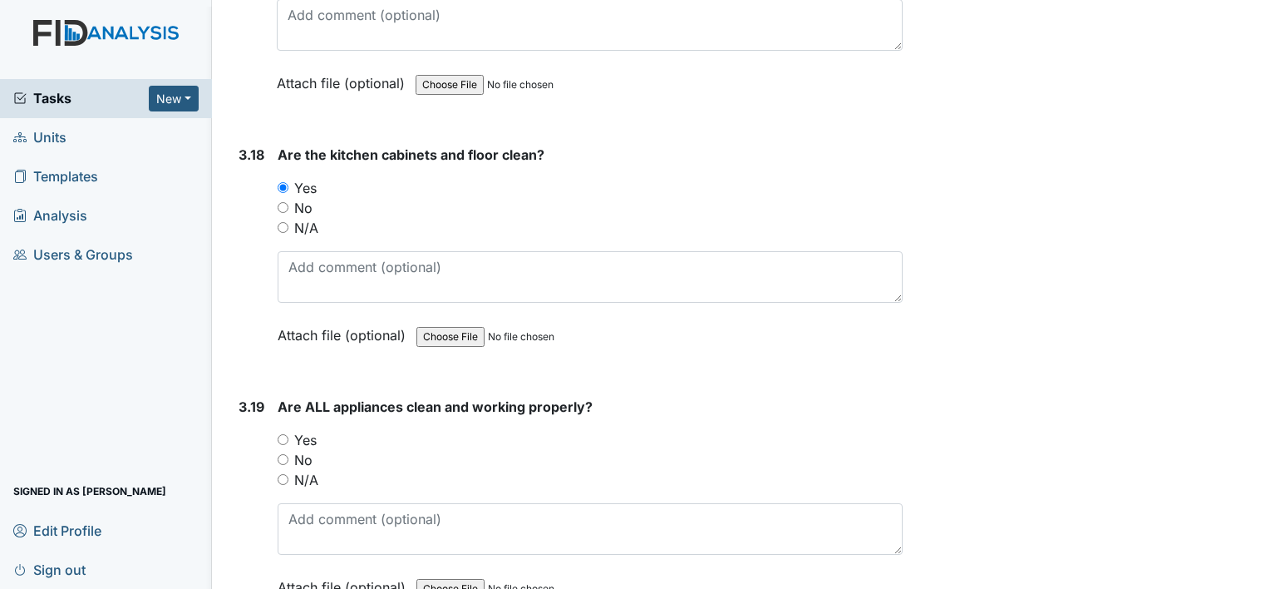
scroll to position [6639, 0]
click at [283, 431] on input "Yes" at bounding box center [283, 436] width 11 height 11
radio input "true"
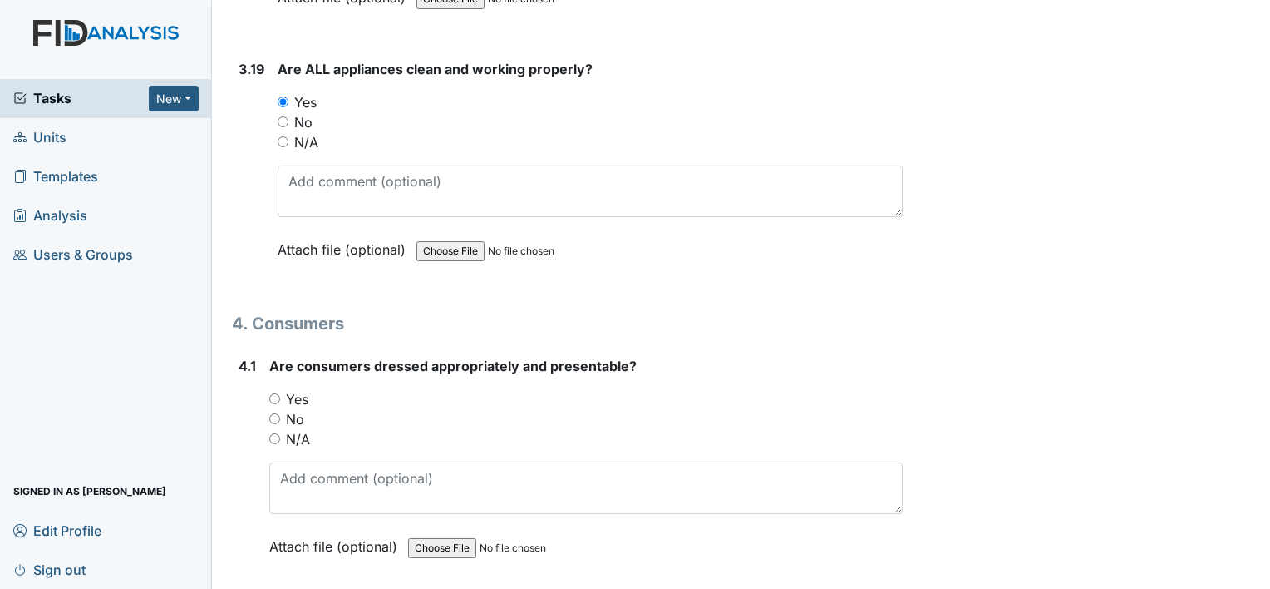
scroll to position [6977, 0]
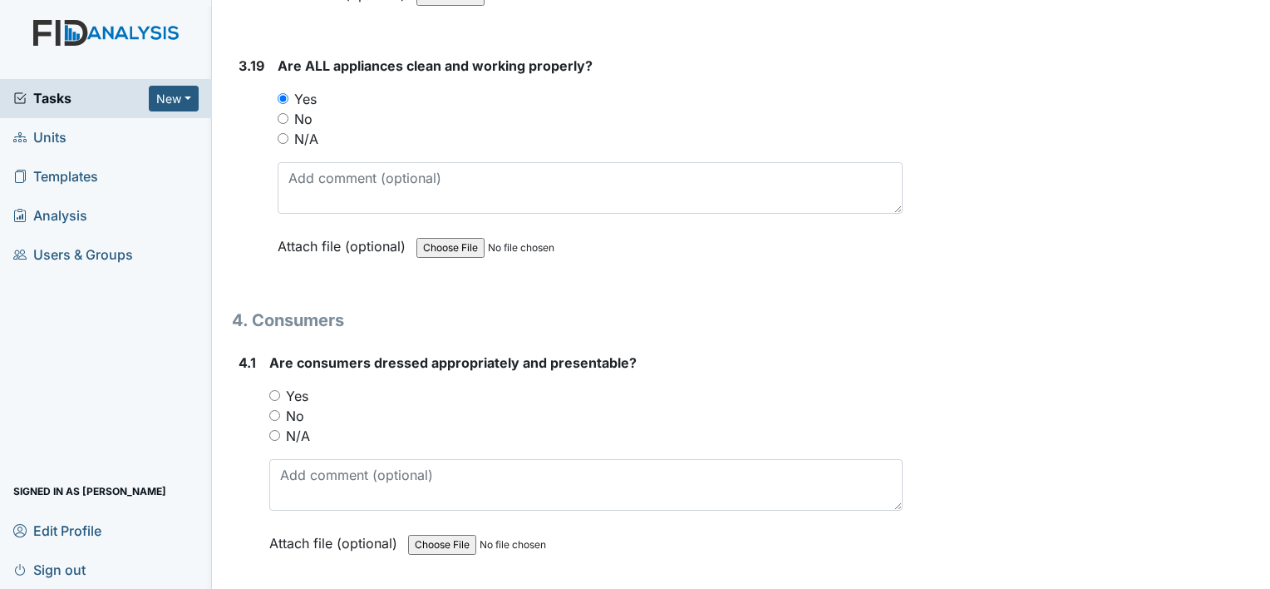
click at [272, 390] on input "Yes" at bounding box center [274, 395] width 11 height 11
radio input "true"
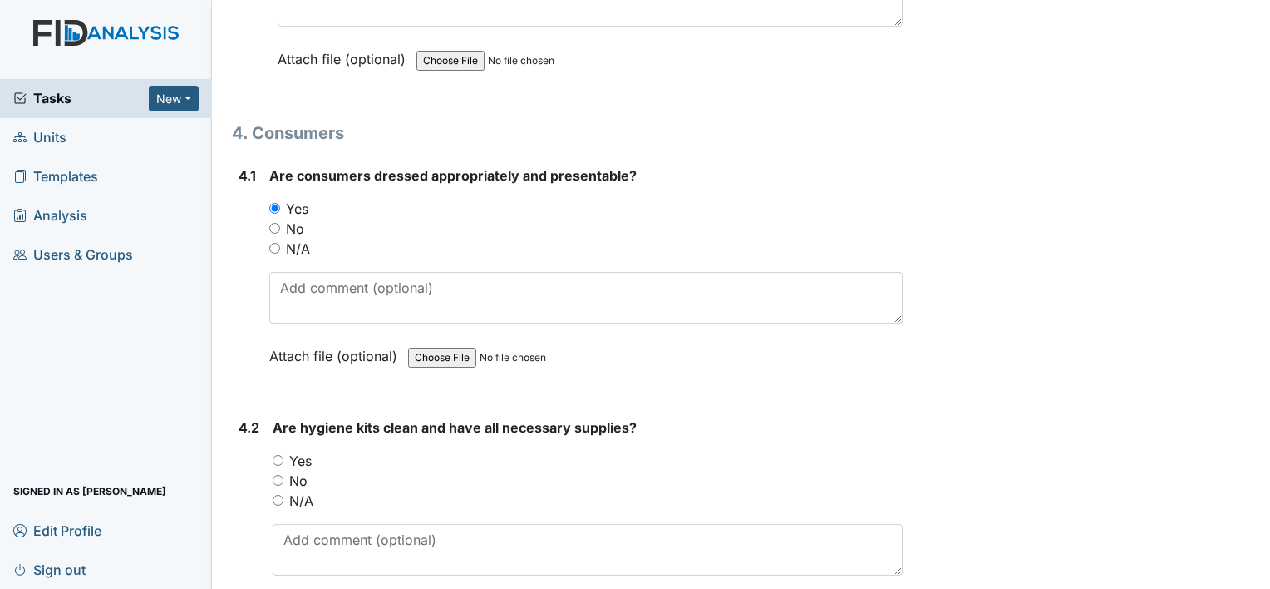
scroll to position [7165, 0]
click at [279, 454] on input "Yes" at bounding box center [278, 459] width 11 height 11
radio input "true"
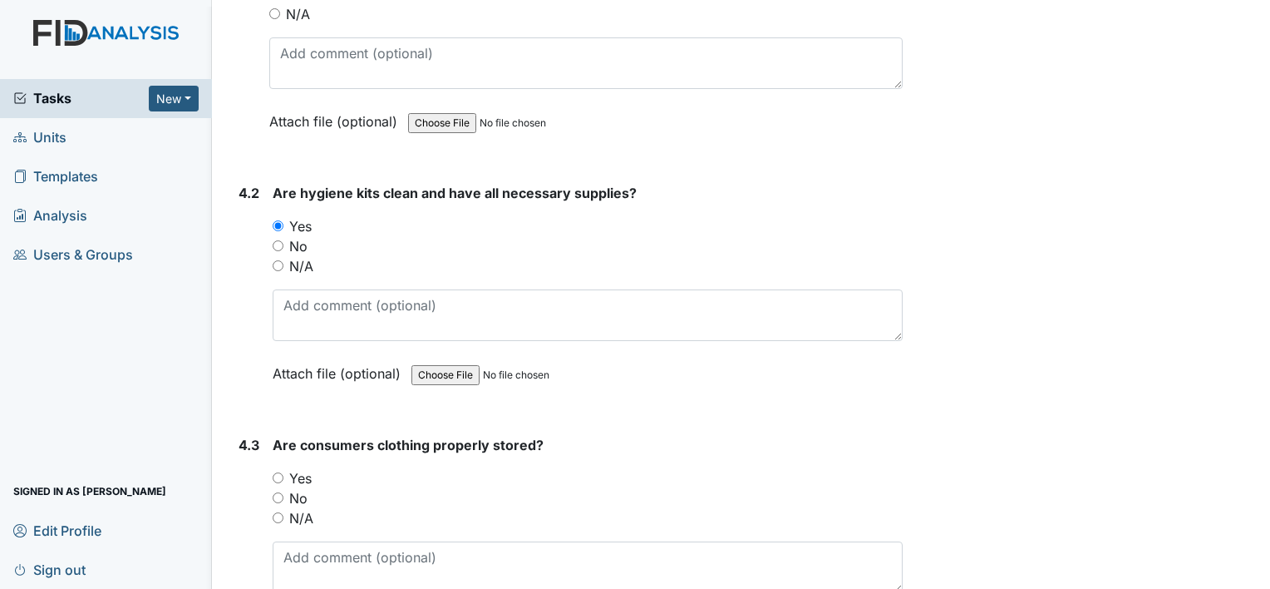
scroll to position [7425, 0]
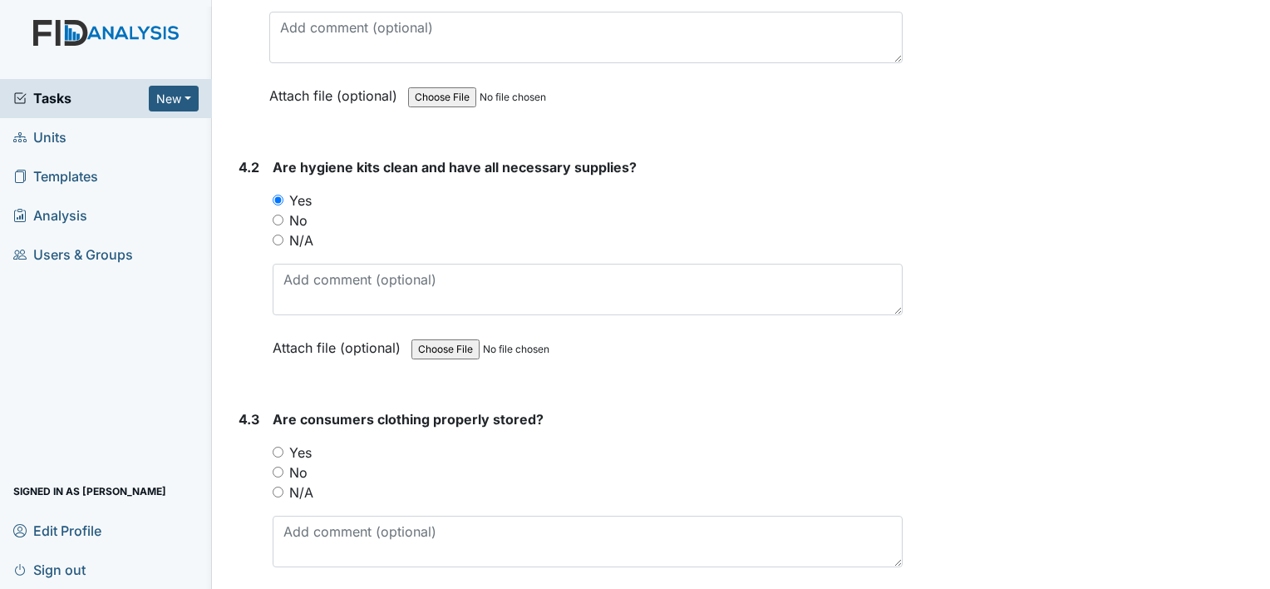
click at [280, 446] on input "Yes" at bounding box center [278, 451] width 11 height 11
radio input "true"
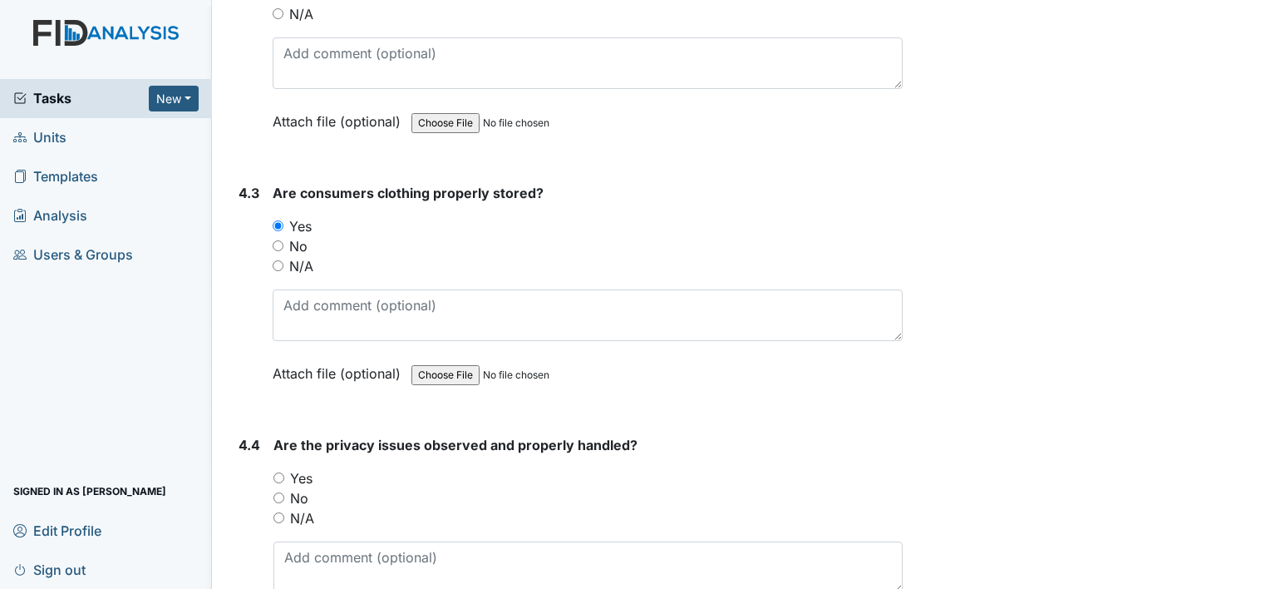
scroll to position [7654, 0]
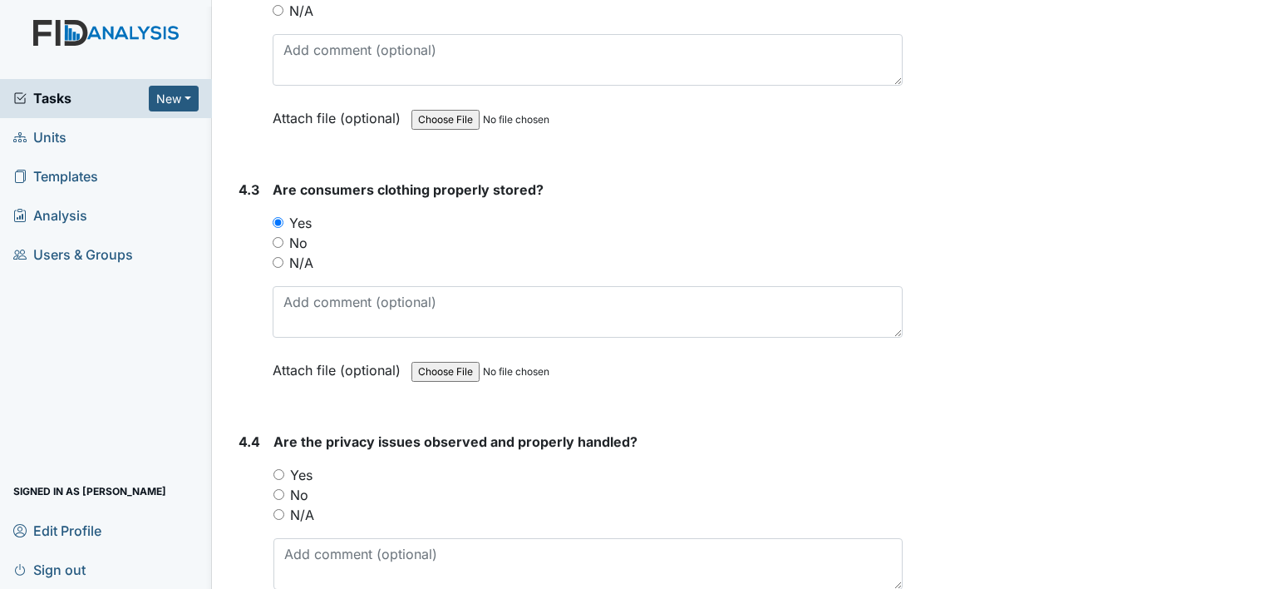
click at [279, 509] on input "N/A" at bounding box center [278, 514] width 11 height 11
radio input "true"
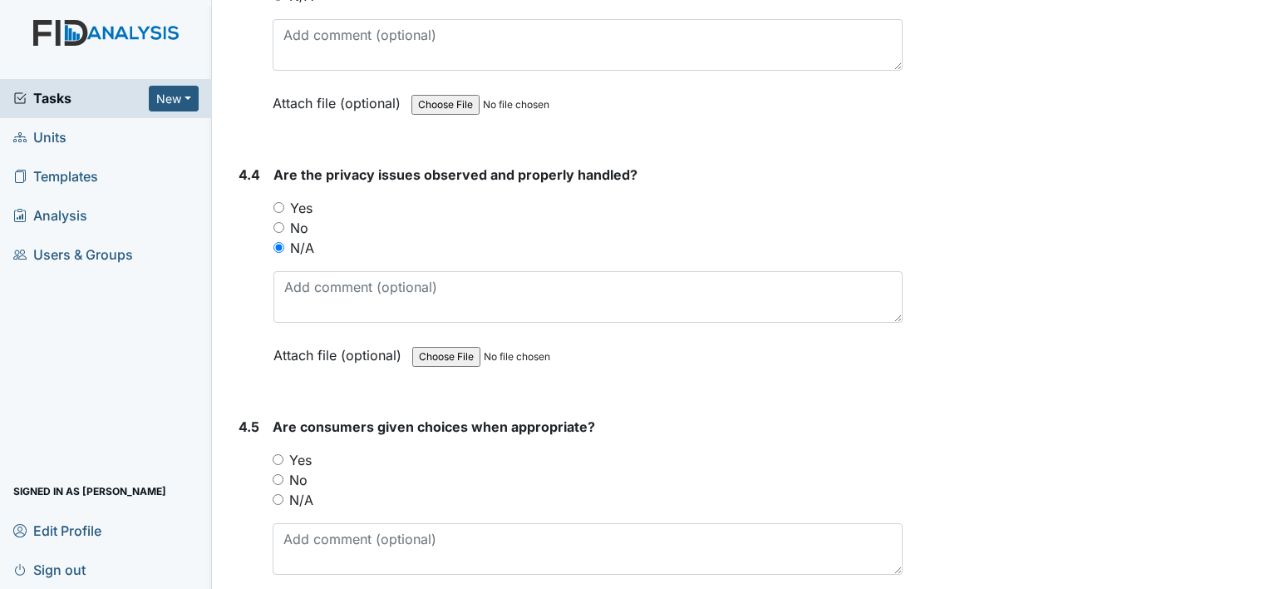
scroll to position [7923, 0]
click at [279, 452] on input "Yes" at bounding box center [278, 457] width 11 height 11
radio input "true"
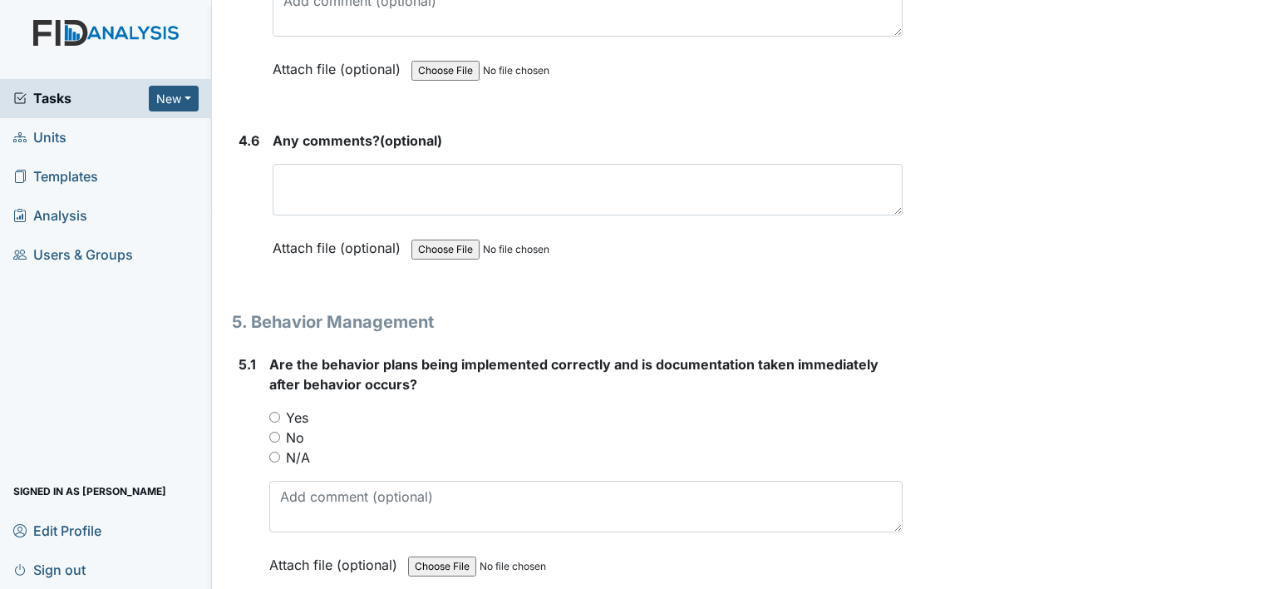
scroll to position [8471, 0]
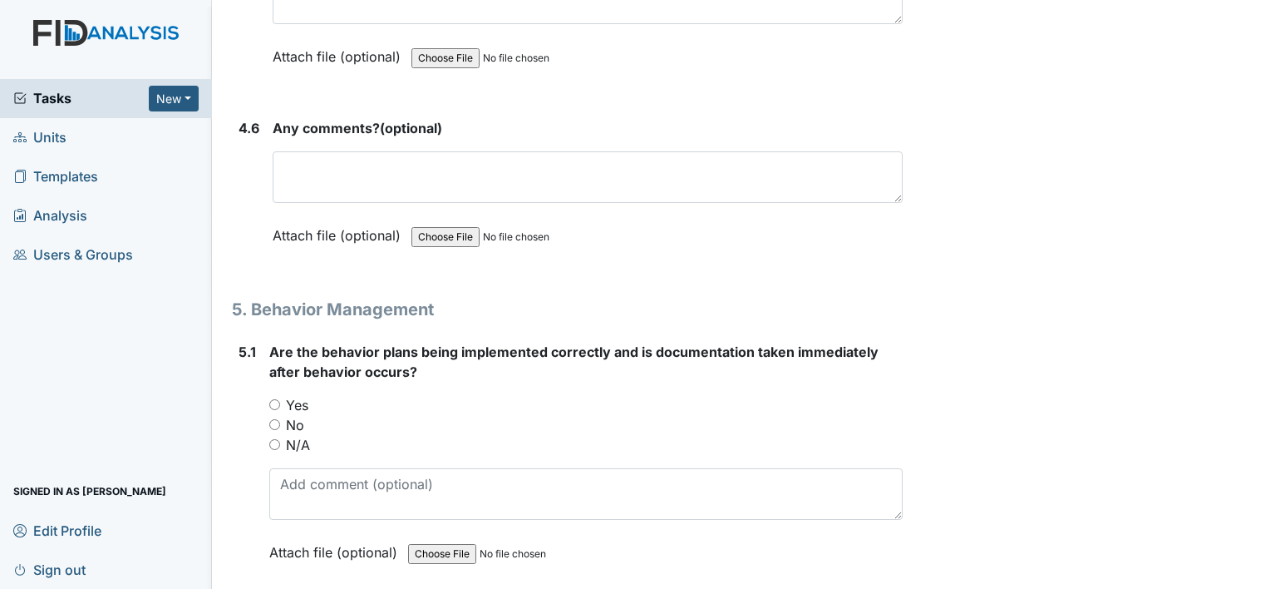
click at [273, 439] on input "N/A" at bounding box center [274, 444] width 11 height 11
radio input "true"
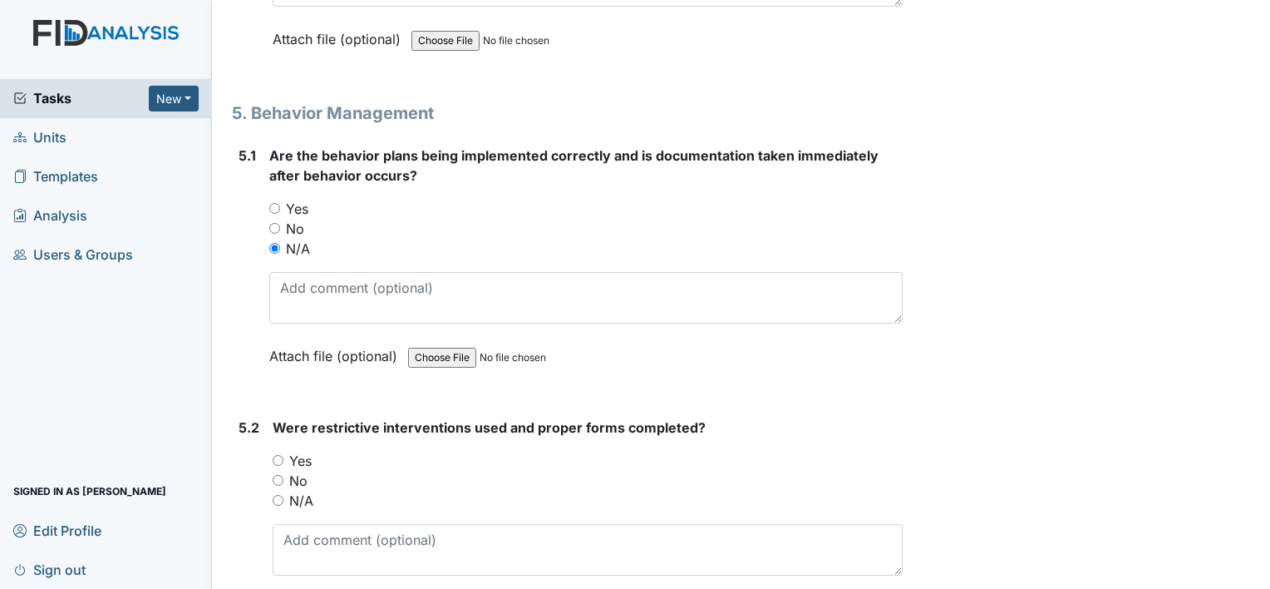
scroll to position [8690, 0]
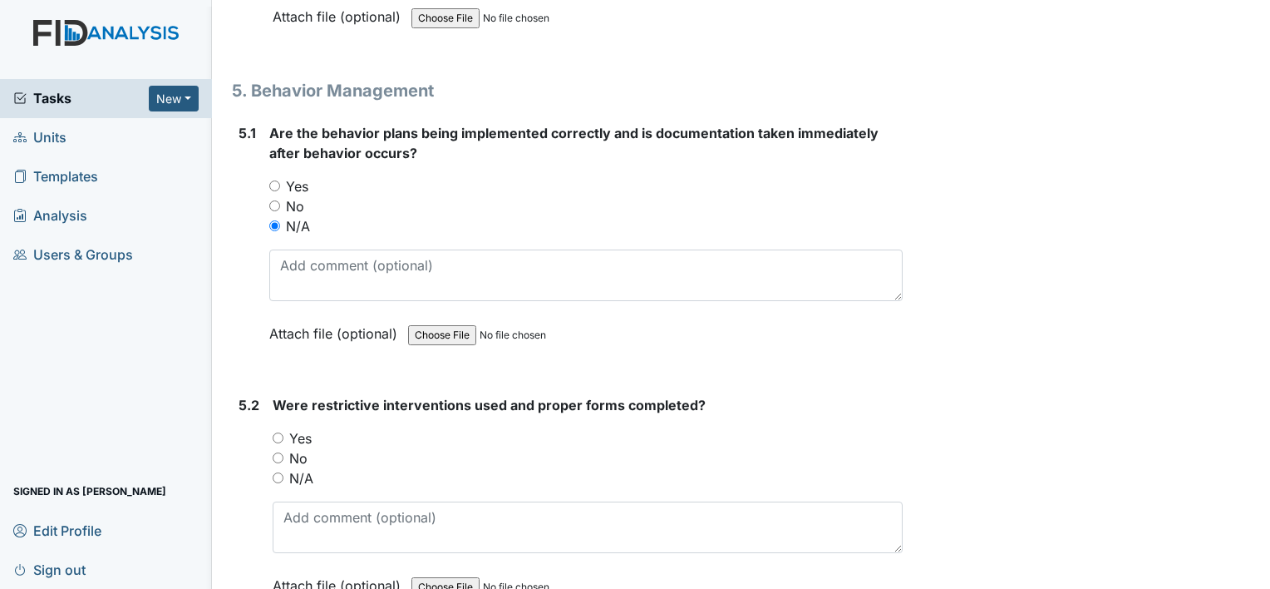
click at [277, 472] on input "N/A" at bounding box center [278, 477] width 11 height 11
radio input "true"
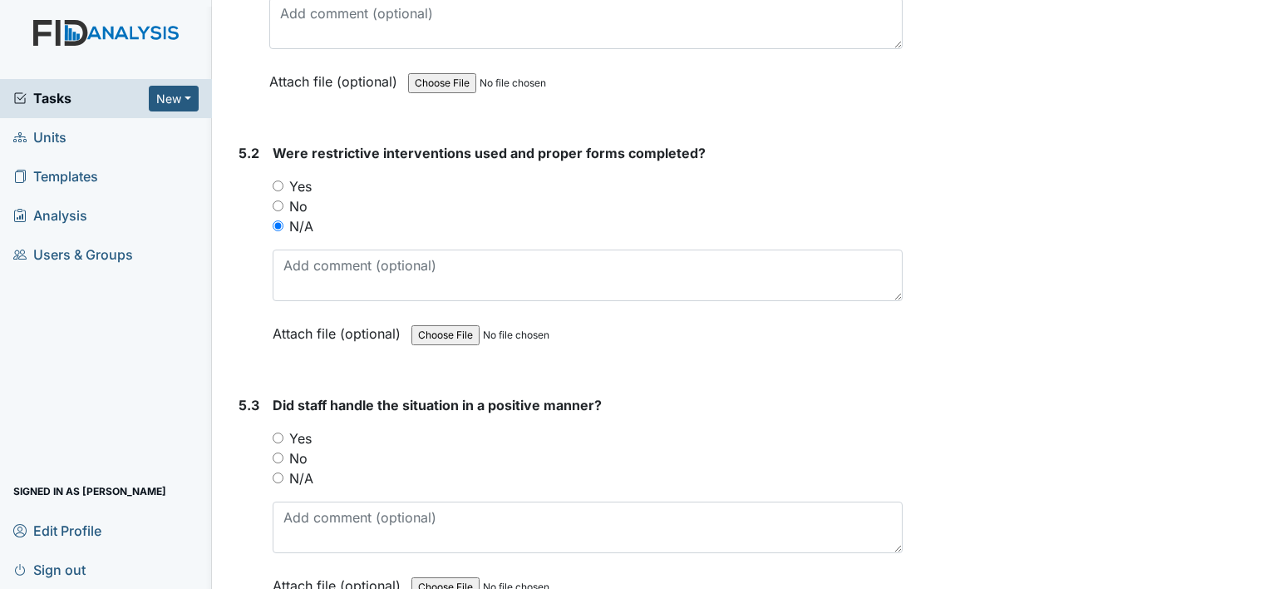
scroll to position [8947, 0]
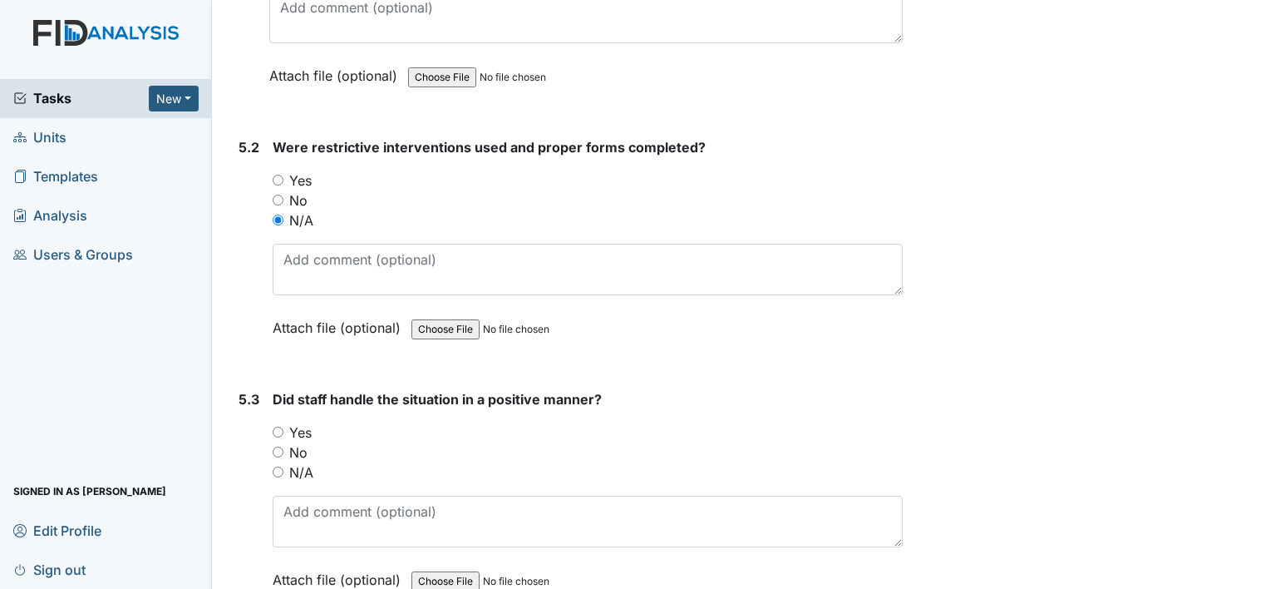
click at [277, 466] on input "N/A" at bounding box center [278, 471] width 11 height 11
radio input "true"
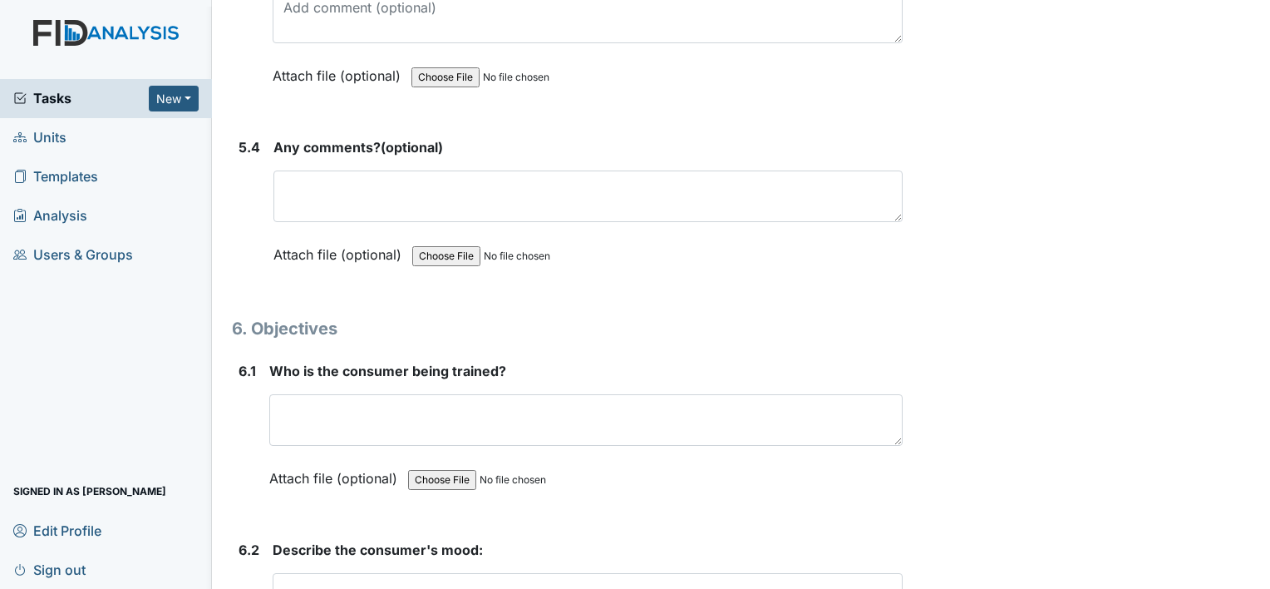
scroll to position [9469, 0]
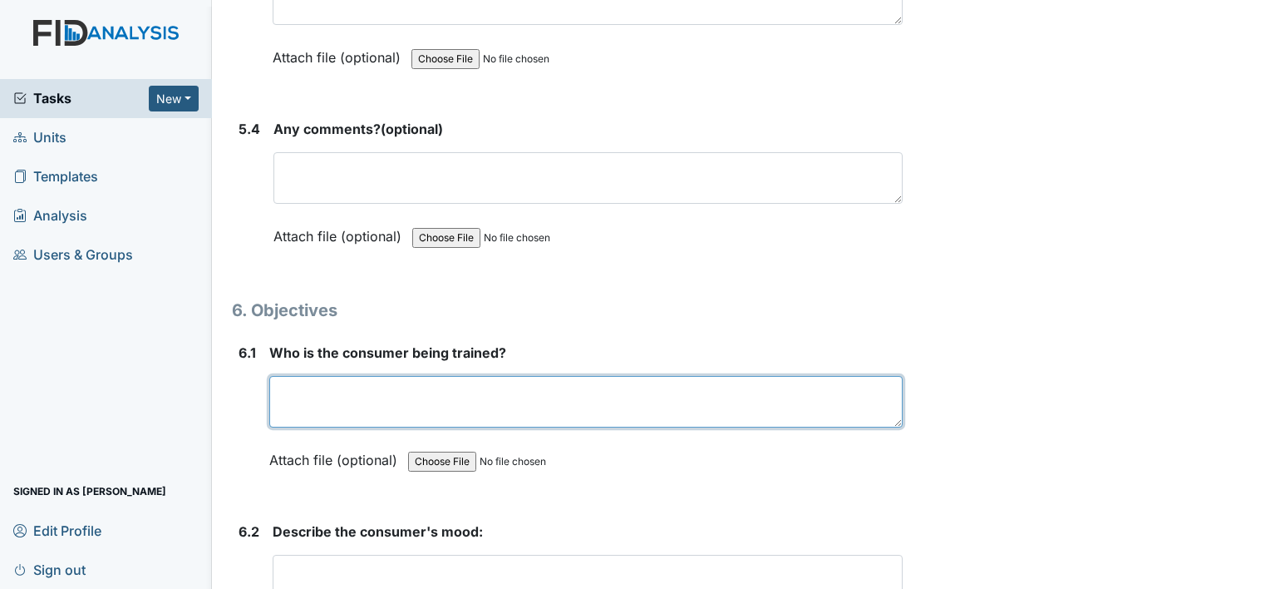
click at [308, 376] on textarea at bounding box center [585, 402] width 633 height 52
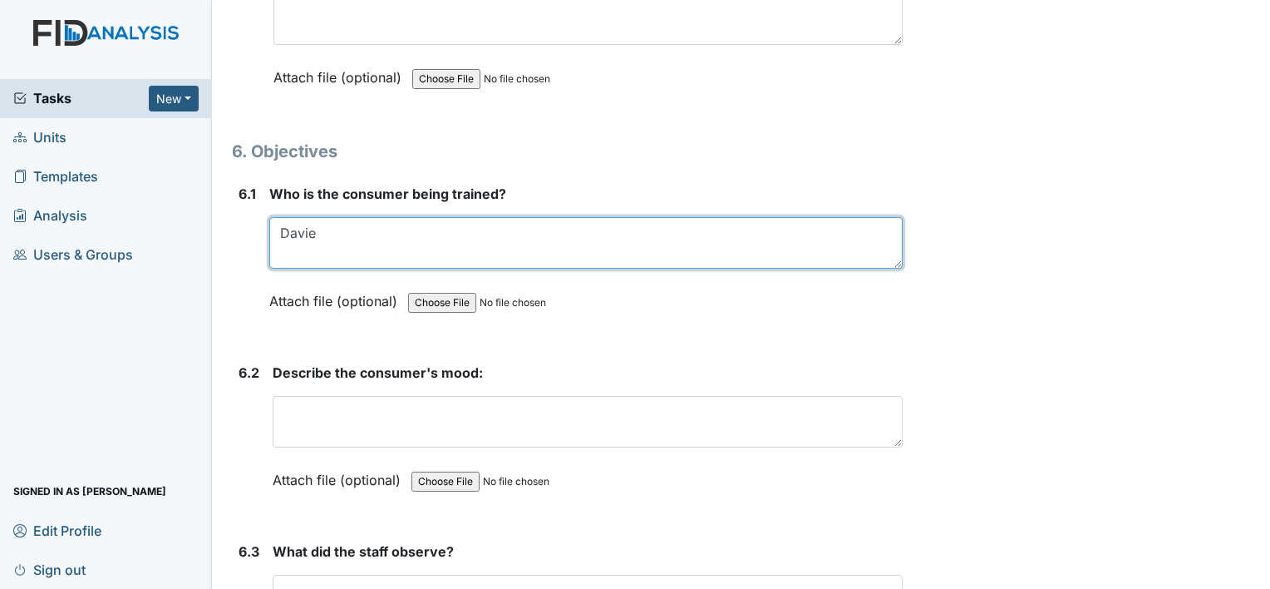
scroll to position [9632, 0]
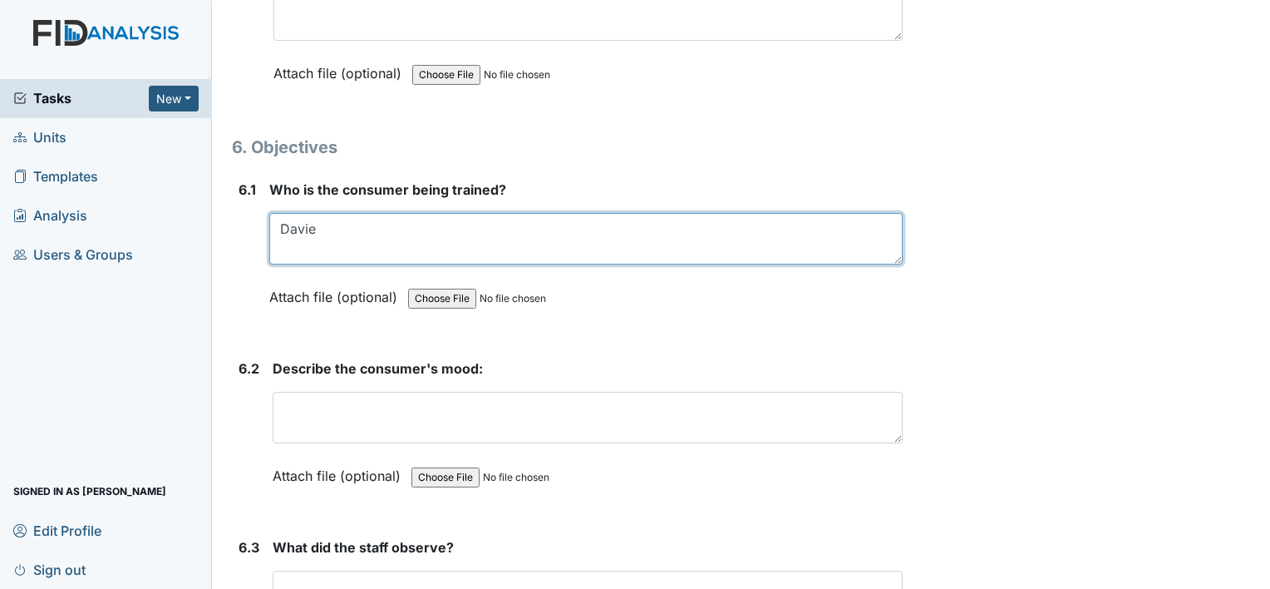
type textarea "Davie"
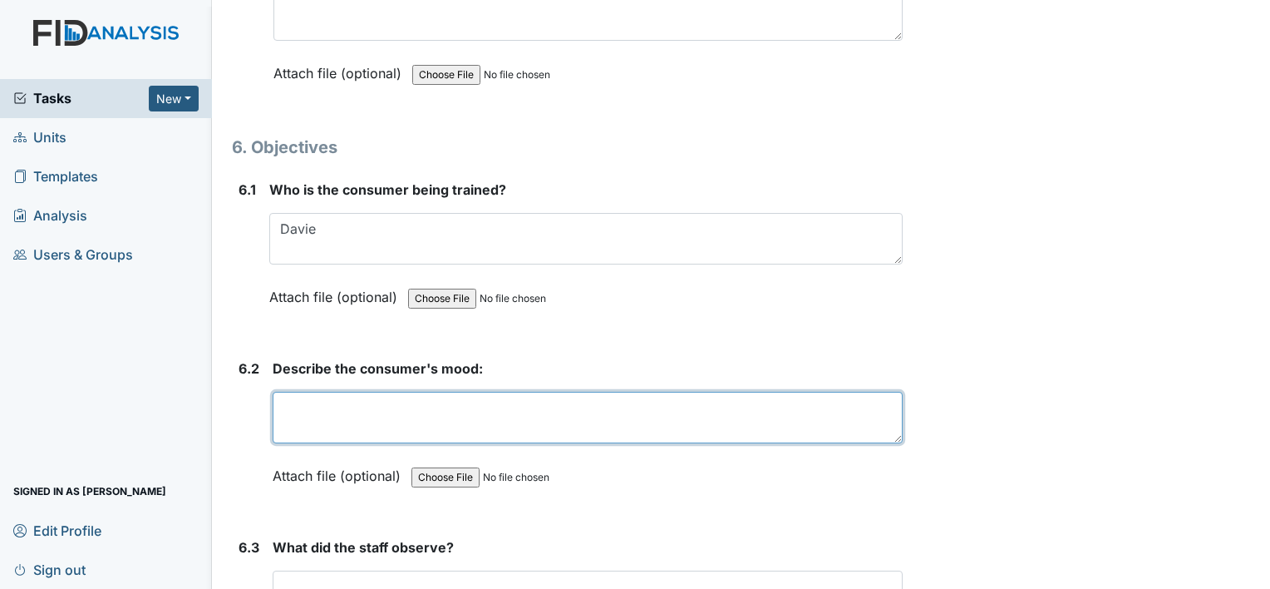
click at [448, 396] on textarea at bounding box center [588, 418] width 630 height 52
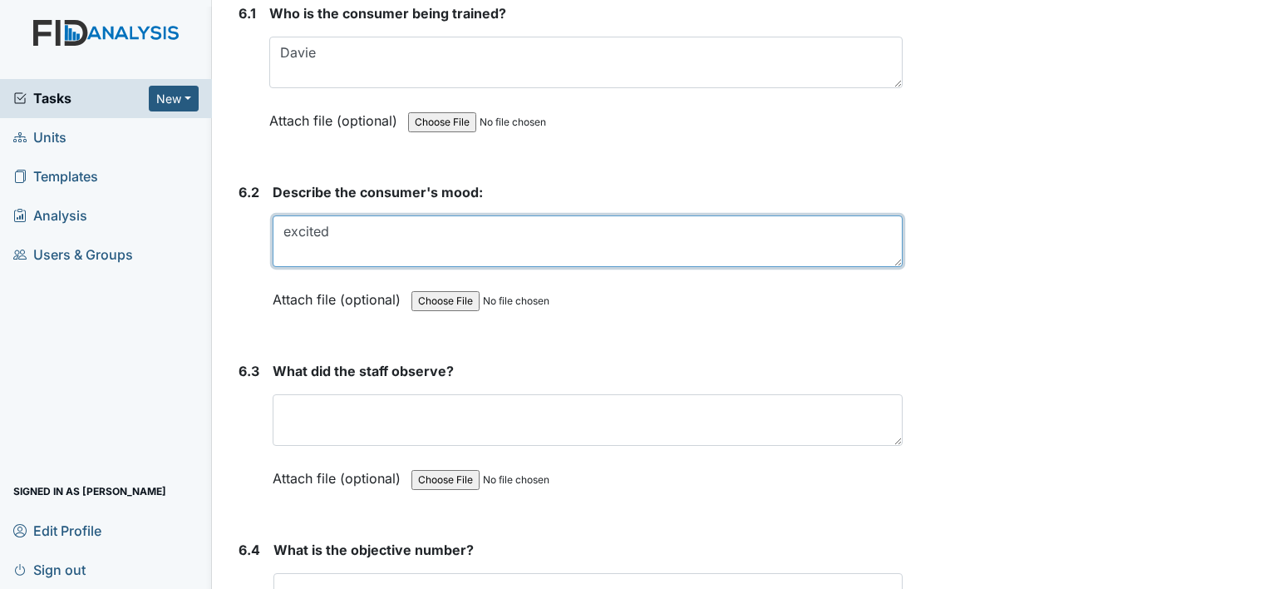
scroll to position [9810, 0]
type textarea "excited"
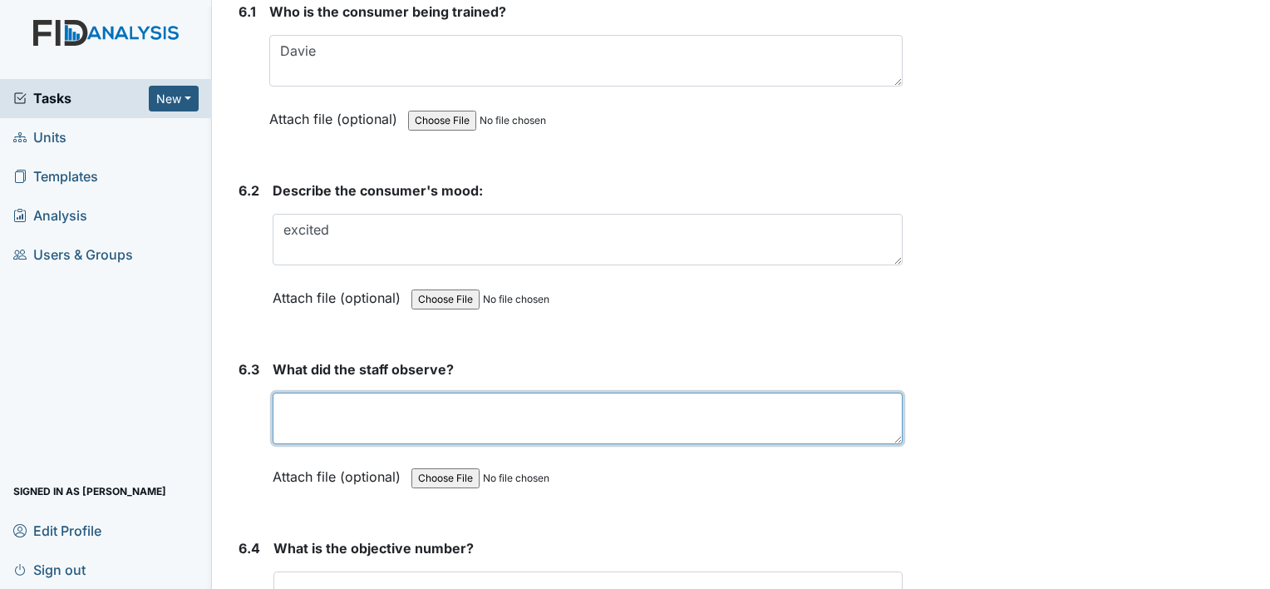
click at [428, 392] on textarea at bounding box center [588, 418] width 630 height 52
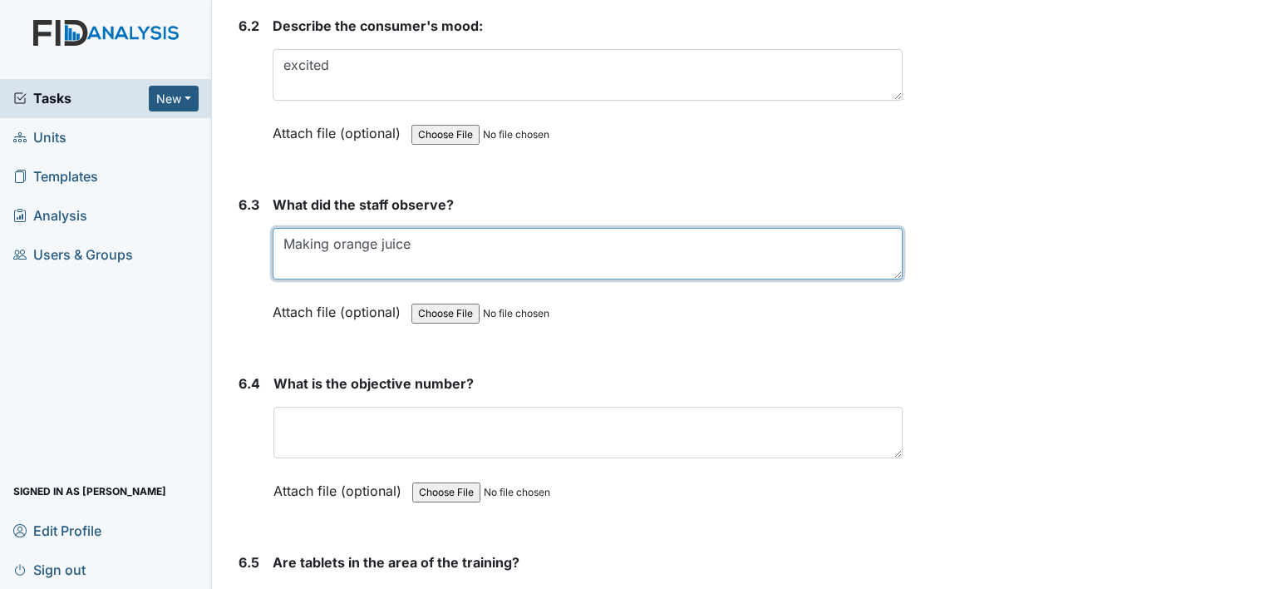
scroll to position [9994, 0]
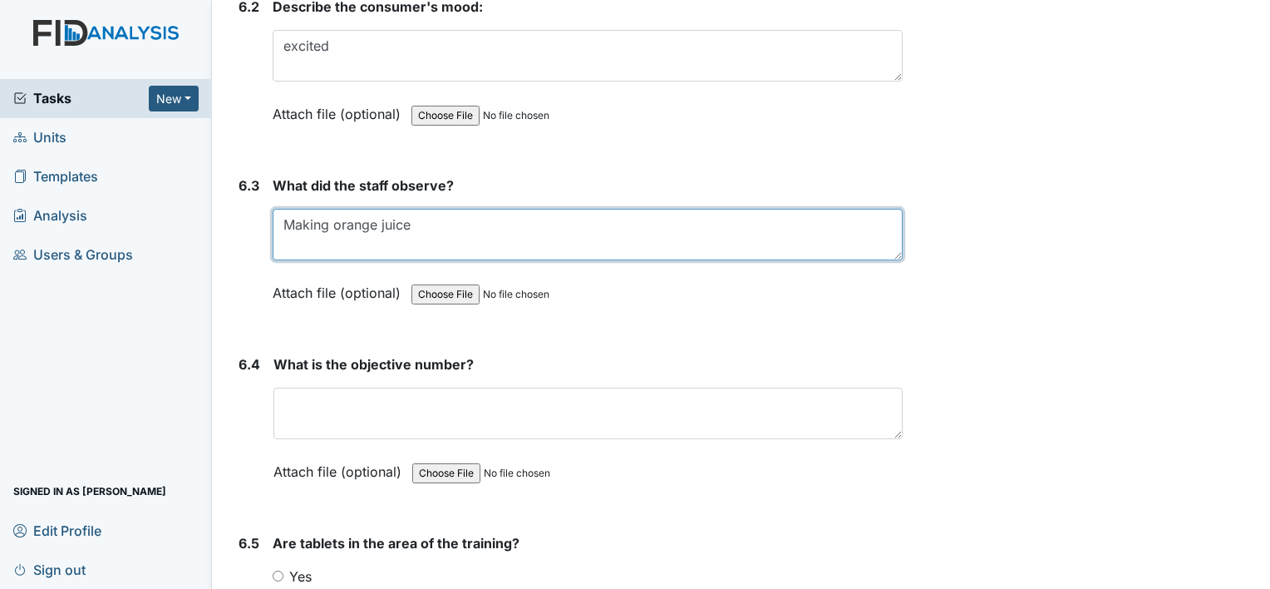
type textarea "Making orange juice"
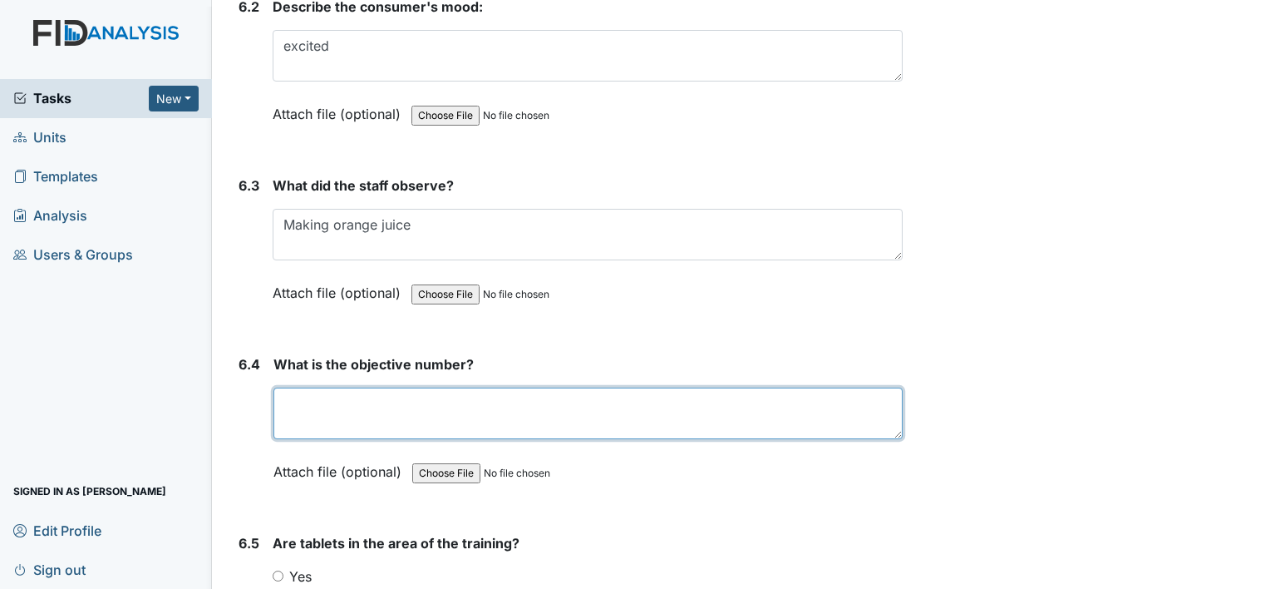
click at [430, 387] on textarea at bounding box center [587, 413] width 629 height 52
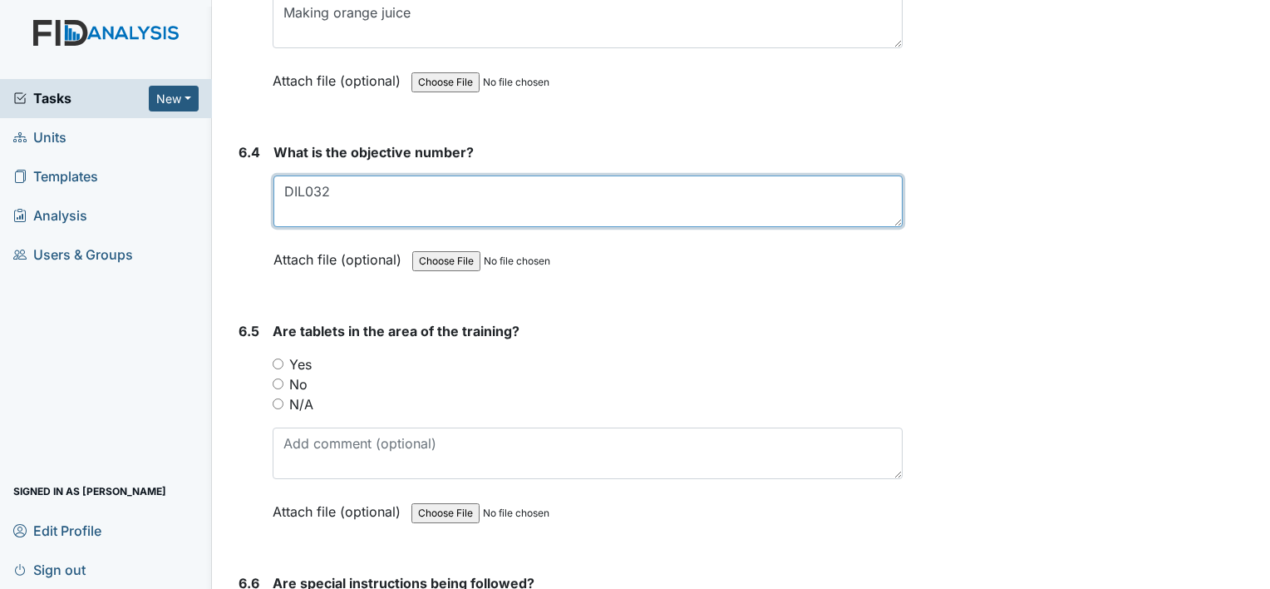
scroll to position [10207, 0]
type textarea "DIL032"
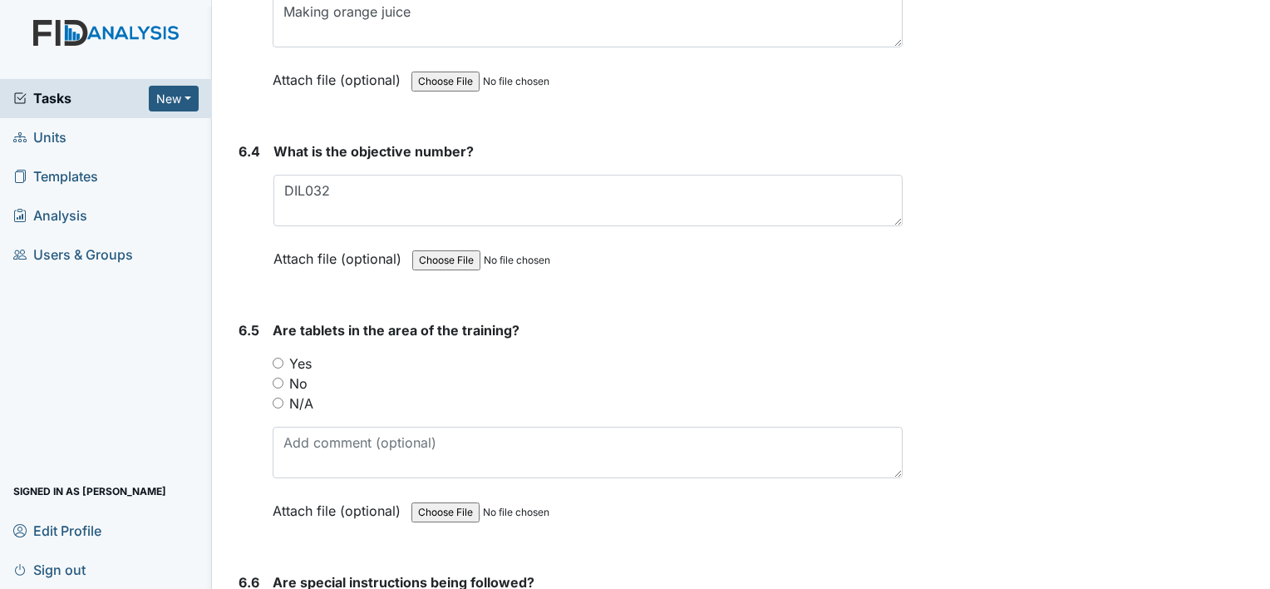
click at [279, 357] on input "Yes" at bounding box center [278, 362] width 11 height 11
radio input "true"
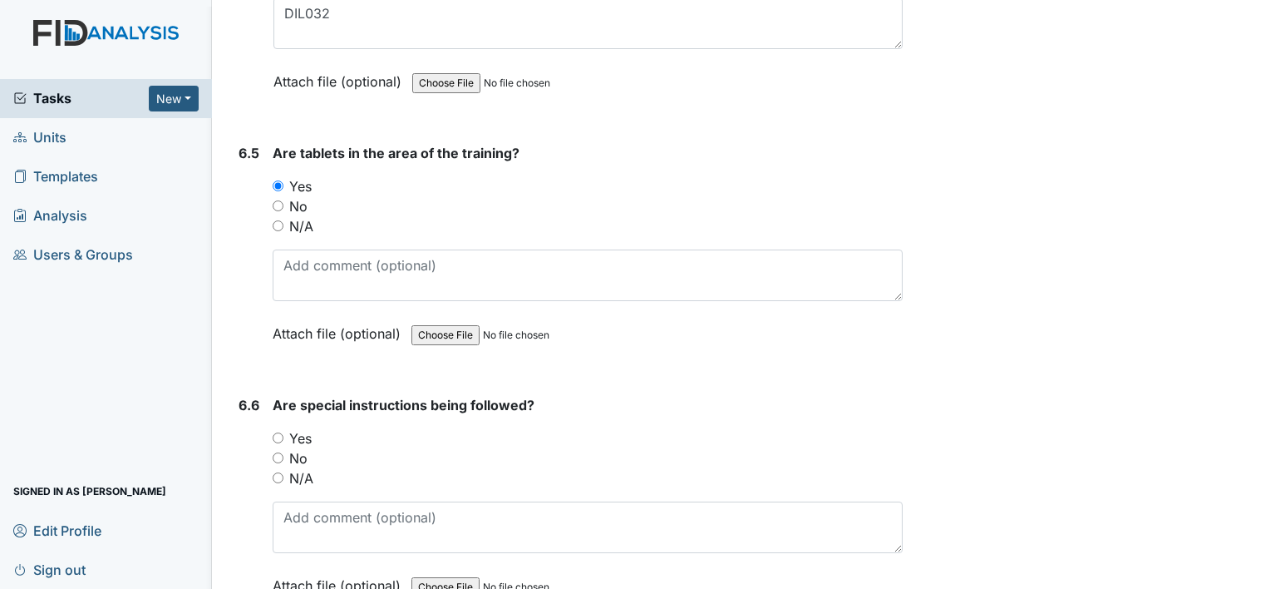
scroll to position [10389, 0]
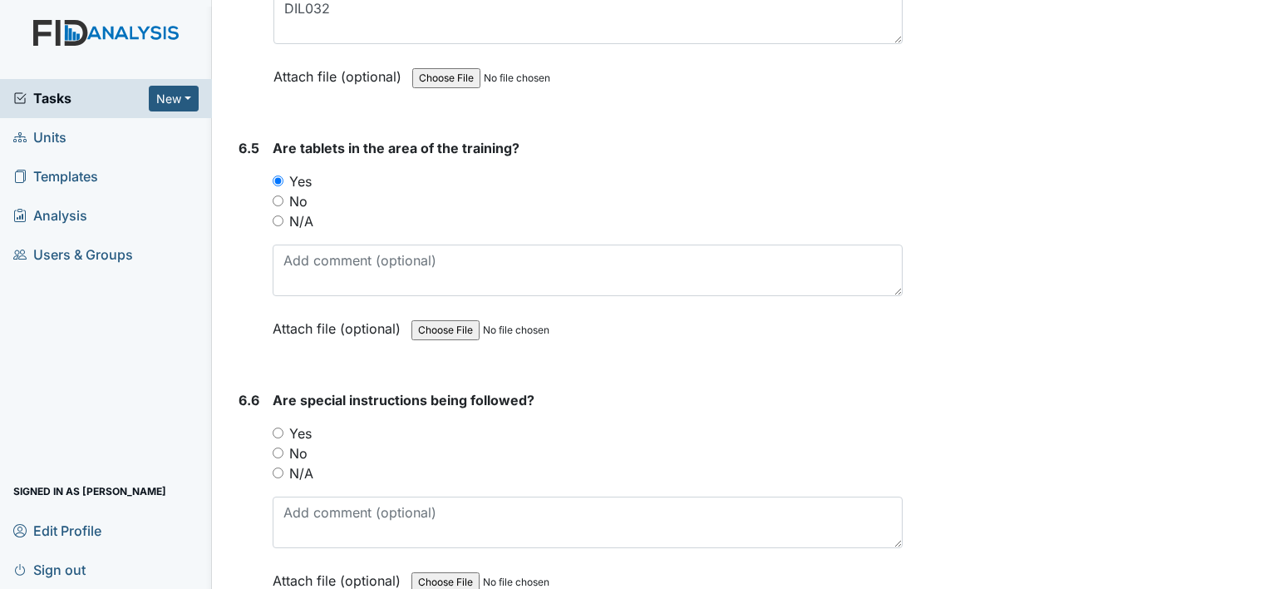
click at [279, 427] on input "Yes" at bounding box center [278, 432] width 11 height 11
radio input "true"
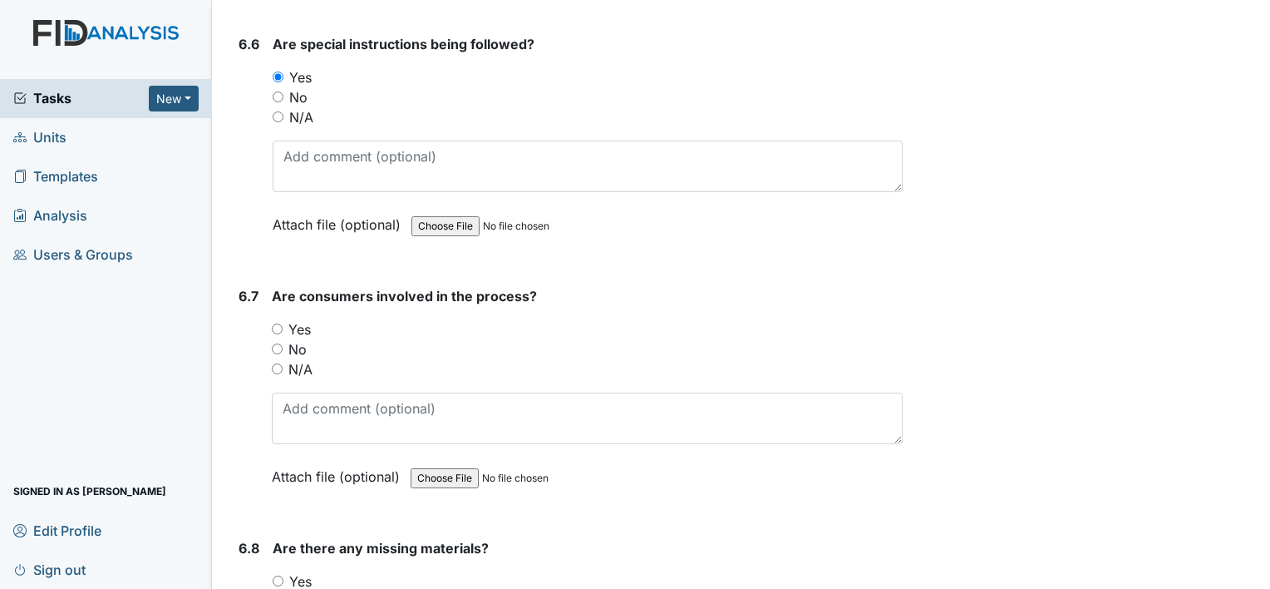
click at [273, 323] on input "Yes" at bounding box center [277, 328] width 11 height 11
radio input "true"
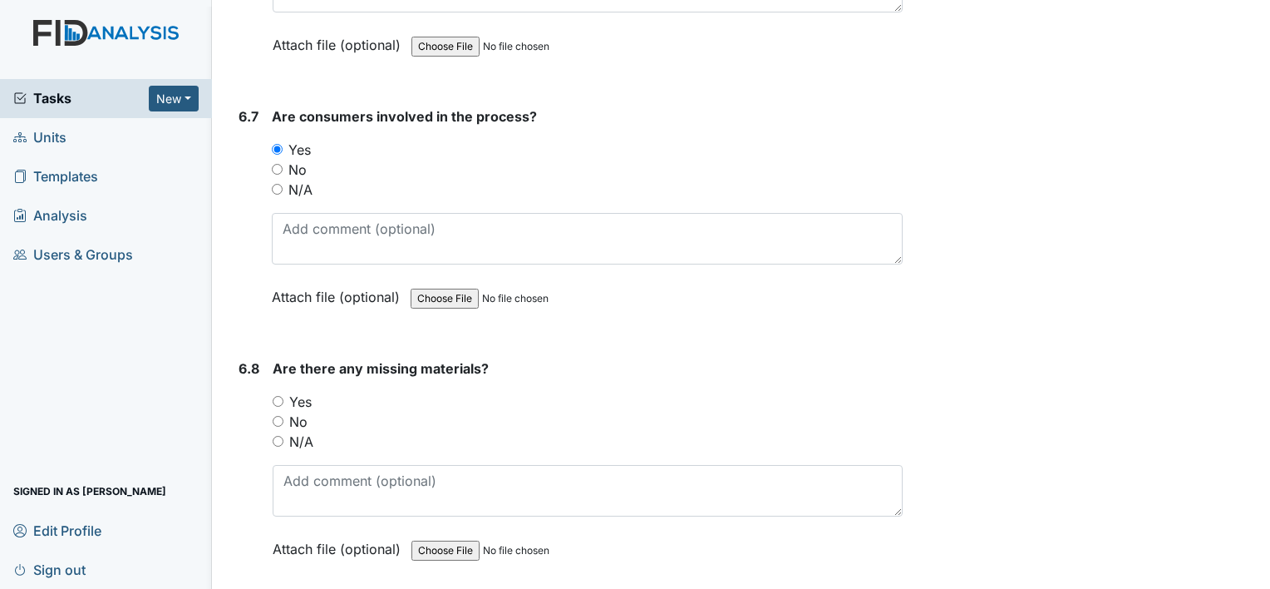
scroll to position [10953, 0]
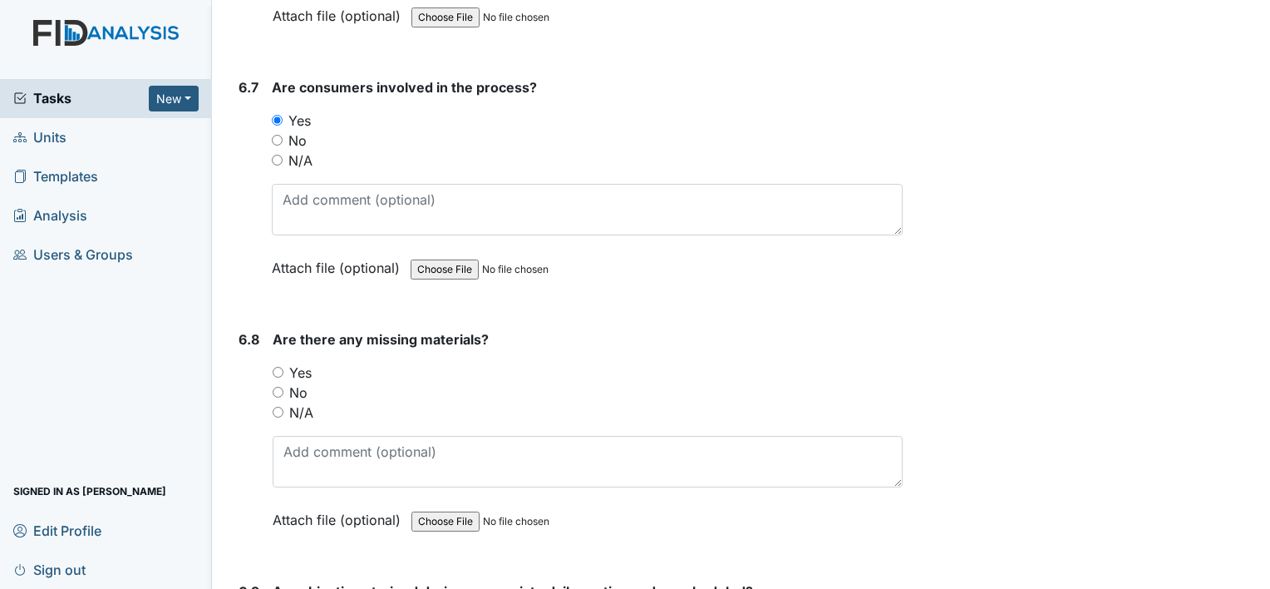
click at [279, 387] on input "No" at bounding box center [278, 392] width 11 height 11
radio input "true"
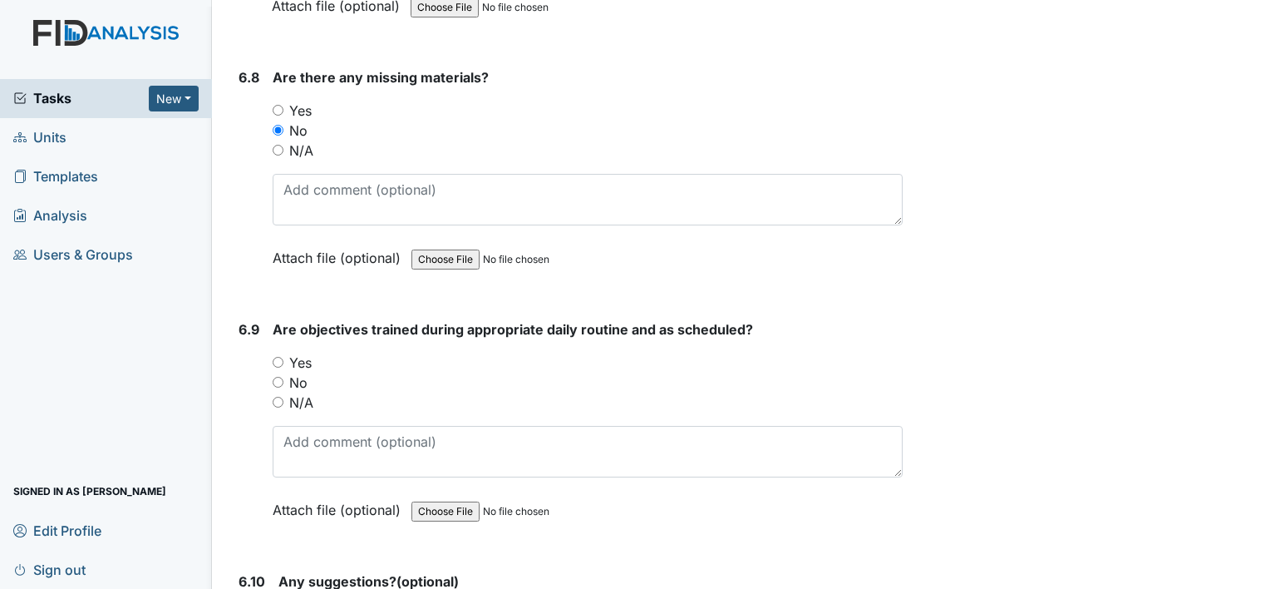
scroll to position [11216, 0]
click at [278, 396] on input "N/A" at bounding box center [278, 401] width 11 height 11
radio input "true"
click at [276, 356] on input "Yes" at bounding box center [278, 361] width 11 height 11
radio input "true"
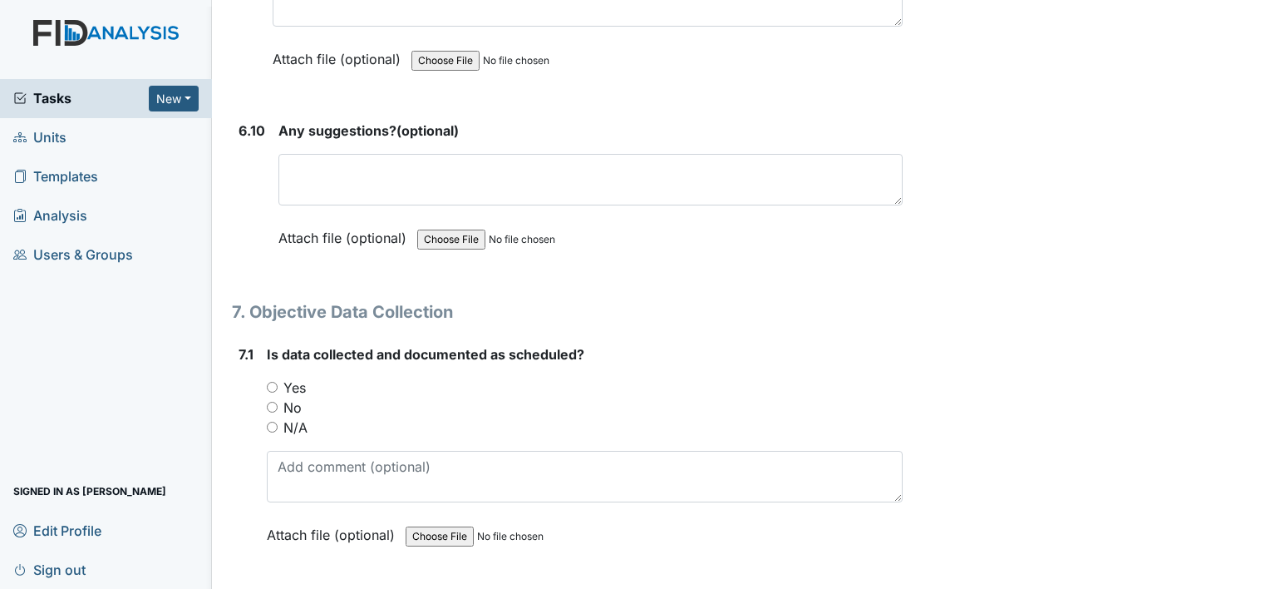
scroll to position [11669, 0]
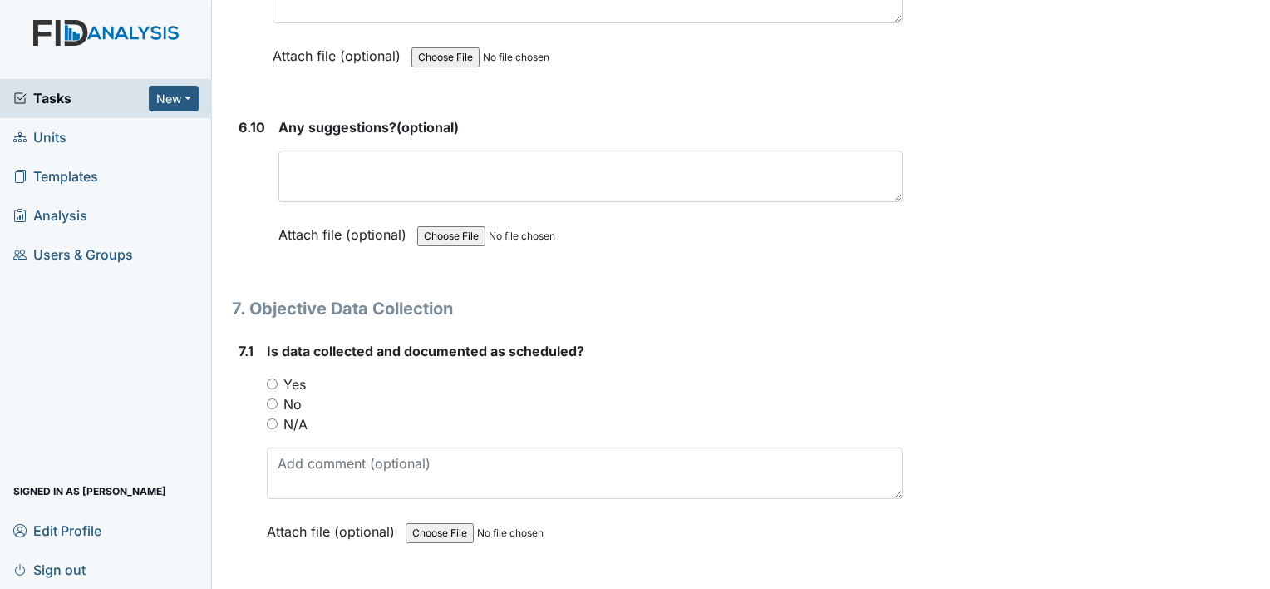
click at [273, 418] on input "N/A" at bounding box center [272, 423] width 11 height 11
radio input "true"
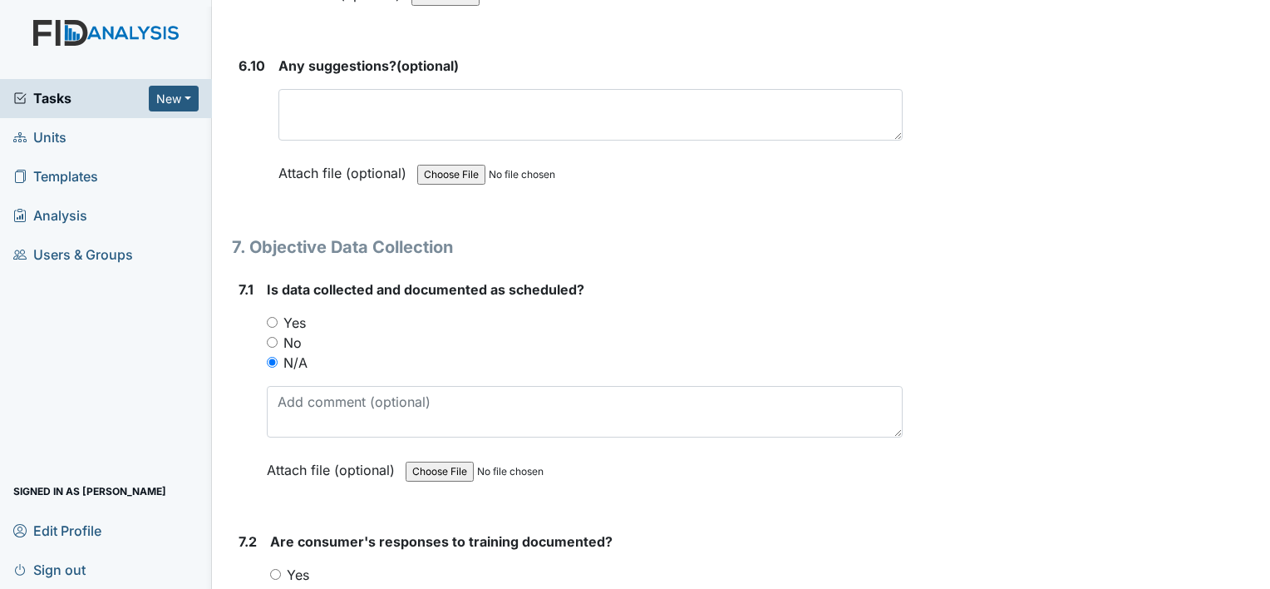
scroll to position [11733, 0]
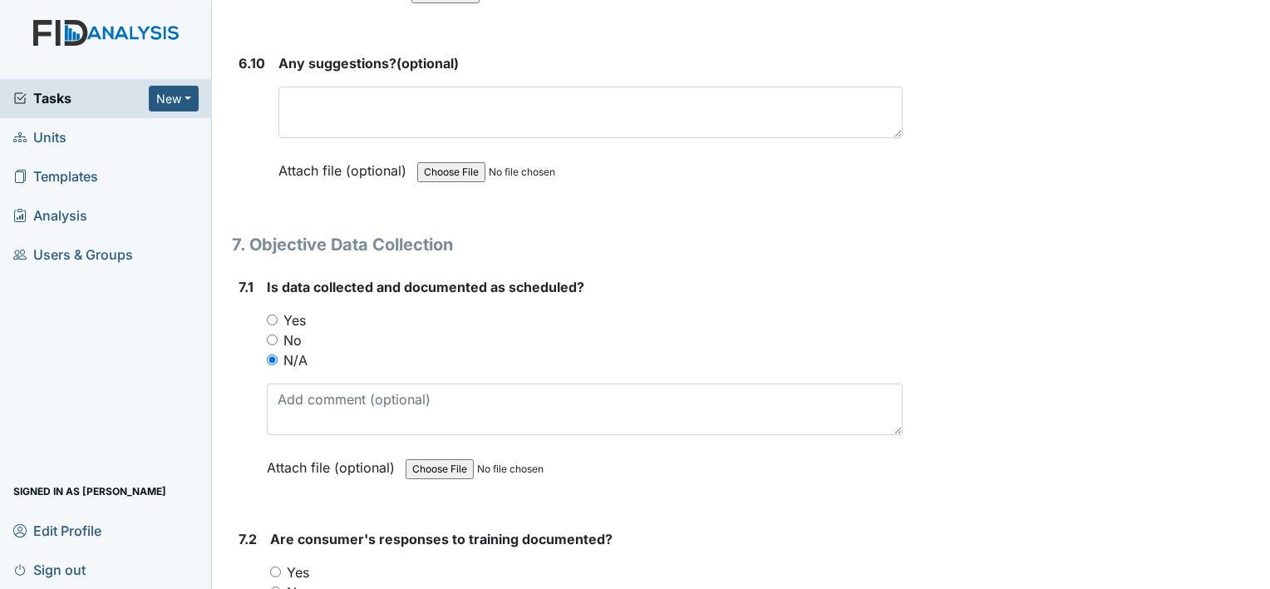
click at [273, 314] on input "Yes" at bounding box center [272, 319] width 11 height 11
radio input "true"
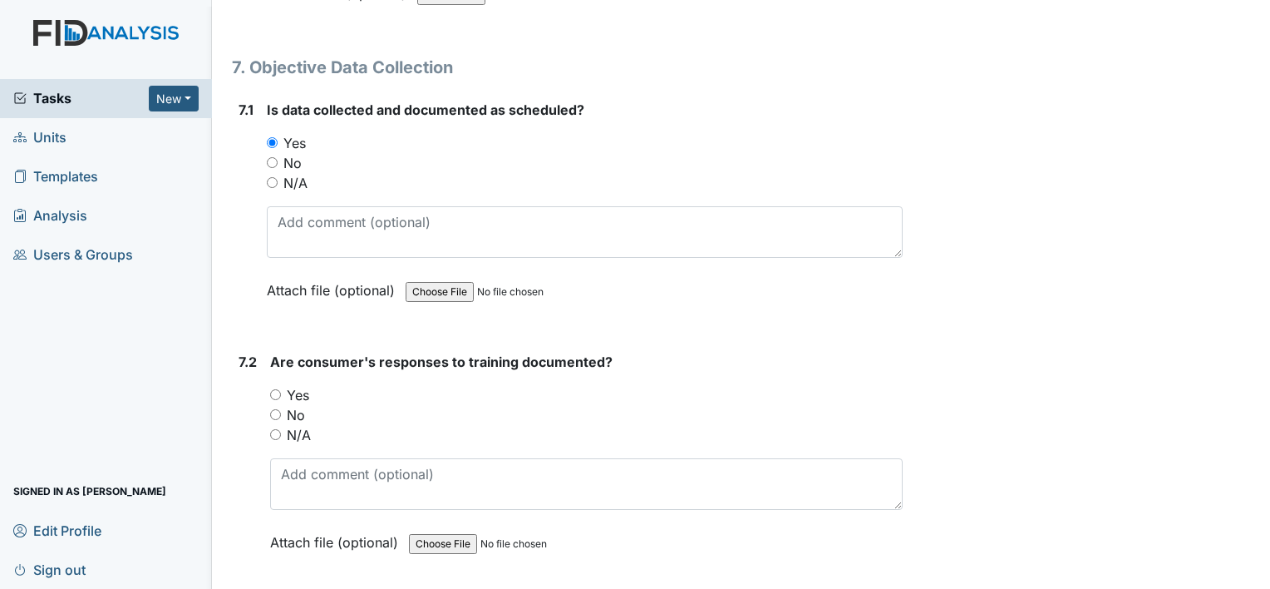
scroll to position [11913, 0]
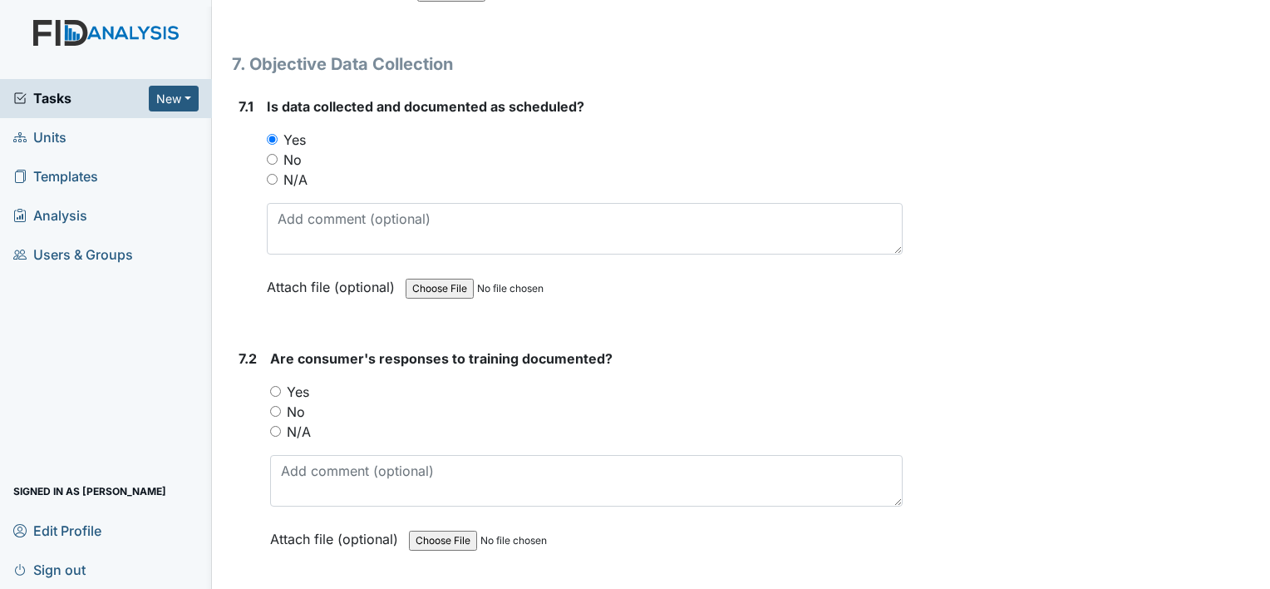
click at [281, 386] on input "Yes" at bounding box center [275, 391] width 11 height 11
radio input "true"
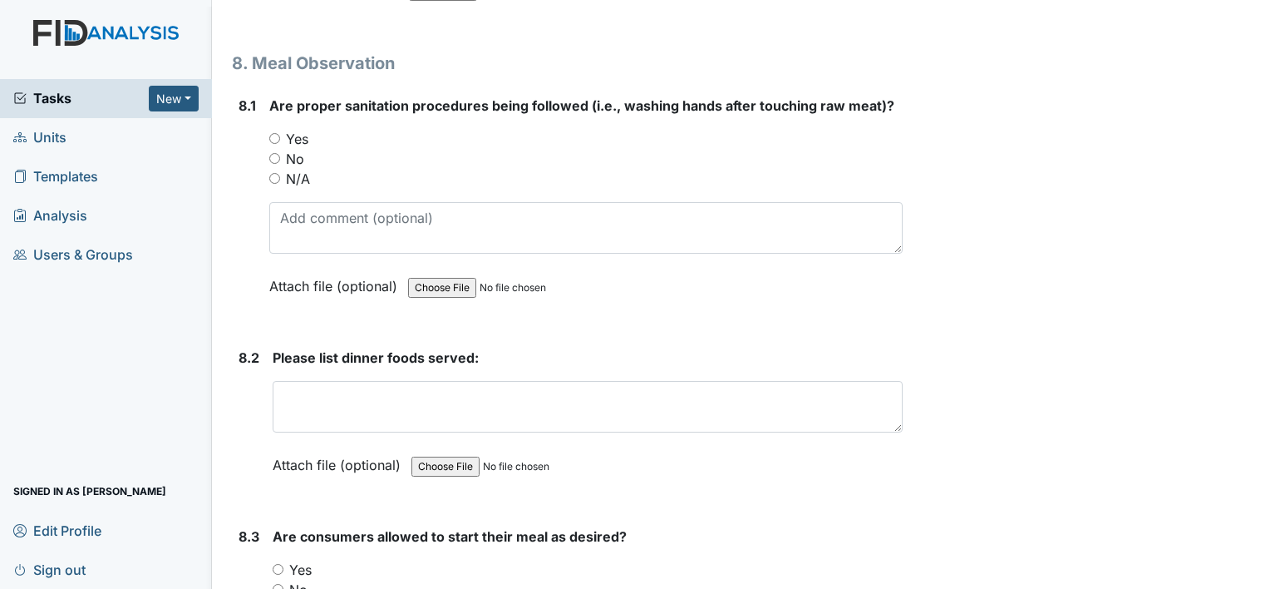
scroll to position [12641, 0]
click at [274, 133] on input "Yes" at bounding box center [274, 138] width 11 height 11
radio input "true"
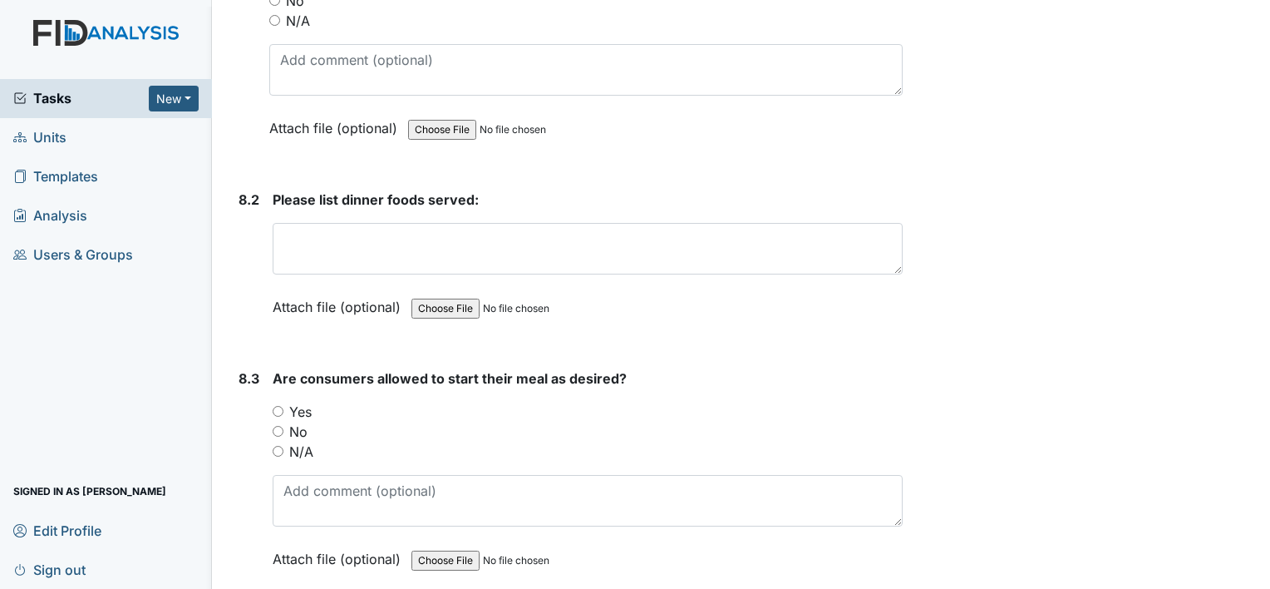
scroll to position [12804, 0]
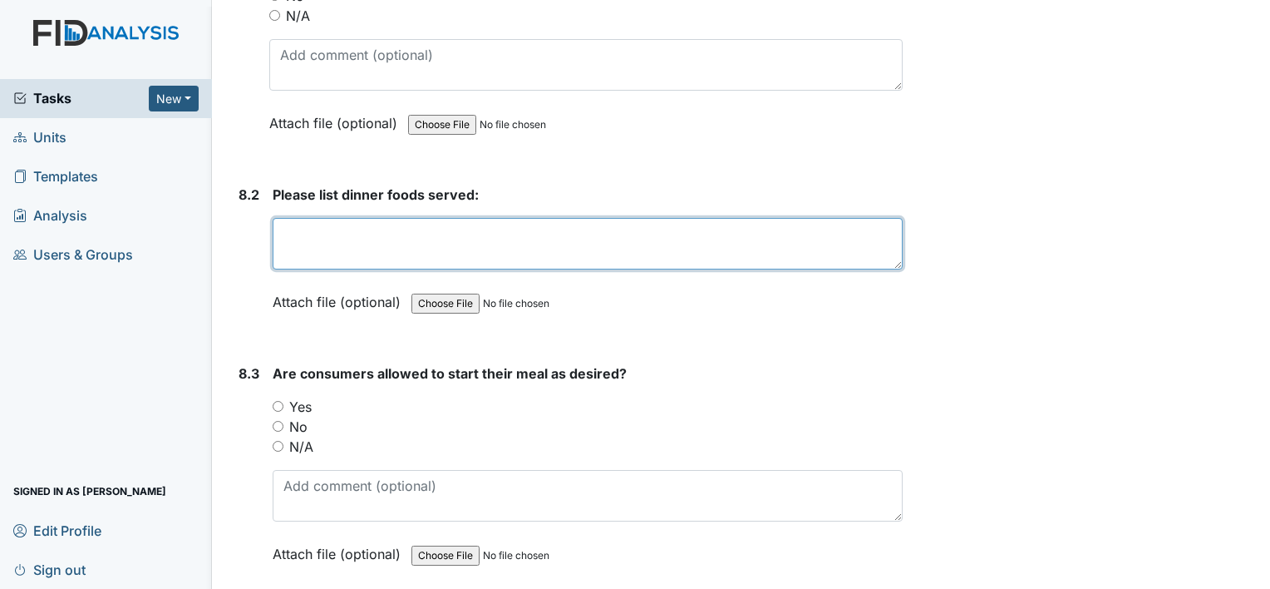
click at [489, 218] on textarea at bounding box center [588, 244] width 630 height 52
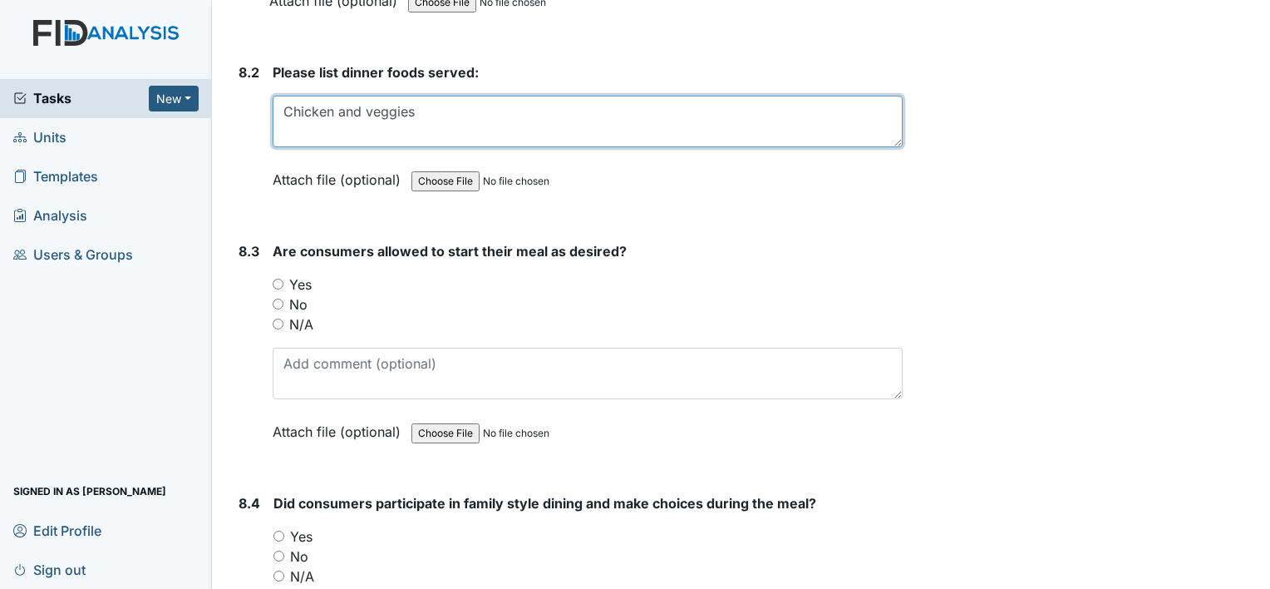
scroll to position [12940, 0]
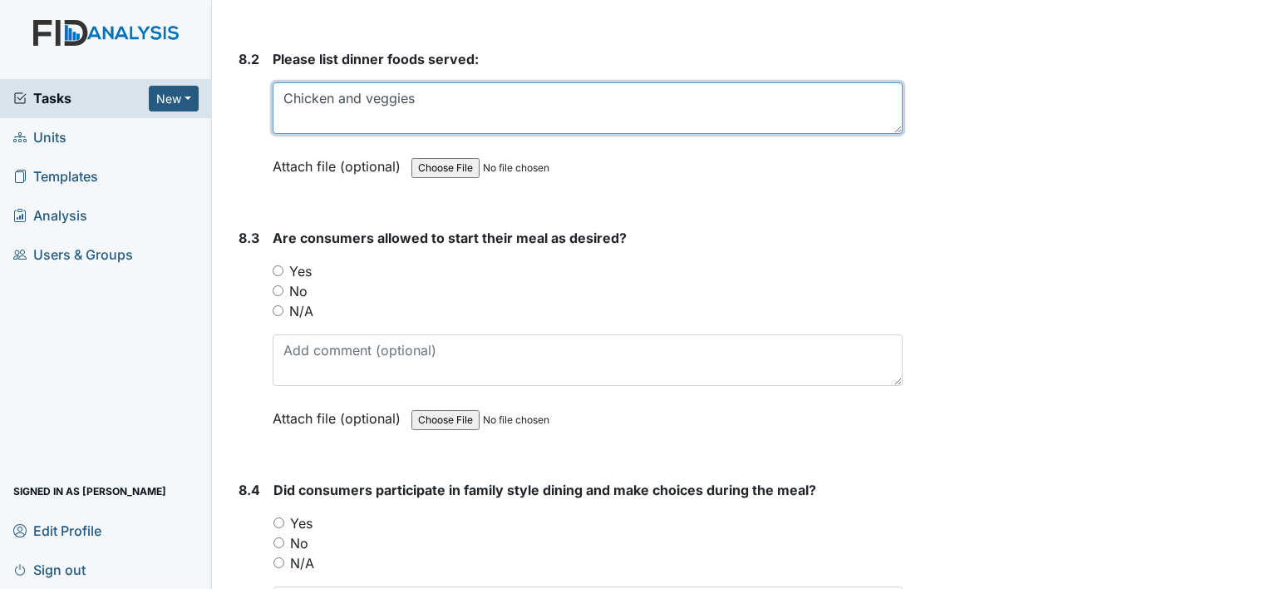
type textarea "Chicken and veggies"
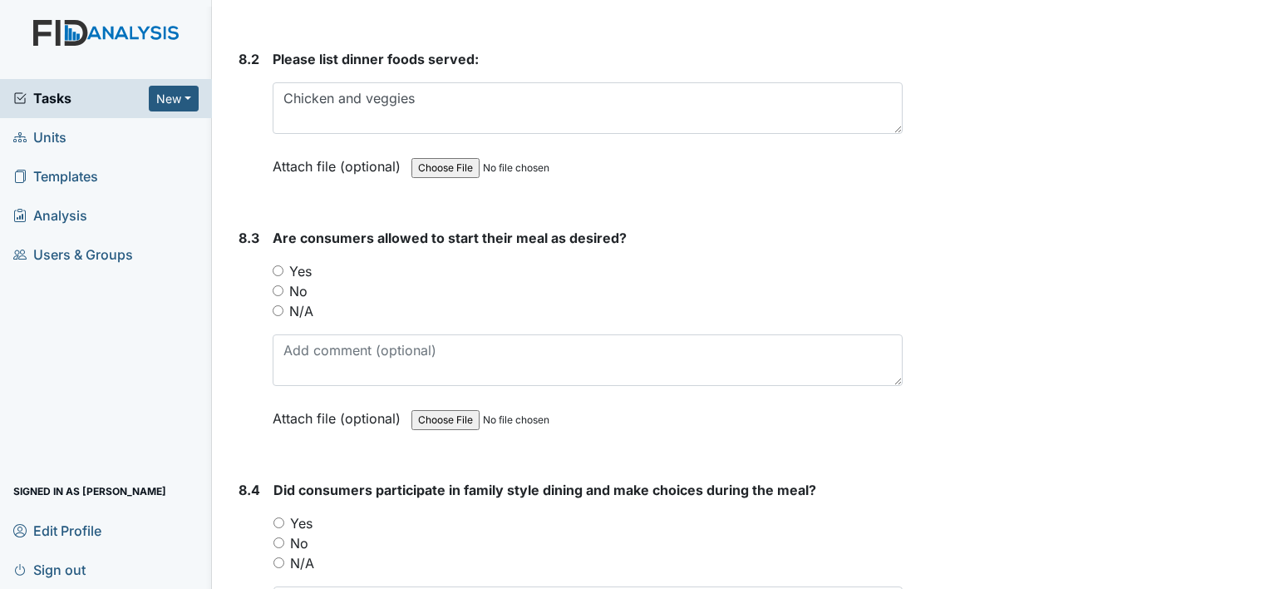
click at [276, 265] on input "Yes" at bounding box center [278, 270] width 11 height 11
radio input "true"
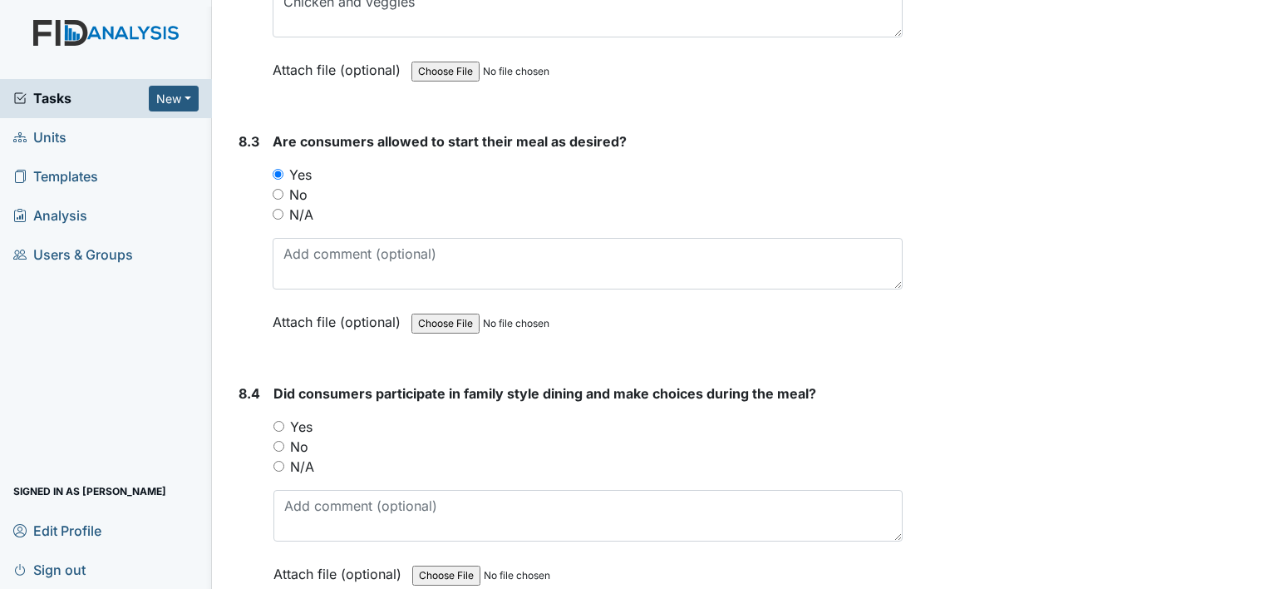
scroll to position [13044, 0]
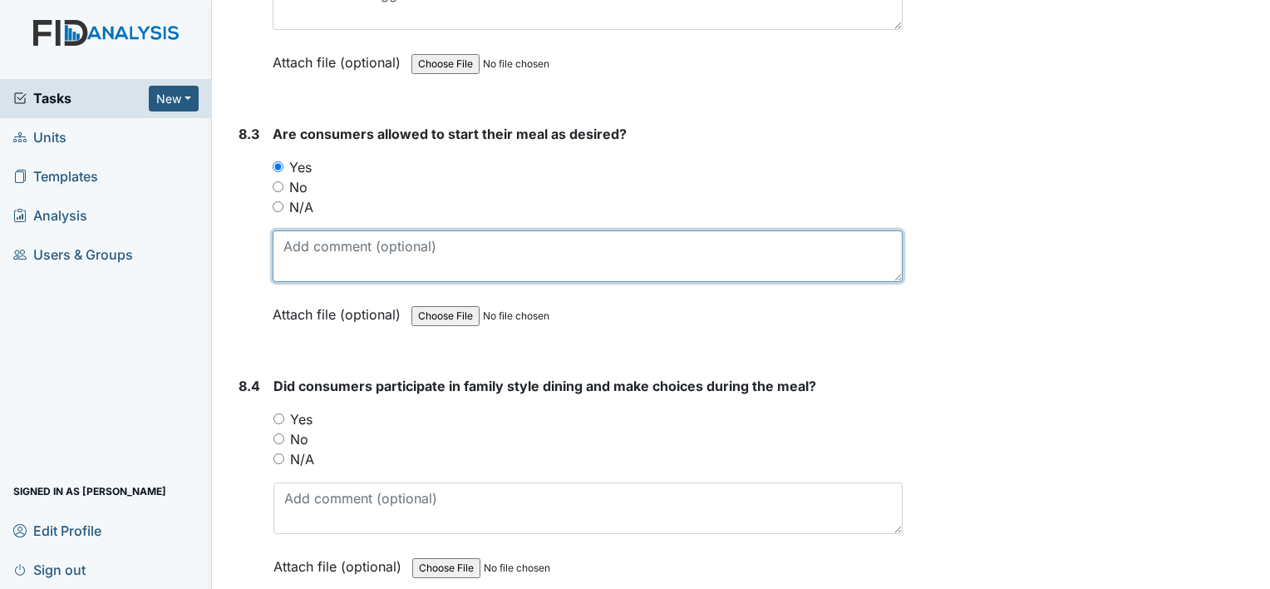
click at [459, 230] on textarea at bounding box center [588, 256] width 630 height 52
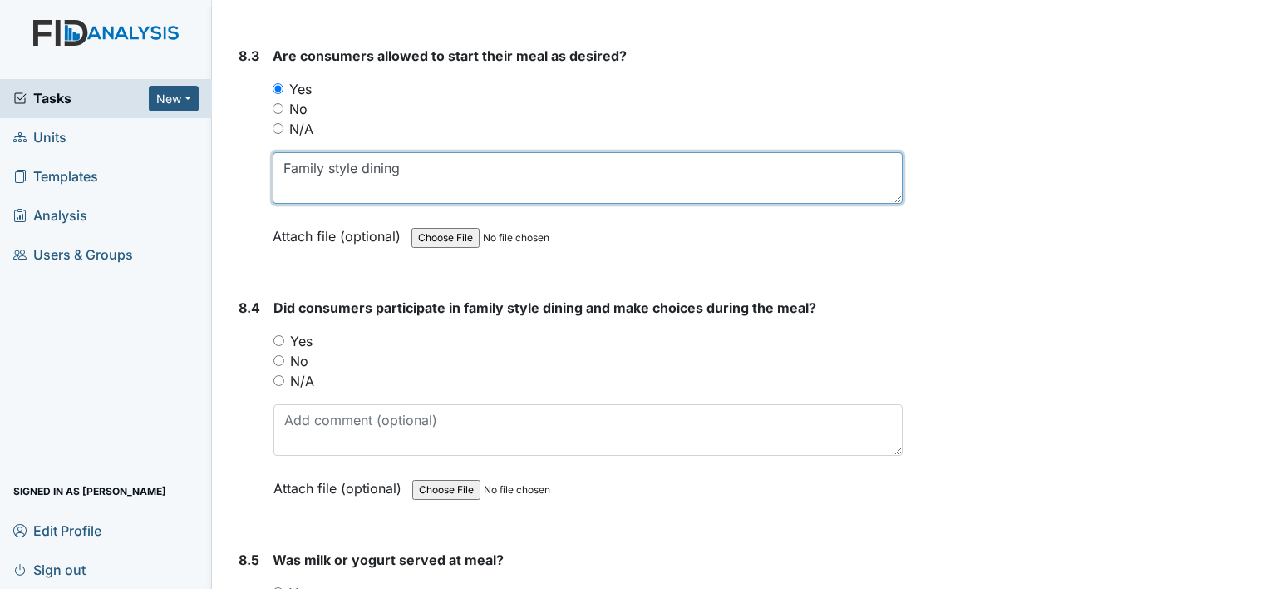
scroll to position [13129, 0]
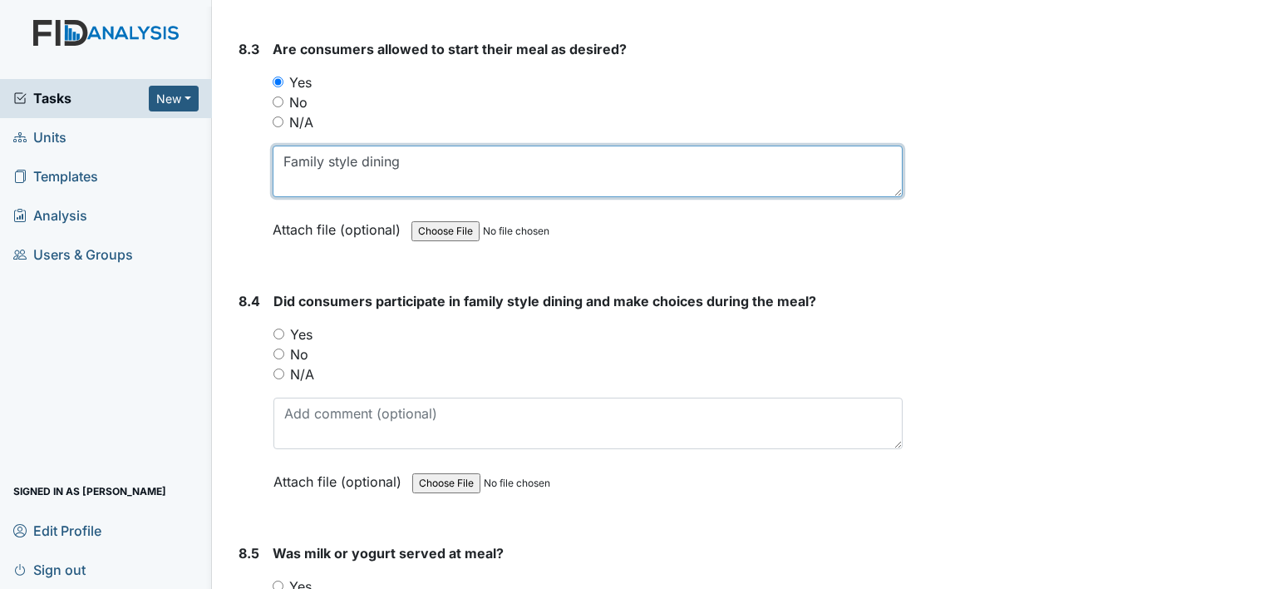
type textarea "Family style dining"
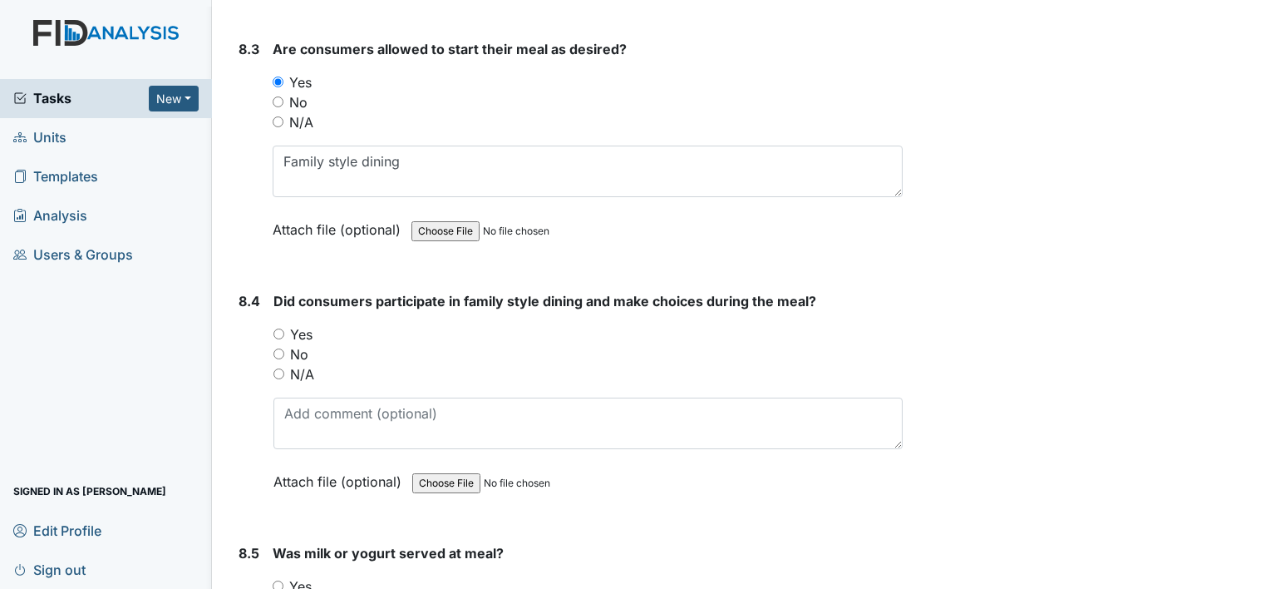
click at [273, 328] on input "Yes" at bounding box center [278, 333] width 11 height 11
radio input "true"
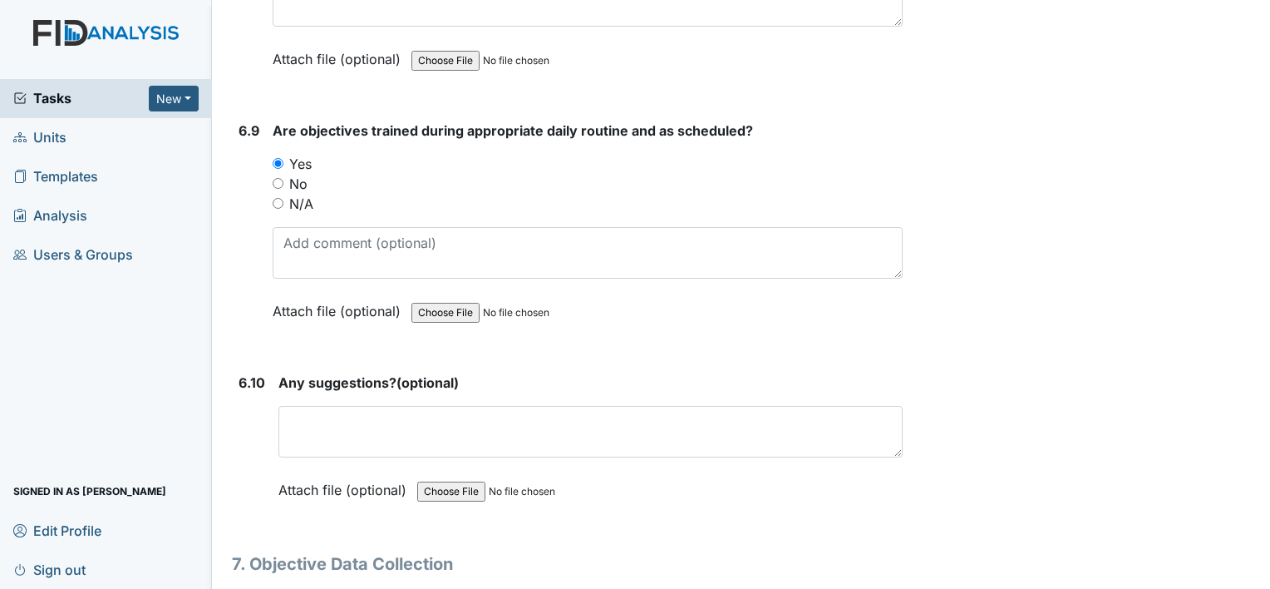
scroll to position [11362, 0]
